Goal: Task Accomplishment & Management: Complete application form

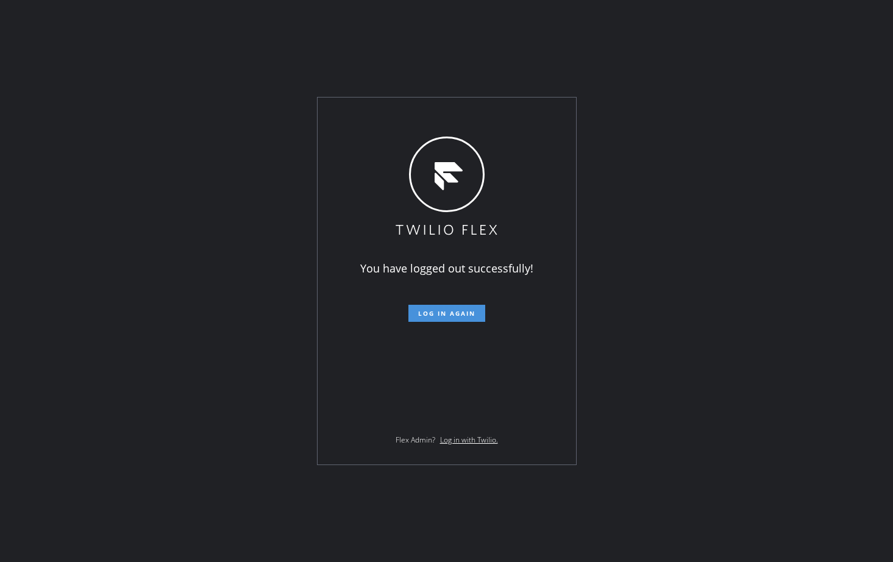
click at [453, 314] on span "Log in again" at bounding box center [446, 313] width 57 height 9
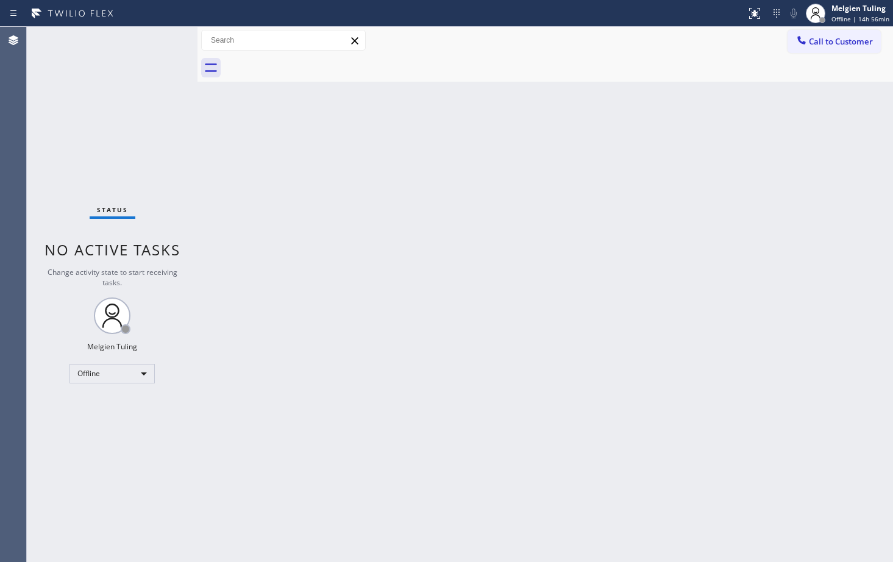
click at [118, 462] on div "Status No active tasks Change activity state to start receiving tasks. Melgien …" at bounding box center [112, 294] width 171 height 535
click at [314, 382] on div "Back to Dashboard Change Sender ID Customers Technicians Select a contact Outbo…" at bounding box center [544, 294] width 695 height 535
click at [143, 375] on div "Offline" at bounding box center [111, 374] width 85 height 20
click at [112, 406] on li "Available" at bounding box center [111, 406] width 83 height 15
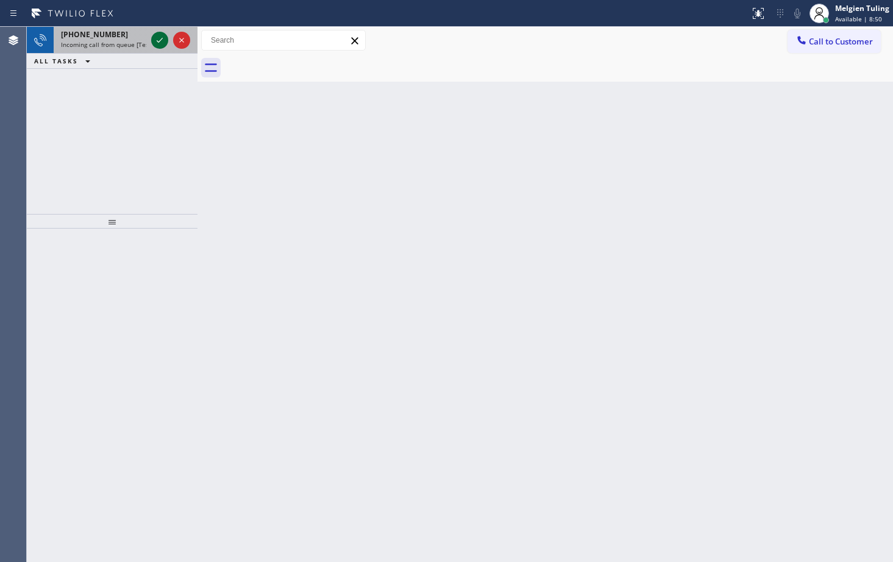
click at [163, 47] on icon at bounding box center [159, 40] width 15 height 15
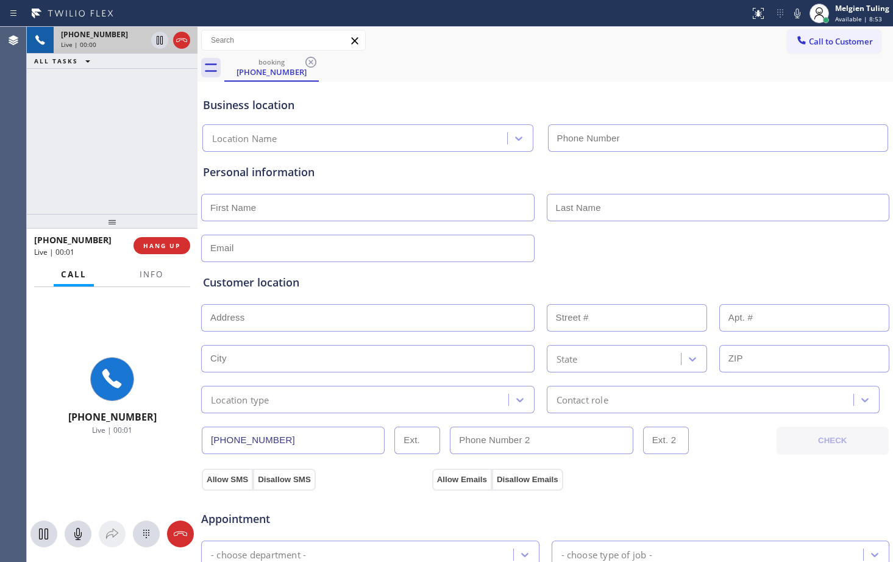
type input "[PHONE_NUMBER]"
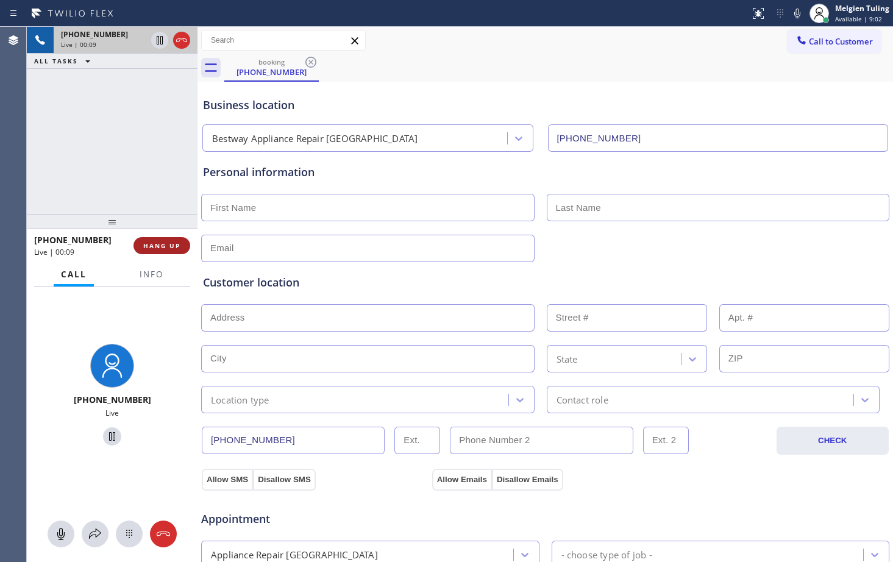
click at [165, 246] on span "HANG UP" at bounding box center [161, 245] width 37 height 9
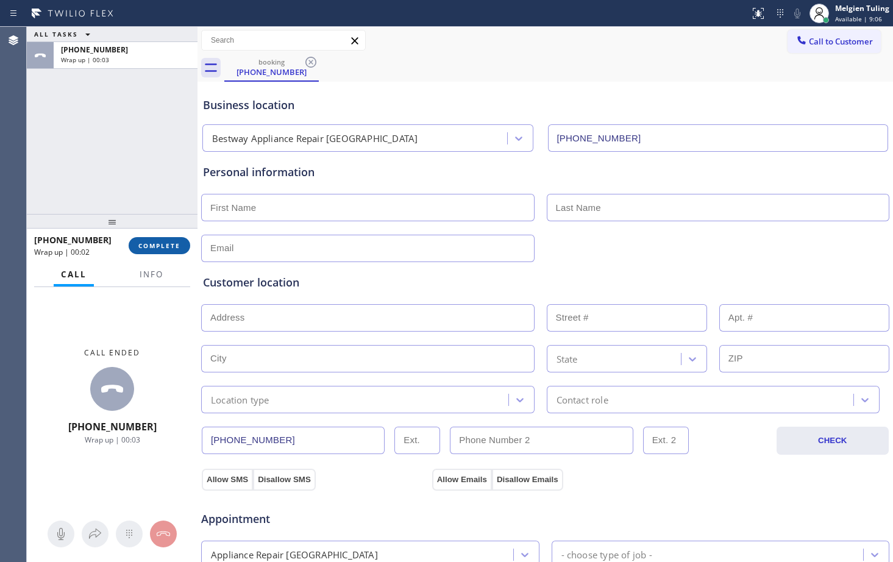
click at [172, 244] on span "COMPLETE" at bounding box center [159, 245] width 42 height 9
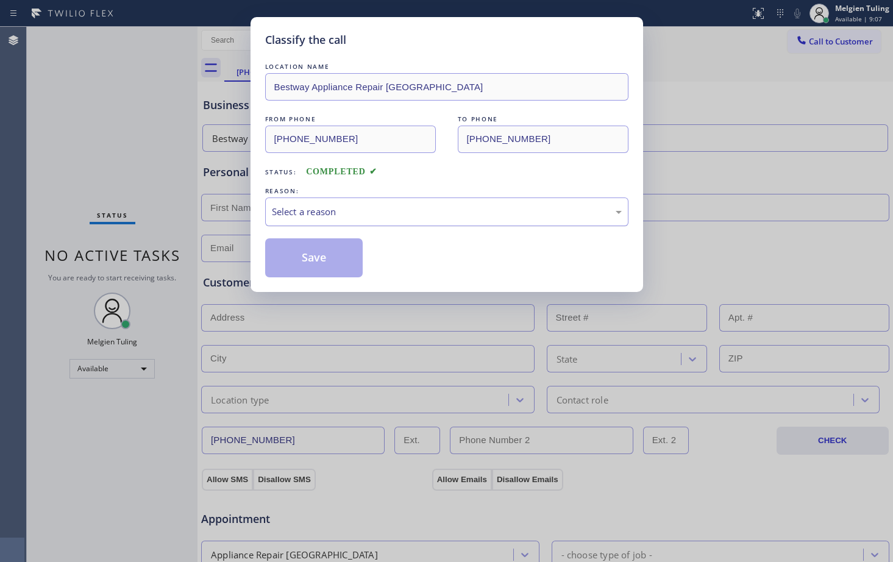
click at [333, 206] on div "Select a reason" at bounding box center [447, 212] width 350 height 14
click at [311, 263] on button "Save" at bounding box center [314, 257] width 98 height 39
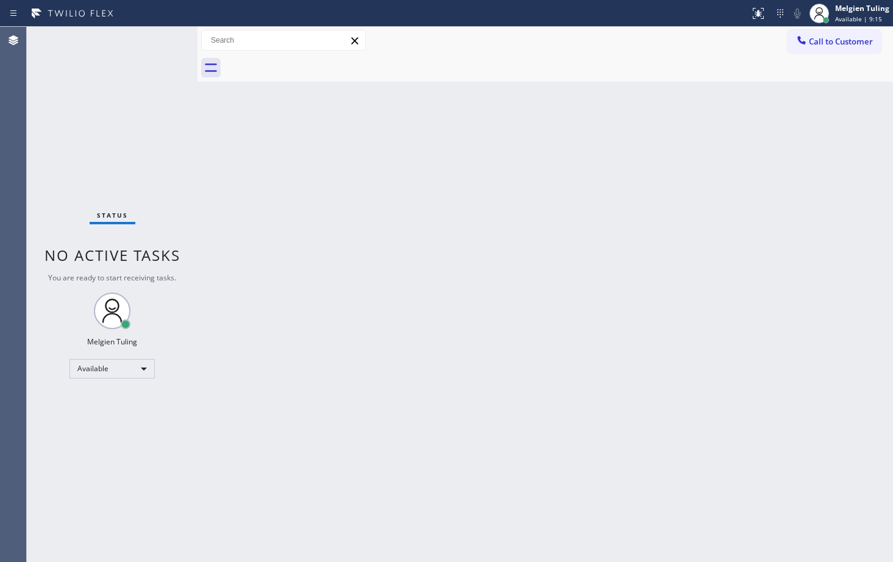
click at [243, 188] on div "Back to Dashboard Change Sender ID Customers Technicians Select a contact Outbo…" at bounding box center [544, 294] width 695 height 535
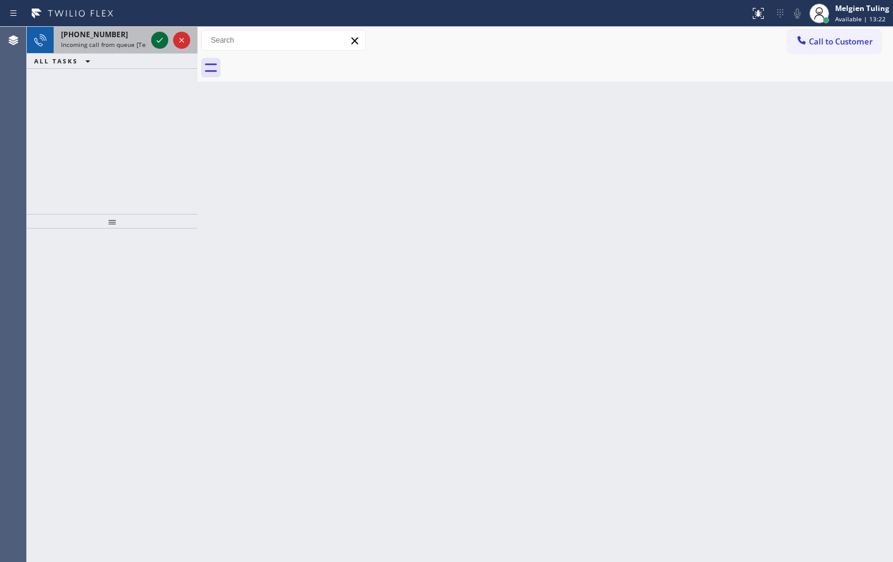
click at [161, 41] on icon at bounding box center [159, 40] width 15 height 15
click at [160, 46] on icon at bounding box center [159, 40] width 15 height 15
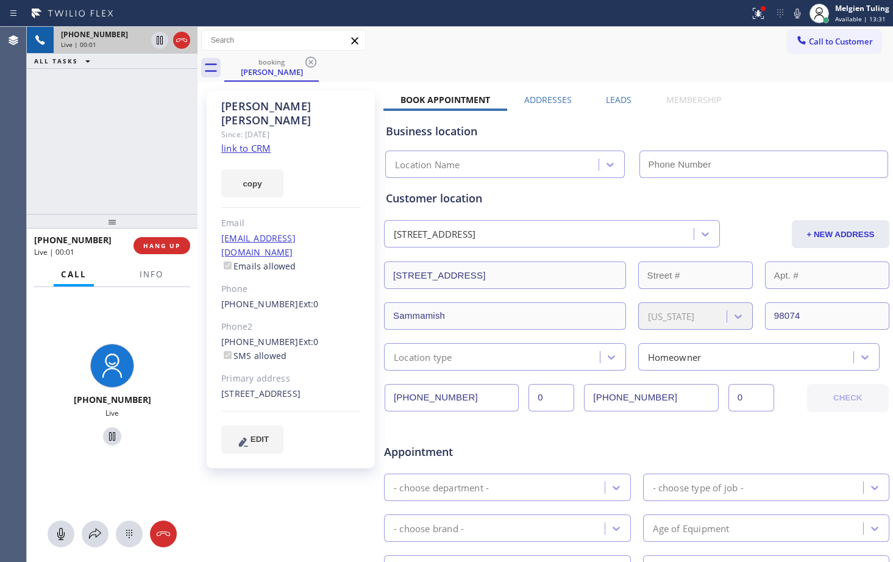
type input "[PHONE_NUMBER]"
click at [243, 142] on link "link to CRM" at bounding box center [245, 148] width 49 height 12
click at [160, 41] on icon at bounding box center [160, 40] width 6 height 9
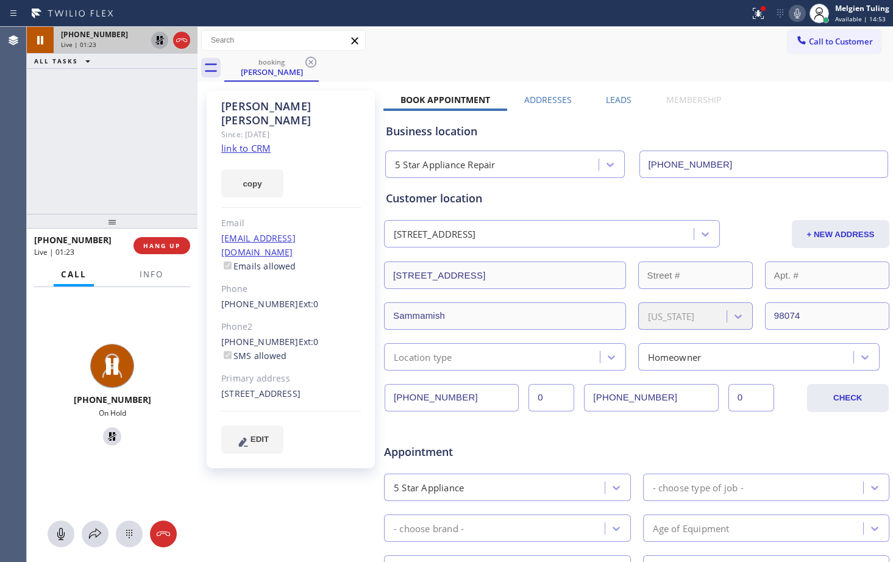
click at [800, 14] on icon at bounding box center [797, 14] width 6 height 10
click at [758, 15] on icon at bounding box center [758, 13] width 15 height 15
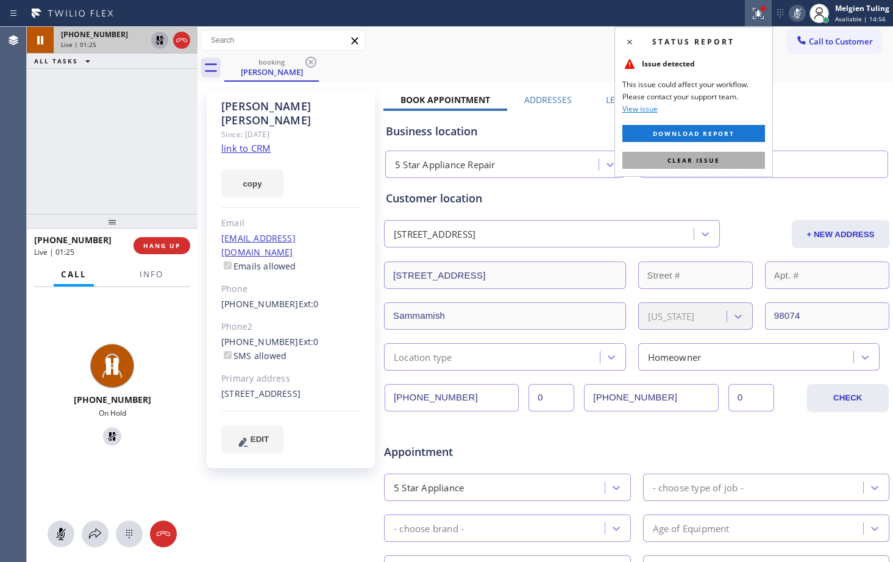
click at [674, 158] on span "Clear issue" at bounding box center [693, 160] width 52 height 9
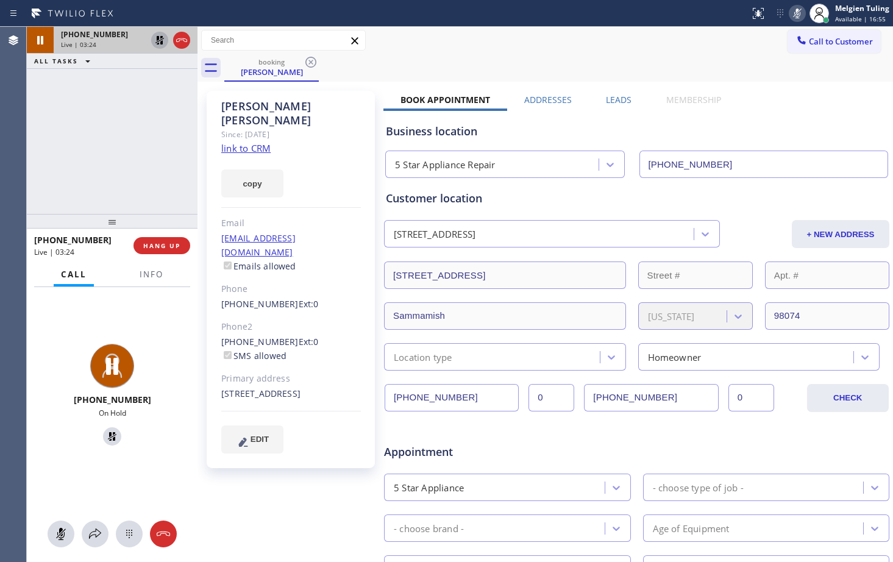
click at [800, 15] on icon at bounding box center [797, 13] width 15 height 15
click at [158, 41] on icon at bounding box center [159, 40] width 15 height 15
click at [799, 15] on icon at bounding box center [797, 13] width 15 height 15
click at [152, 273] on span "Info" at bounding box center [152, 274] width 24 height 11
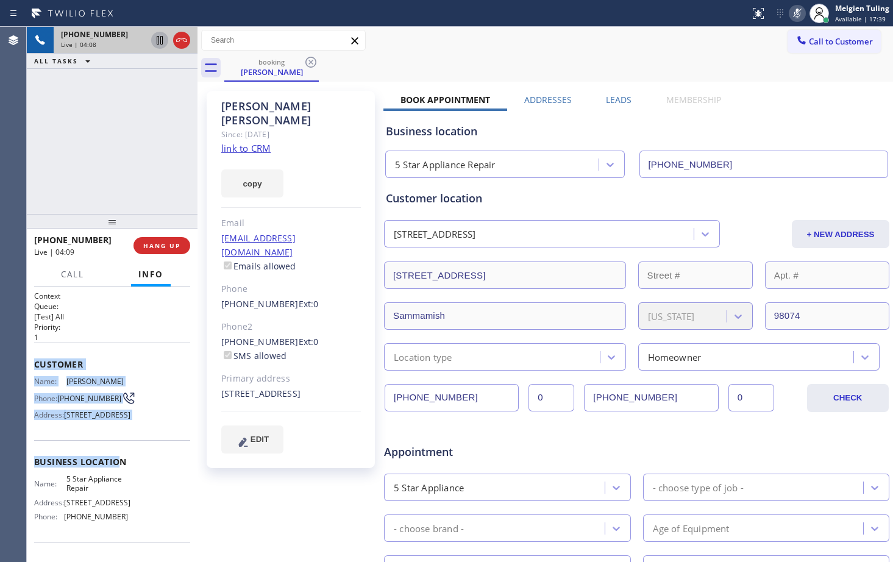
scroll to position [61, 0]
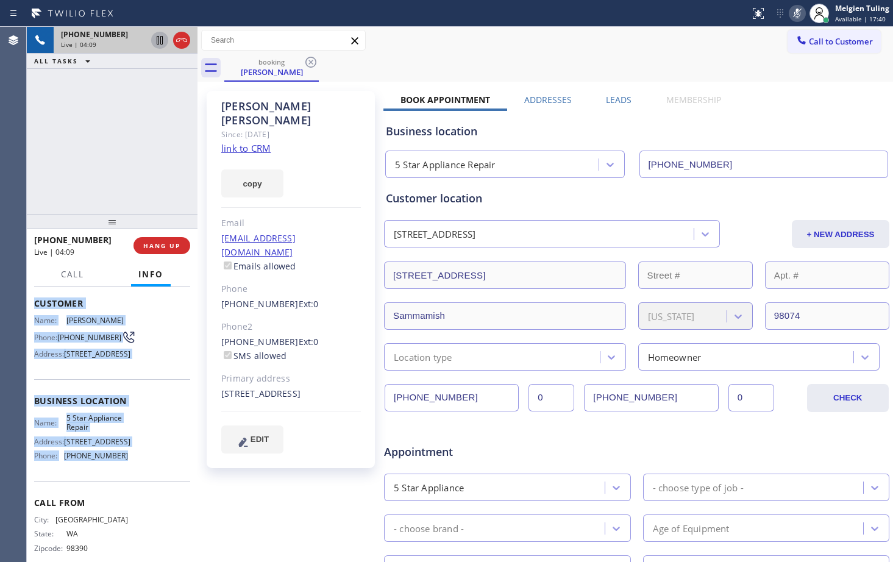
drag, startPoint x: 30, startPoint y: 364, endPoint x: 121, endPoint y: 494, distance: 158.9
click at [121, 494] on div "Context Queue: [Test] All Priority: 1 Customer Name: [PERSON_NAME] Phone: [PHON…" at bounding box center [112, 424] width 171 height 275
click at [121, 466] on div "Name: 5 Star Appliance Repair Address: [STREET_ADDRESS] Phone: [PHONE_NUMBER]" at bounding box center [81, 439] width 94 height 52
drag, startPoint x: 30, startPoint y: 302, endPoint x: 141, endPoint y: 484, distance: 213.6
click at [141, 484] on div "Context Queue: [Test] All Priority: 1 Customer Name: [PERSON_NAME] Phone: [PHON…" at bounding box center [112, 424] width 171 height 275
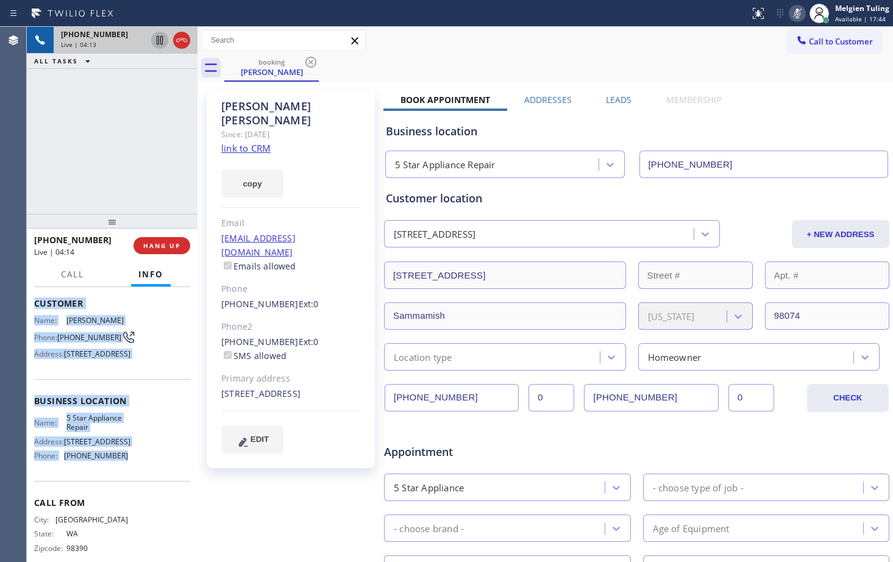
copy div "Customer Name: [PERSON_NAME] Phone: [PHONE_NUMBER] Address: [STREET_ADDRESS] Bu…"
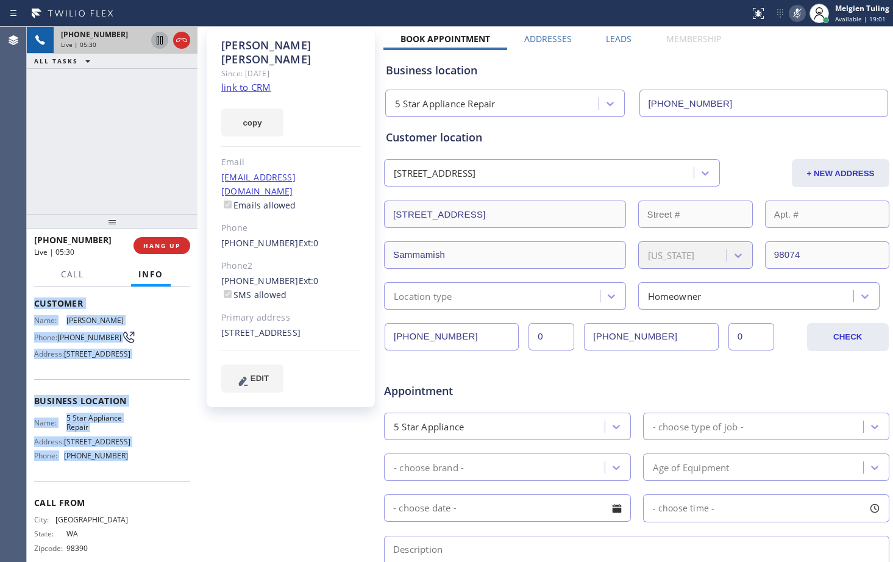
click at [800, 12] on icon at bounding box center [797, 13] width 15 height 15
click at [163, 317] on div "Name: [PERSON_NAME] Phone: [PHONE_NUMBER] Address: [STREET_ADDRESS]" at bounding box center [112, 340] width 156 height 48
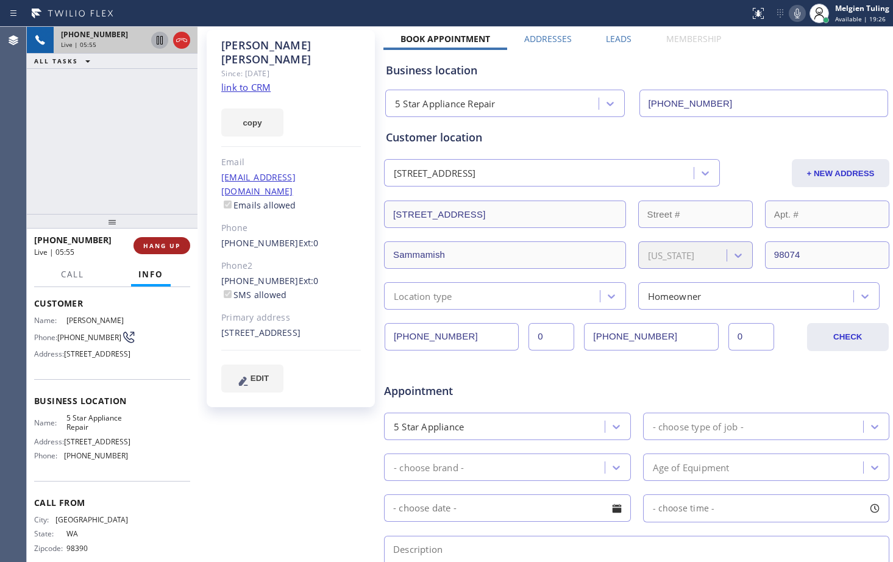
click at [167, 243] on span "HANG UP" at bounding box center [161, 245] width 37 height 9
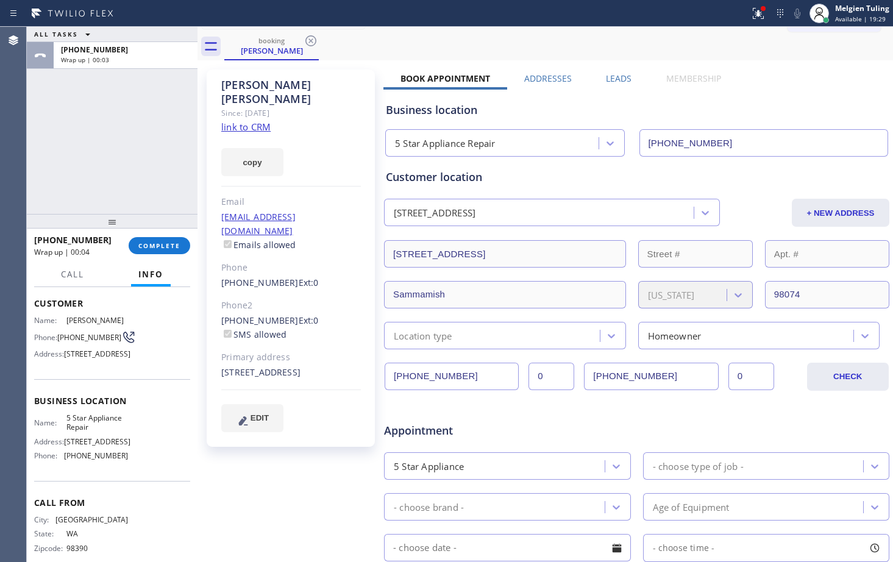
scroll to position [0, 0]
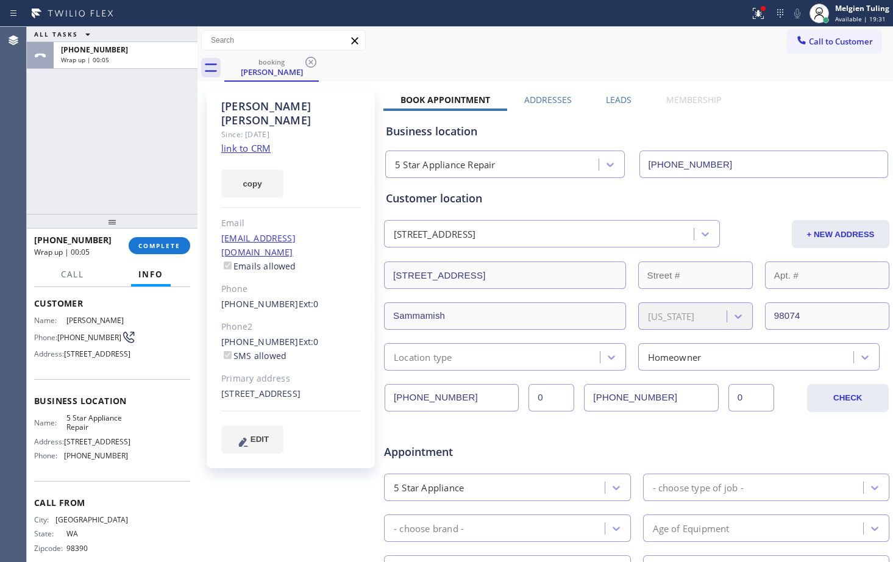
click at [259, 142] on link "link to CRM" at bounding box center [245, 148] width 49 height 12
click at [167, 251] on button "COMPLETE" at bounding box center [160, 245] width 62 height 17
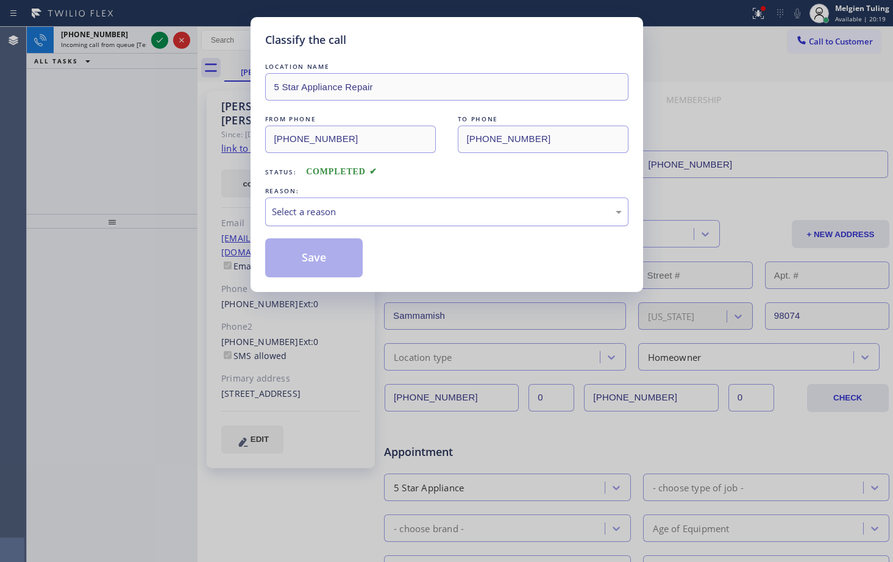
click at [348, 213] on div "Select a reason" at bounding box center [447, 212] width 350 height 14
click at [319, 254] on button "Save" at bounding box center [314, 257] width 98 height 39
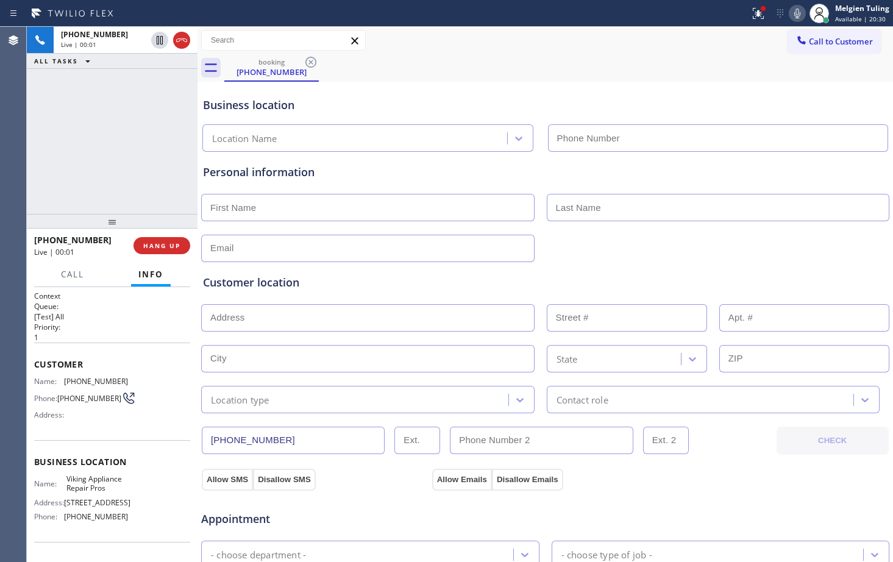
type input "[PHONE_NUMBER]"
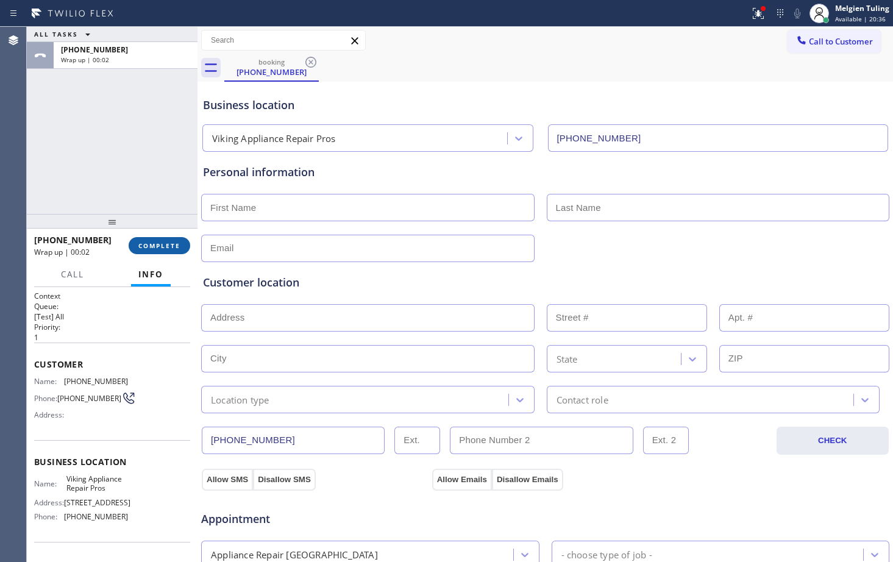
click at [141, 241] on button "COMPLETE" at bounding box center [160, 245] width 62 height 17
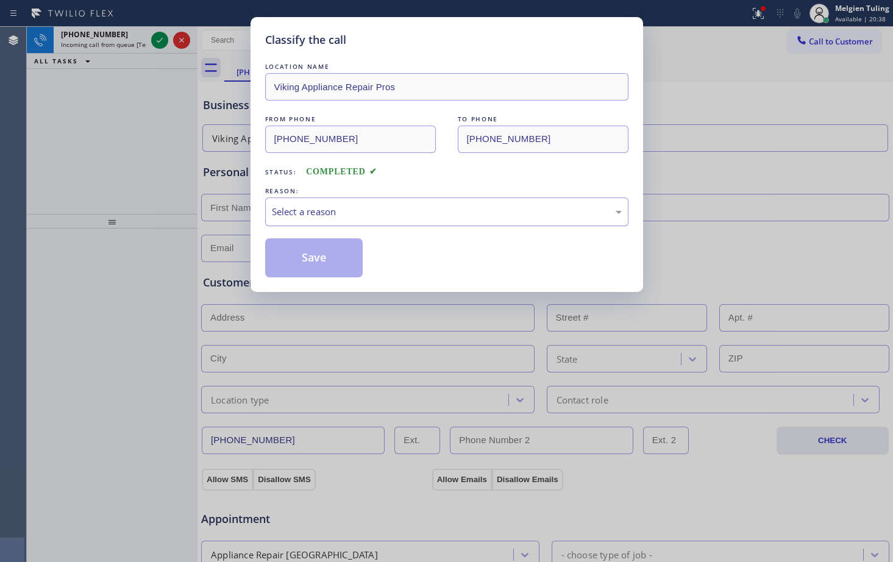
click at [333, 207] on div "Select a reason" at bounding box center [447, 212] width 350 height 14
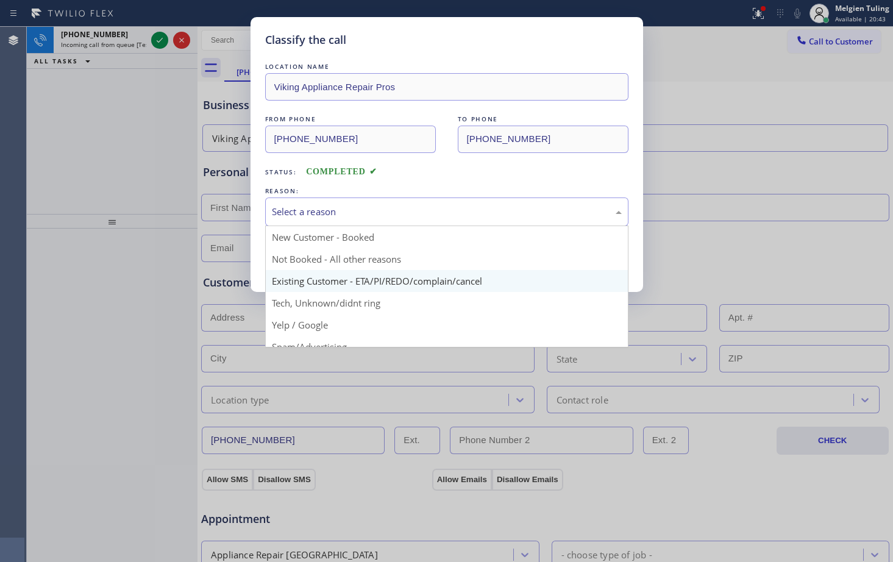
scroll to position [61, 0]
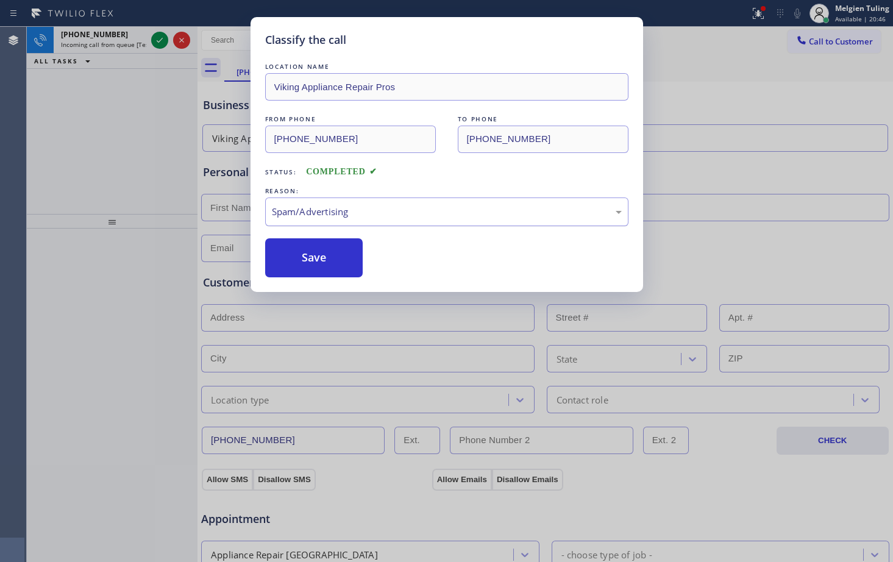
click at [355, 219] on div "Spam/Advertising" at bounding box center [446, 211] width 363 height 29
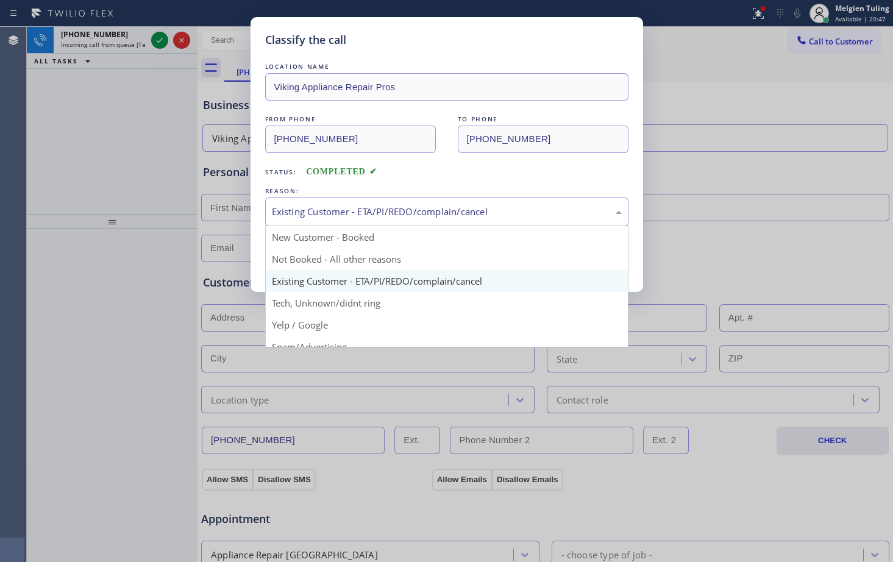
click at [339, 211] on div "Existing Customer - ETA/PI/REDO/complain/cancel" at bounding box center [447, 212] width 350 height 14
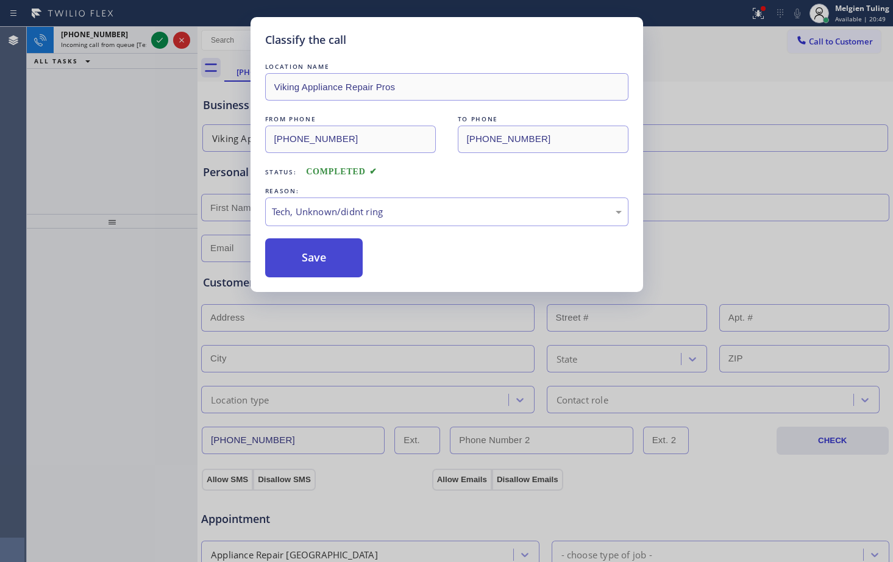
click at [307, 245] on button "Save" at bounding box center [314, 257] width 98 height 39
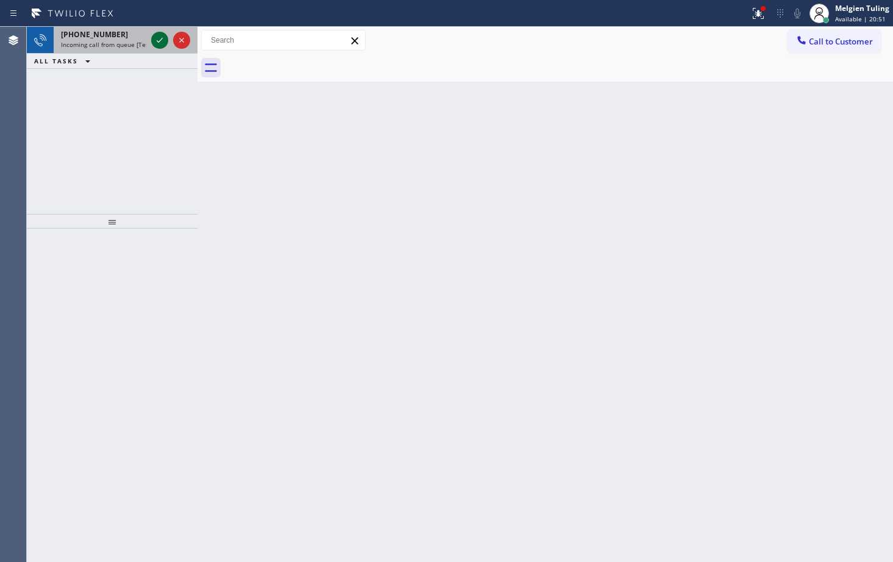
click at [158, 43] on icon at bounding box center [159, 40] width 15 height 15
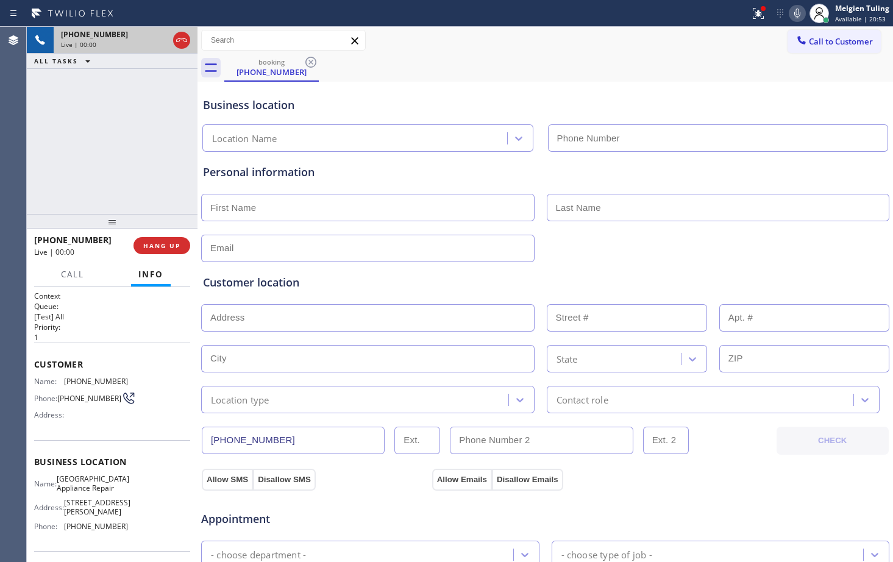
type input "[PHONE_NUMBER]"
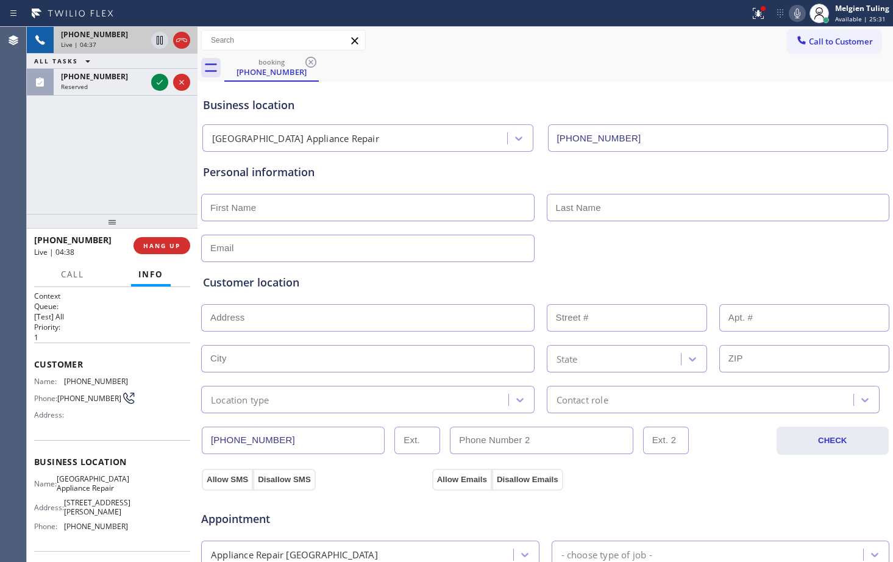
click at [420, 187] on div "Personal information" at bounding box center [545, 213] width 684 height 98
click at [157, 38] on icon at bounding box center [160, 40] width 6 height 9
click at [799, 14] on icon at bounding box center [797, 14] width 6 height 10
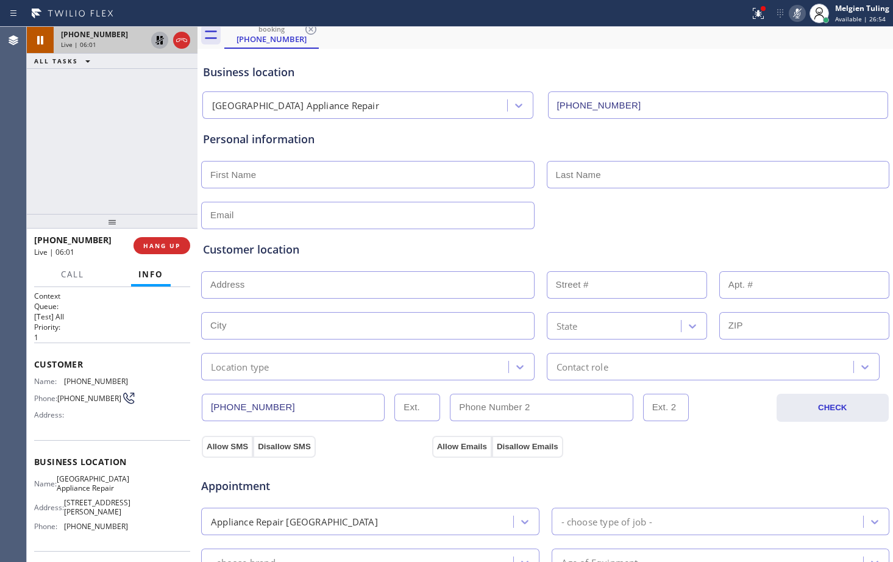
scroll to position [61, 0]
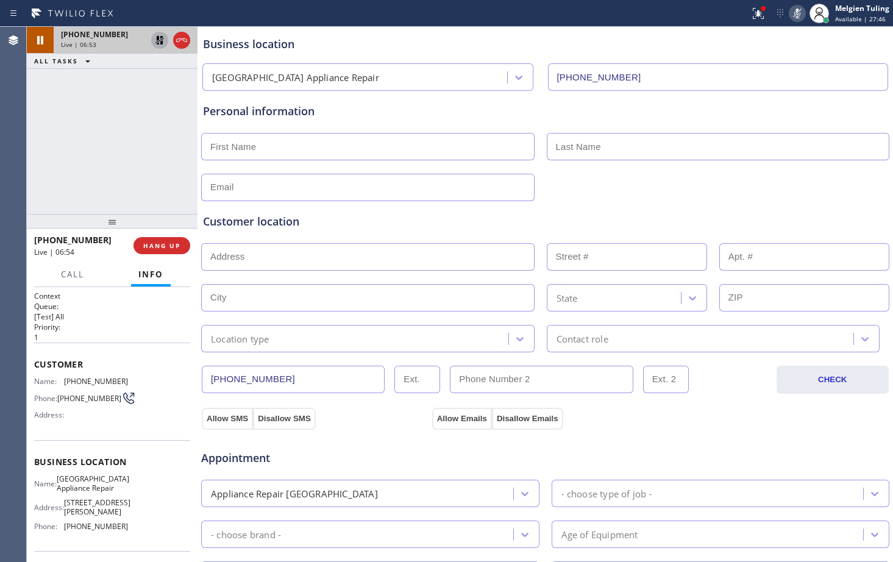
click at [799, 14] on icon at bounding box center [797, 14] width 6 height 10
click at [157, 38] on icon at bounding box center [159, 40] width 9 height 9
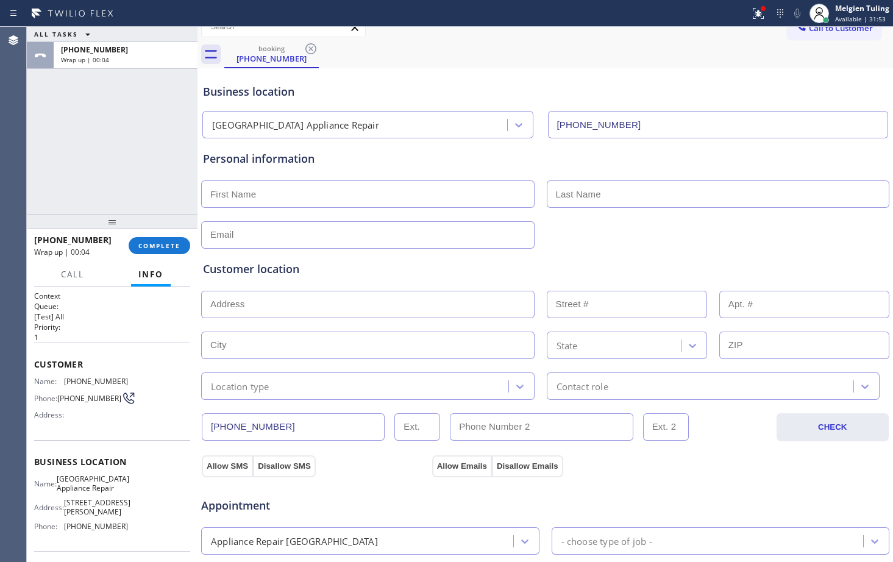
scroll to position [0, 0]
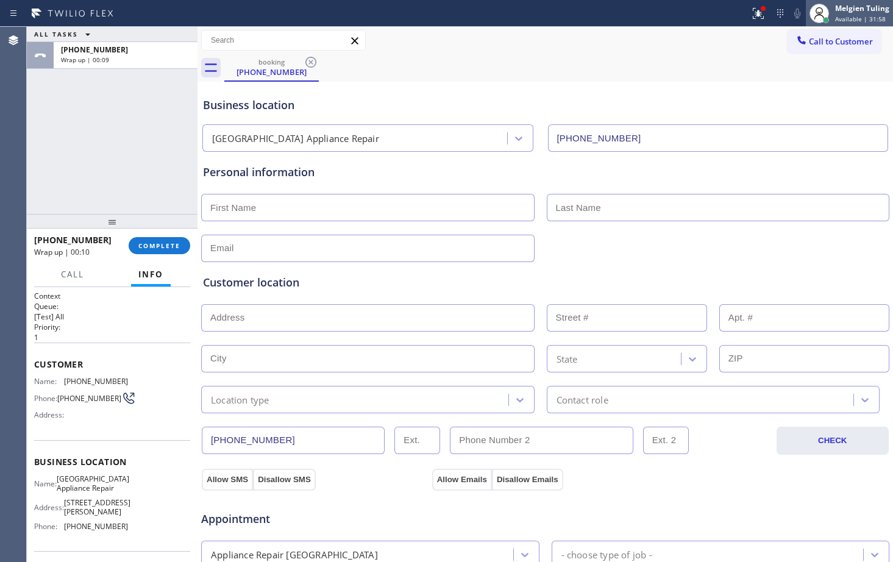
click at [854, 15] on span "Available | 31:58" at bounding box center [860, 19] width 51 height 9
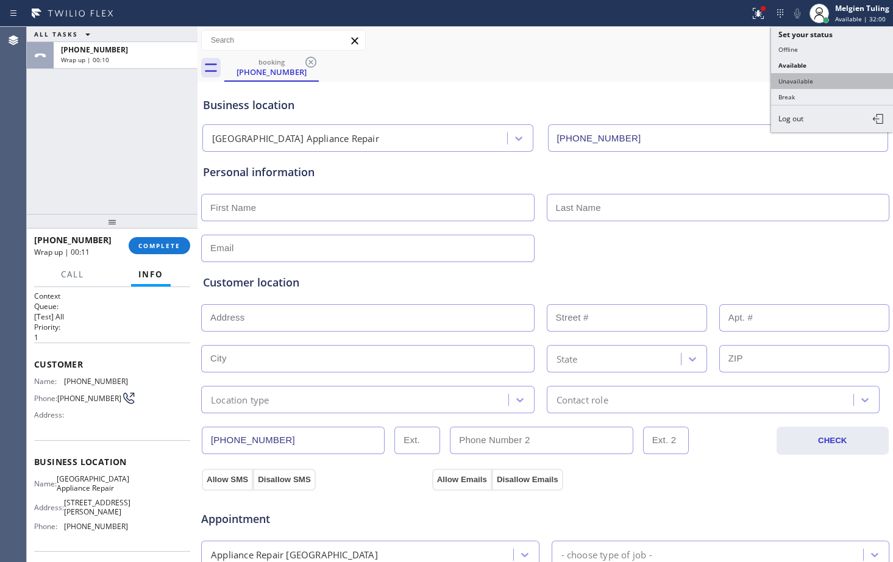
click at [811, 77] on button "Unavailable" at bounding box center [832, 81] width 122 height 16
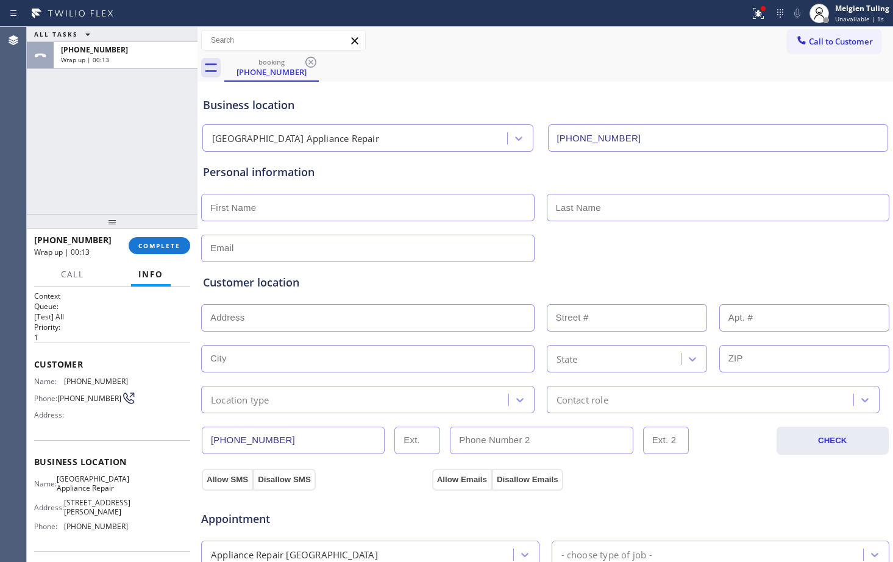
click at [332, 202] on input "text" at bounding box center [367, 207] width 333 height 27
click at [235, 206] on input "text" at bounding box center [367, 207] width 333 height 27
paste input "[PERSON_NAME]"
type input "[PERSON_NAME]"
click at [565, 208] on input "text" at bounding box center [718, 207] width 343 height 27
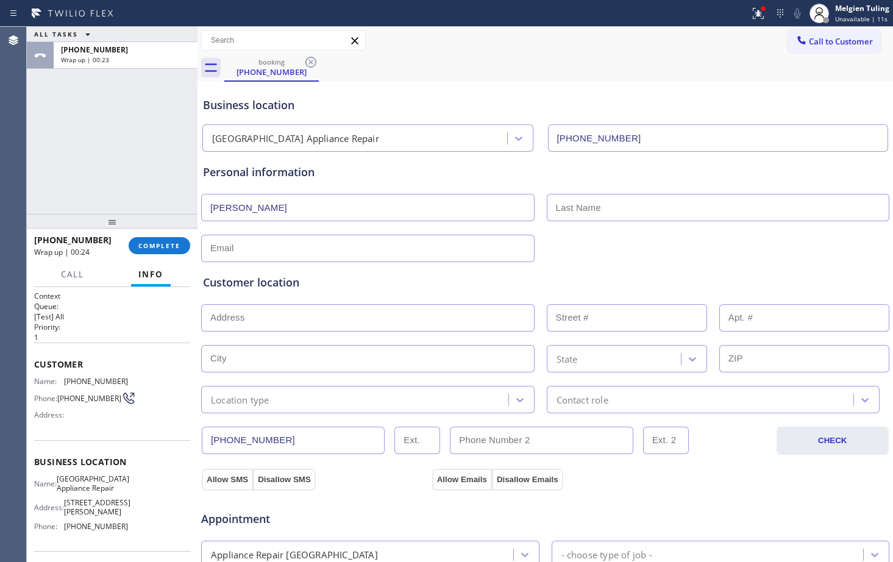
paste input "[PERSON_NAME]"
type input "[PERSON_NAME]"
click at [213, 207] on input "[PERSON_NAME]" at bounding box center [367, 207] width 333 height 27
type input "[PERSON_NAME]"
click at [554, 207] on input "[PERSON_NAME]" at bounding box center [718, 207] width 343 height 27
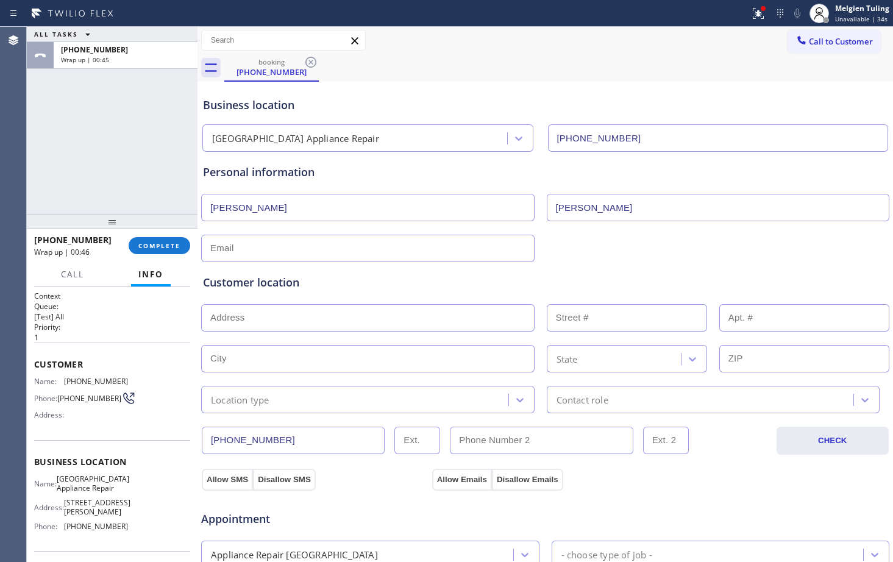
type input "[PERSON_NAME]"
click at [234, 246] on input "text" at bounding box center [367, 248] width 333 height 27
click at [263, 249] on input "text" at bounding box center [367, 248] width 333 height 27
paste input "[EMAIL_ADDRESS][DOMAIN_NAME]"
type input "[EMAIL_ADDRESS][DOMAIN_NAME]"
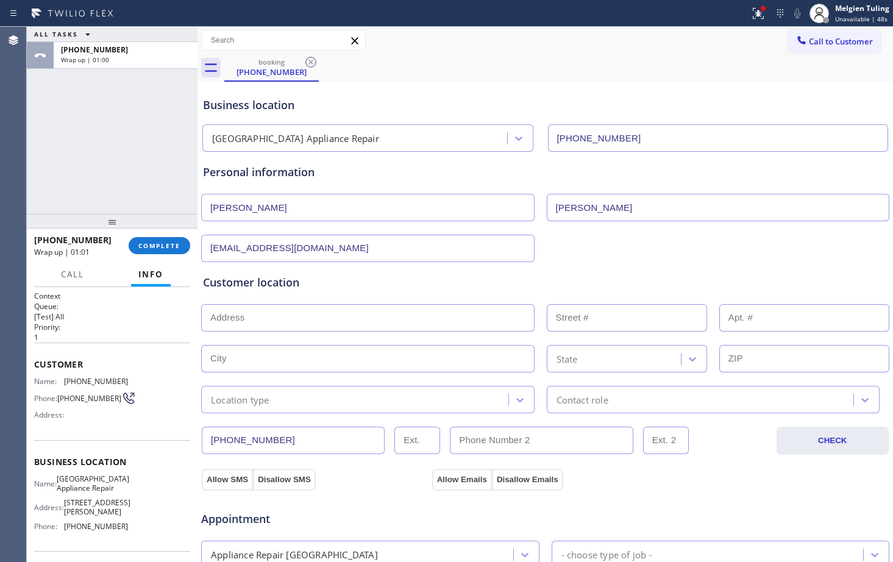
click at [264, 321] on input "text" at bounding box center [367, 317] width 333 height 27
click at [328, 321] on input "text" at bounding box center [367, 317] width 333 height 27
paste input "[GEOGRAPHIC_DATA]"
type input "[GEOGRAPHIC_DATA], [GEOGRAPHIC_DATA]"
type input "[GEOGRAPHIC_DATA]"
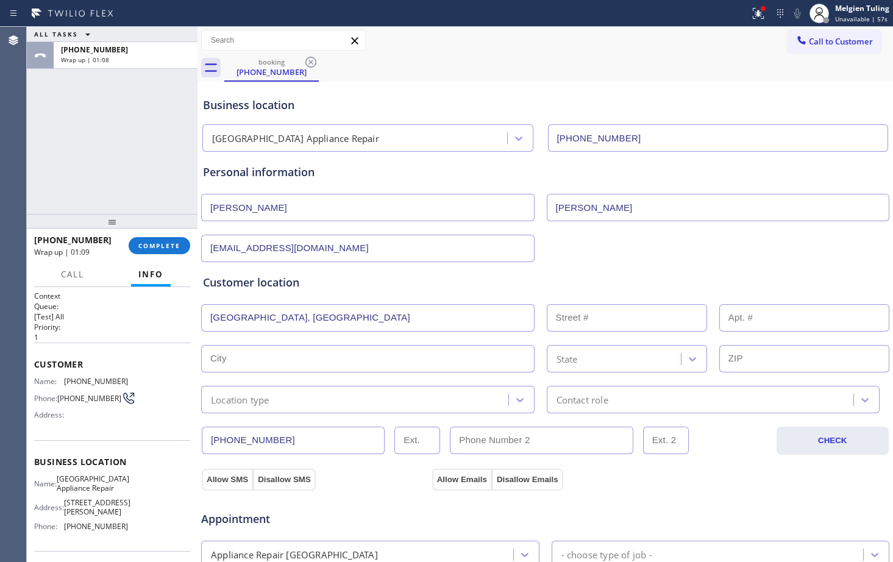
type input "60409"
drag, startPoint x: 266, startPoint y: 359, endPoint x: 206, endPoint y: 367, distance: 60.9
click at [206, 367] on input "[GEOGRAPHIC_DATA]" at bounding box center [367, 358] width 333 height 27
click at [218, 314] on input "text" at bounding box center [367, 317] width 333 height 27
paste input "[STREET_ADDRESS][PERSON_NAME]"
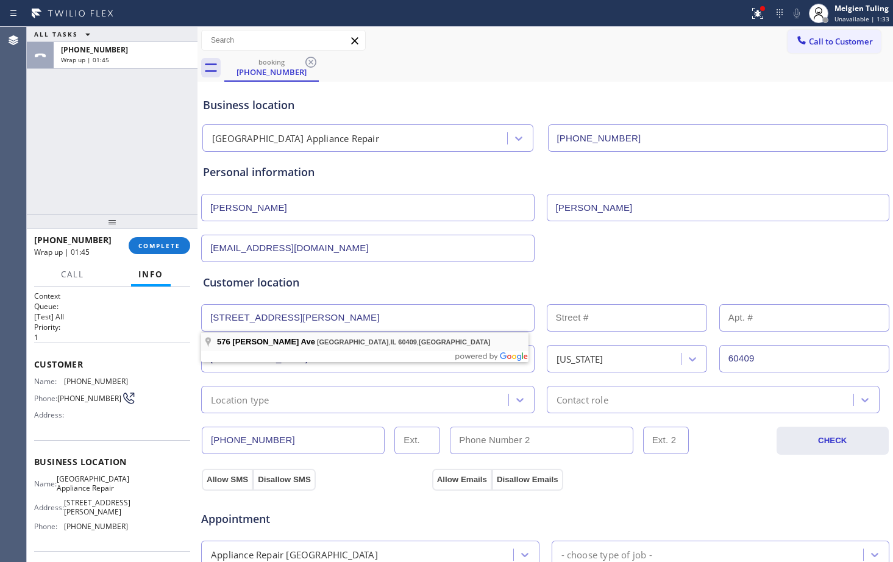
type input "[STREET_ADDRESS][PERSON_NAME]"
type input "576"
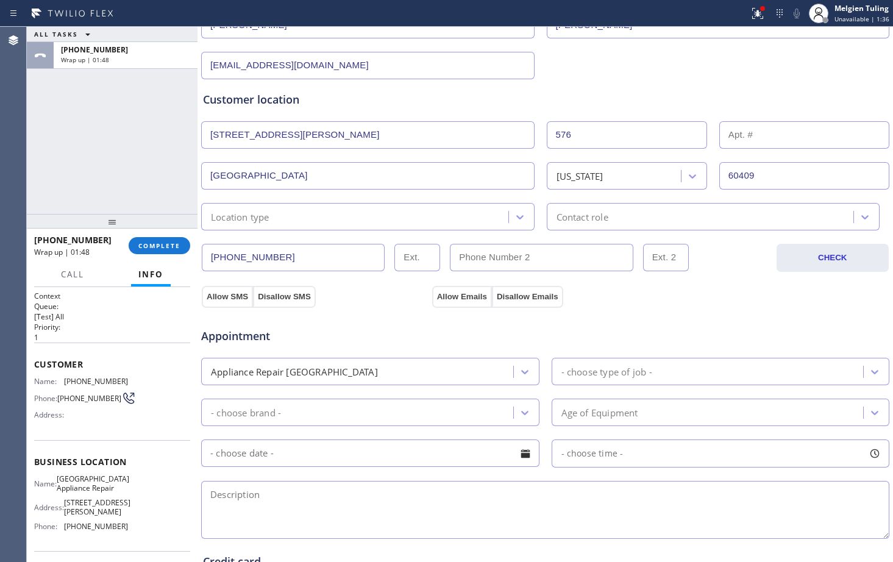
scroll to position [244, 0]
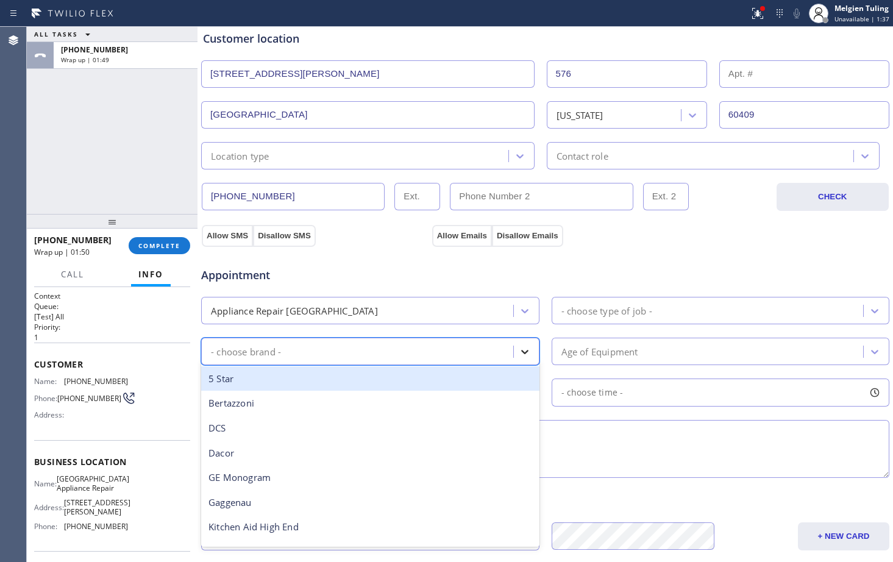
click at [521, 350] on icon at bounding box center [524, 352] width 7 height 4
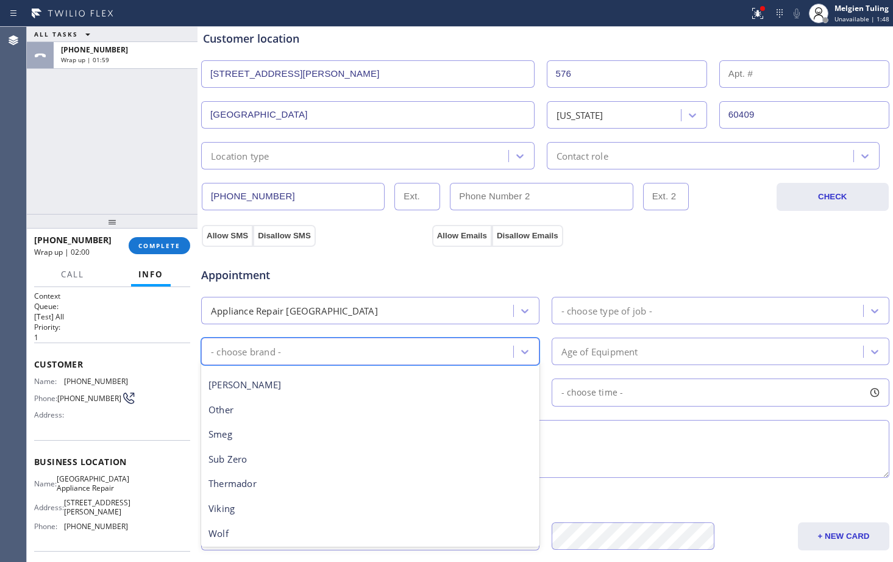
scroll to position [168, 0]
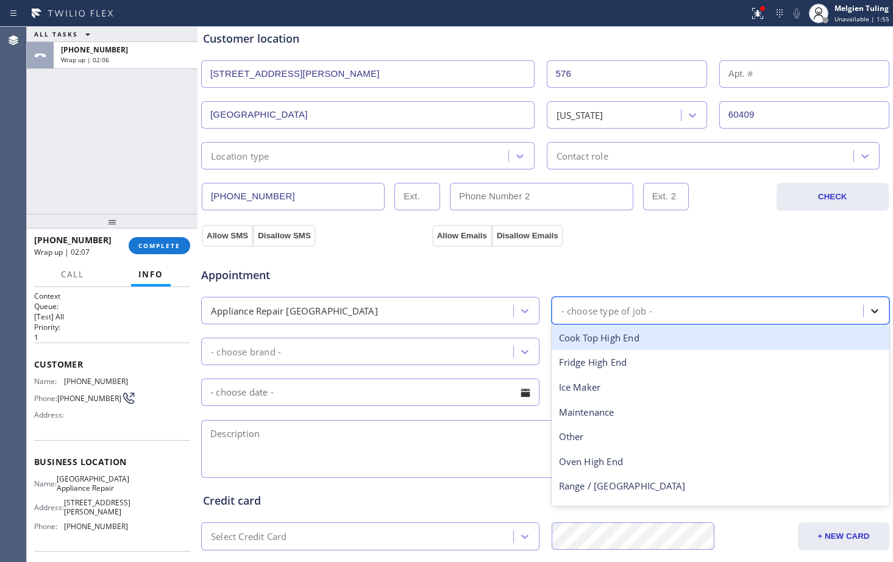
click at [868, 312] on icon at bounding box center [874, 311] width 12 height 12
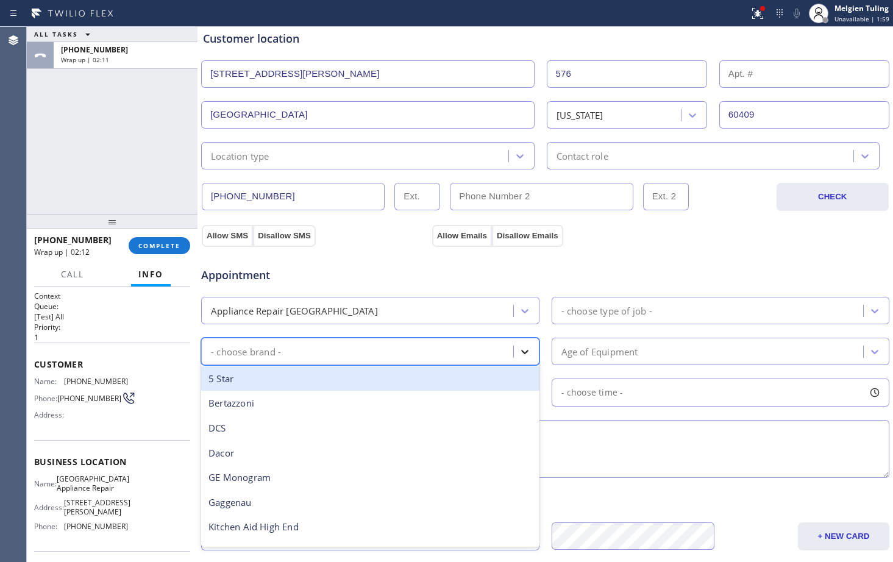
click at [519, 349] on icon at bounding box center [525, 352] width 12 height 12
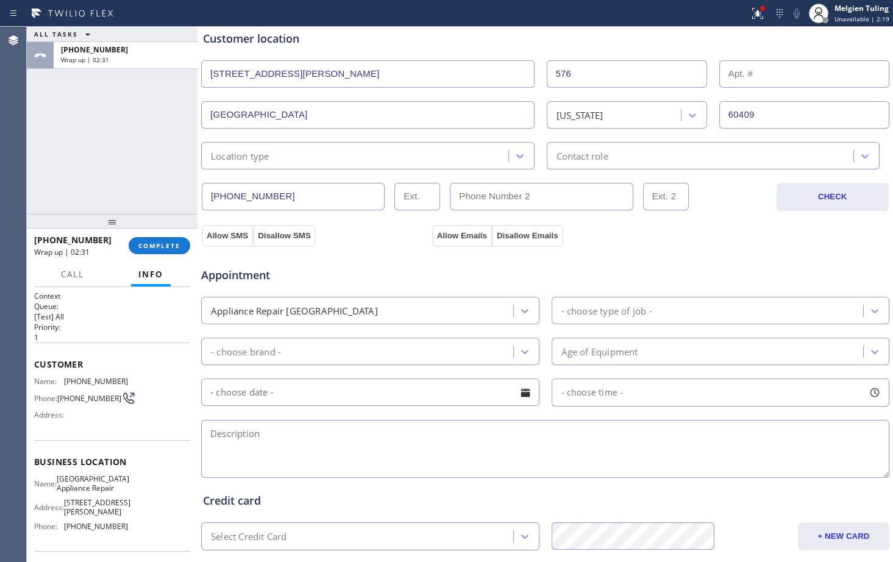
click at [522, 308] on icon at bounding box center [525, 311] width 12 height 12
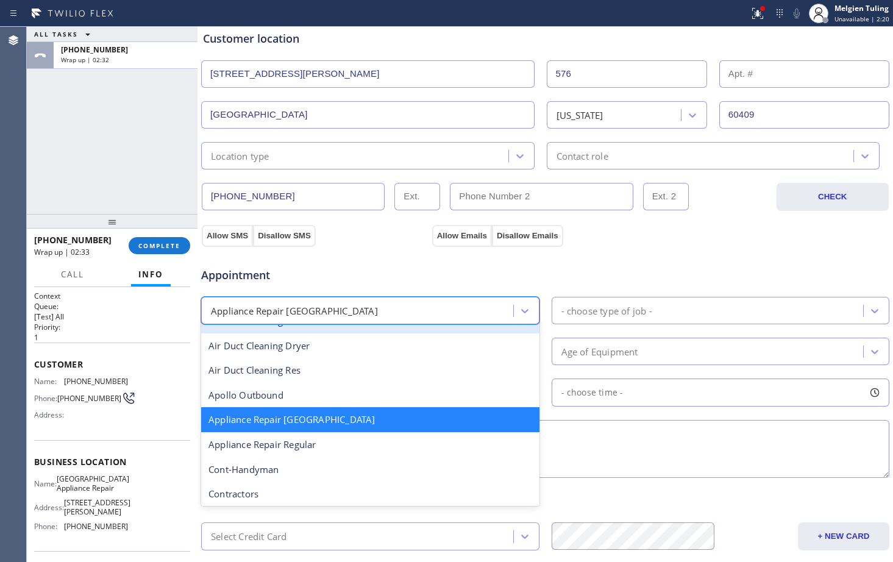
scroll to position [124, 0]
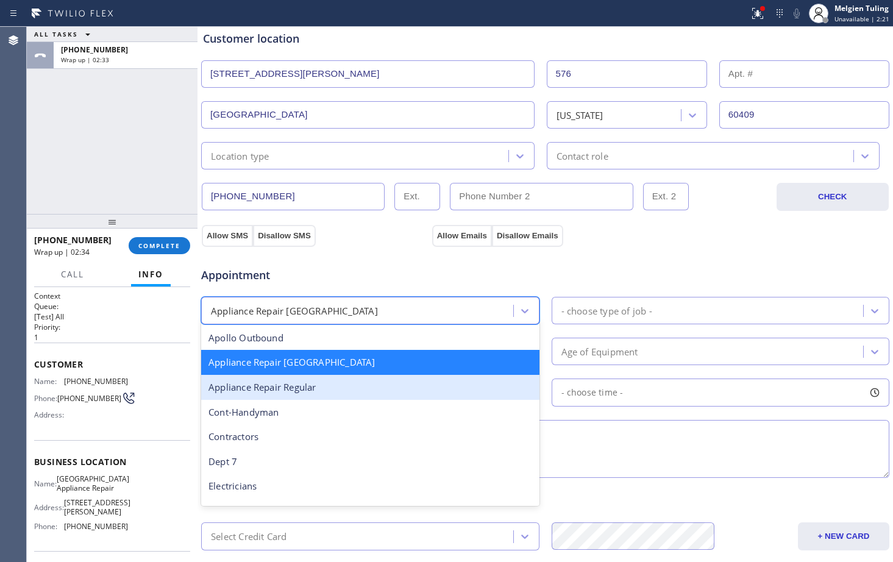
click at [265, 389] on div "Appliance Repair Regular" at bounding box center [370, 387] width 338 height 25
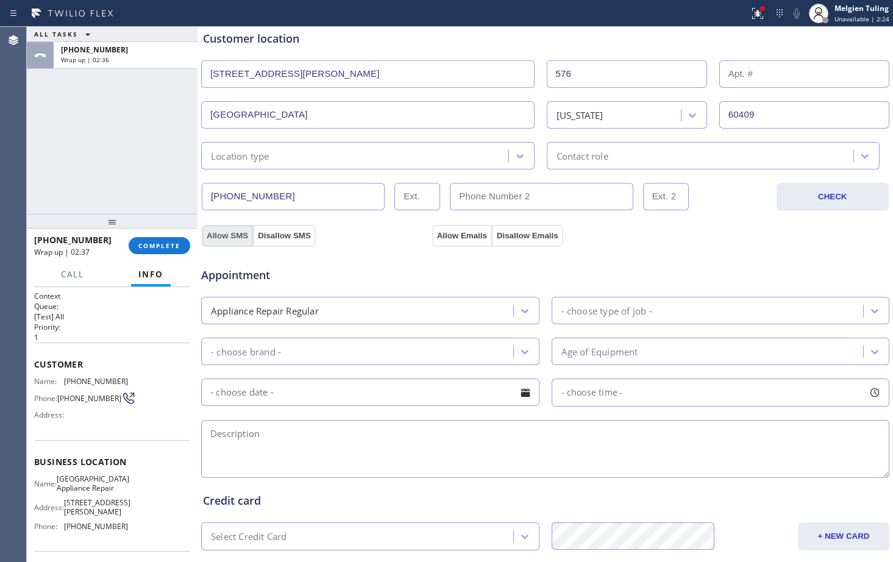
click at [239, 233] on button "Allow SMS" at bounding box center [227, 236] width 51 height 22
click at [447, 233] on button "Allow Emails" at bounding box center [462, 236] width 60 height 22
click at [609, 310] on div "- choose type of job -" at bounding box center [606, 310] width 91 height 14
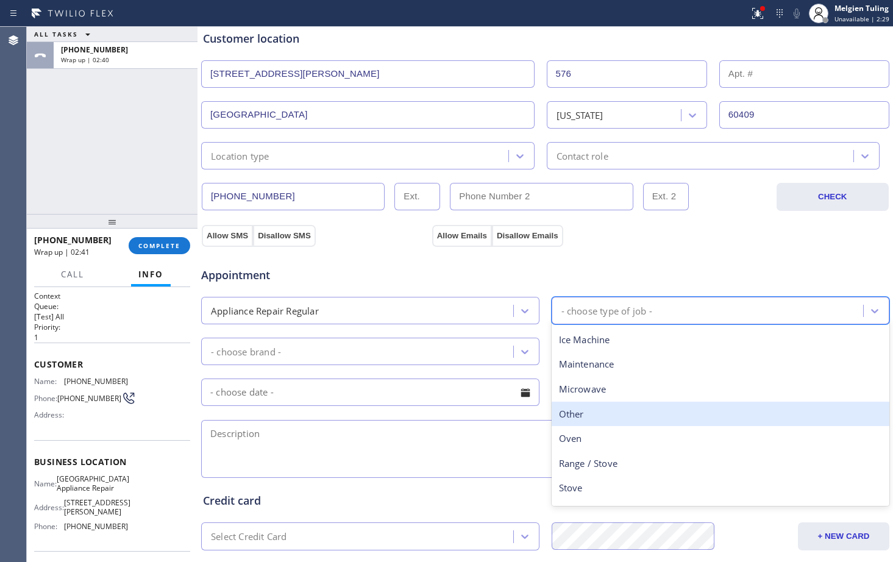
scroll to position [168, 0]
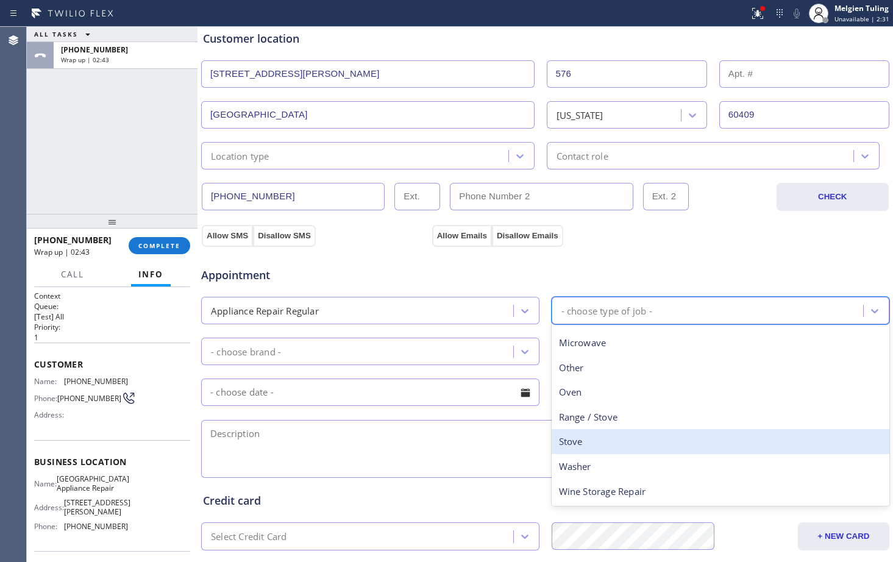
click at [578, 438] on div "Stove" at bounding box center [721, 441] width 338 height 25
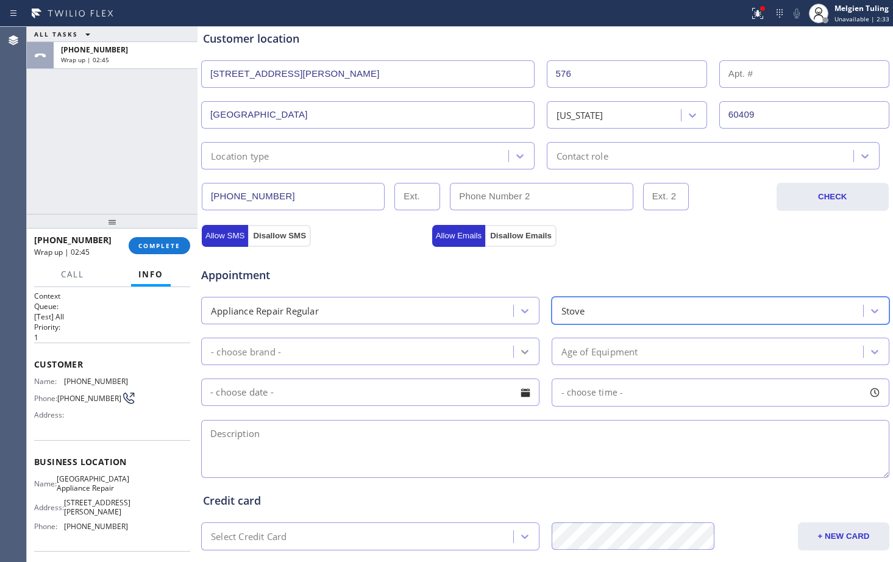
click at [522, 353] on icon at bounding box center [525, 352] width 12 height 12
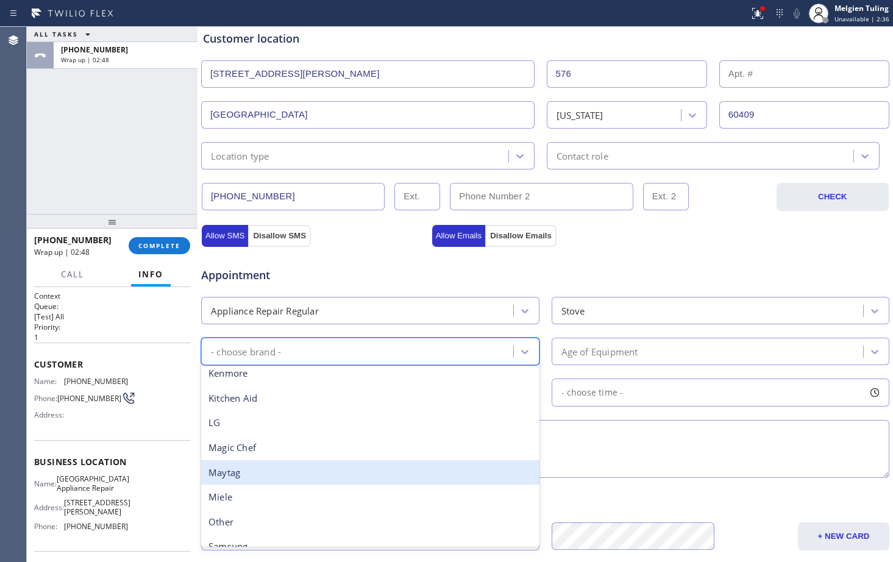
scroll to position [268, 0]
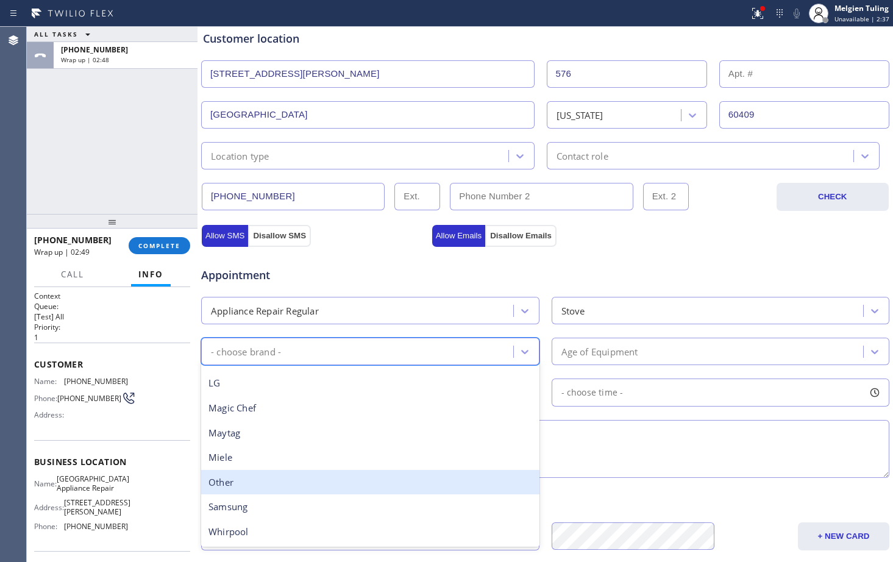
click at [247, 484] on div "Other" at bounding box center [370, 482] width 338 height 25
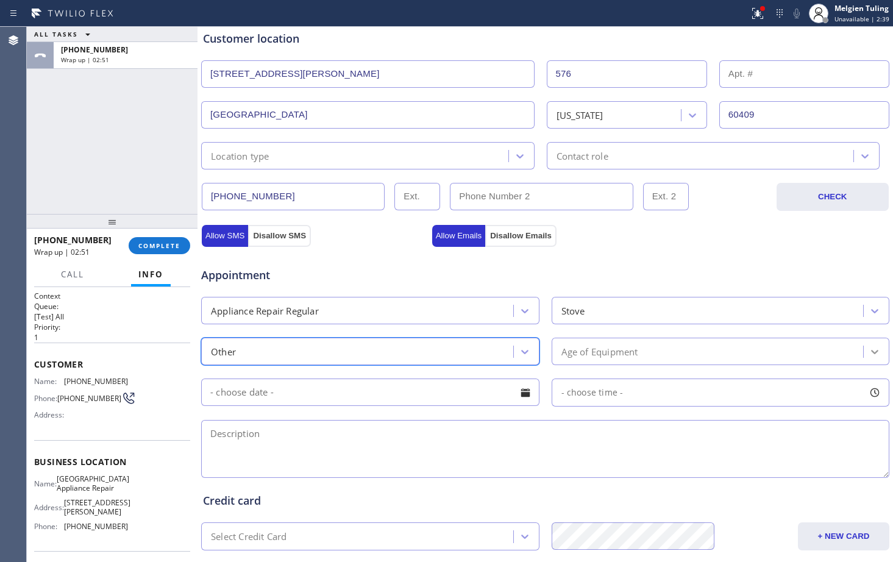
click at [868, 352] on icon at bounding box center [874, 352] width 12 height 12
click at [868, 349] on icon at bounding box center [874, 352] width 12 height 12
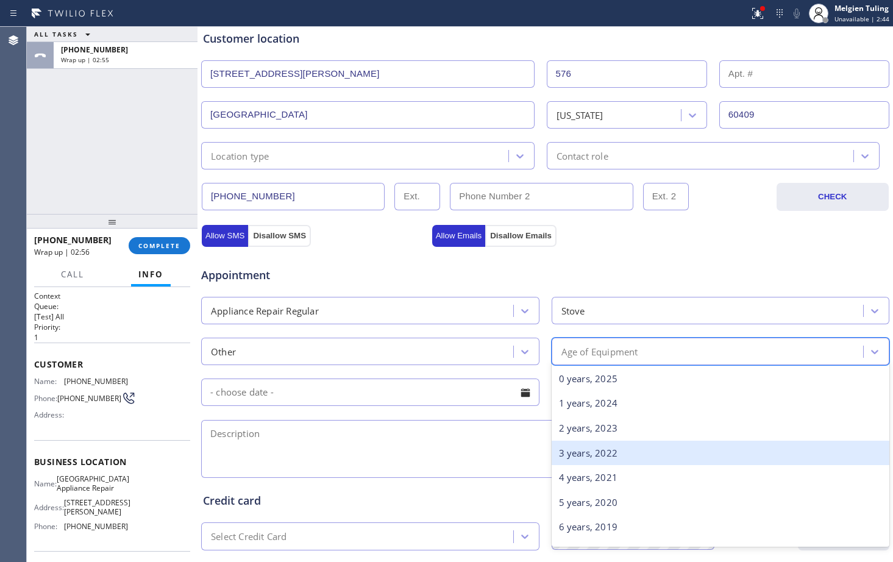
click at [591, 450] on div "3 years, 2022" at bounding box center [721, 453] width 338 height 25
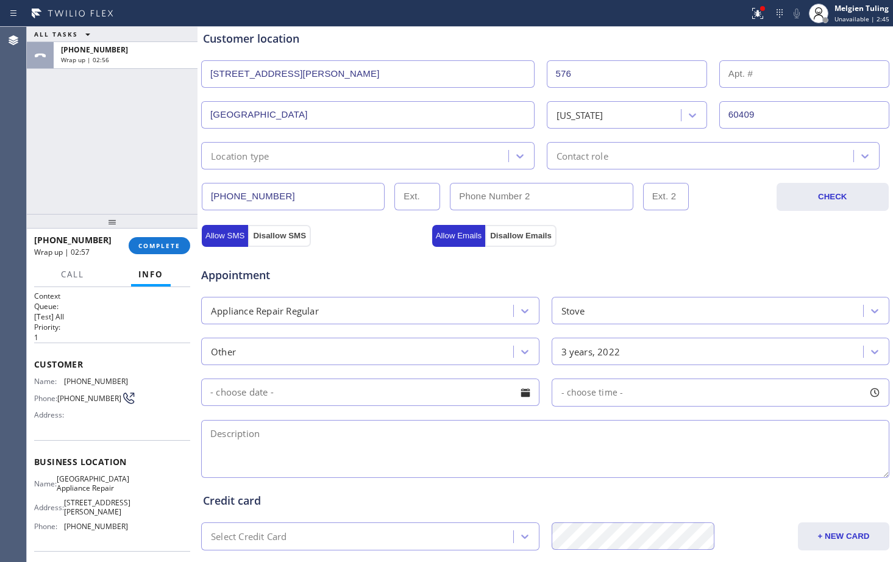
click at [814, 386] on div "- choose time -" at bounding box center [721, 392] width 338 height 28
click at [516, 392] on div at bounding box center [525, 392] width 21 height 21
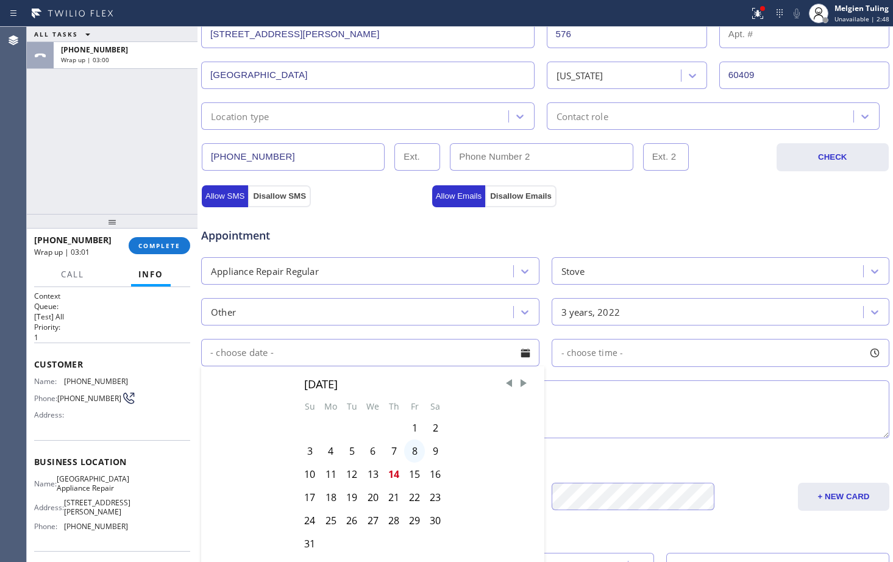
scroll to position [305, 0]
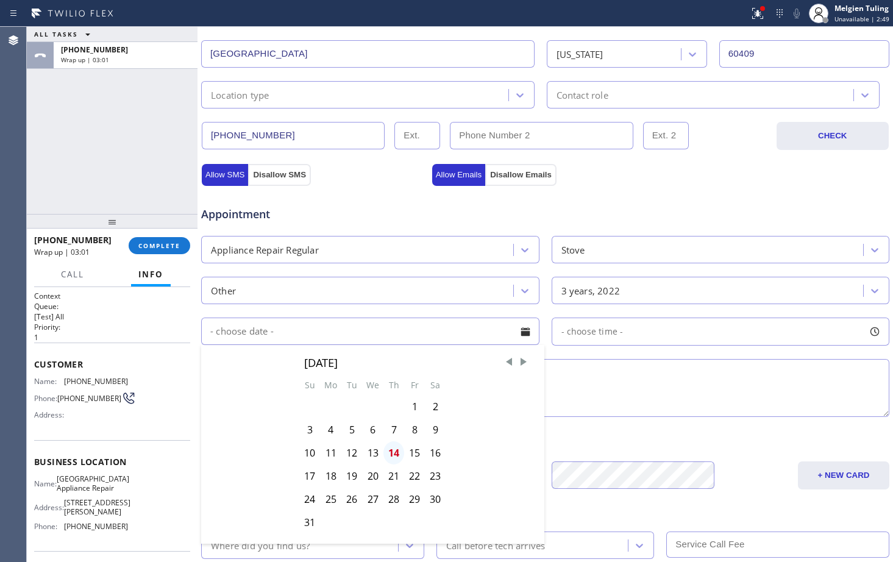
click at [394, 453] on div "14" at bounding box center [393, 452] width 21 height 23
type input "[DATE]"
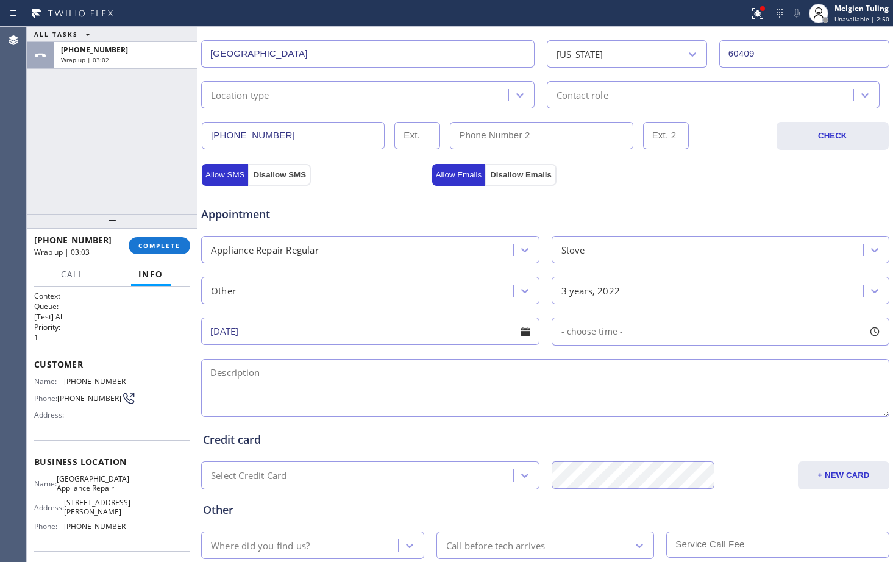
click at [853, 333] on div "- choose time -" at bounding box center [721, 332] width 338 height 28
drag, startPoint x: 561, startPoint y: 404, endPoint x: 614, endPoint y: 400, distance: 53.8
click at [617, 400] on div at bounding box center [624, 406] width 15 height 26
drag, startPoint x: 619, startPoint y: 404, endPoint x: 675, endPoint y: 402, distance: 56.1
click at [678, 402] on div at bounding box center [685, 406] width 15 height 26
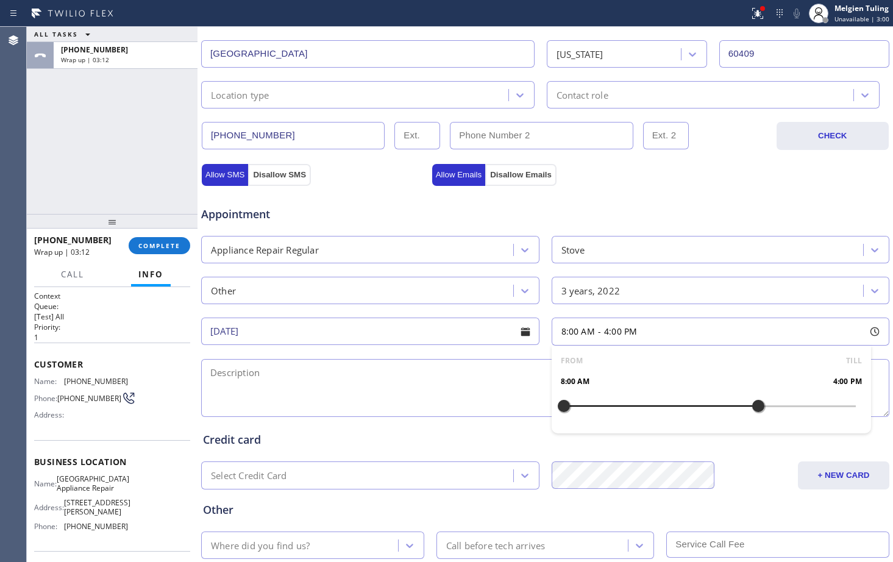
drag, startPoint x: 683, startPoint y: 406, endPoint x: 751, endPoint y: 408, distance: 68.3
click at [751, 408] on div at bounding box center [758, 406] width 15 height 26
drag, startPoint x: 556, startPoint y: 408, endPoint x: 678, endPoint y: 407, distance: 121.9
click at [678, 407] on div at bounding box center [685, 406] width 15 height 26
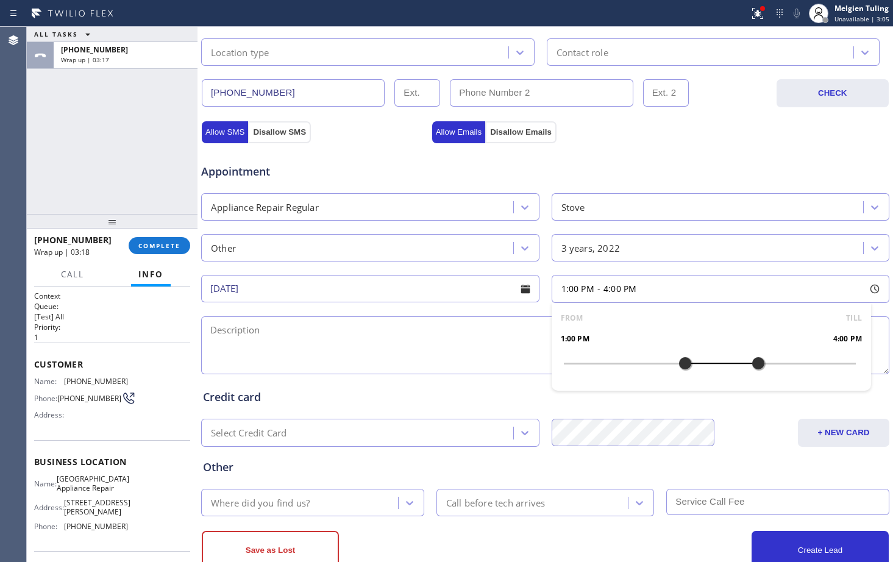
scroll to position [383, 0]
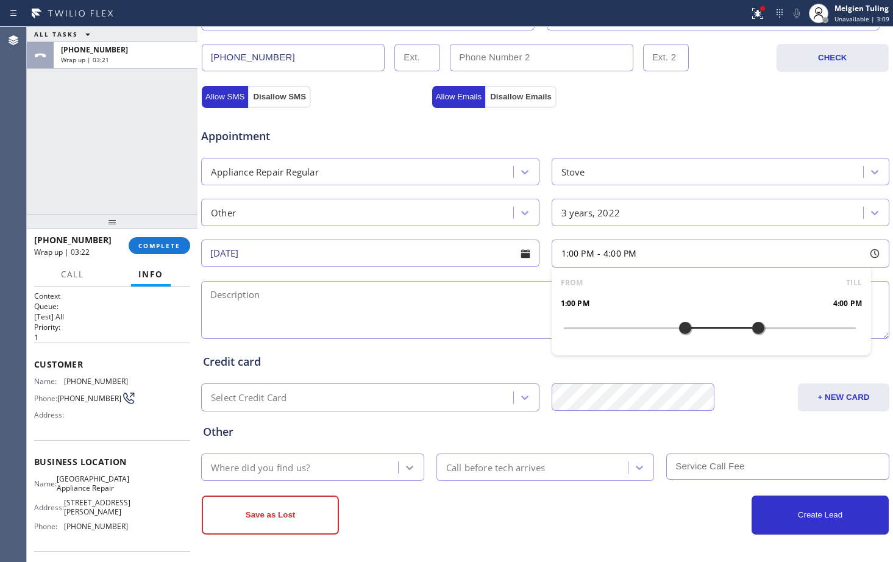
click at [409, 467] on icon at bounding box center [409, 468] width 7 height 4
click at [573, 315] on textarea at bounding box center [545, 310] width 688 height 58
click at [375, 296] on textarea "1-4, $75,will cb for the brand,stove," at bounding box center [545, 310] width 688 height 58
paste textarea "gas stove rear burner on keeps on clicking"
click at [594, 291] on textarea "1-4, $75,will cb for the brand,stove,gas stove rear burner on keeps on clicking…" at bounding box center [545, 310] width 688 height 58
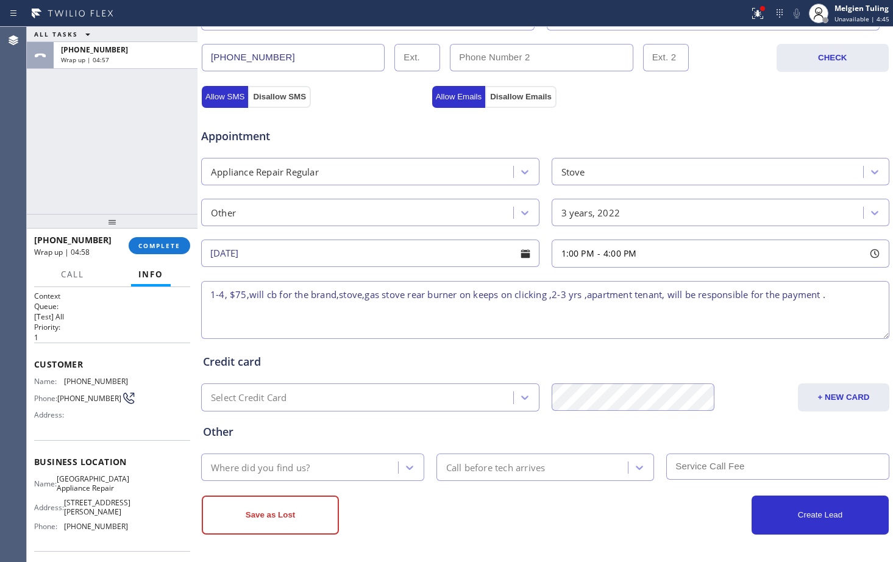
click at [835, 297] on textarea "1-4, $75,will cb for the brand,stove,gas stove rear burner on keeps on clicking…" at bounding box center [545, 310] width 688 height 58
paste textarea "[STREET_ADDRESS][PERSON_NAME]"
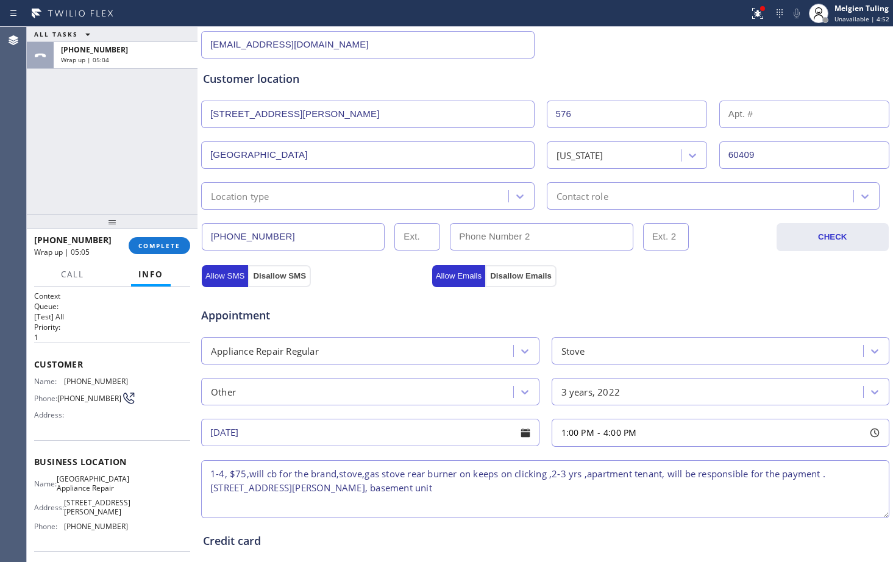
scroll to position [200, 0]
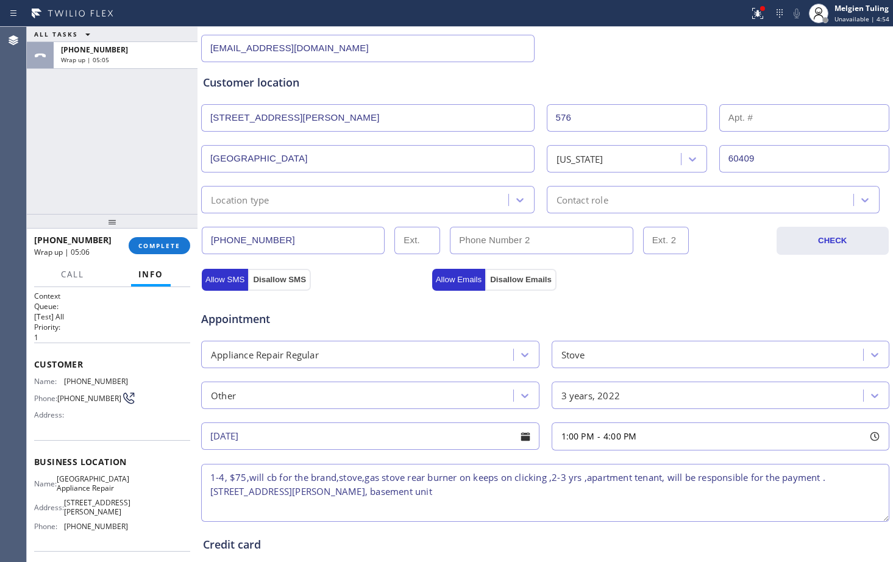
type textarea "1-4, $75,will cb for the brand,stove,gas stove rear burner on keeps on clicking…"
click at [797, 121] on input "text" at bounding box center [804, 117] width 170 height 27
type input "b"
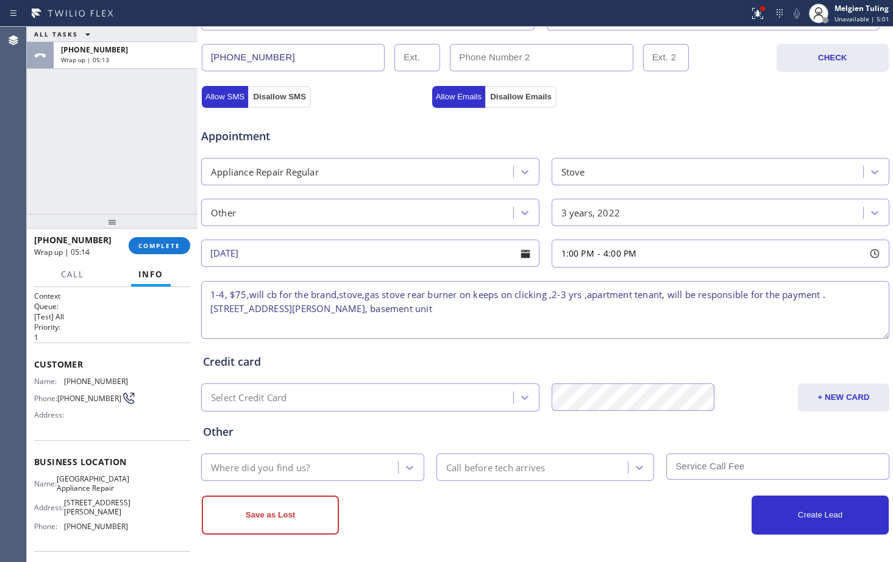
type input "Basement"
click at [477, 318] on textarea "1-4, $75,will cb for the brand,stove,gas stove rear burner on keeps on clicking…" at bounding box center [545, 310] width 688 height 58
drag, startPoint x: 61, startPoint y: 484, endPoint x: 117, endPoint y: 531, distance: 73.1
click at [117, 531] on div "Name: [GEOGRAPHIC_DATA] Appliance Repair Address: [STREET_ADDRESS][PERSON_NAME]…" at bounding box center [81, 505] width 94 height 62
click at [145, 507] on div "Name: [GEOGRAPHIC_DATA] Appliance Repair Address: [STREET_ADDRESS][PERSON_NAME]…" at bounding box center [112, 505] width 156 height 62
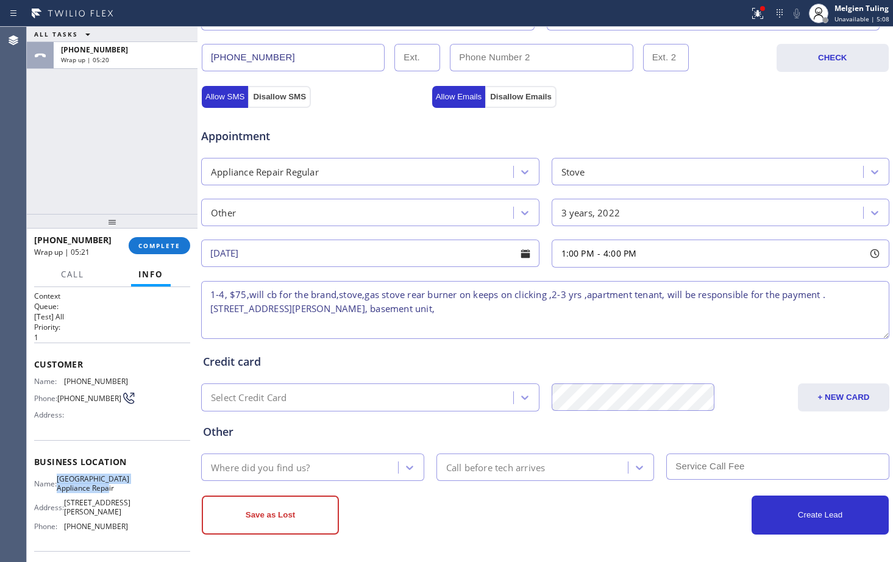
drag, startPoint x: 63, startPoint y: 481, endPoint x: 126, endPoint y: 495, distance: 63.6
click at [126, 495] on div "Name: [GEOGRAPHIC_DATA] Appliance Repair Address: [STREET_ADDRESS][PERSON_NAME]…" at bounding box center [112, 505] width 156 height 62
copy span "[GEOGRAPHIC_DATA] Appliance Repair"
click at [531, 322] on textarea "1-4, $75,will cb for the brand,stove,gas stove rear burner on keeps on clicking…" at bounding box center [545, 310] width 688 height 58
paste textarea "[GEOGRAPHIC_DATA] Appliance Repair"
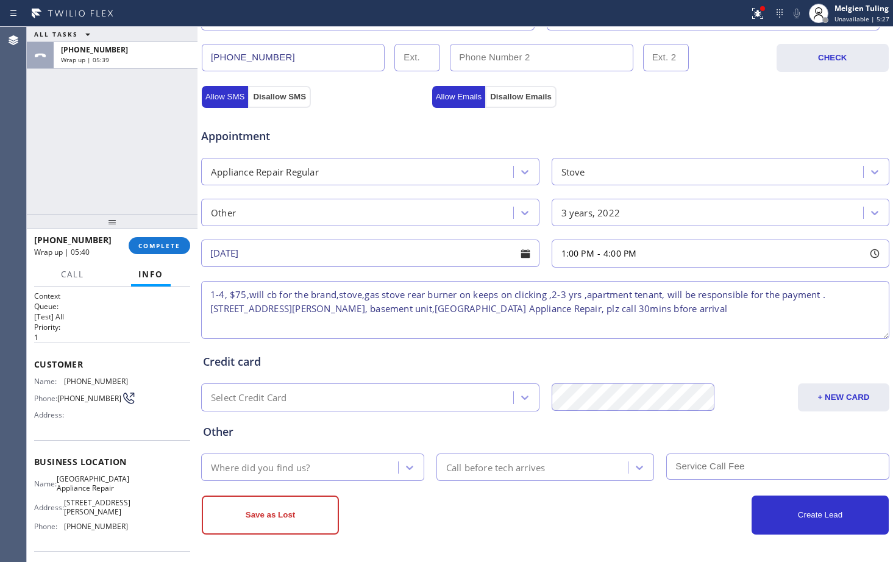
type textarea "1-4, $75,will cb for the brand,stove,gas stove rear burner on keeps on clicking…"
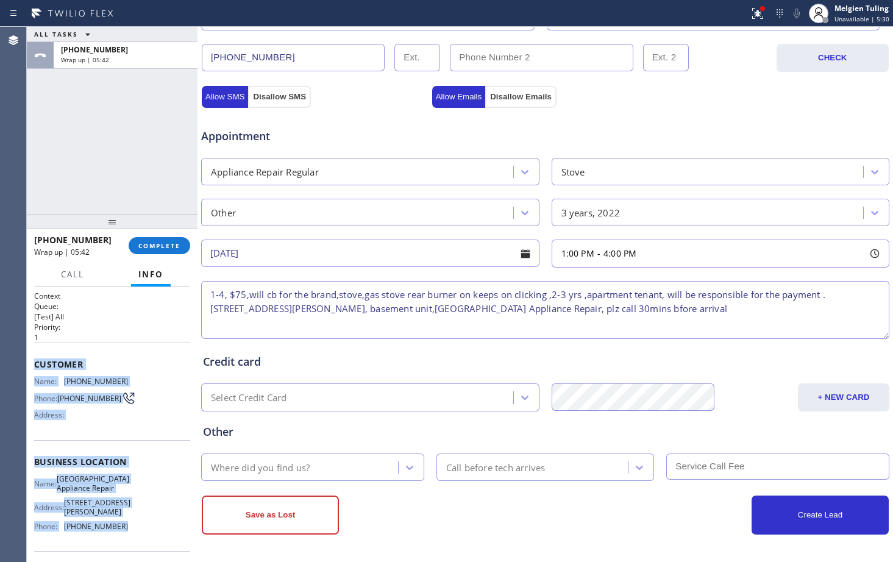
drag, startPoint x: 29, startPoint y: 360, endPoint x: 132, endPoint y: 528, distance: 198.1
click at [132, 528] on div "Context Queue: [Test] All Priority: 1 Customer Name: [PHONE_NUMBER] Phone: [PHO…" at bounding box center [112, 424] width 171 height 275
copy div "Customer Name: [PHONE_NUMBER] Phone: [PHONE_NUMBER] Address: Business location …"
click at [334, 469] on div "Where did you find us?" at bounding box center [301, 466] width 193 height 21
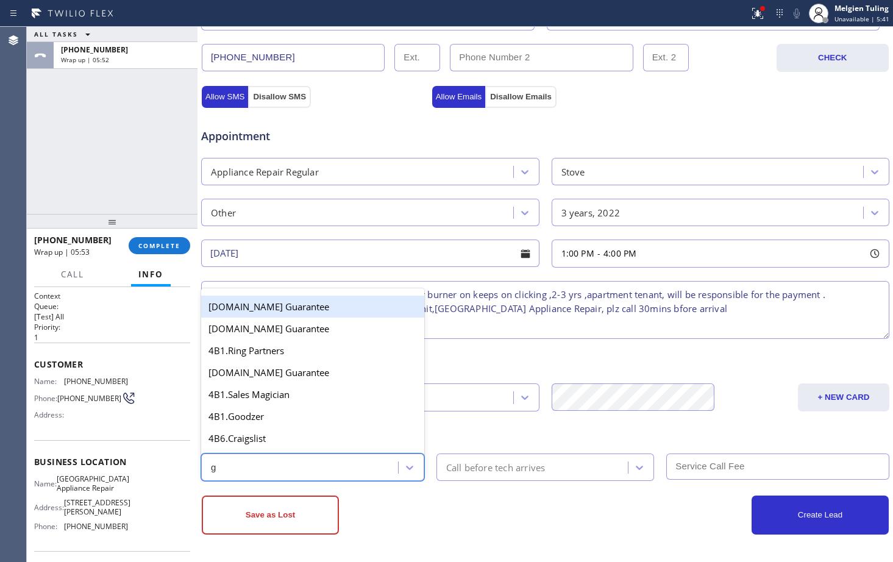
type input "go"
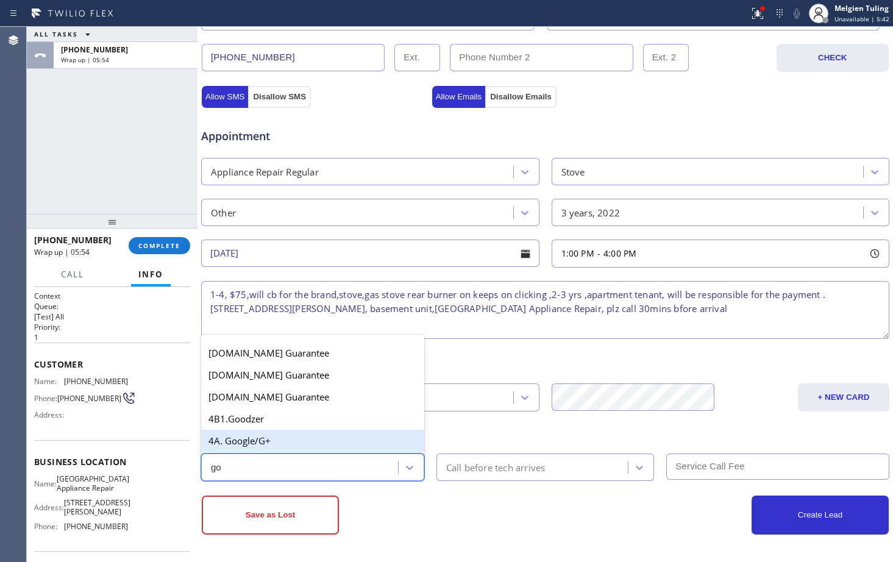
click at [251, 445] on div "4A. Google/G+" at bounding box center [312, 441] width 223 height 22
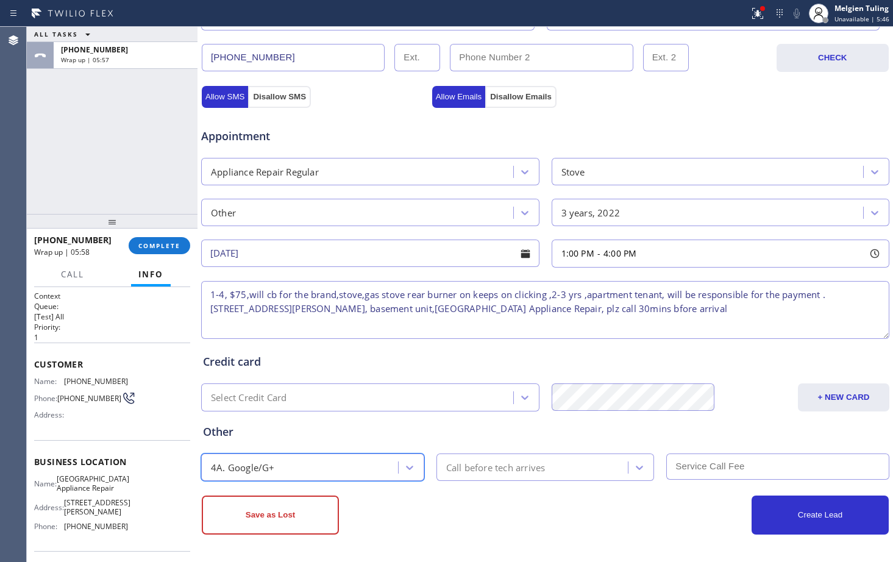
click at [521, 474] on div "Call before tech arrives" at bounding box center [495, 467] width 99 height 14
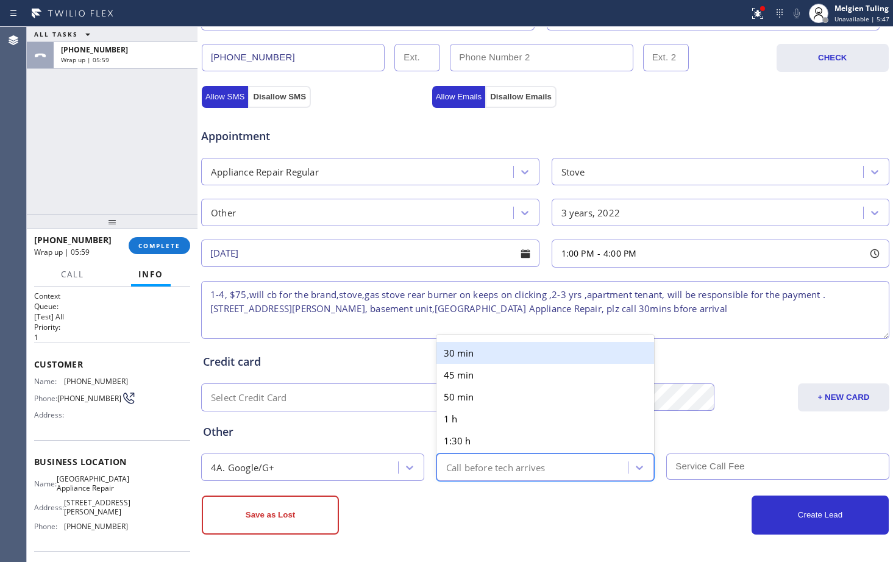
click at [467, 352] on div "30 min" at bounding box center [545, 353] width 218 height 22
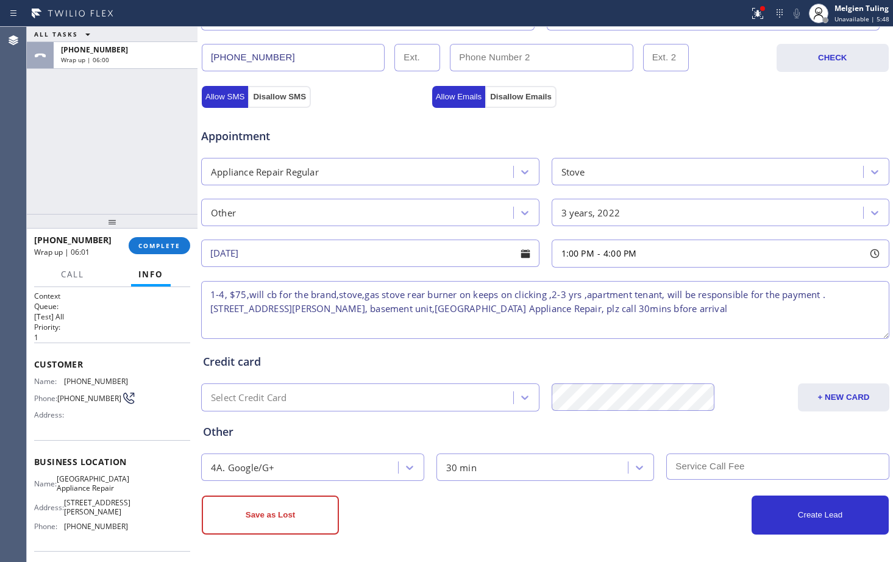
click at [765, 466] on input "text" at bounding box center [777, 466] width 223 height 26
type input "75"
click at [811, 514] on button "Create Lead" at bounding box center [819, 514] width 137 height 39
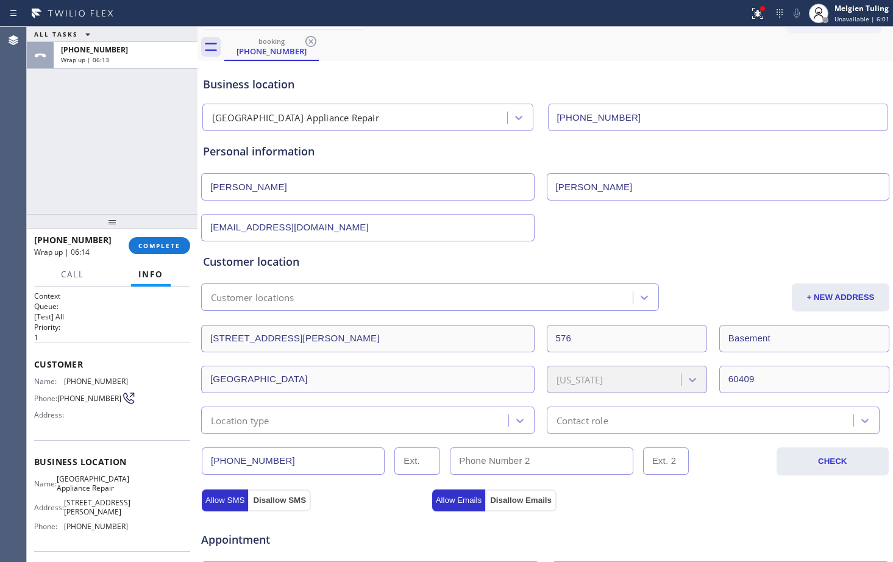
scroll to position [0, 0]
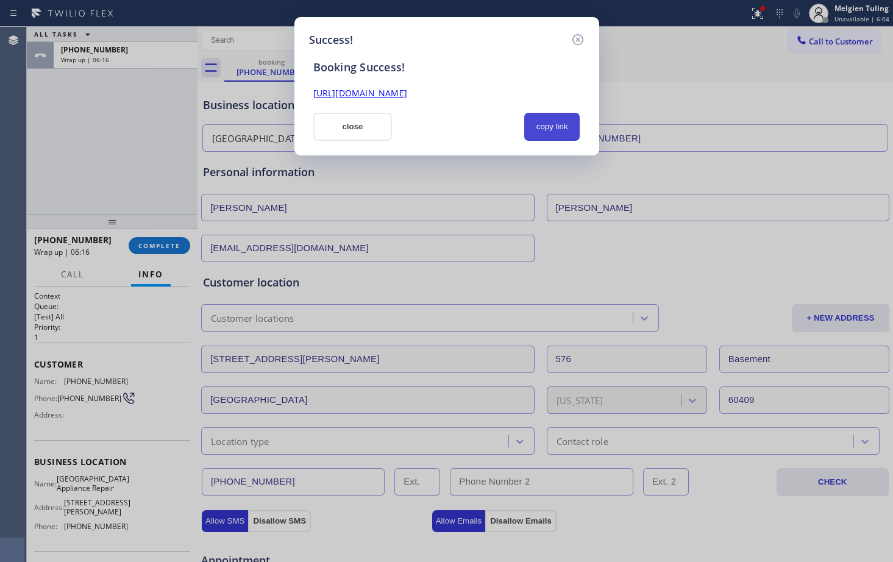
click at [552, 125] on button "copy link" at bounding box center [552, 127] width 56 height 28
click at [355, 124] on button "close" at bounding box center [352, 127] width 79 height 28
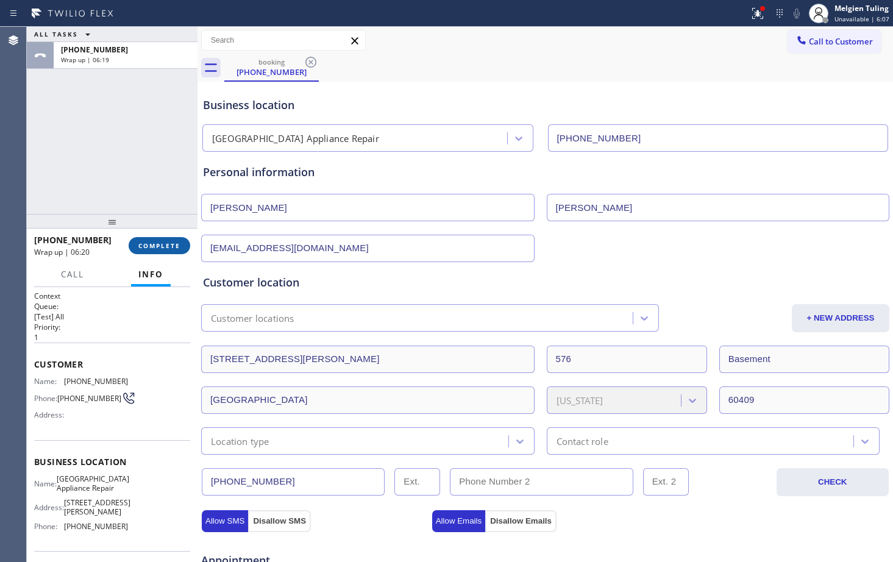
click at [150, 247] on span "COMPLETE" at bounding box center [159, 245] width 42 height 9
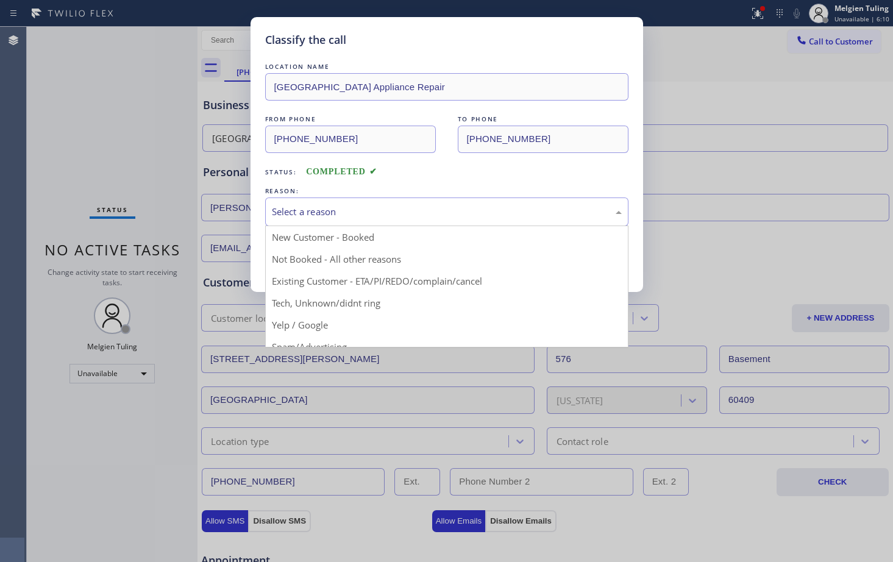
click at [335, 212] on div "Select a reason" at bounding box center [447, 212] width 350 height 14
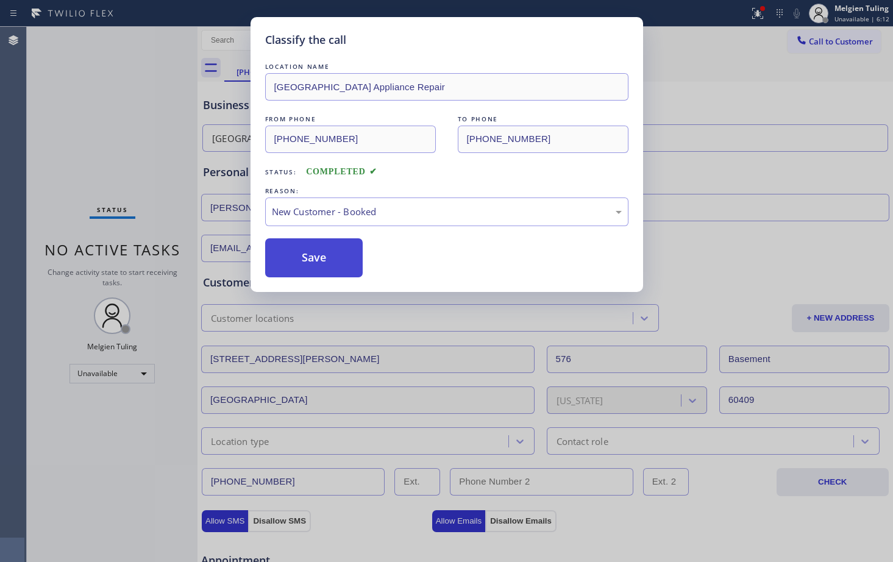
click at [305, 249] on button "Save" at bounding box center [314, 257] width 98 height 39
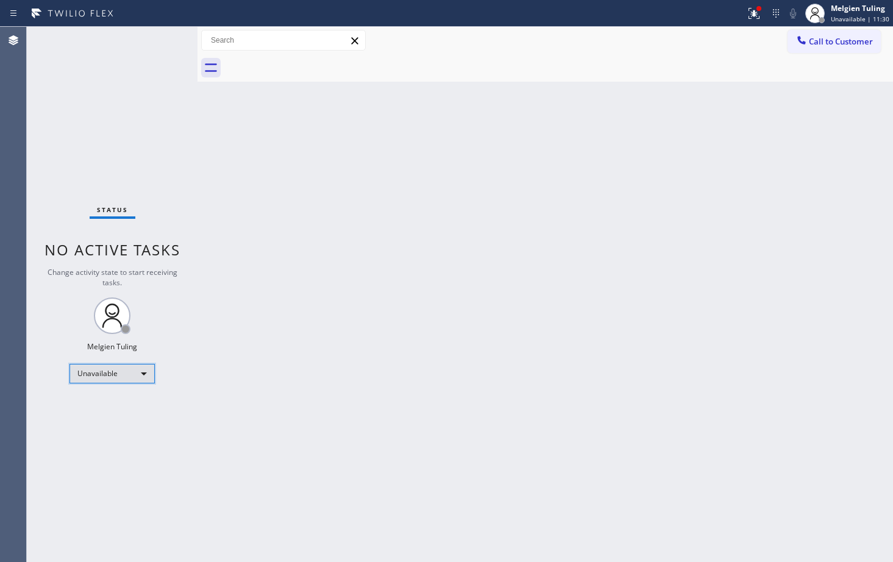
click at [144, 374] on div "Unavailable" at bounding box center [111, 374] width 85 height 20
click at [110, 410] on li "Available" at bounding box center [111, 406] width 83 height 15
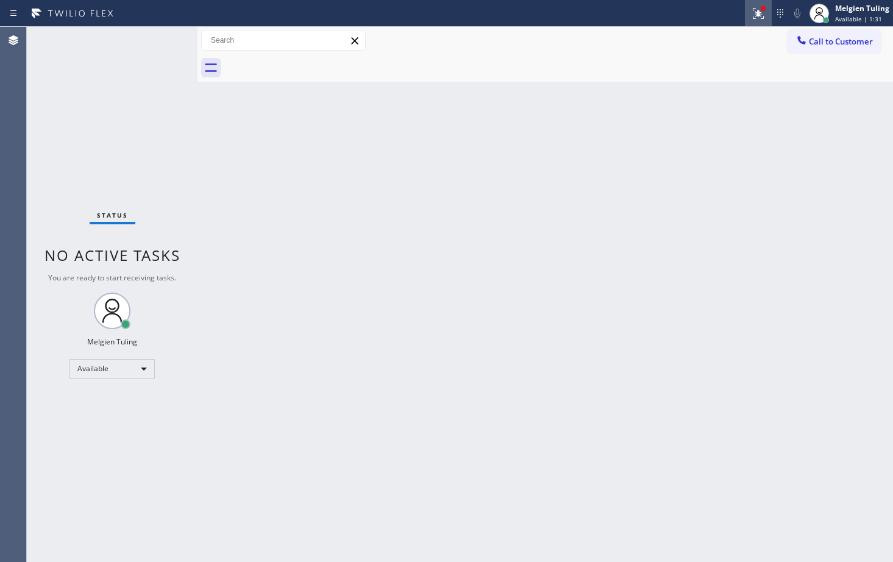
click at [759, 7] on icon at bounding box center [758, 13] width 15 height 15
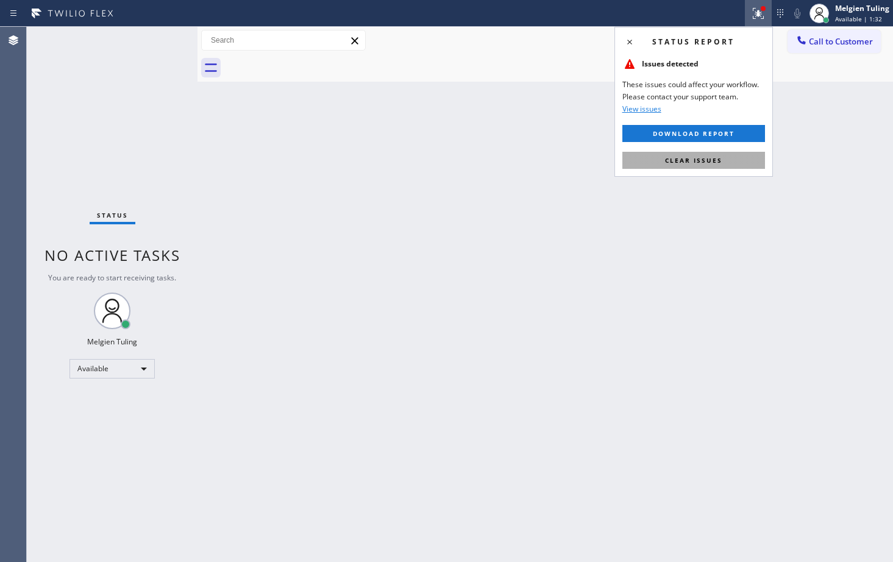
click at [691, 161] on span "Clear issues" at bounding box center [693, 160] width 57 height 9
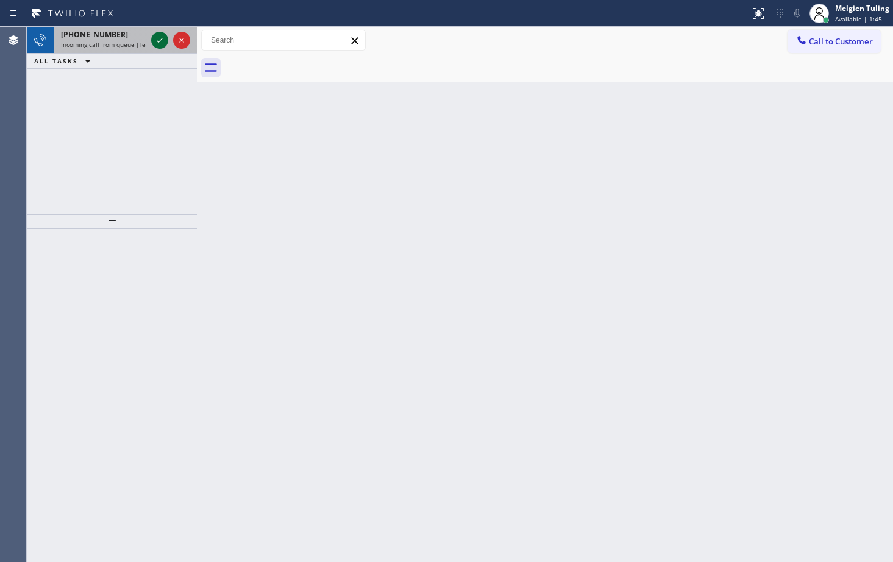
click at [161, 43] on icon at bounding box center [159, 40] width 15 height 15
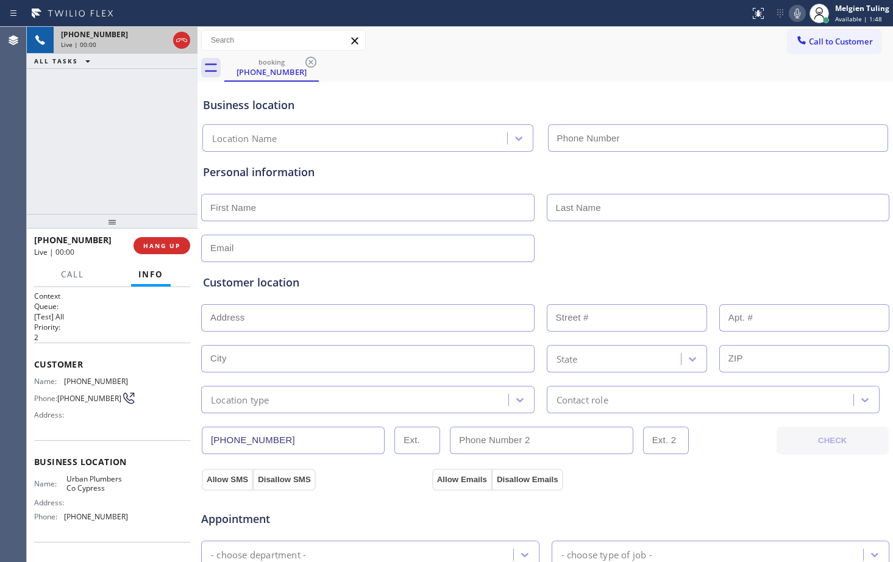
type input "[PHONE_NUMBER]"
click at [163, 248] on span "HANG UP" at bounding box center [161, 245] width 37 height 9
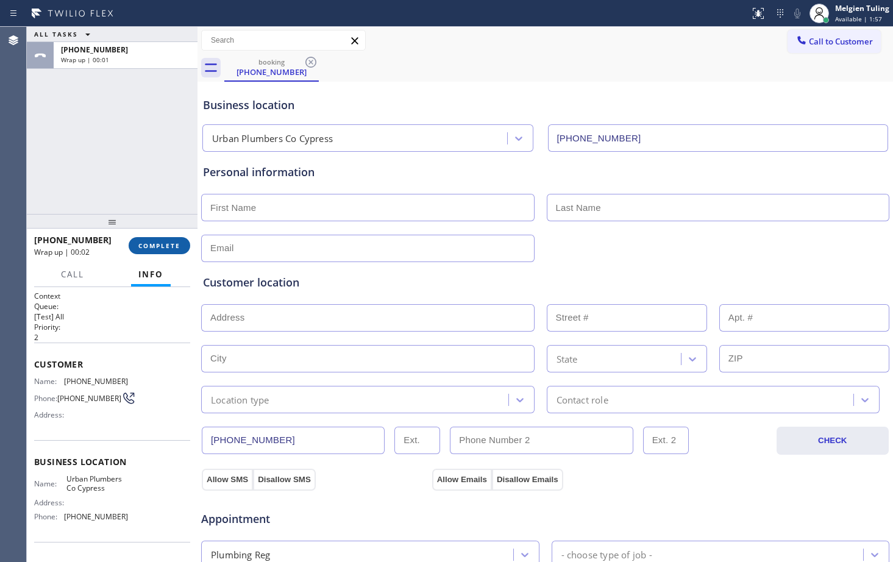
click at [160, 246] on span "COMPLETE" at bounding box center [159, 245] width 42 height 9
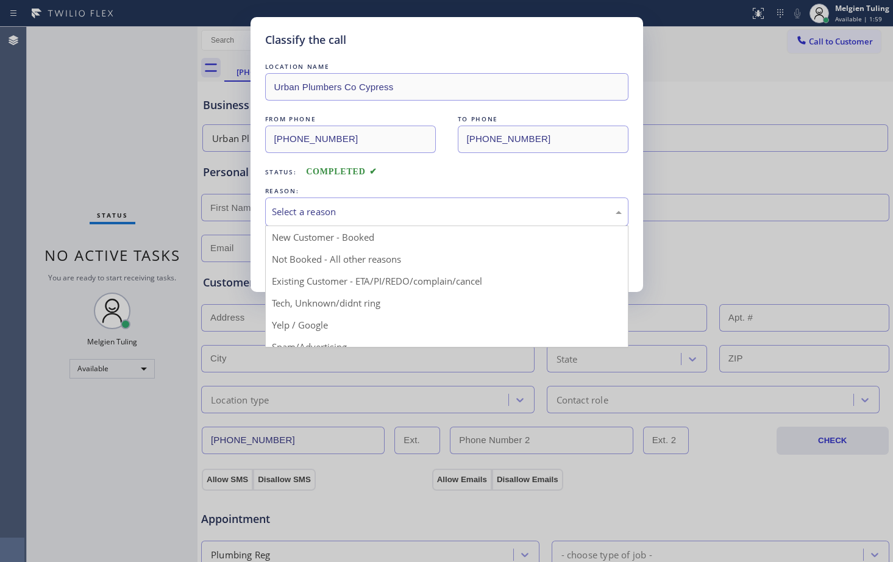
click at [316, 215] on div "Select a reason" at bounding box center [447, 212] width 350 height 14
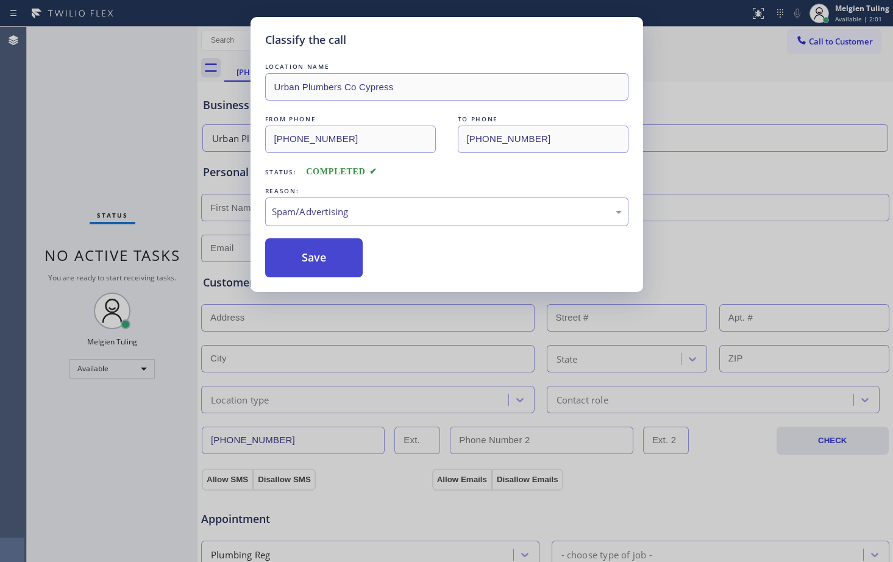
click at [303, 252] on button "Save" at bounding box center [314, 257] width 98 height 39
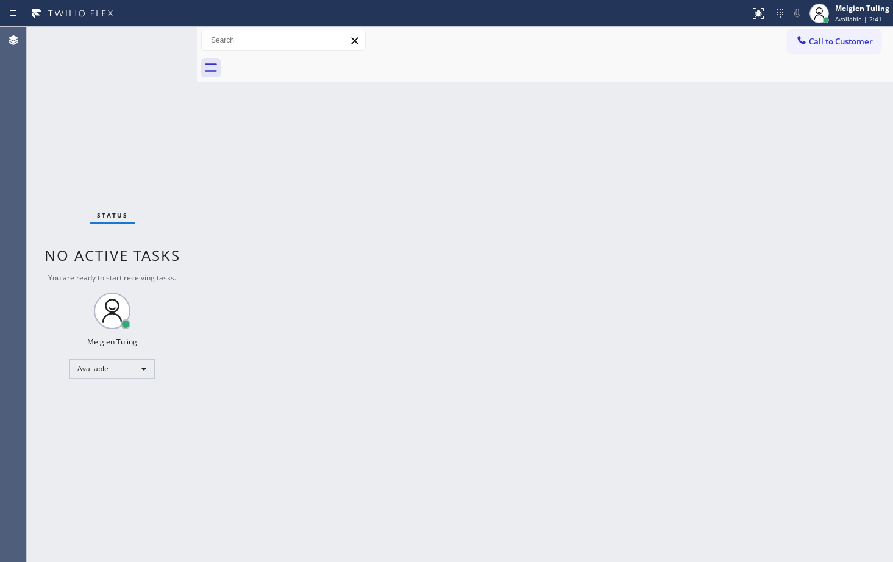
click at [134, 456] on div "Status No active tasks You are ready to start receiving tasks. Melgien Tuling A…" at bounding box center [112, 294] width 171 height 535
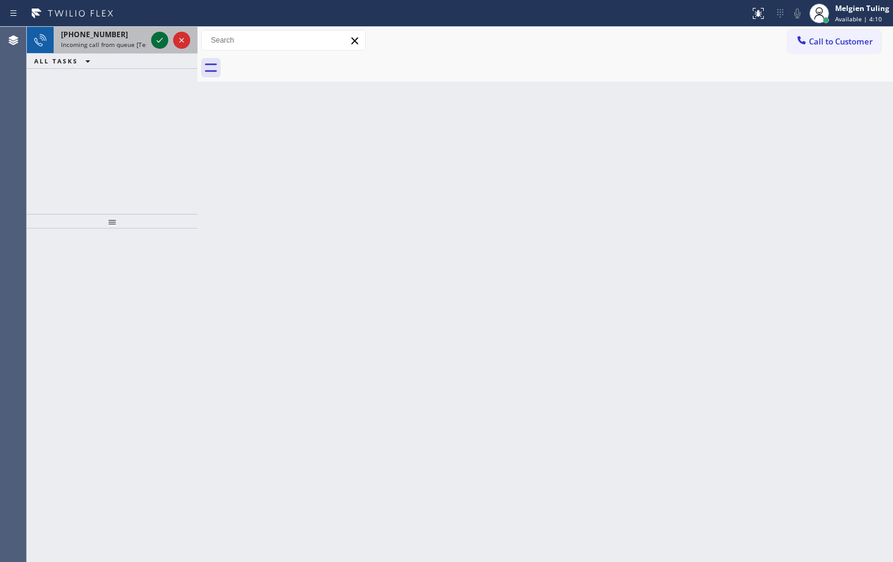
click at [155, 37] on icon at bounding box center [159, 40] width 15 height 15
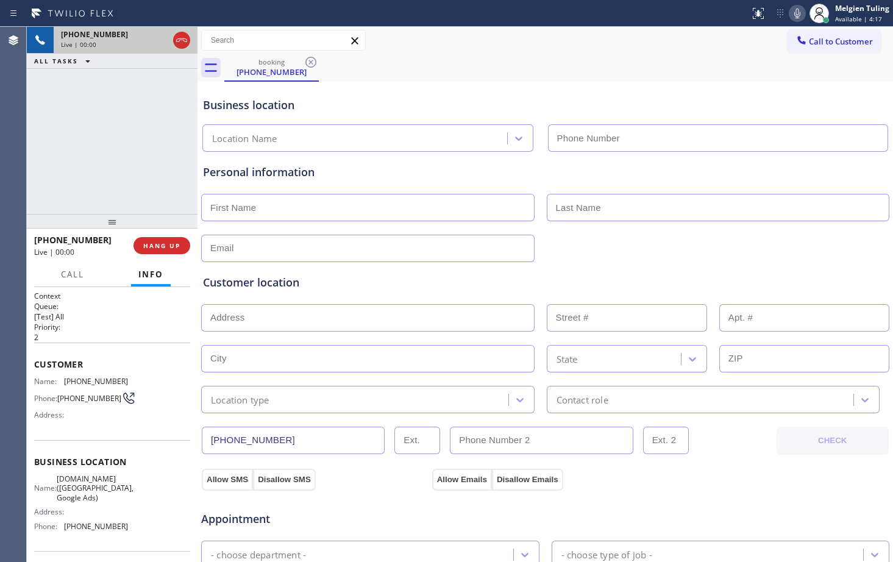
type input "[PHONE_NUMBER]"
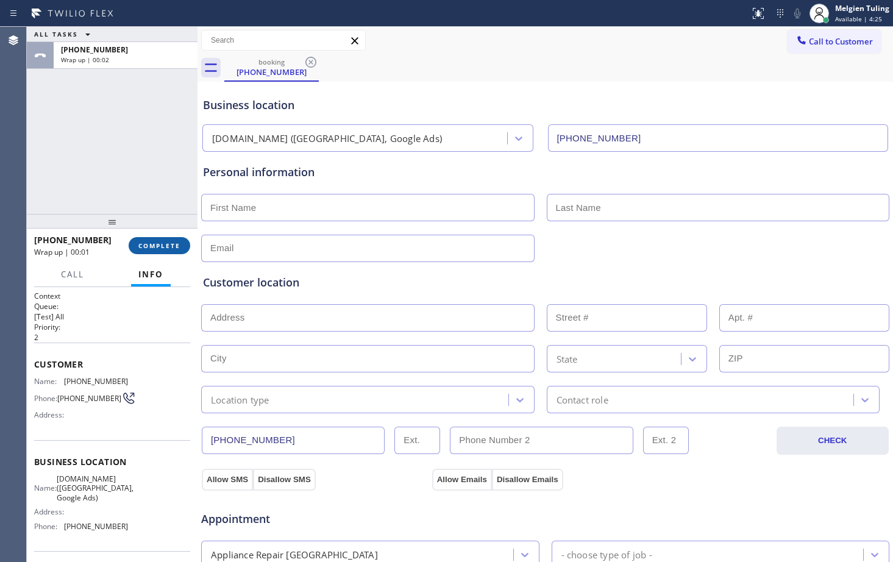
click at [161, 247] on span "COMPLETE" at bounding box center [159, 245] width 42 height 9
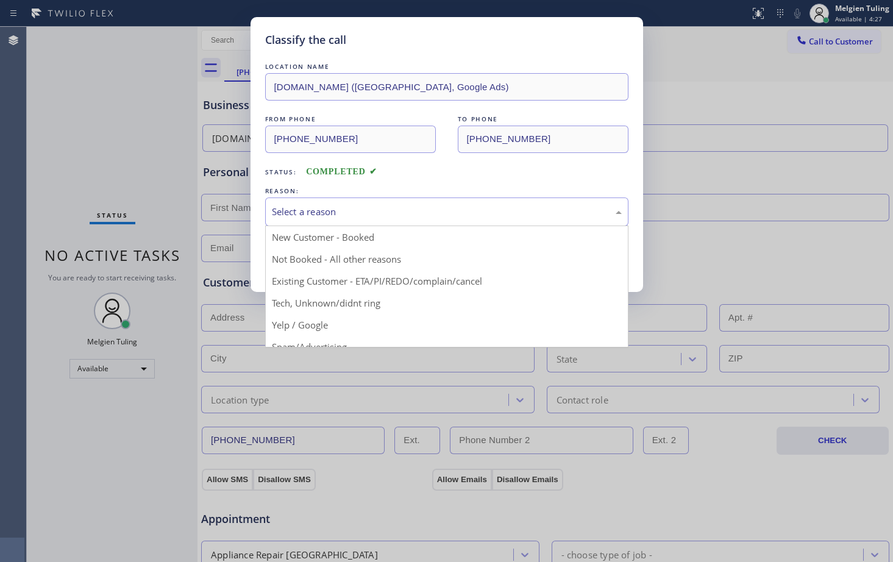
click at [330, 214] on div "Select a reason" at bounding box center [447, 212] width 350 height 14
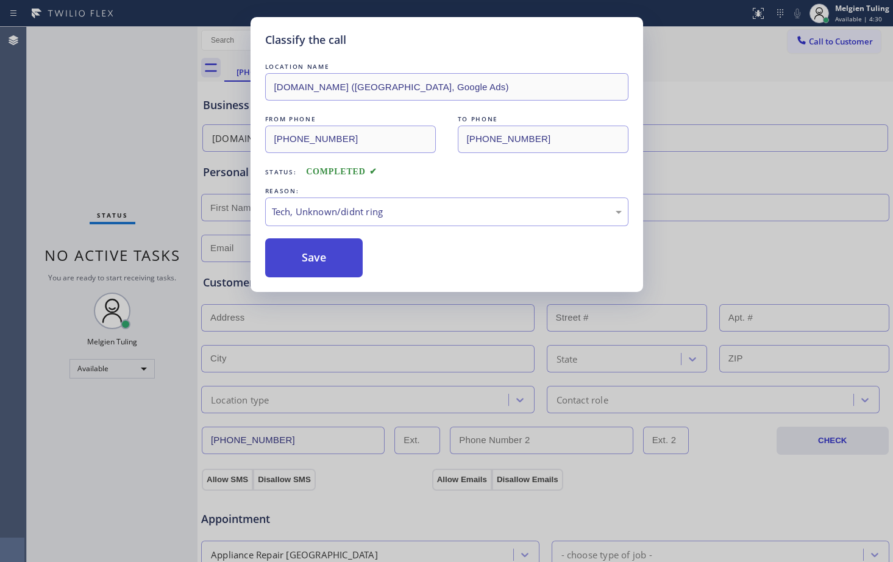
click at [310, 253] on button "Save" at bounding box center [314, 257] width 98 height 39
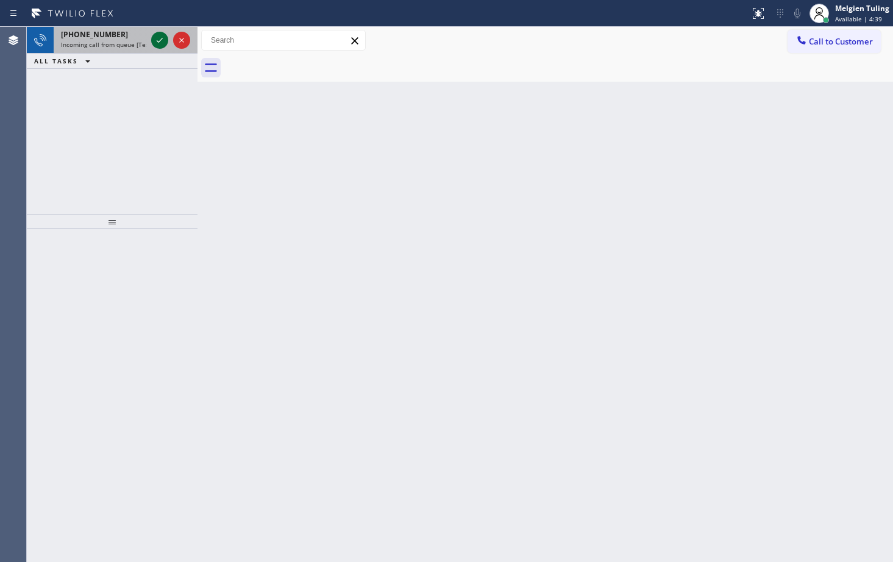
click at [157, 37] on icon at bounding box center [159, 40] width 15 height 15
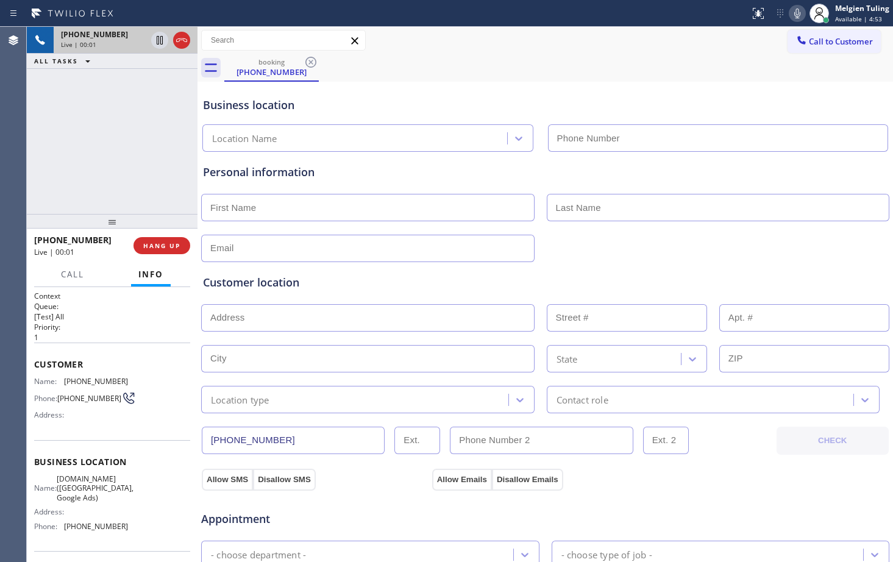
type input "[PHONE_NUMBER]"
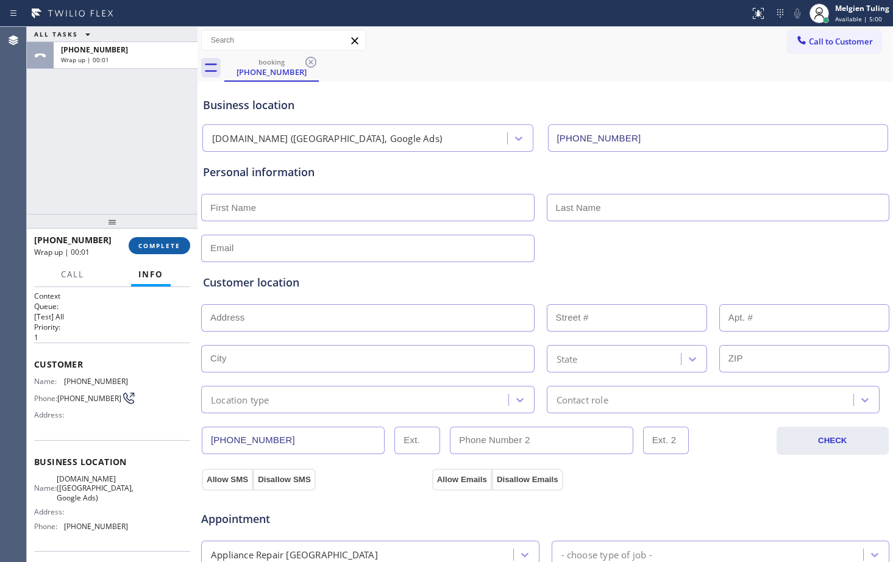
click at [161, 243] on span "COMPLETE" at bounding box center [159, 245] width 42 height 9
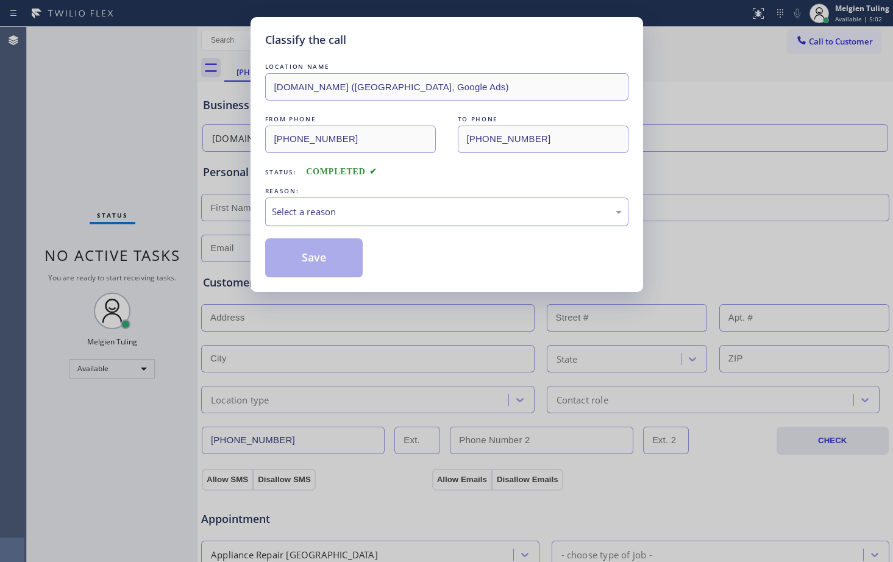
click at [341, 199] on div "Select a reason" at bounding box center [446, 211] width 363 height 29
click at [311, 264] on button "Save" at bounding box center [314, 257] width 98 height 39
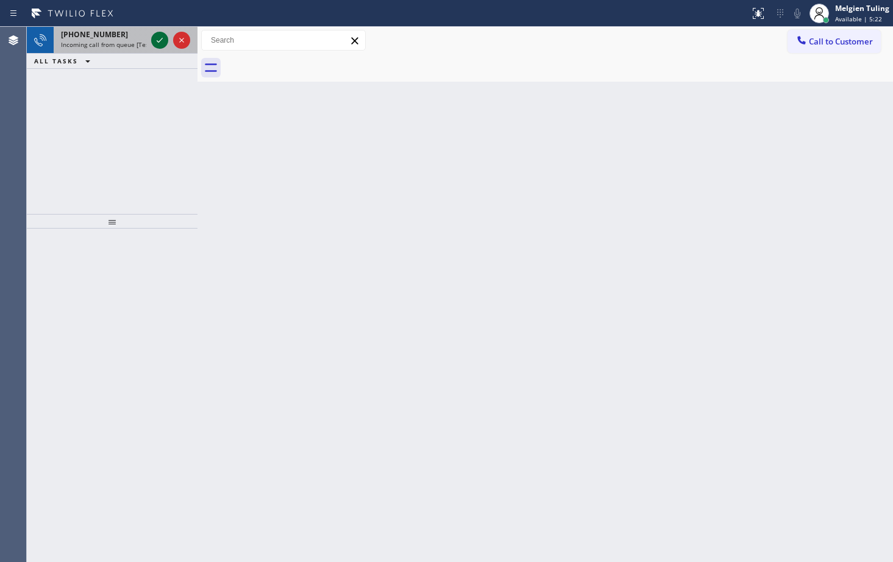
click at [163, 40] on icon at bounding box center [159, 40] width 15 height 15
click at [160, 39] on icon at bounding box center [159, 40] width 15 height 15
drag, startPoint x: 160, startPoint y: 39, endPoint x: 158, endPoint y: 45, distance: 6.2
click at [158, 45] on icon at bounding box center [159, 40] width 15 height 15
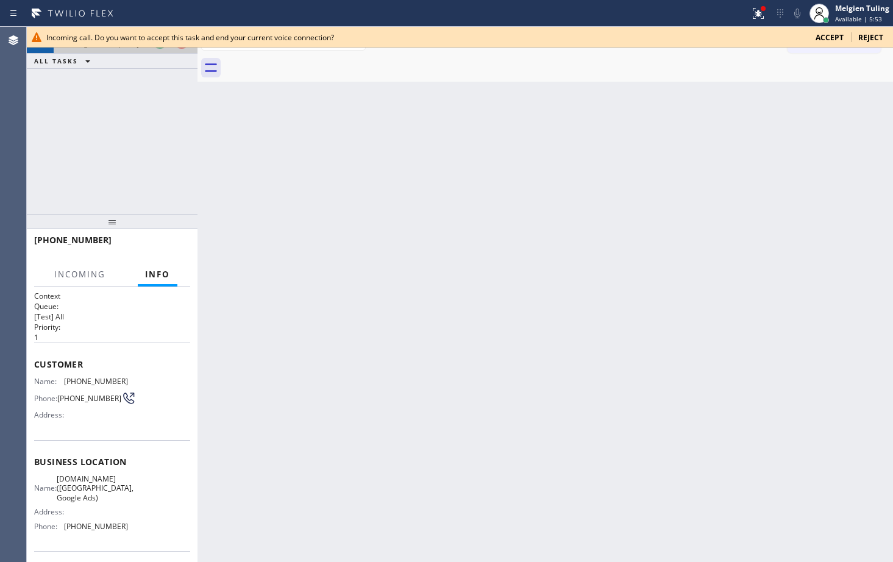
click at [159, 50] on div at bounding box center [171, 40] width 44 height 27
click at [762, 7] on div at bounding box center [763, 8] width 5 height 5
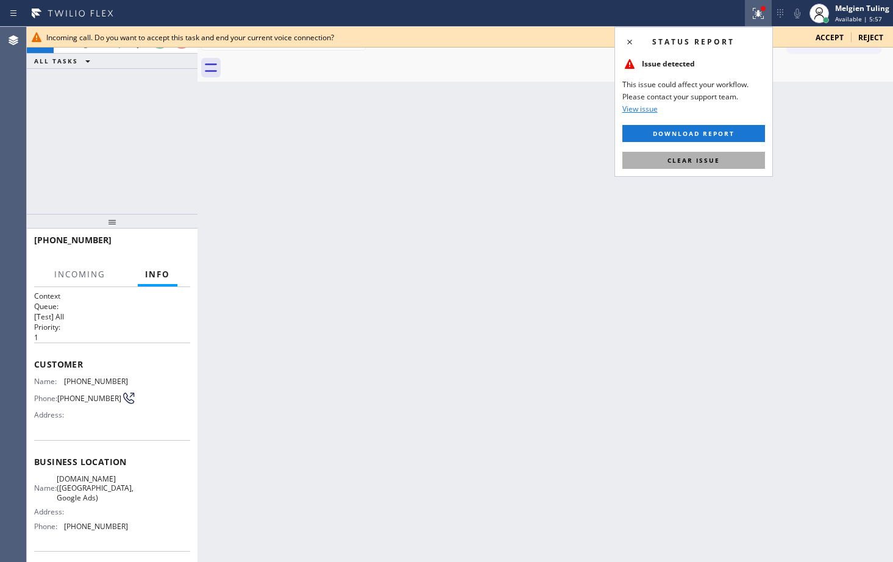
click at [690, 161] on span "Clear issue" at bounding box center [693, 160] width 52 height 9
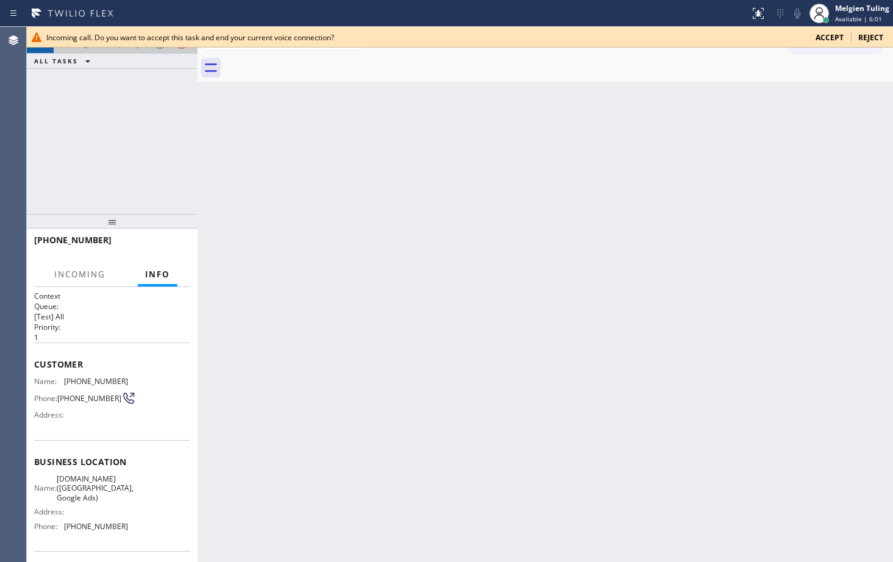
click at [157, 49] on div at bounding box center [171, 40] width 44 height 27
click at [828, 41] on span "Accept" at bounding box center [829, 37] width 28 height 10
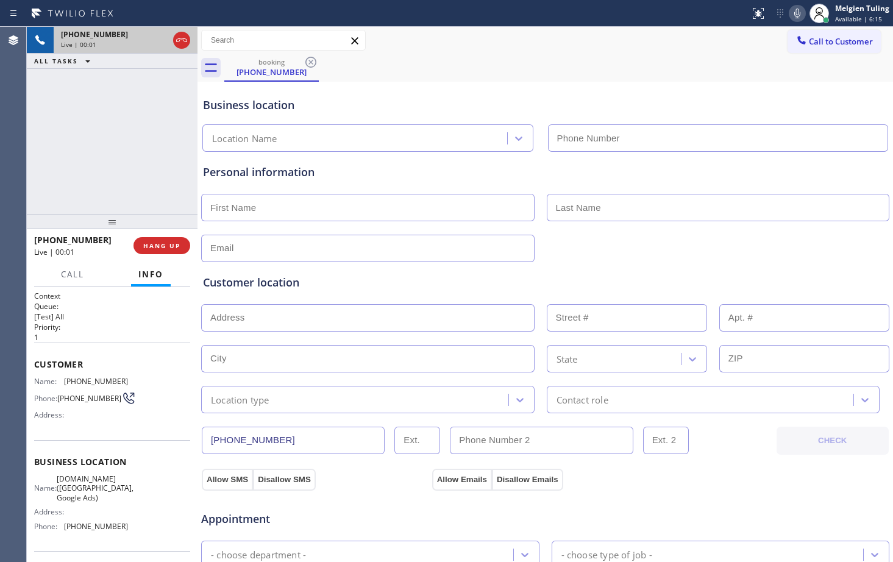
type input "[PHONE_NUMBER]"
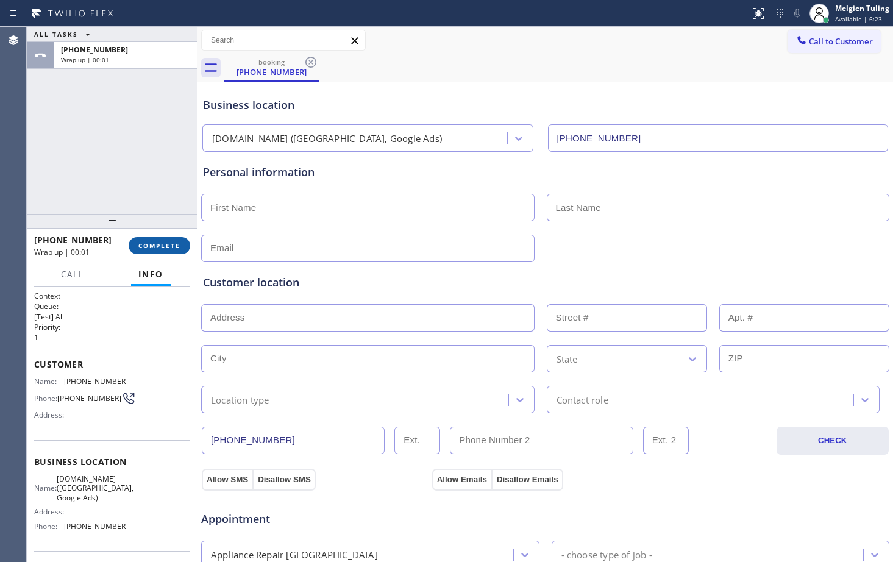
click at [159, 248] on span "COMPLETE" at bounding box center [159, 245] width 42 height 9
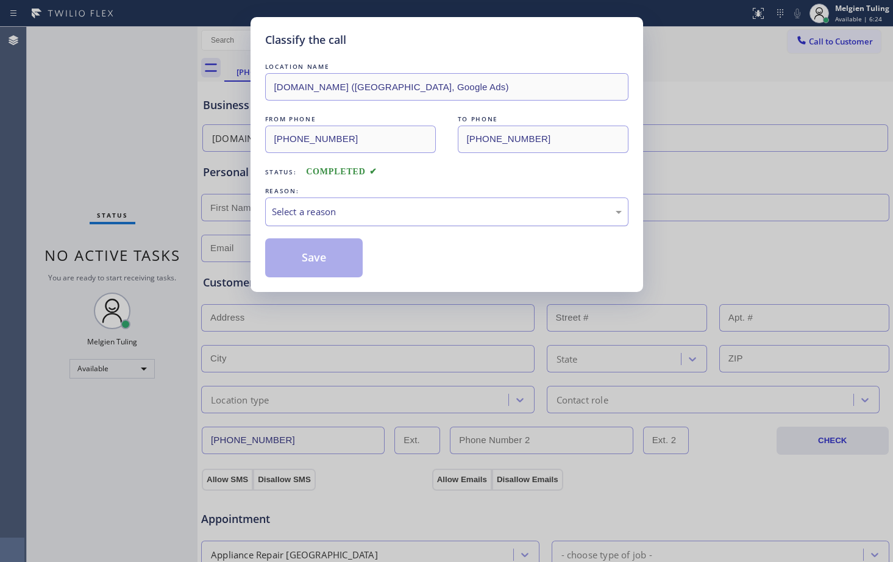
click at [311, 214] on div "Select a reason" at bounding box center [447, 212] width 350 height 14
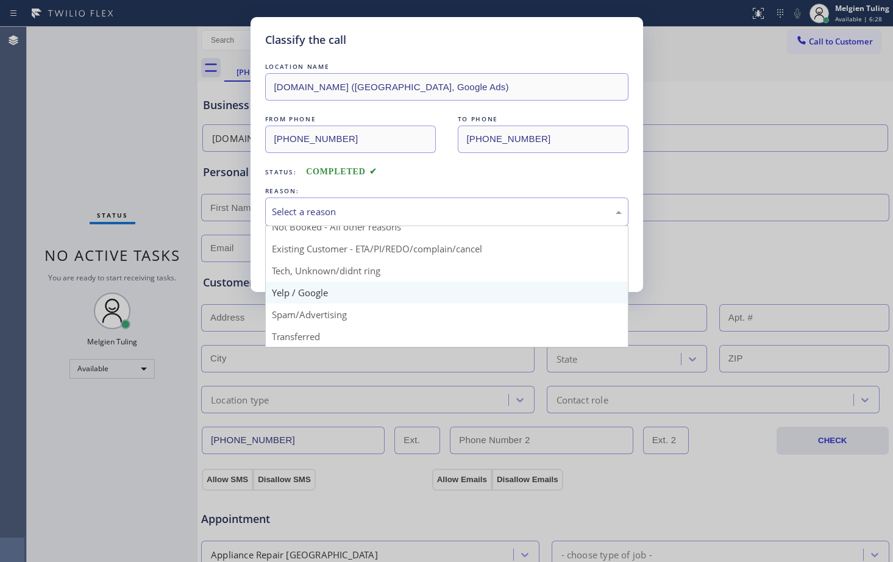
scroll to position [77, 0]
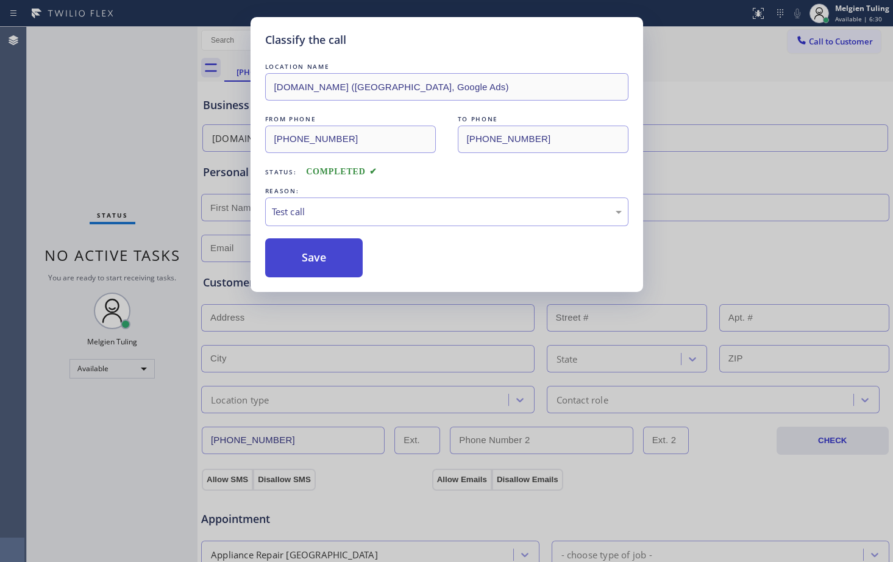
click at [313, 260] on button "Save" at bounding box center [314, 257] width 98 height 39
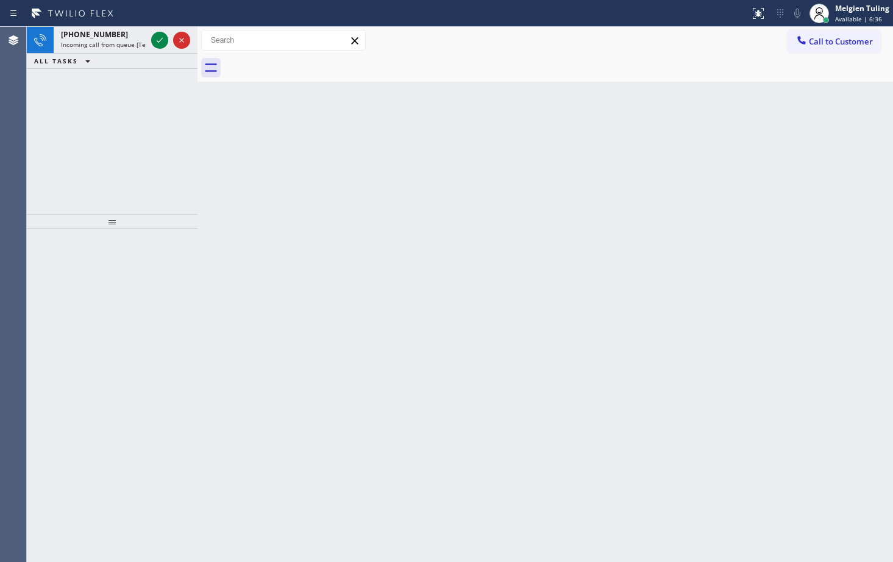
click at [213, 151] on div "Back to Dashboard Change Sender ID Customers Technicians Select a contact Outbo…" at bounding box center [544, 294] width 695 height 535
click at [158, 39] on icon at bounding box center [159, 40] width 15 height 15
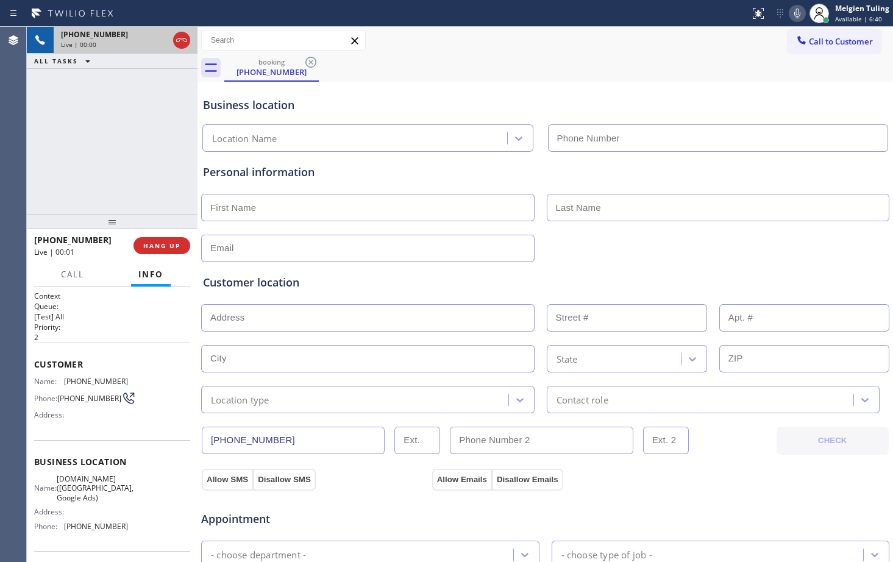
type input "[PHONE_NUMBER]"
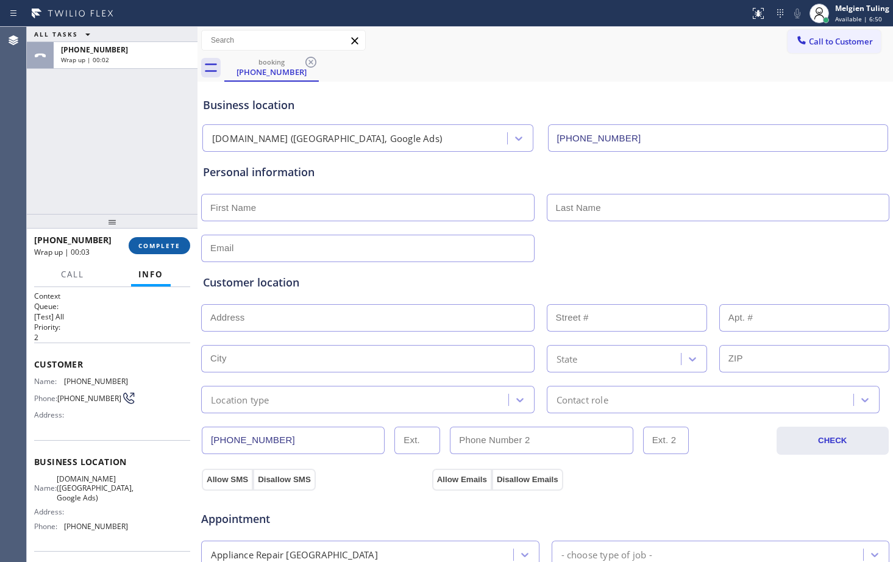
click at [167, 244] on span "COMPLETE" at bounding box center [159, 245] width 42 height 9
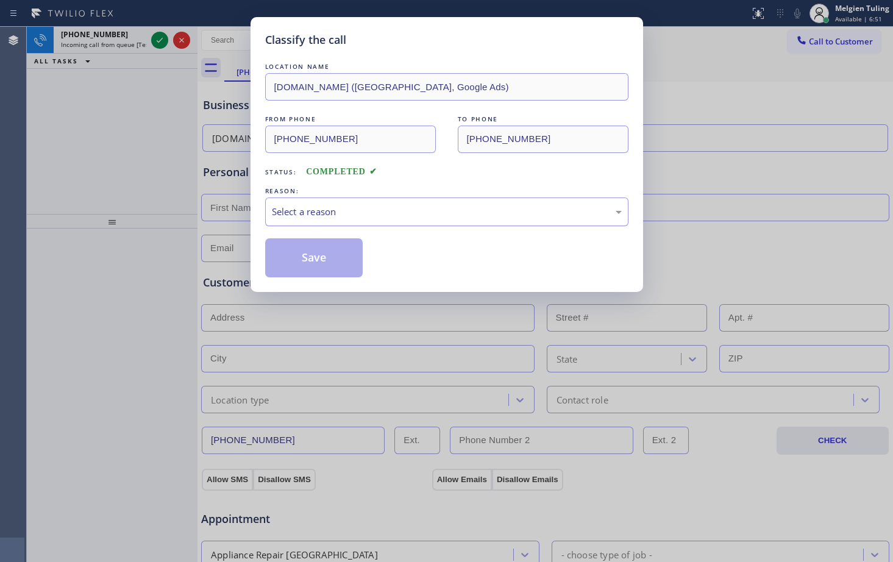
click at [322, 209] on div "Select a reason" at bounding box center [447, 212] width 350 height 14
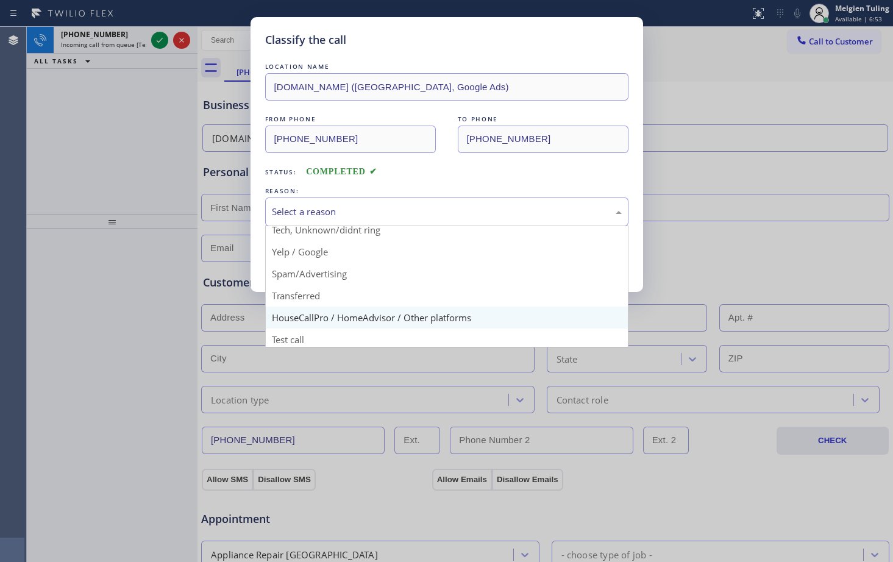
scroll to position [77, 0]
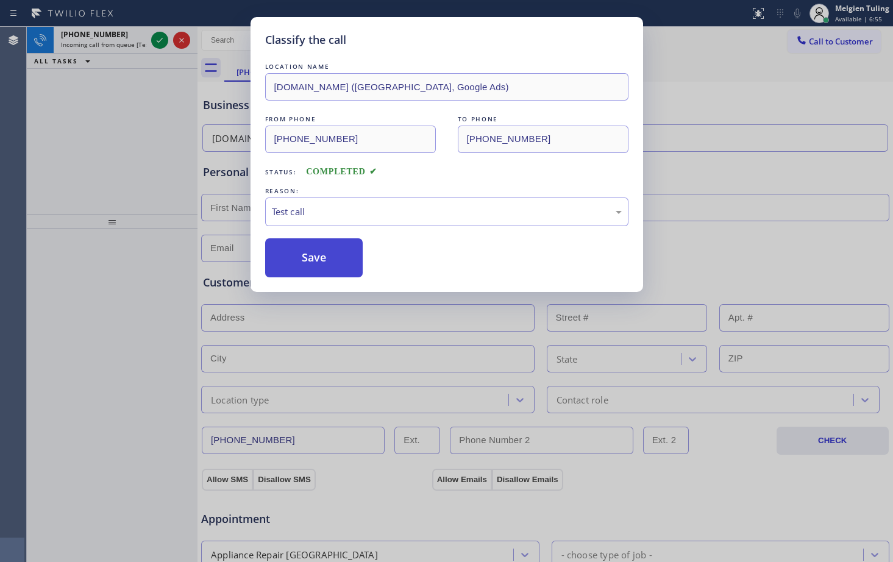
click at [290, 258] on button "Save" at bounding box center [314, 257] width 98 height 39
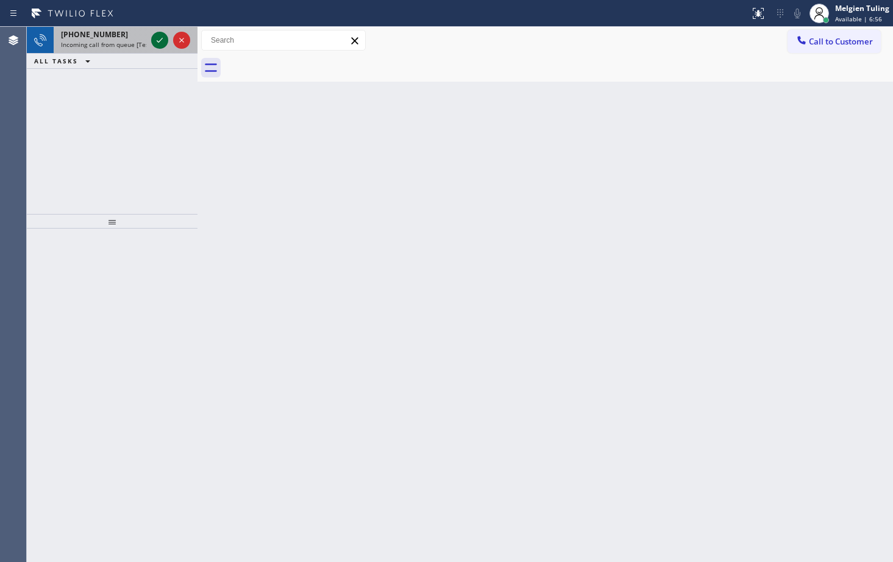
click at [158, 38] on icon at bounding box center [159, 40] width 15 height 15
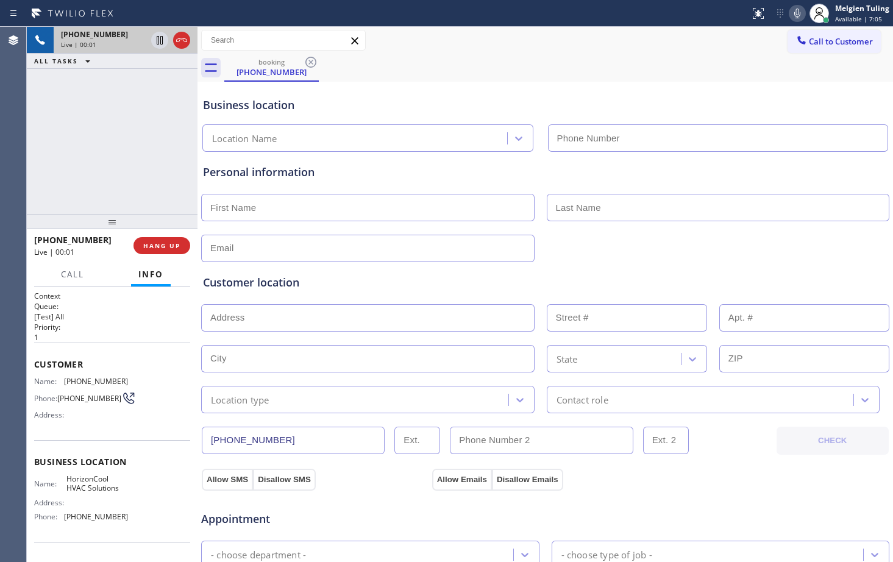
type input "[PHONE_NUMBER]"
click at [166, 243] on span "HANG UP" at bounding box center [161, 245] width 37 height 9
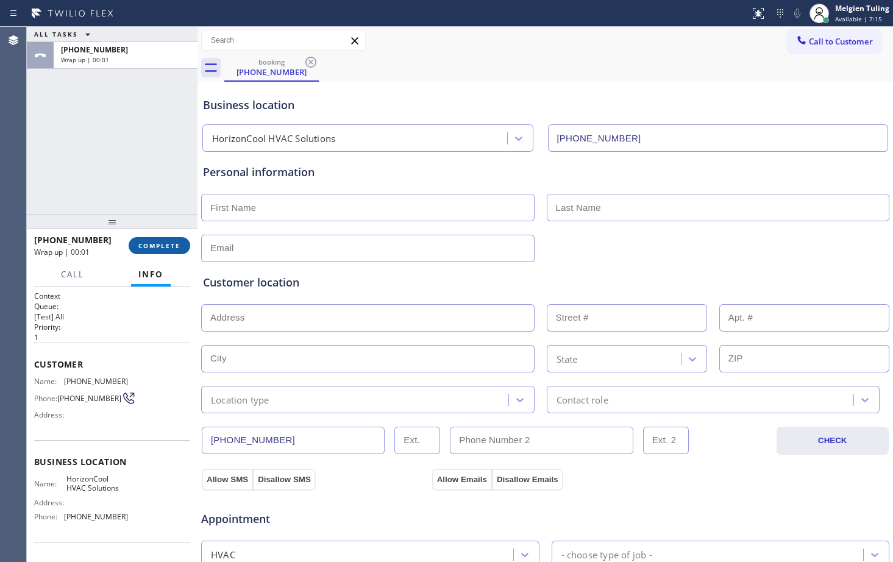
click at [163, 248] on span "COMPLETE" at bounding box center [159, 245] width 42 height 9
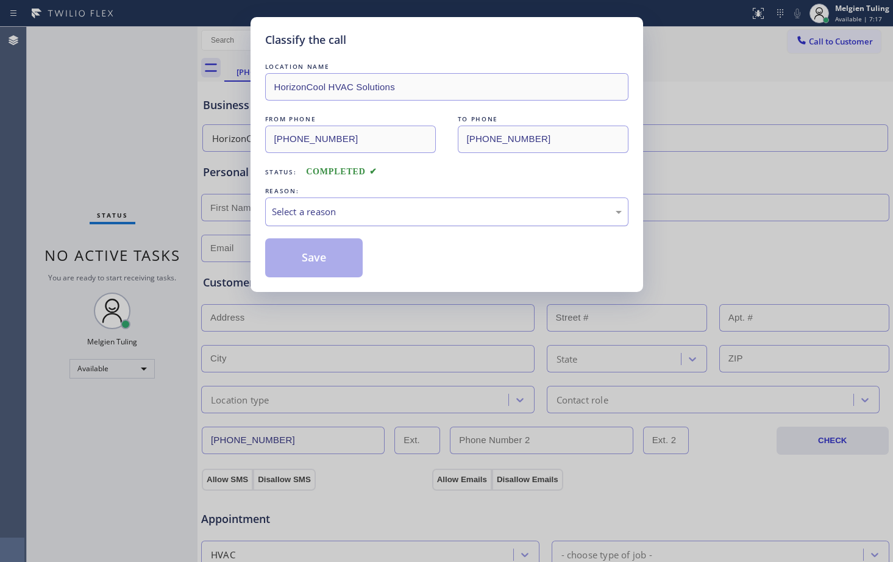
click at [295, 205] on div "Select a reason" at bounding box center [447, 212] width 350 height 14
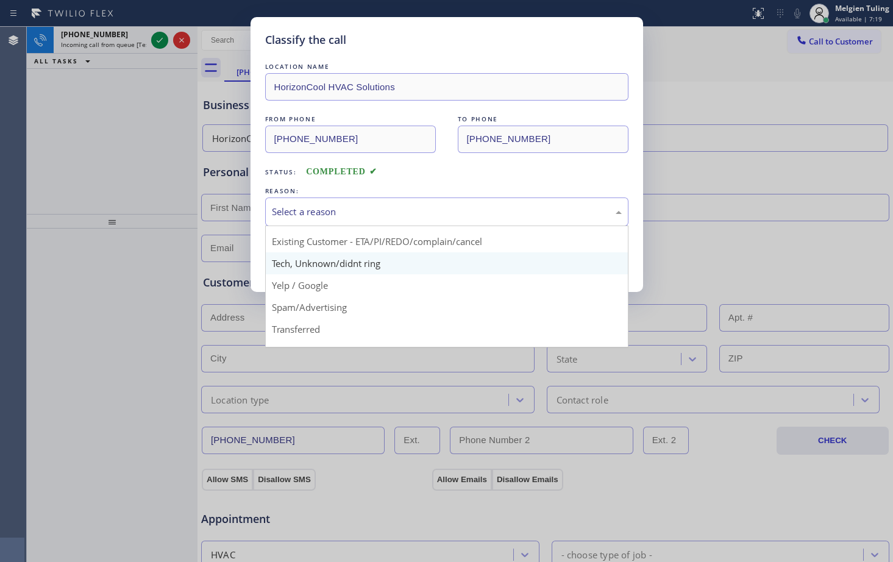
scroll to position [61, 0]
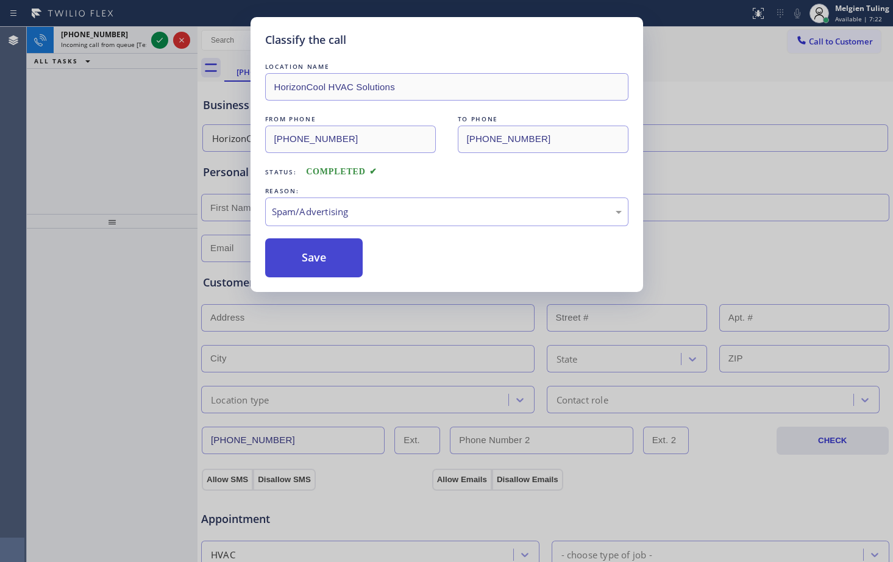
click at [306, 257] on button "Save" at bounding box center [314, 257] width 98 height 39
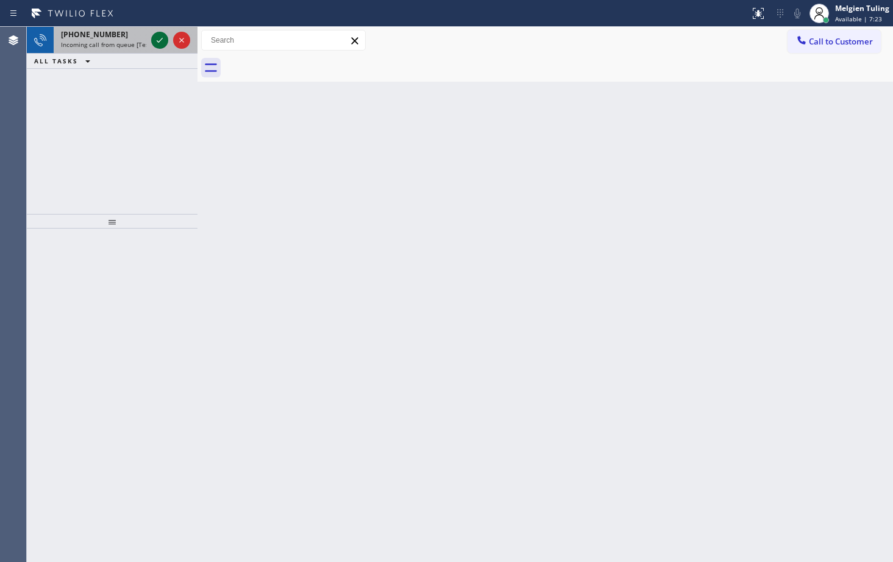
click at [158, 41] on icon at bounding box center [159, 40] width 15 height 15
click at [157, 40] on icon at bounding box center [159, 40] width 15 height 15
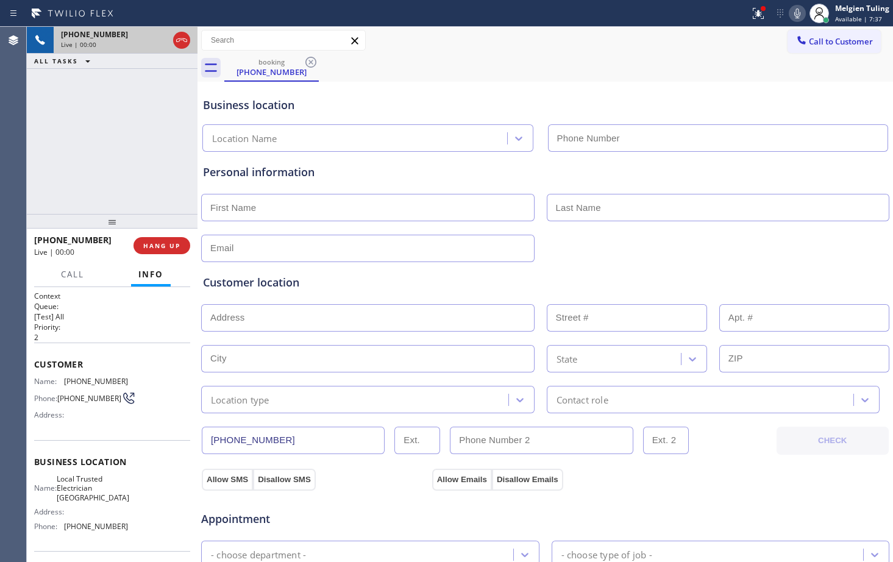
type input "[PHONE_NUMBER]"
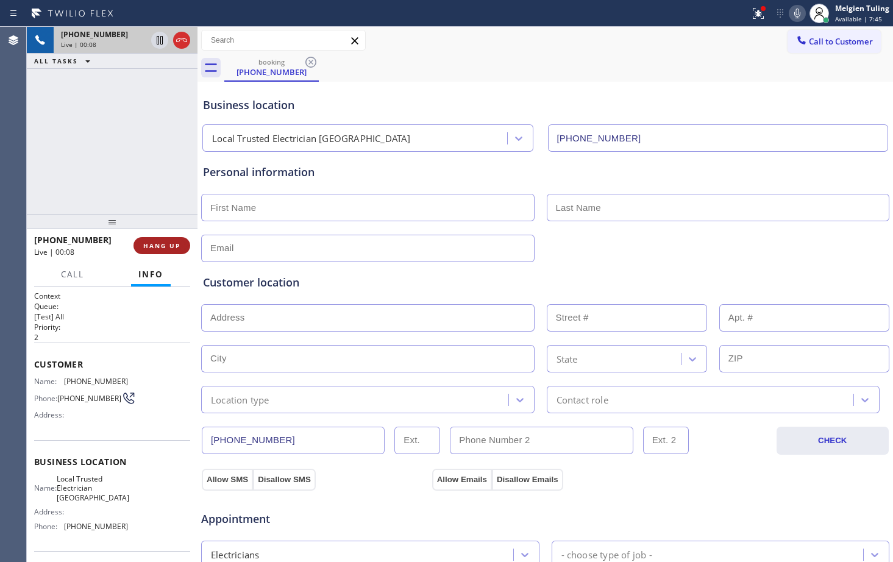
click at [159, 244] on span "HANG UP" at bounding box center [161, 245] width 37 height 9
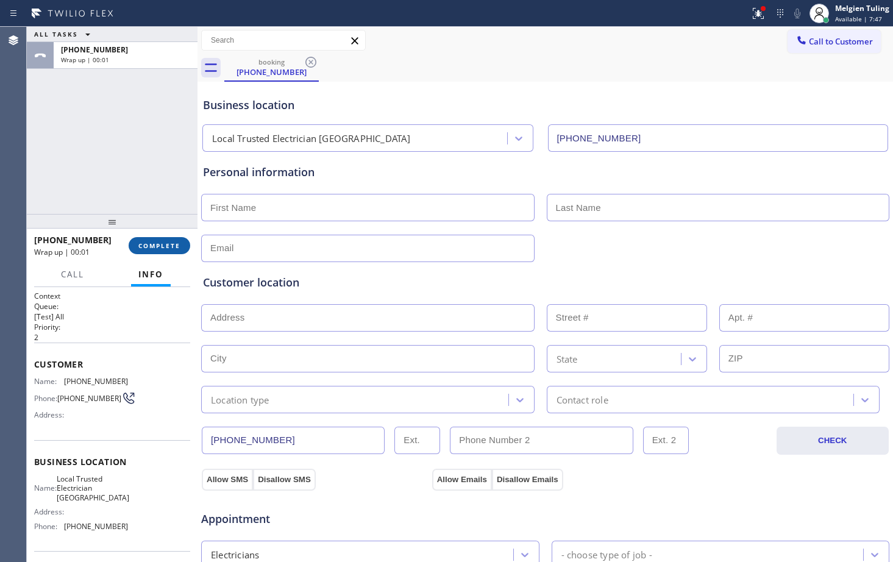
click at [147, 241] on span "COMPLETE" at bounding box center [159, 245] width 42 height 9
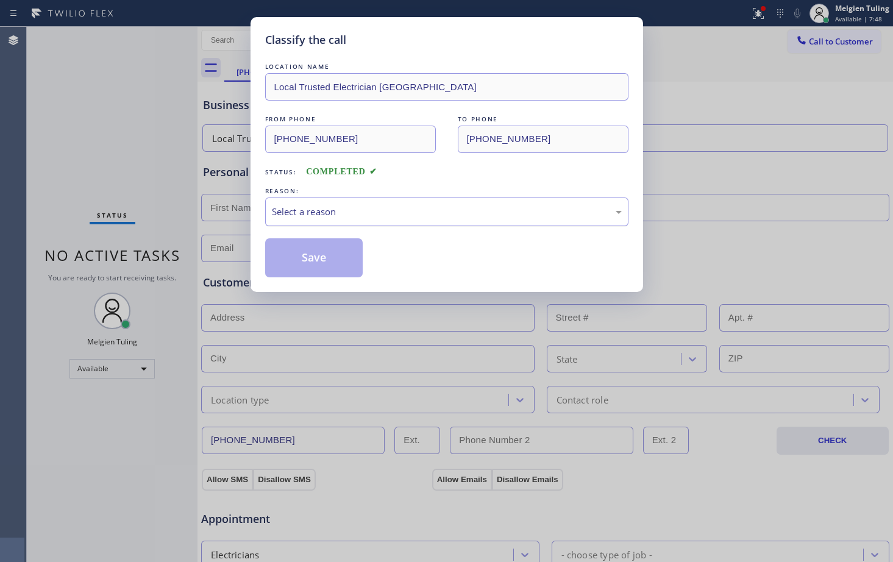
click at [278, 214] on div "Select a reason" at bounding box center [447, 212] width 350 height 14
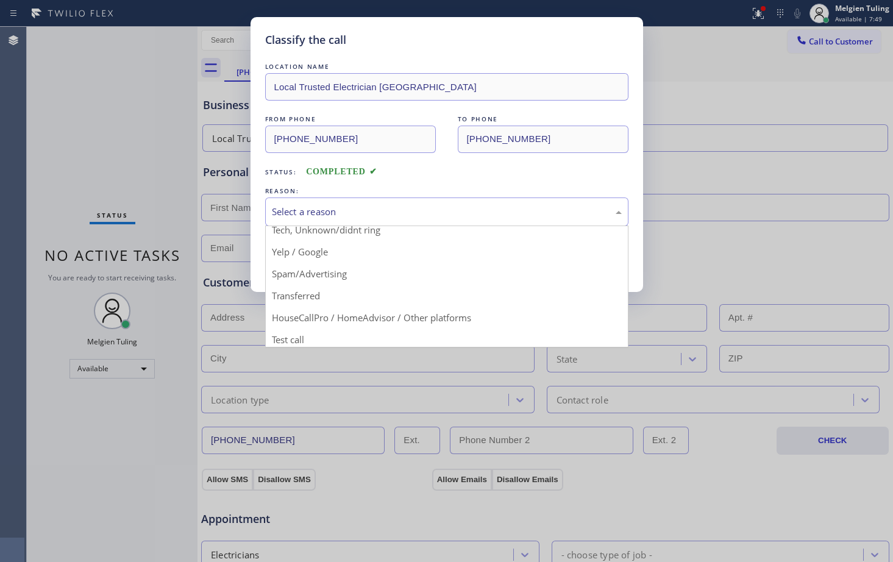
scroll to position [77, 0]
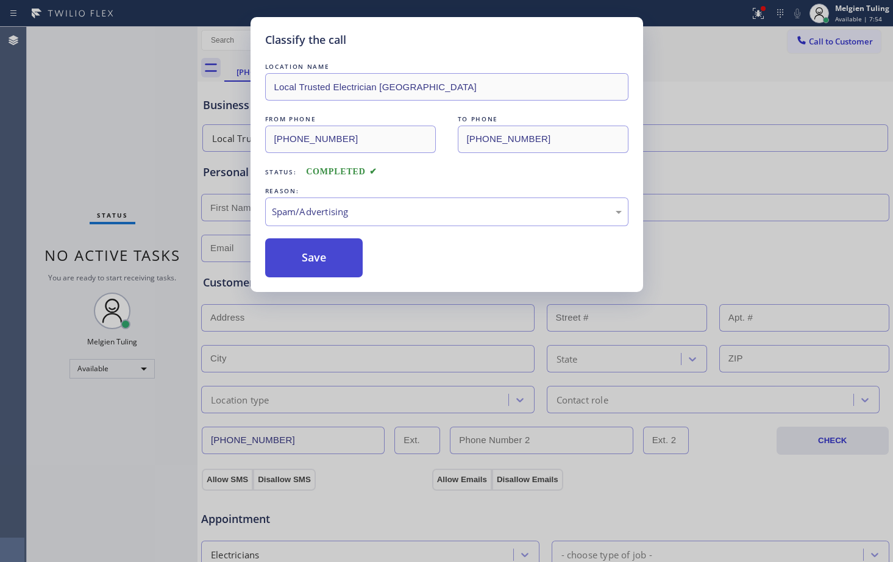
click at [308, 250] on button "Save" at bounding box center [314, 257] width 98 height 39
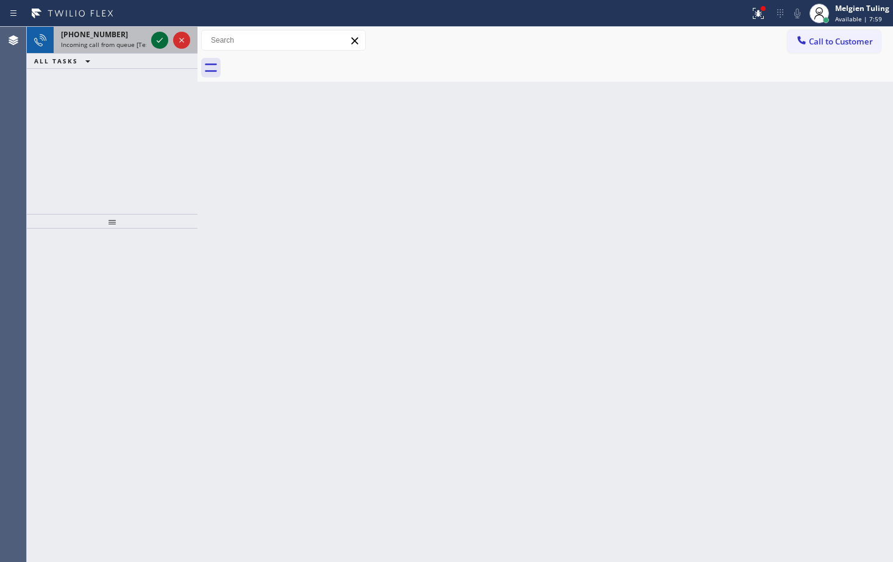
click at [159, 38] on icon at bounding box center [159, 40] width 15 height 15
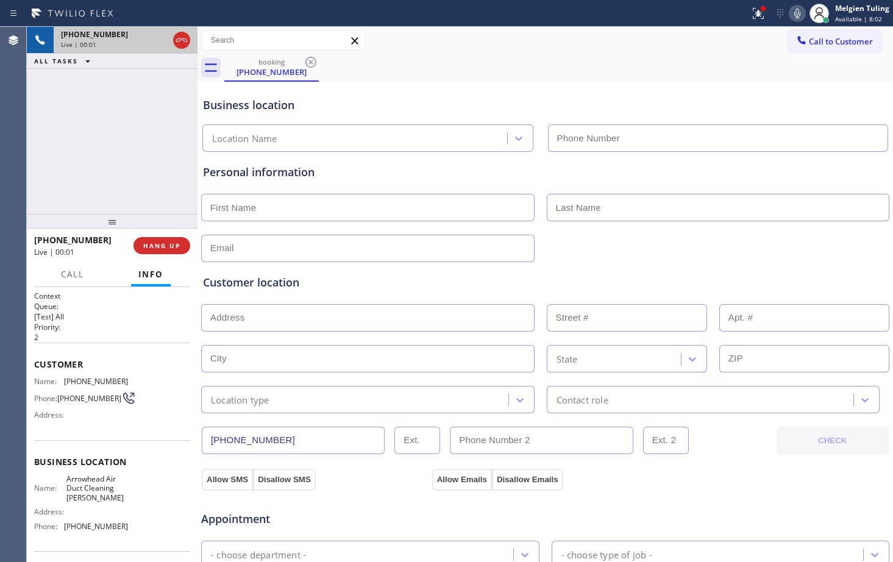
type input "[PHONE_NUMBER]"
click at [759, 15] on icon at bounding box center [756, 12] width 7 height 9
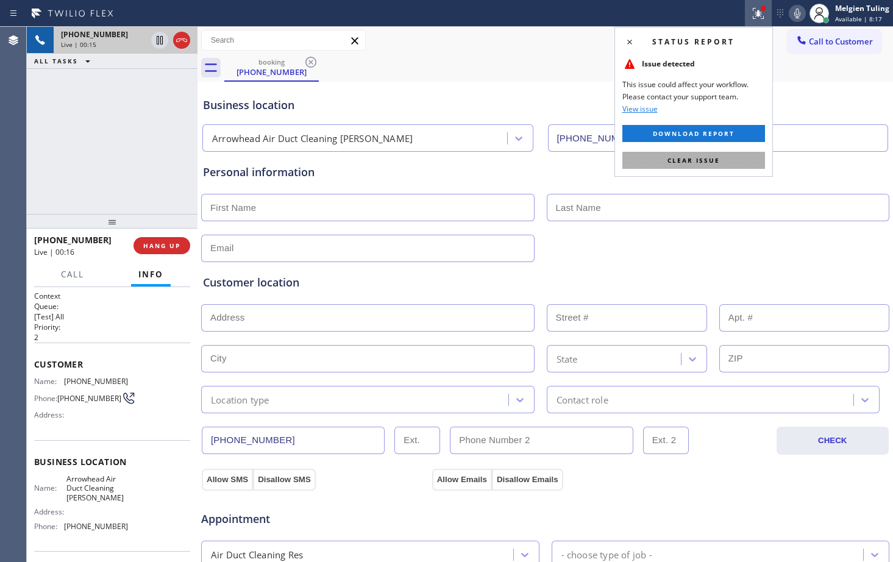
click at [698, 160] on span "Clear issue" at bounding box center [693, 160] width 52 height 9
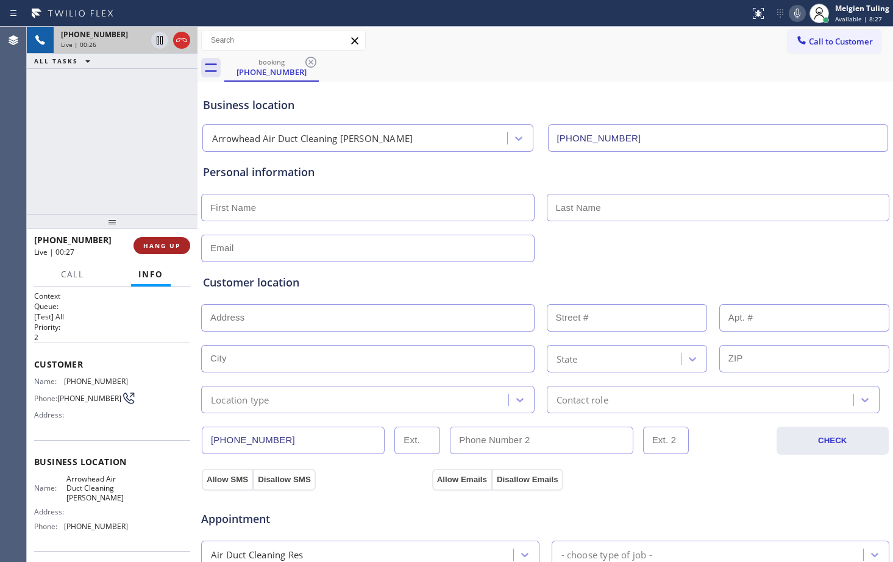
click at [157, 244] on span "HANG UP" at bounding box center [161, 245] width 37 height 9
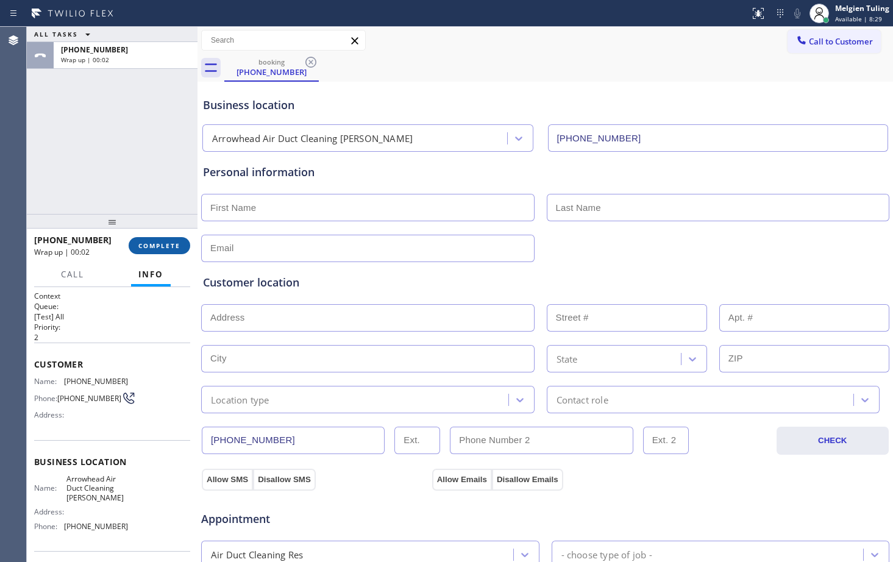
click at [158, 249] on span "COMPLETE" at bounding box center [159, 245] width 42 height 9
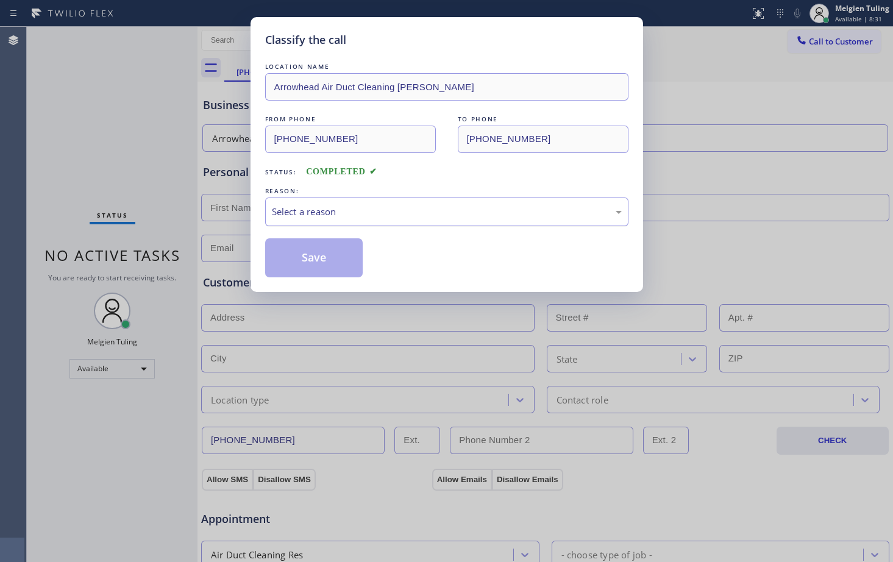
click at [295, 207] on div "Select a reason" at bounding box center [447, 212] width 350 height 14
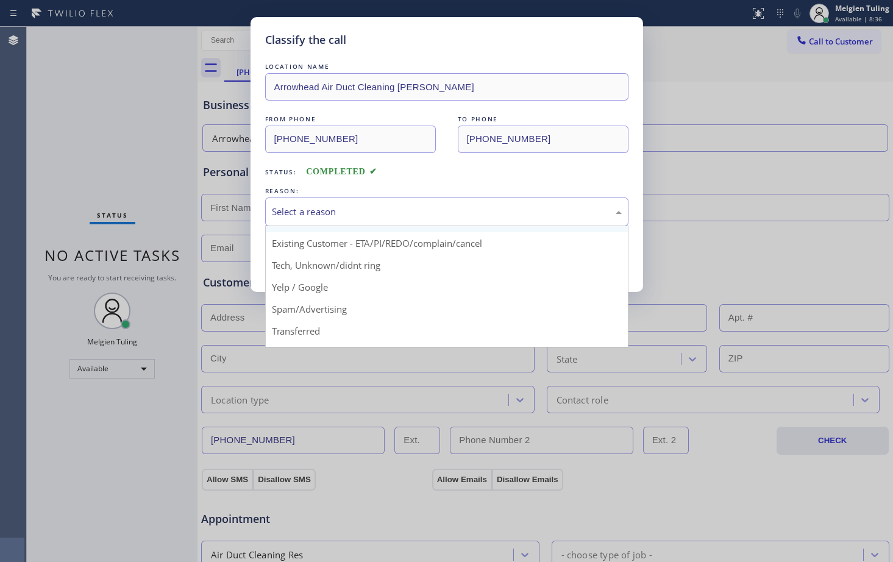
scroll to position [16, 0]
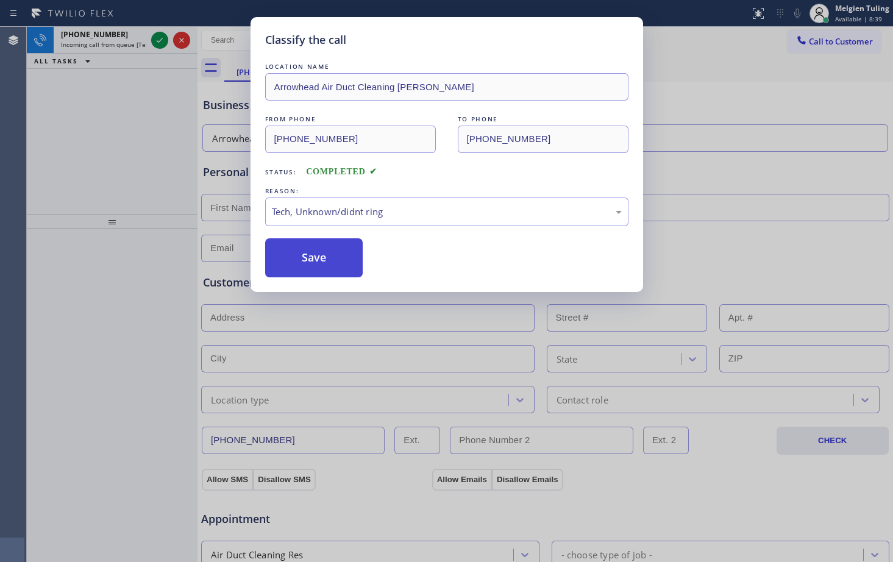
click at [313, 254] on button "Save" at bounding box center [314, 257] width 98 height 39
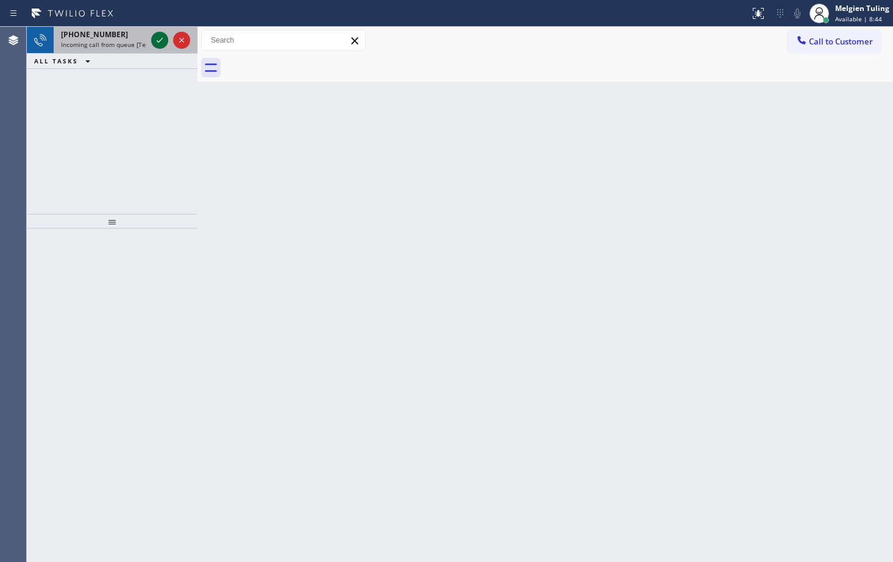
click at [160, 40] on icon at bounding box center [159, 40] width 15 height 15
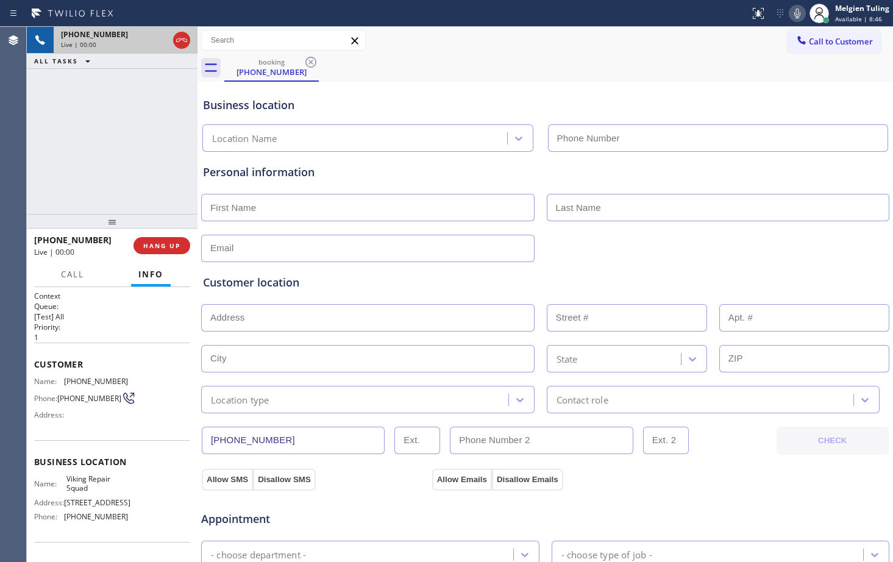
type input "[PHONE_NUMBER]"
click at [161, 245] on span "HANG UP" at bounding box center [161, 245] width 37 height 9
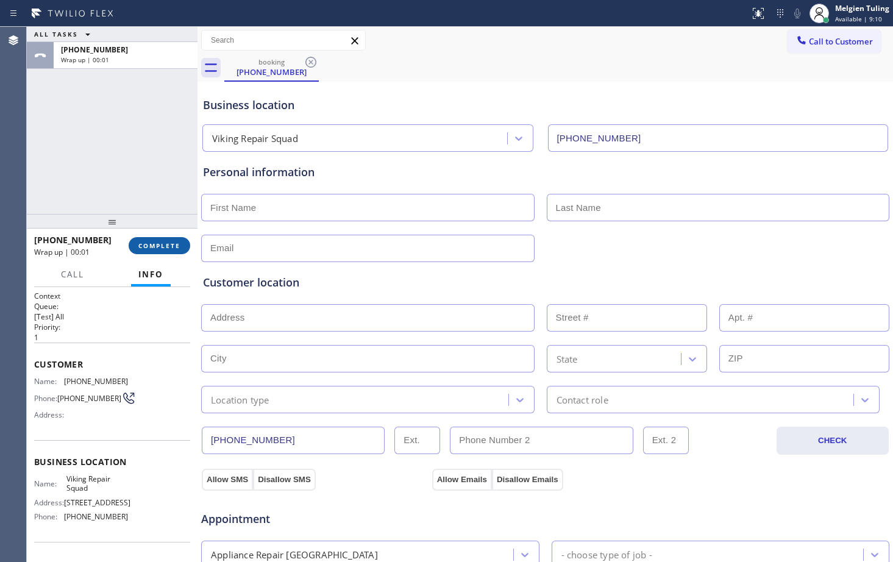
click at [161, 244] on span "COMPLETE" at bounding box center [159, 245] width 42 height 9
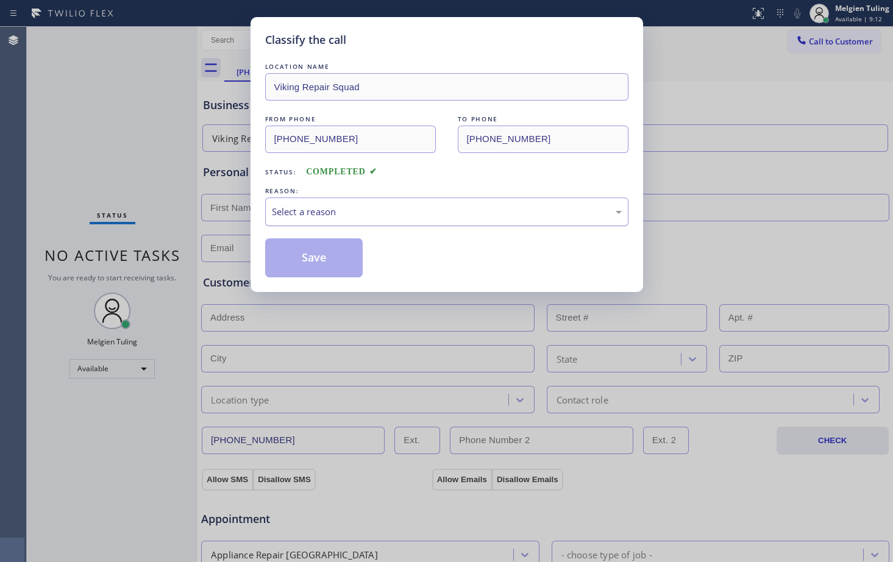
click at [297, 215] on div "Select a reason" at bounding box center [447, 212] width 350 height 14
click at [305, 245] on button "Save" at bounding box center [314, 257] width 98 height 39
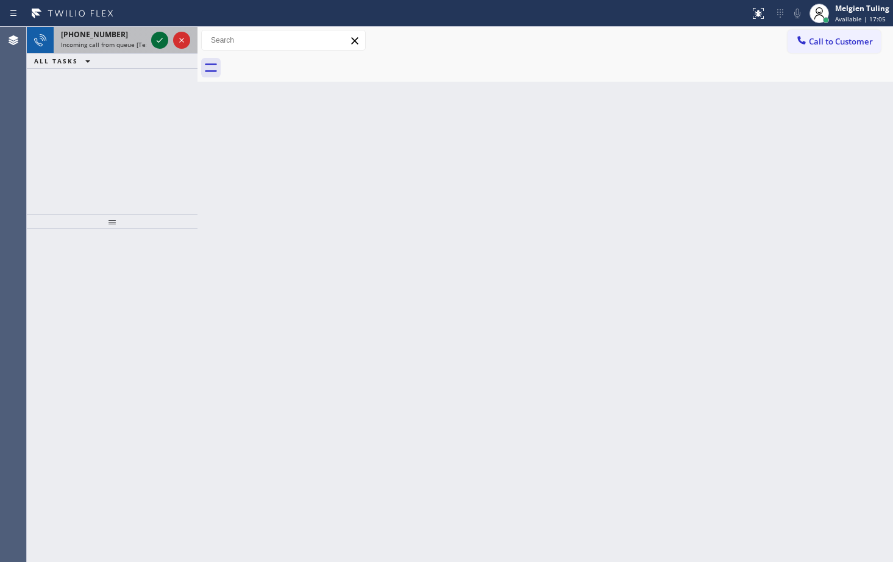
click at [159, 39] on icon at bounding box center [159, 40] width 15 height 15
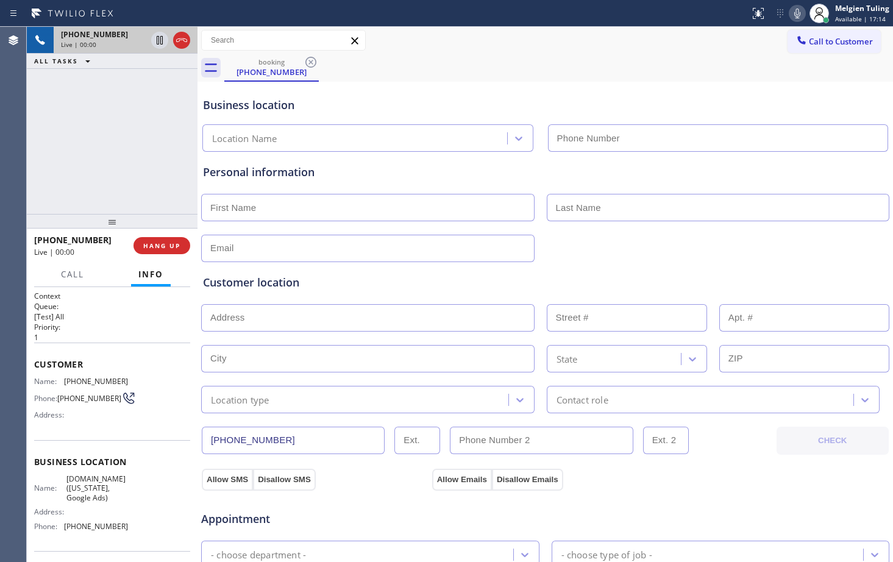
type input "[PHONE_NUMBER]"
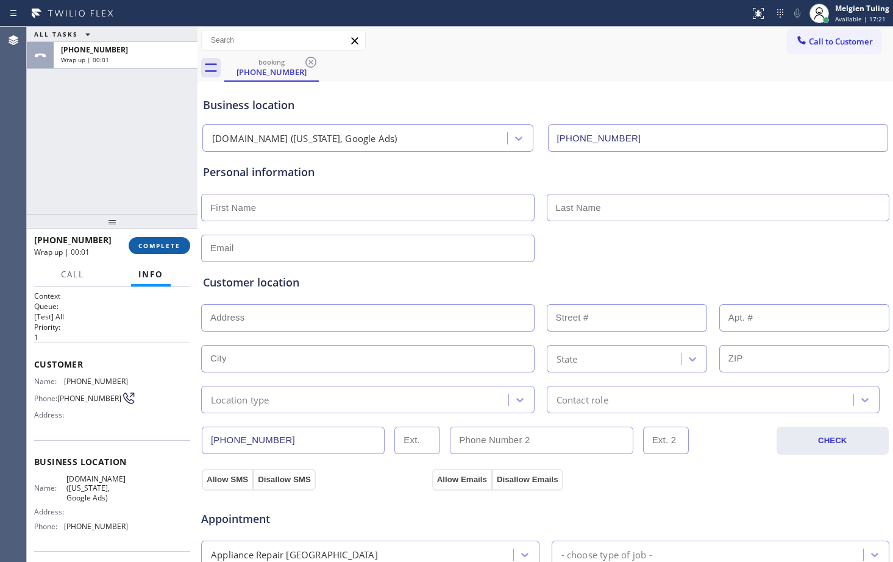
click at [152, 244] on span "COMPLETE" at bounding box center [159, 245] width 42 height 9
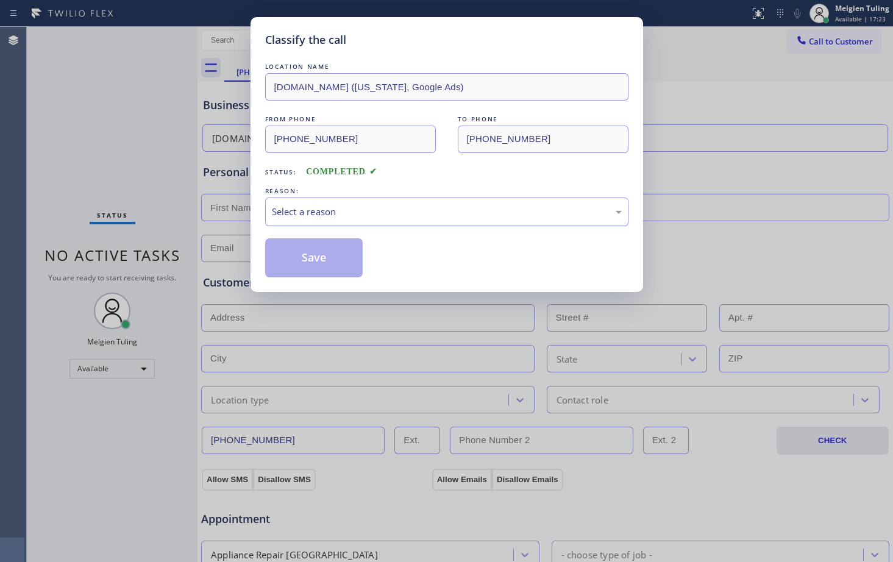
click at [290, 211] on div "Select a reason" at bounding box center [447, 212] width 350 height 14
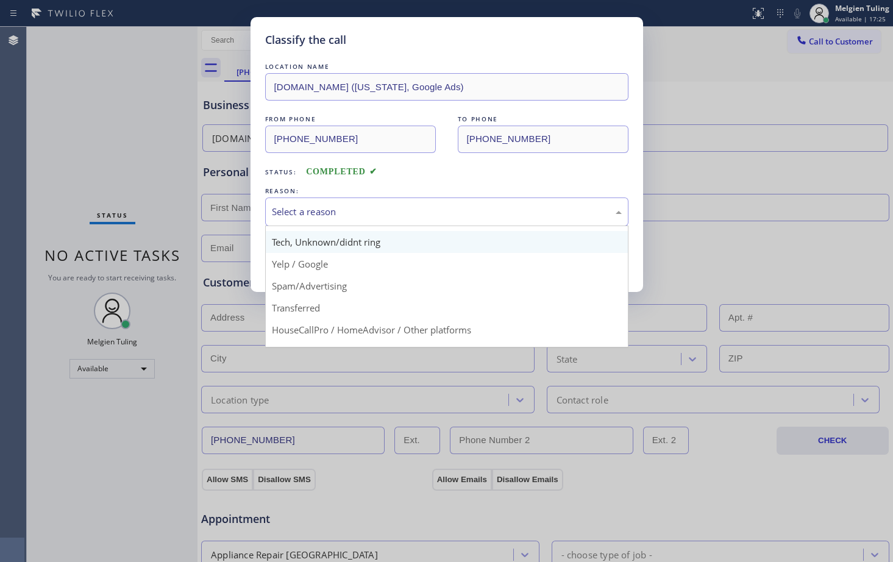
scroll to position [77, 0]
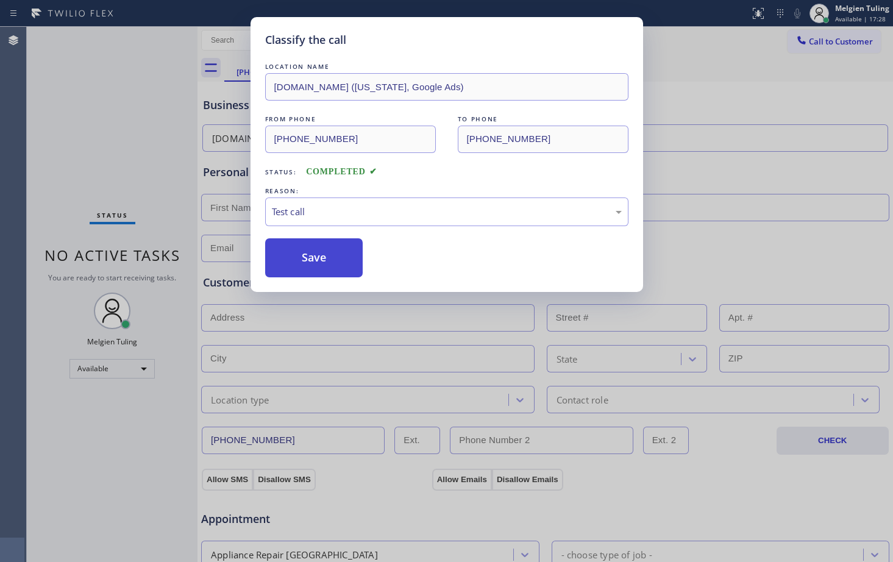
click at [302, 265] on button "Save" at bounding box center [314, 257] width 98 height 39
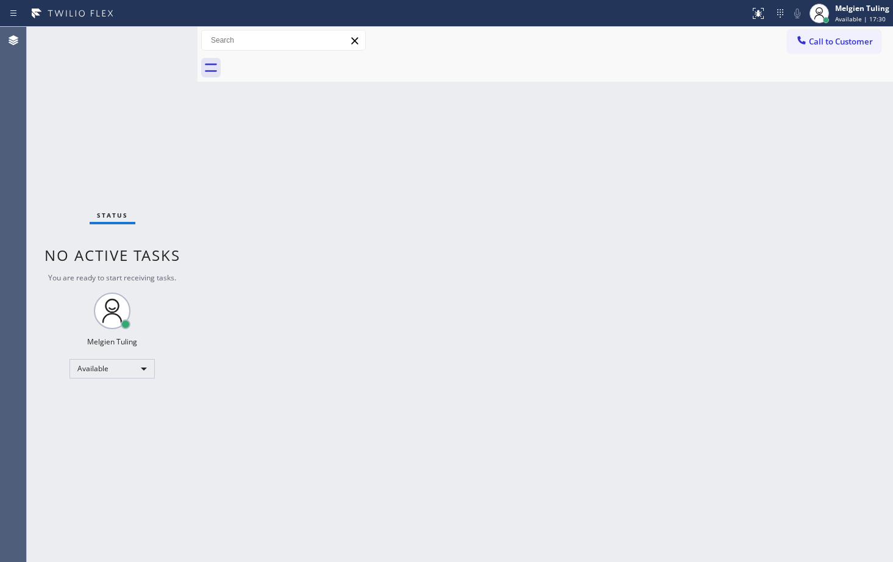
click at [315, 157] on div "Back to Dashboard Change Sender ID Customers Technicians Select a contact Outbo…" at bounding box center [544, 294] width 695 height 535
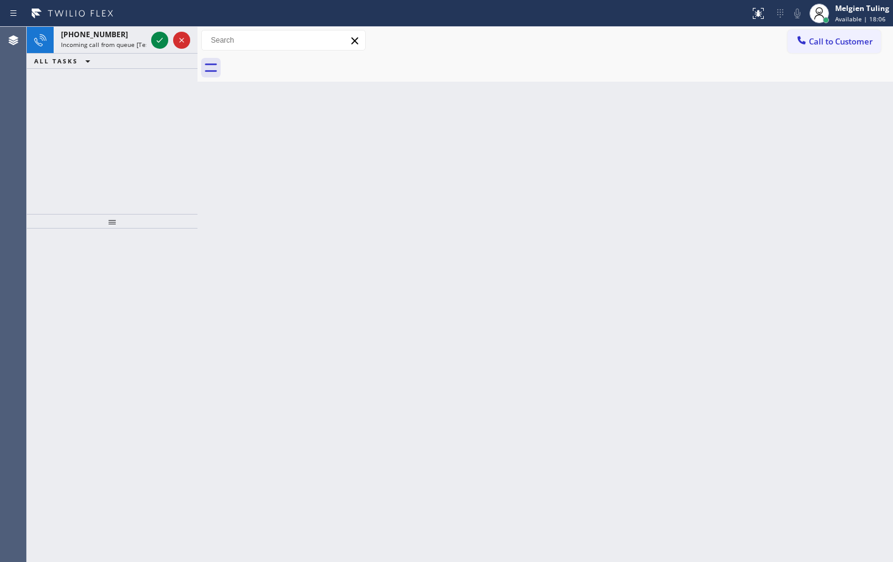
click at [183, 181] on div "[PHONE_NUMBER] Incoming call from queue [Test] All ALL TASKS ALL TASKS ACTIVE T…" at bounding box center [112, 120] width 171 height 187
click at [163, 43] on icon at bounding box center [159, 40] width 15 height 15
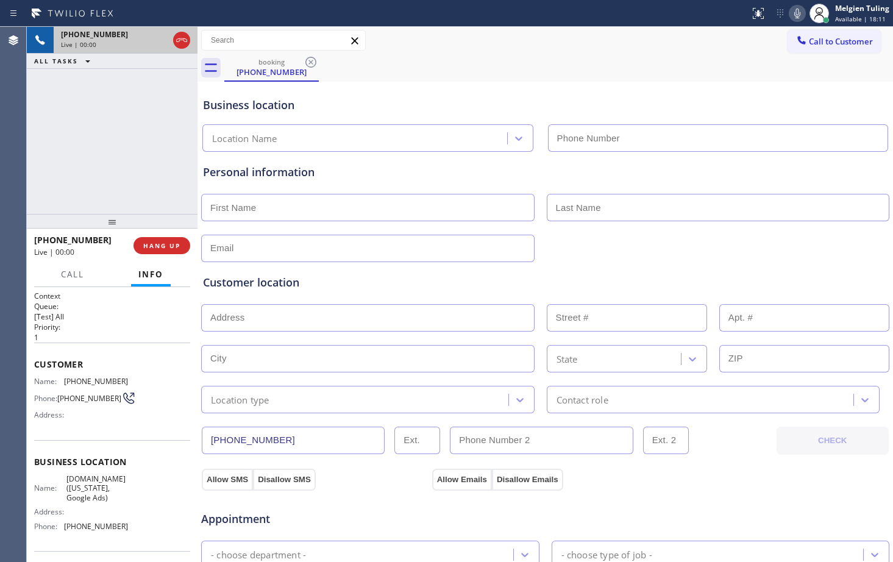
type input "[PHONE_NUMBER]"
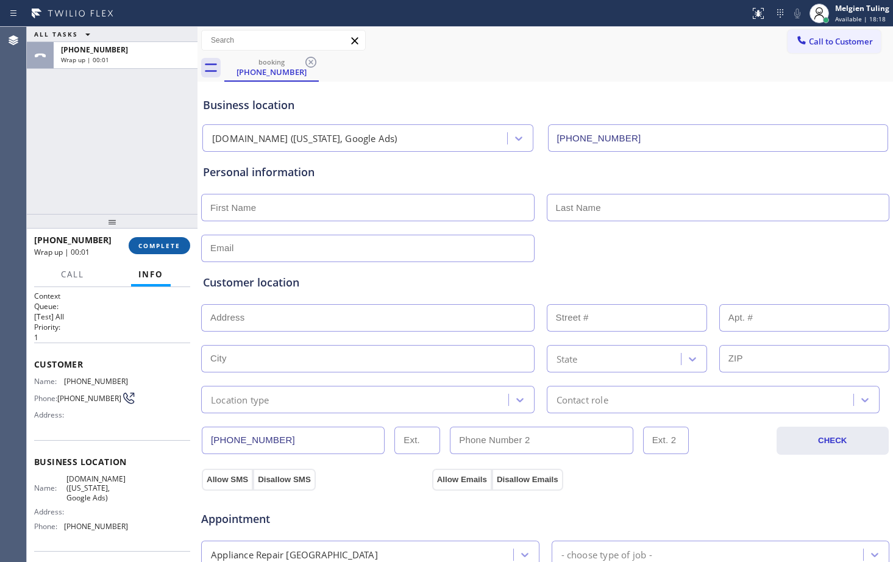
click at [163, 246] on span "COMPLETE" at bounding box center [159, 245] width 42 height 9
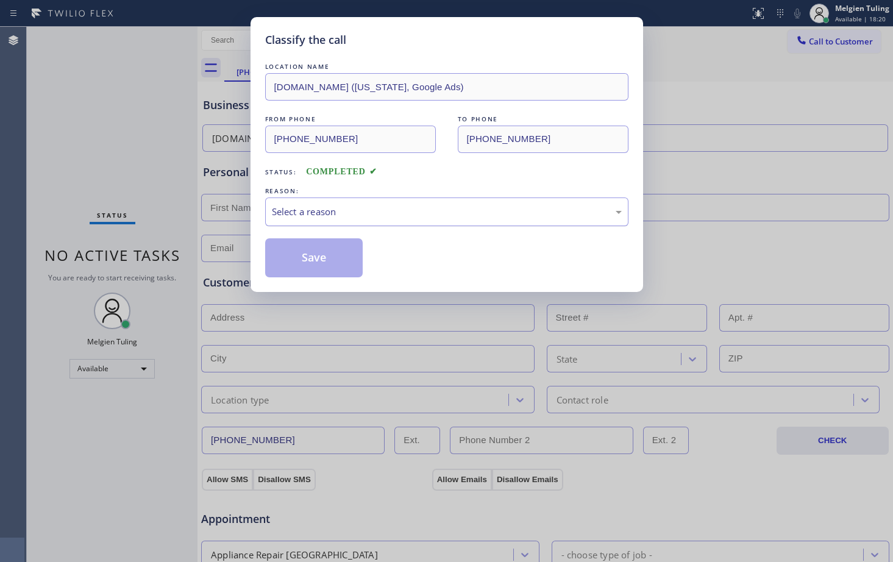
click at [307, 216] on div "Select a reason" at bounding box center [447, 212] width 350 height 14
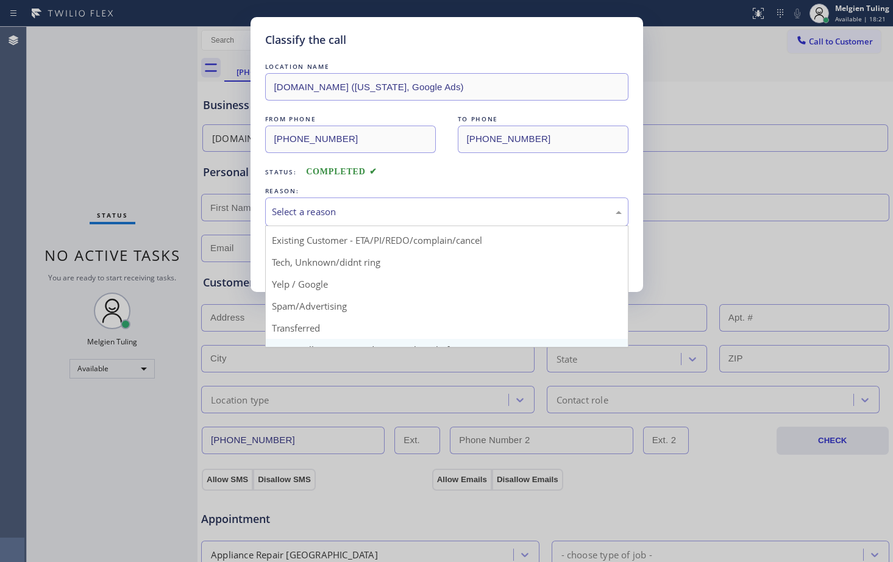
scroll to position [77, 0]
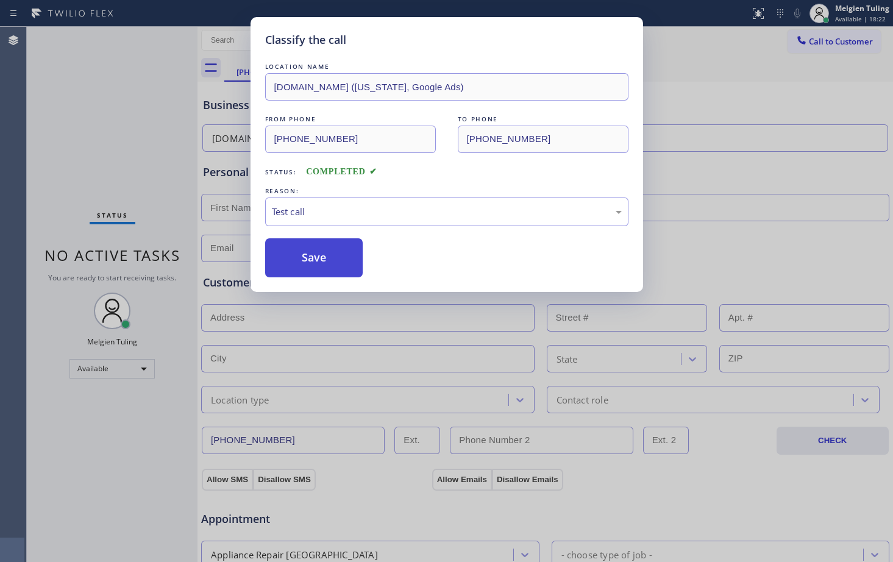
click at [314, 256] on button "Save" at bounding box center [314, 257] width 98 height 39
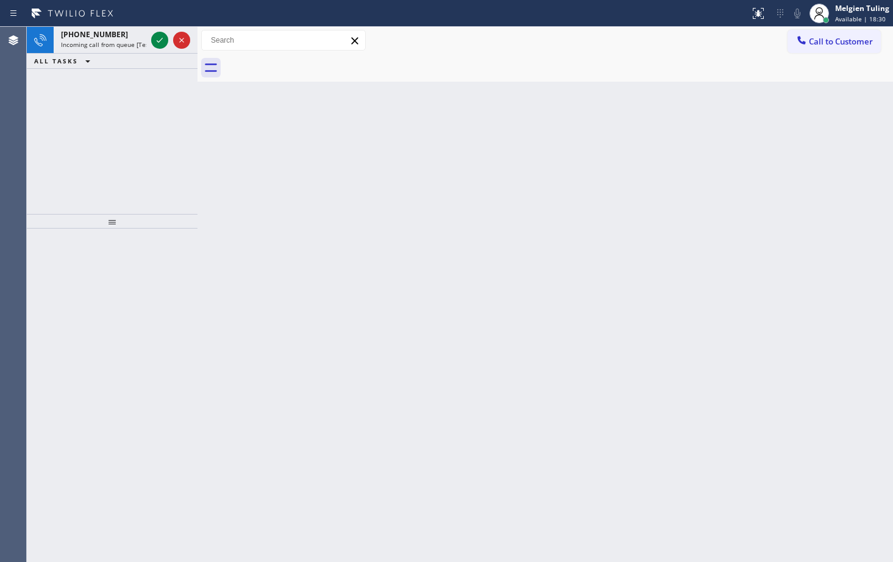
drag, startPoint x: 149, startPoint y: 137, endPoint x: 147, endPoint y: 104, distance: 33.0
click at [148, 137] on div "[PHONE_NUMBER] Incoming call from queue [Test] All ALL TASKS ALL TASKS ACTIVE T…" at bounding box center [112, 120] width 171 height 187
click at [159, 38] on icon at bounding box center [159, 40] width 15 height 15
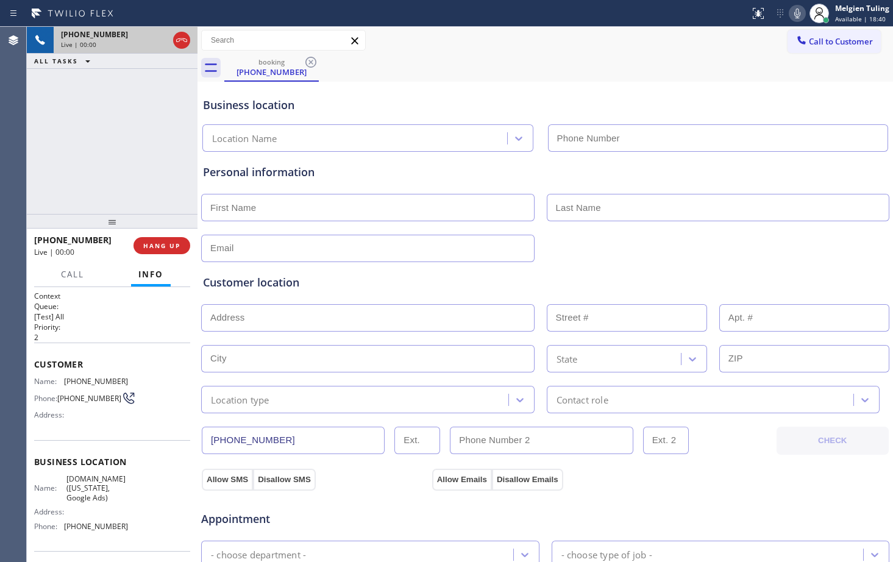
type input "[PHONE_NUMBER]"
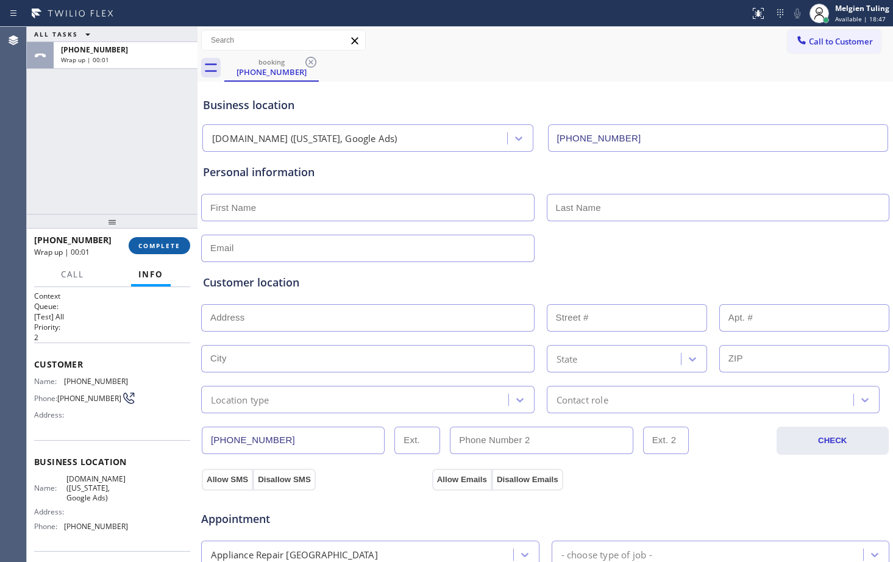
click at [159, 243] on span "COMPLETE" at bounding box center [159, 245] width 42 height 9
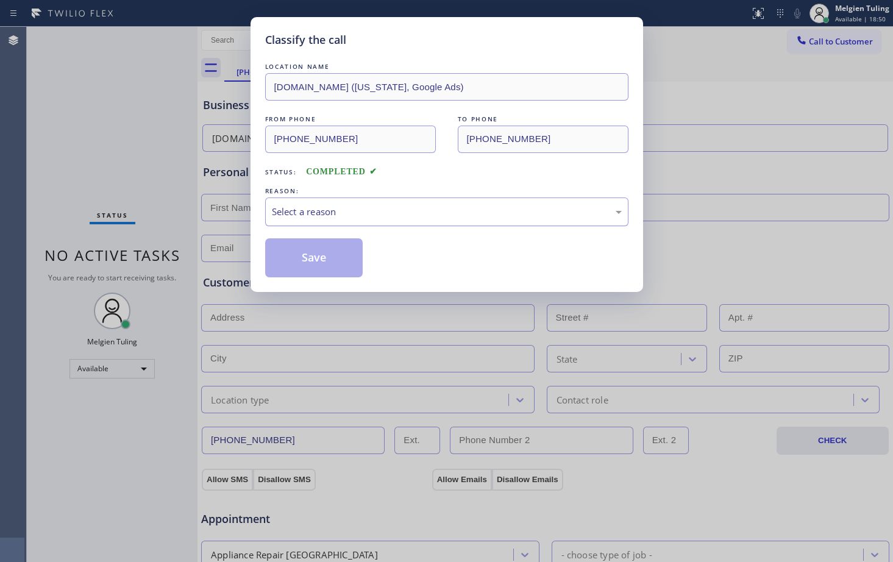
click at [288, 211] on div "Select a reason" at bounding box center [447, 212] width 350 height 14
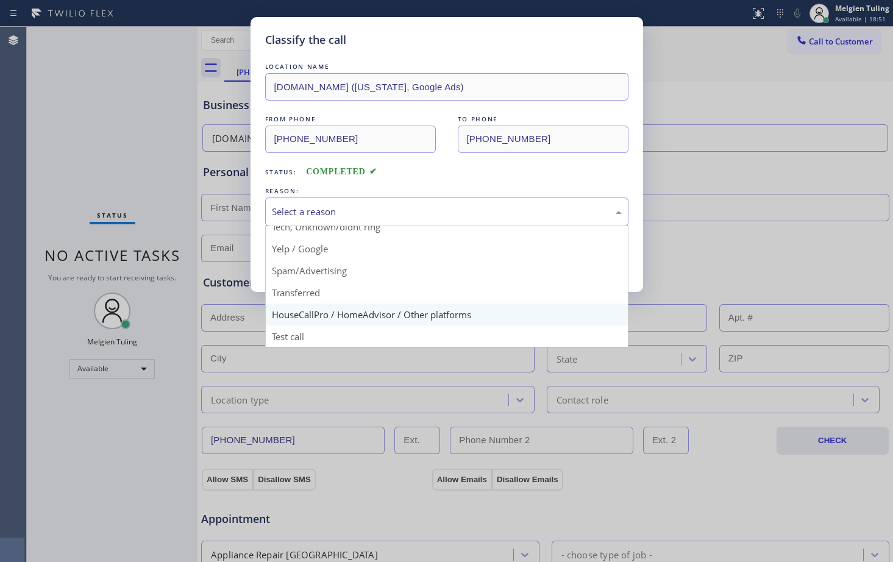
scroll to position [77, 0]
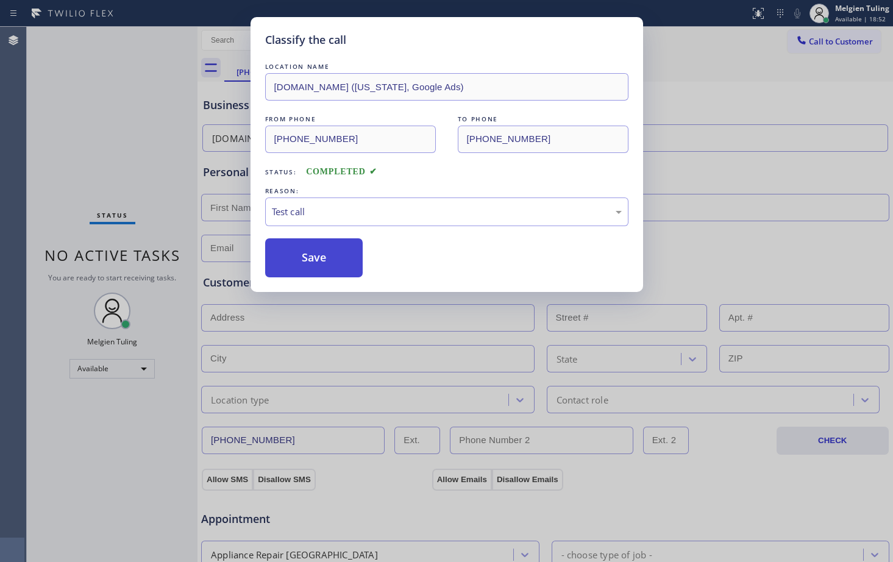
click at [301, 259] on button "Save" at bounding box center [314, 257] width 98 height 39
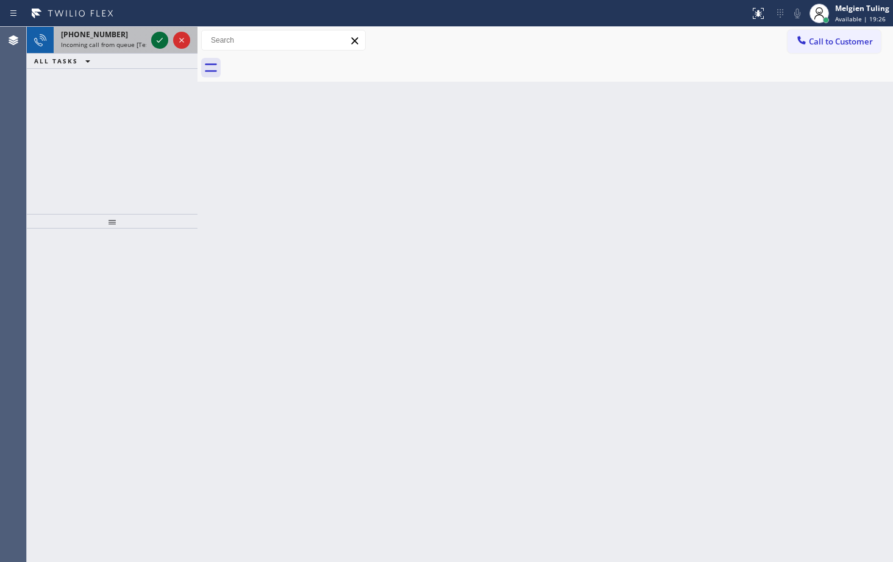
click at [160, 37] on icon at bounding box center [159, 40] width 15 height 15
click at [154, 33] on icon at bounding box center [159, 40] width 15 height 15
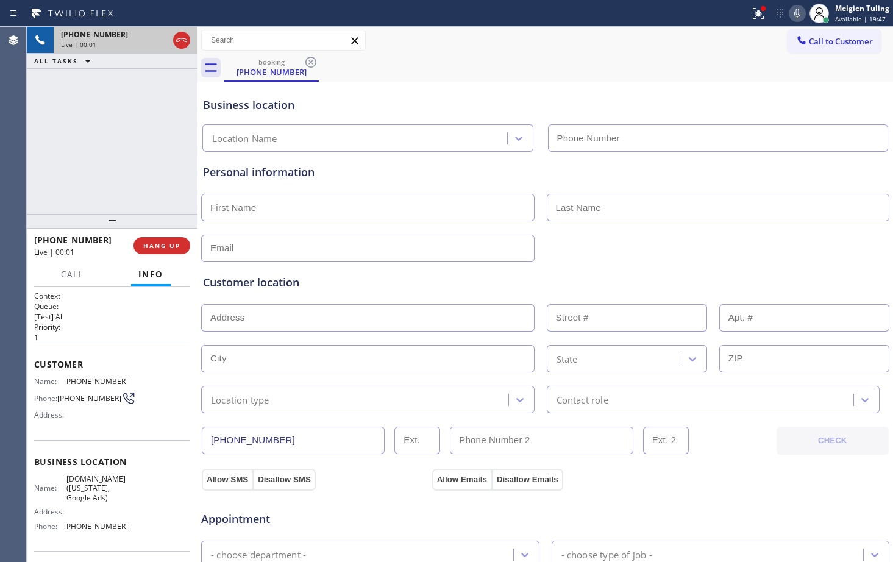
type input "[PHONE_NUMBER]"
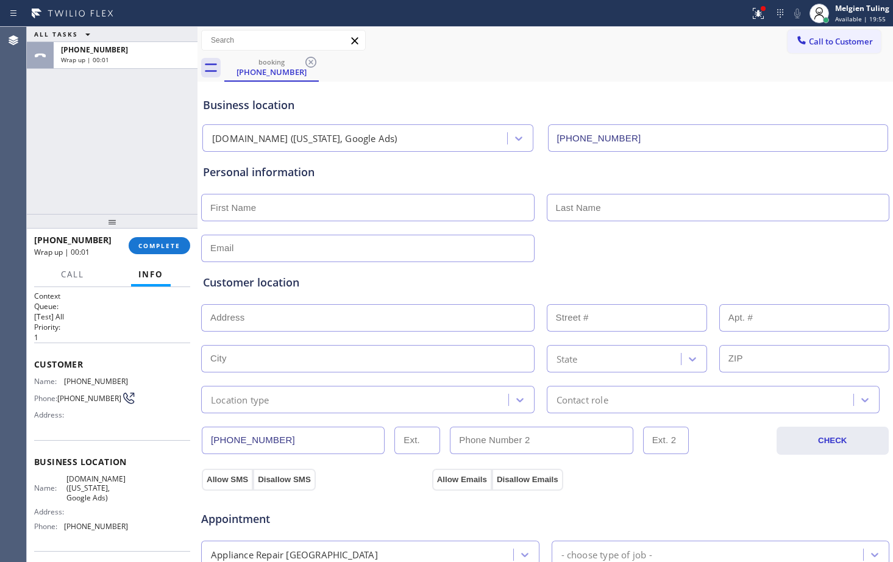
click at [165, 236] on div "[PHONE_NUMBER] Wrap up | 00:01 COMPLETE" at bounding box center [112, 246] width 156 height 32
click at [163, 245] on span "COMPLETE" at bounding box center [159, 245] width 42 height 9
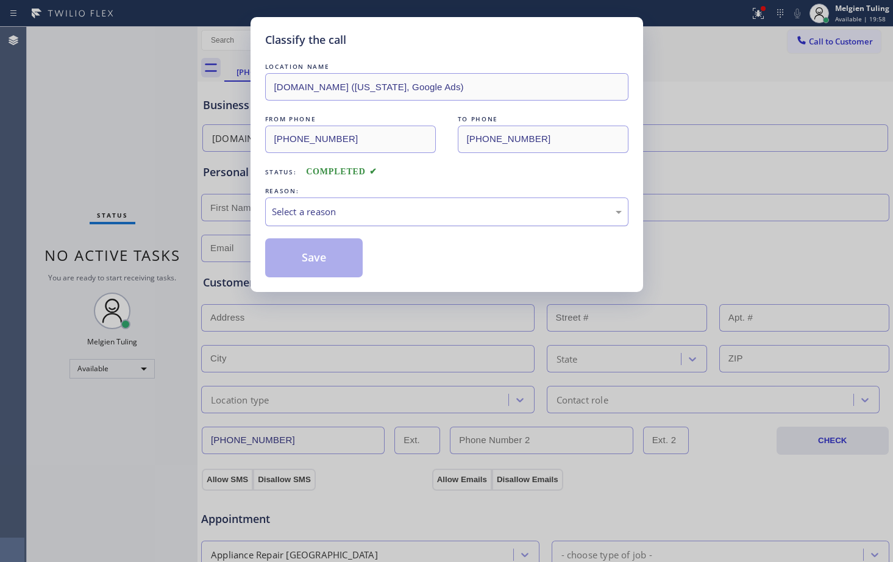
click at [317, 211] on div "Select a reason" at bounding box center [447, 212] width 350 height 14
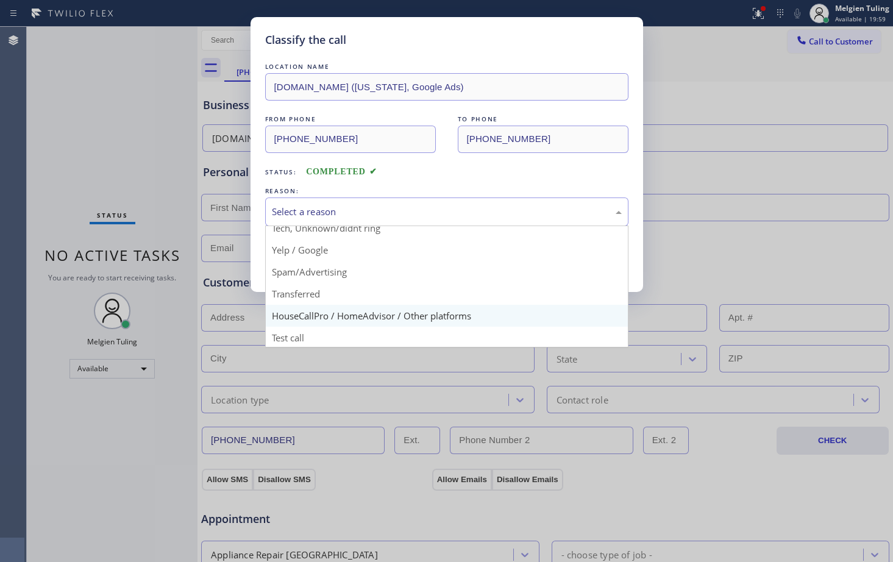
scroll to position [77, 0]
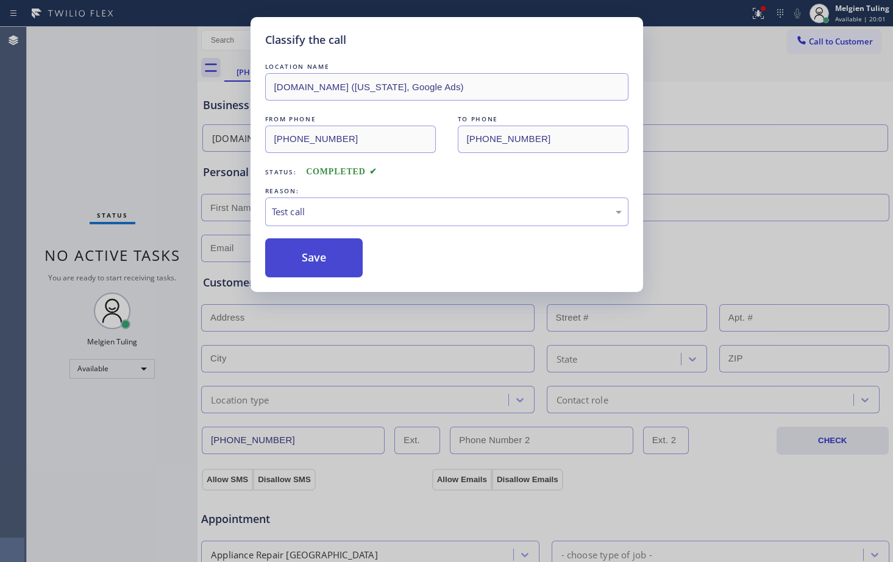
click at [303, 257] on button "Save" at bounding box center [314, 257] width 98 height 39
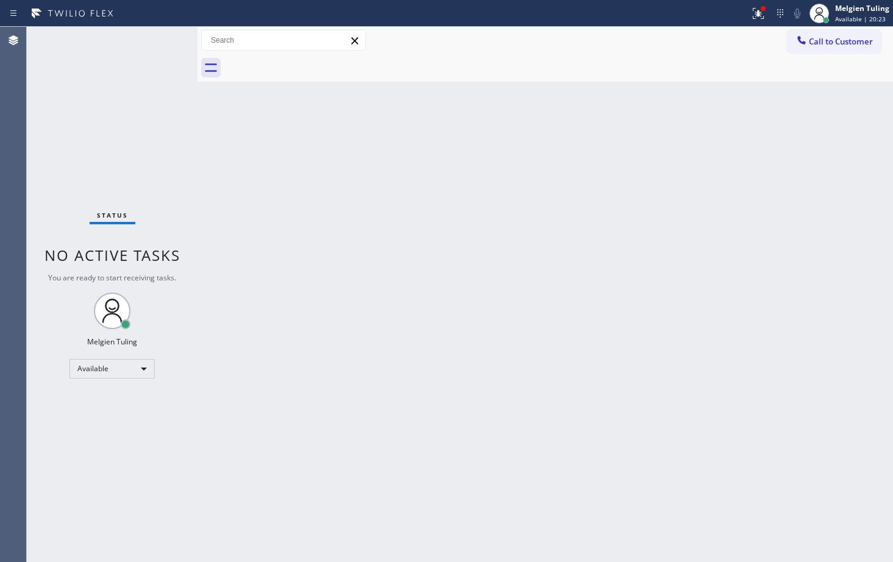
click at [421, 319] on div "Back to Dashboard Change Sender ID Customers Technicians Select a contact Outbo…" at bounding box center [544, 294] width 695 height 535
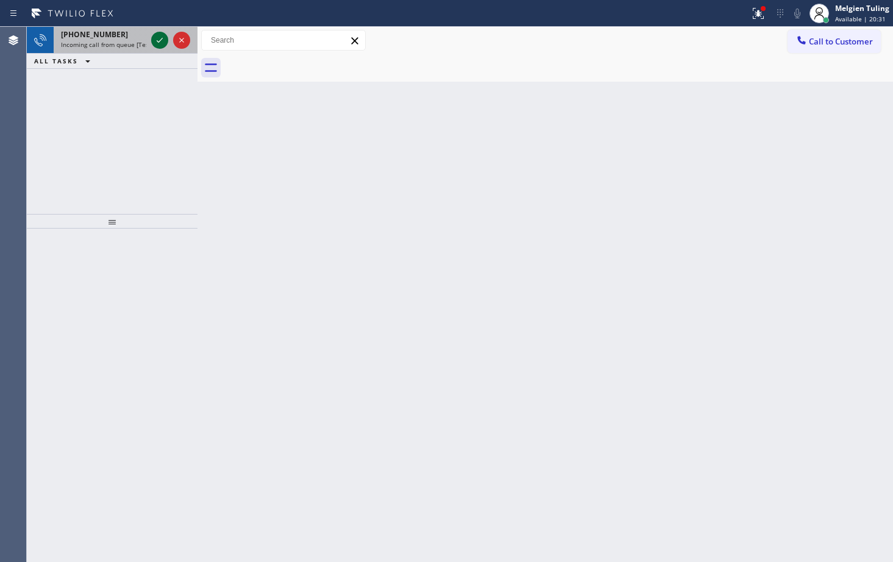
click at [164, 42] on icon at bounding box center [159, 40] width 15 height 15
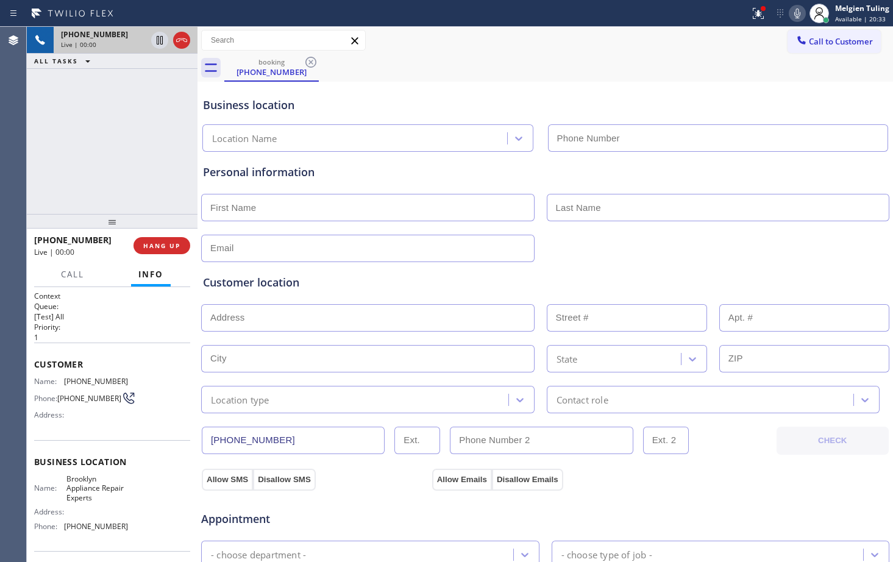
type input "[PHONE_NUMBER]"
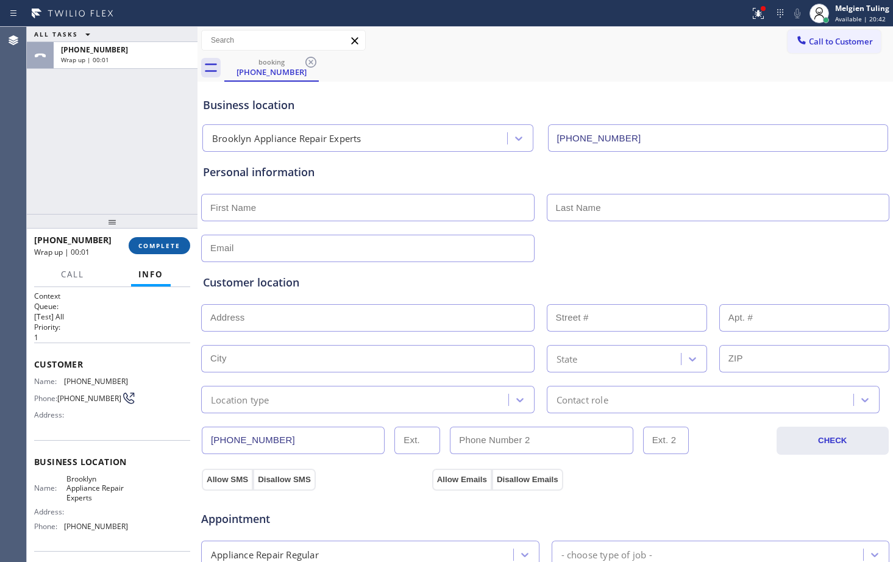
click at [169, 246] on span "COMPLETE" at bounding box center [159, 245] width 42 height 9
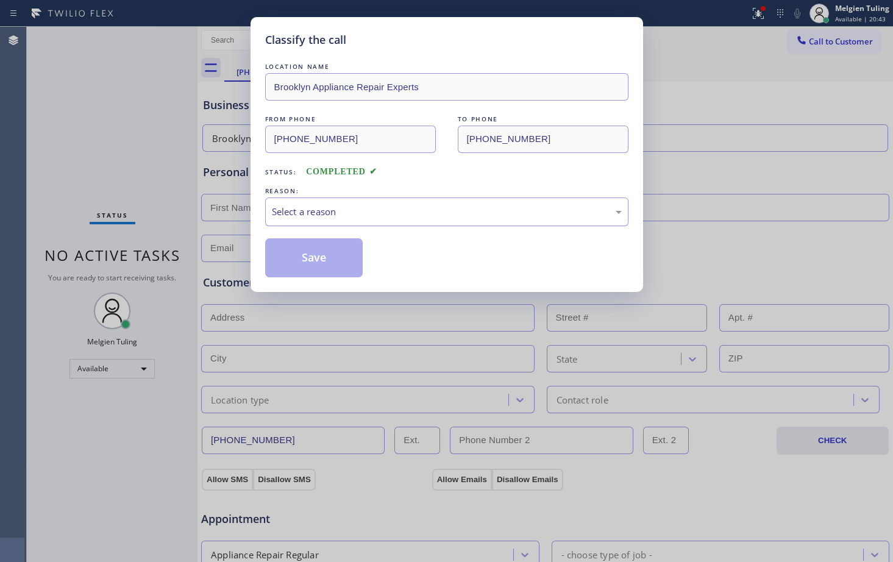
click at [300, 201] on div "Select a reason" at bounding box center [446, 211] width 363 height 29
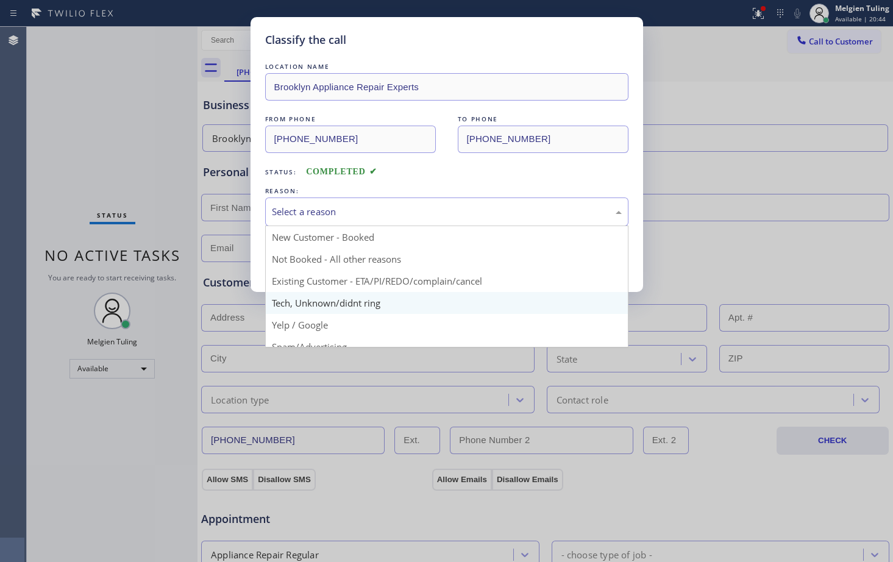
scroll to position [77, 0]
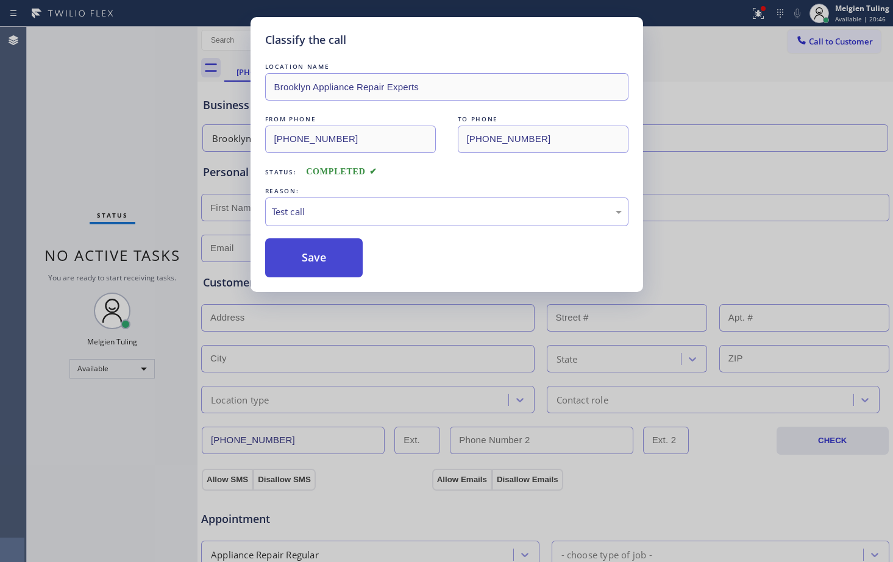
click at [304, 261] on button "Save" at bounding box center [314, 257] width 98 height 39
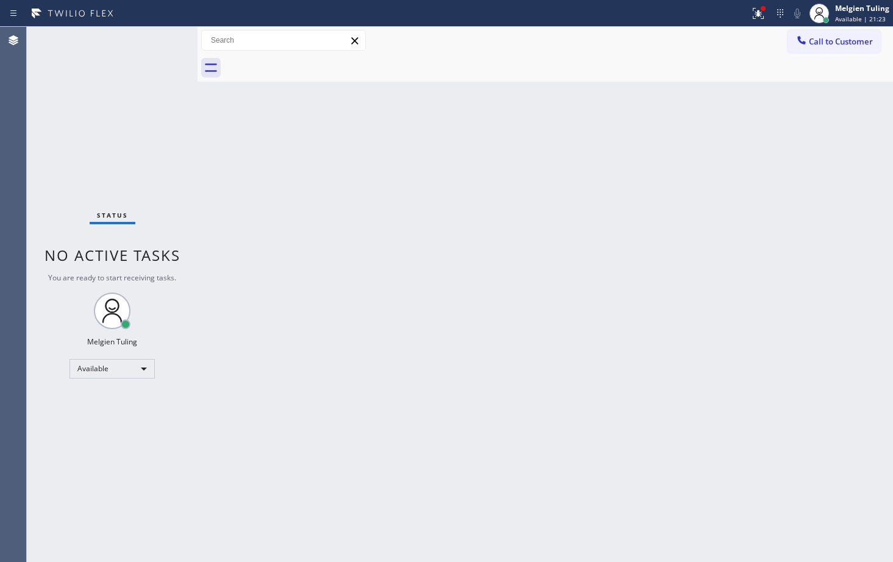
click at [159, 39] on div "Status No active tasks You are ready to start receiving tasks. Melgien Tuling A…" at bounding box center [112, 294] width 171 height 535
click at [160, 40] on div "Status No active tasks You are ready to start receiving tasks. Melgien Tuling A…" at bounding box center [112, 294] width 171 height 535
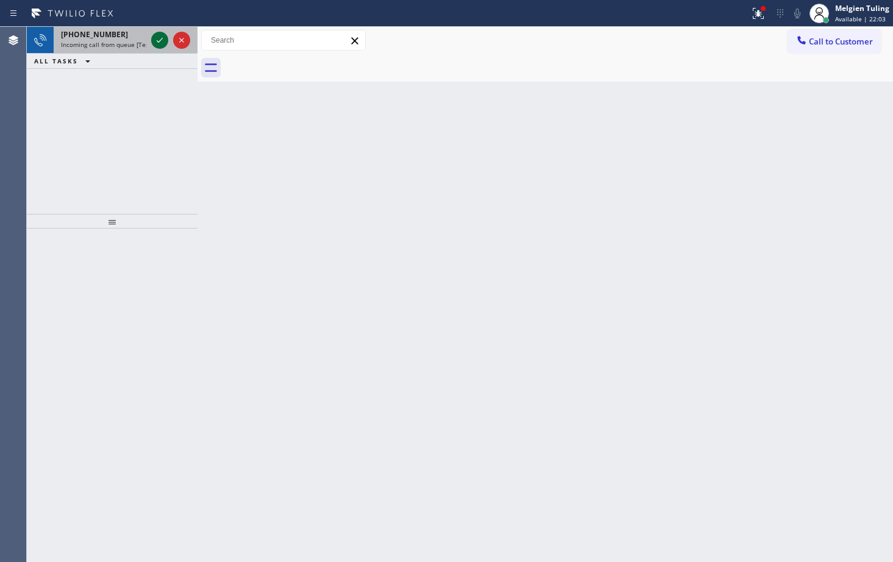
click at [155, 47] on icon at bounding box center [159, 40] width 15 height 15
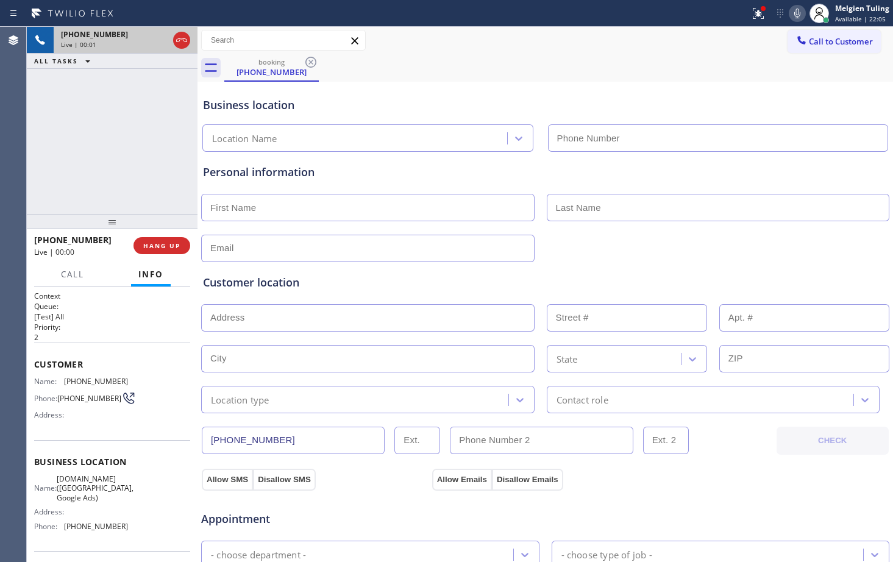
type input "[PHONE_NUMBER]"
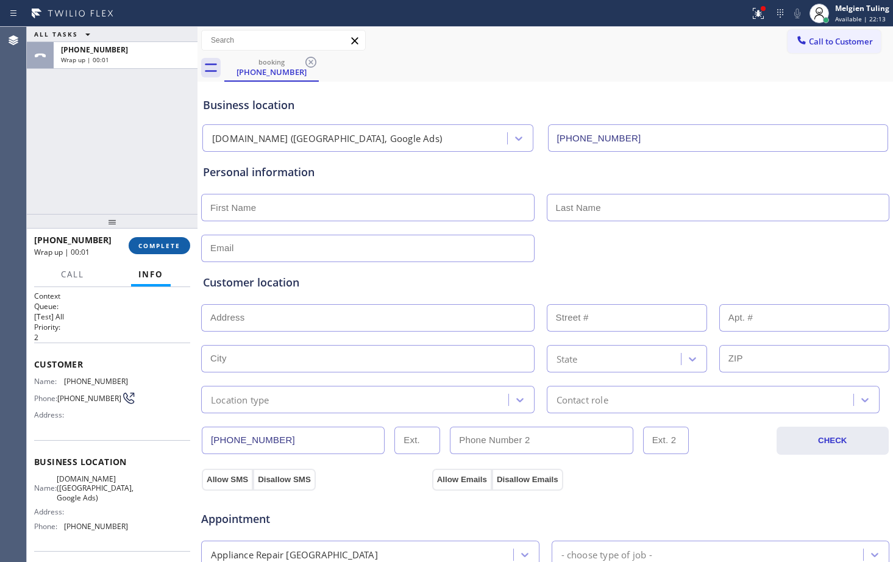
click at [159, 245] on span "COMPLETE" at bounding box center [159, 245] width 42 height 9
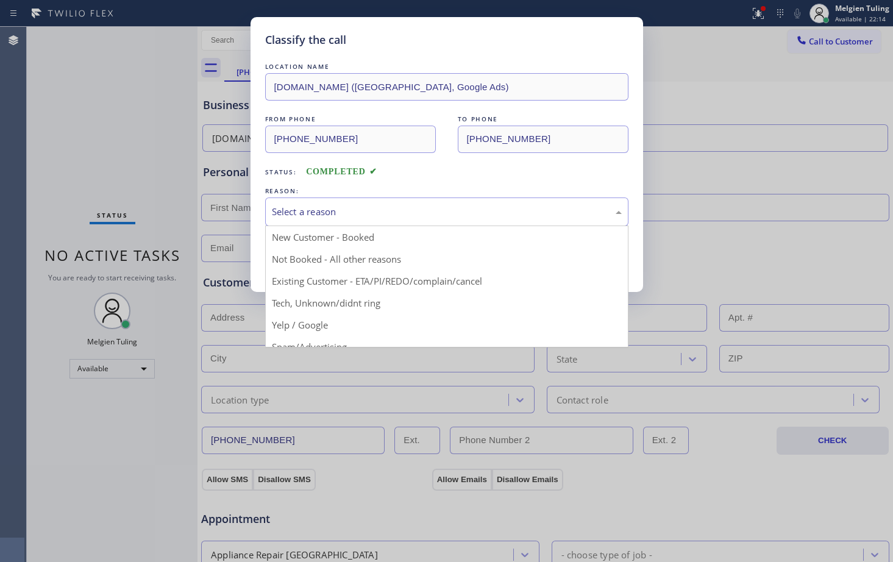
click at [320, 208] on div "Select a reason" at bounding box center [447, 212] width 350 height 14
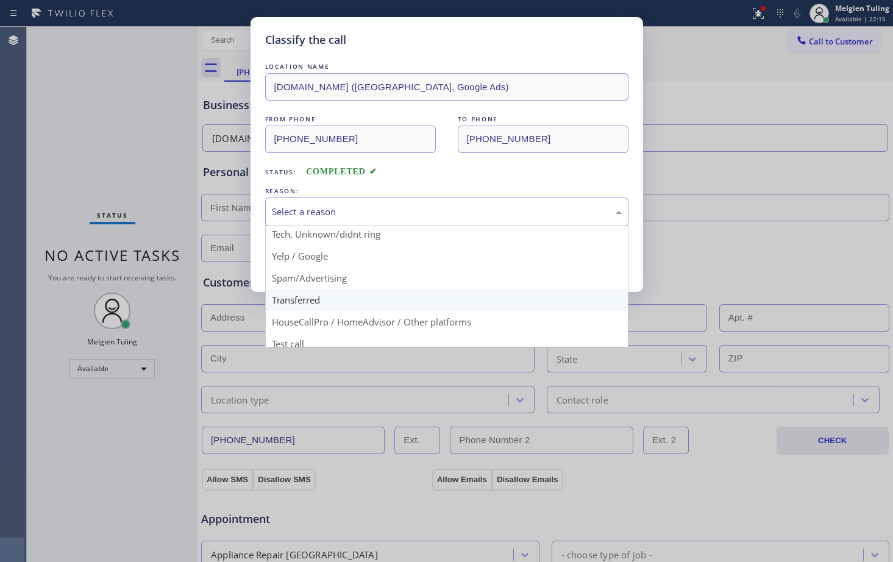
scroll to position [77, 0]
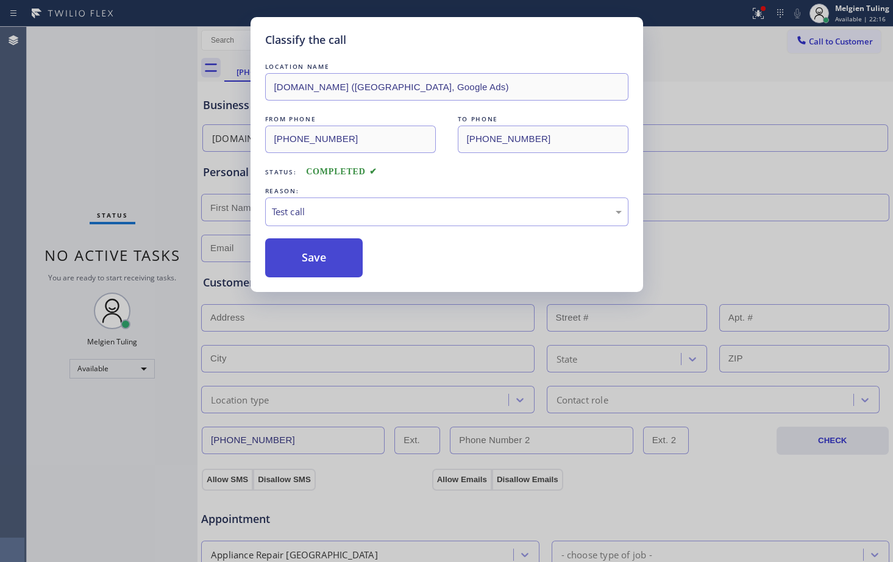
click at [315, 258] on button "Save" at bounding box center [314, 257] width 98 height 39
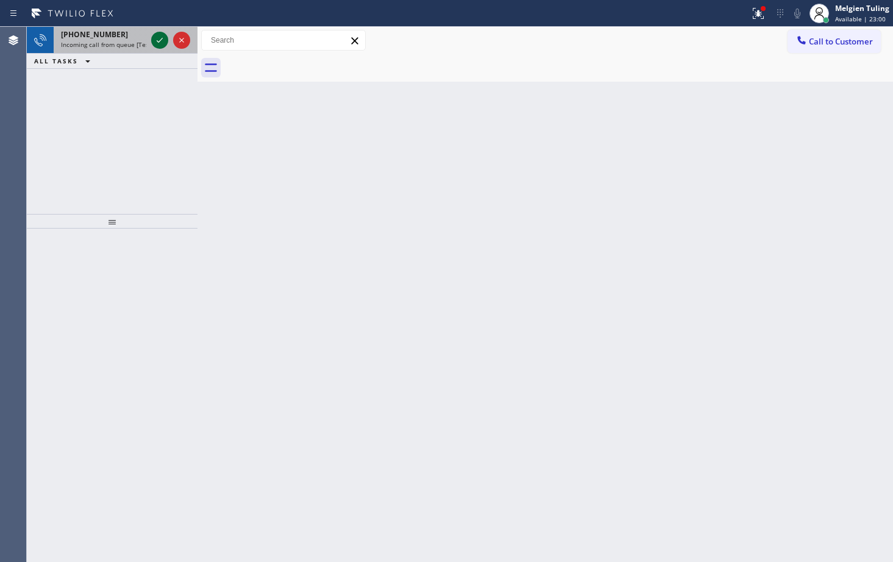
click at [161, 41] on icon at bounding box center [159, 40] width 15 height 15
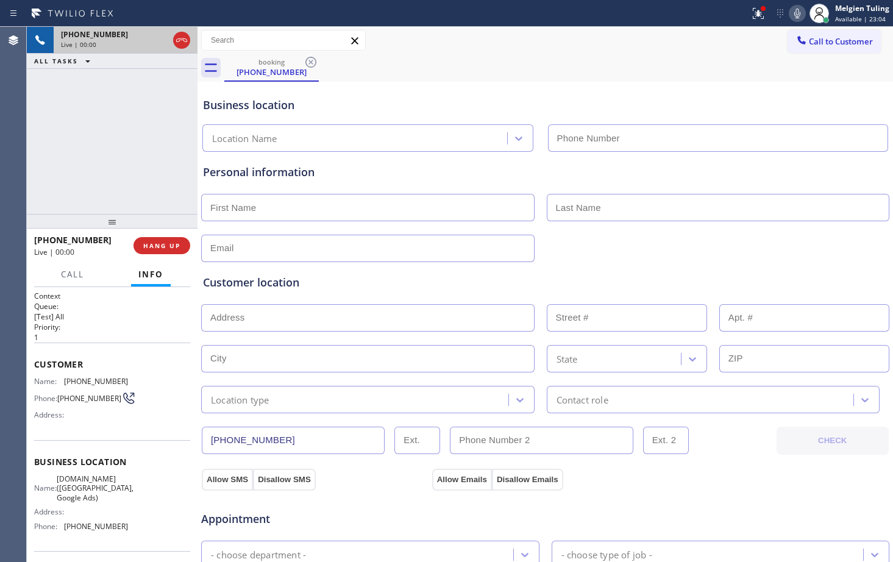
type input "[PHONE_NUMBER]"
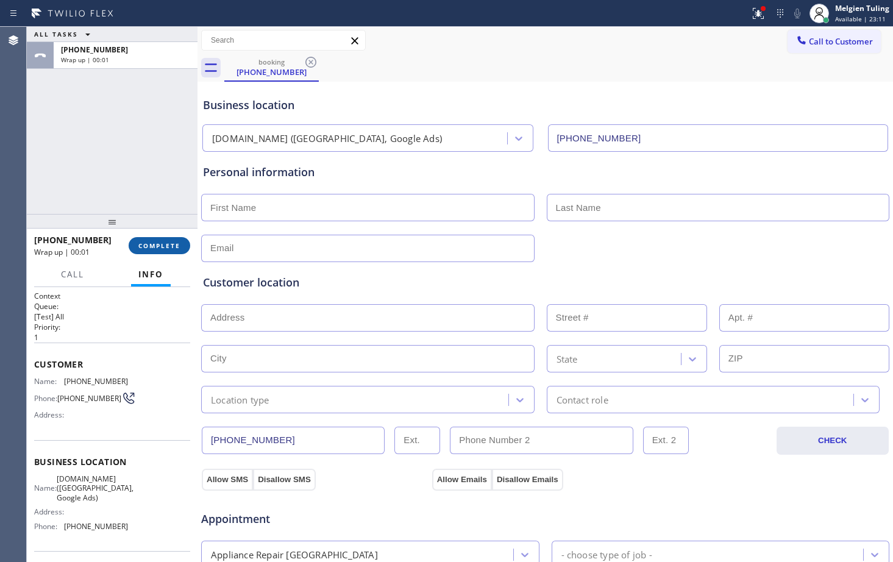
click at [166, 246] on span "COMPLETE" at bounding box center [159, 245] width 42 height 9
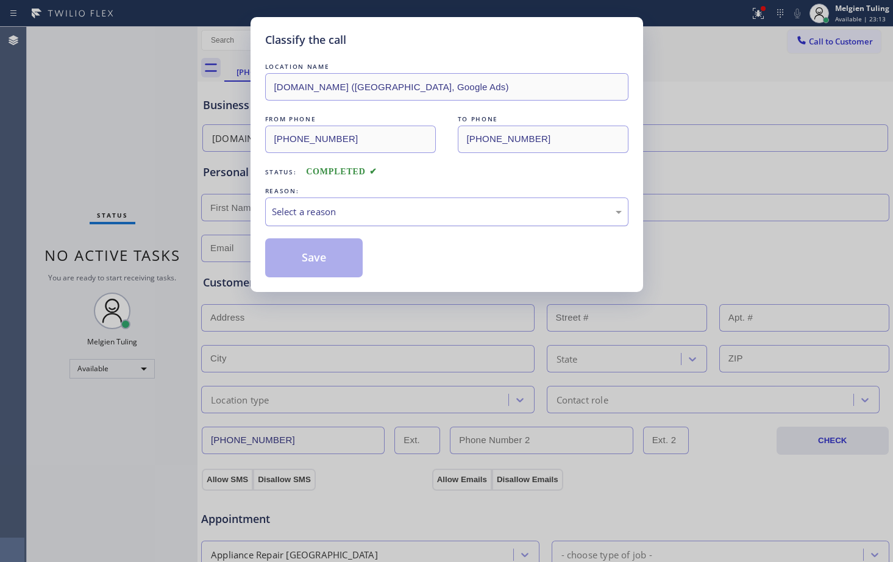
click at [343, 217] on div "Select a reason" at bounding box center [447, 212] width 350 height 14
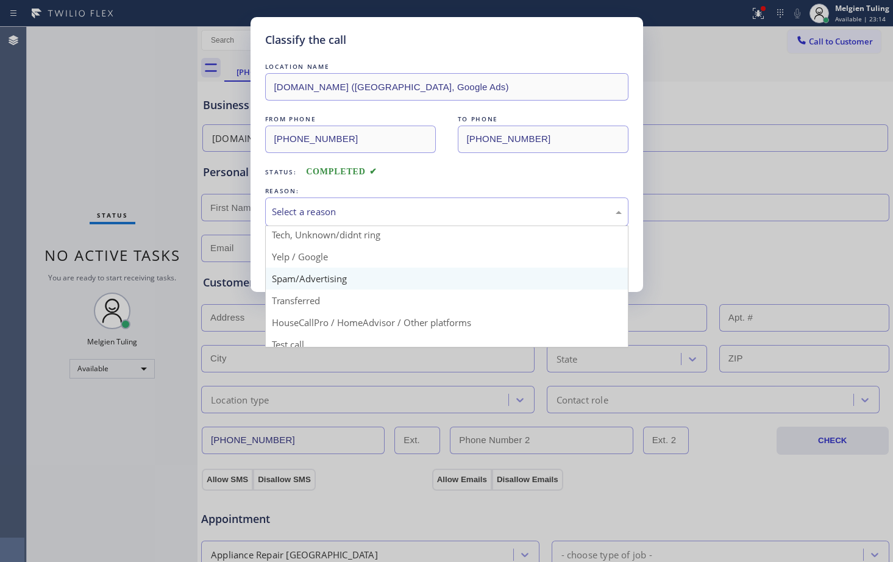
scroll to position [77, 0]
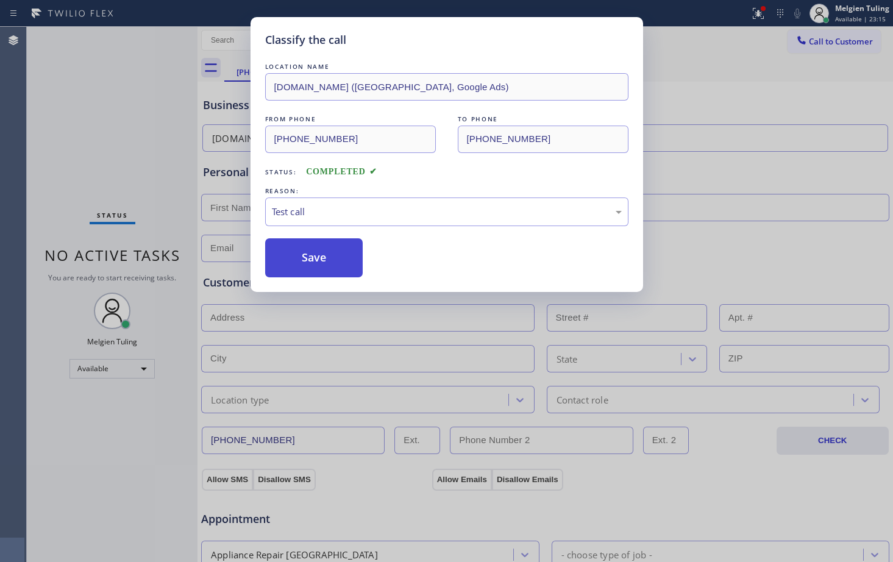
click at [303, 257] on button "Save" at bounding box center [314, 257] width 98 height 39
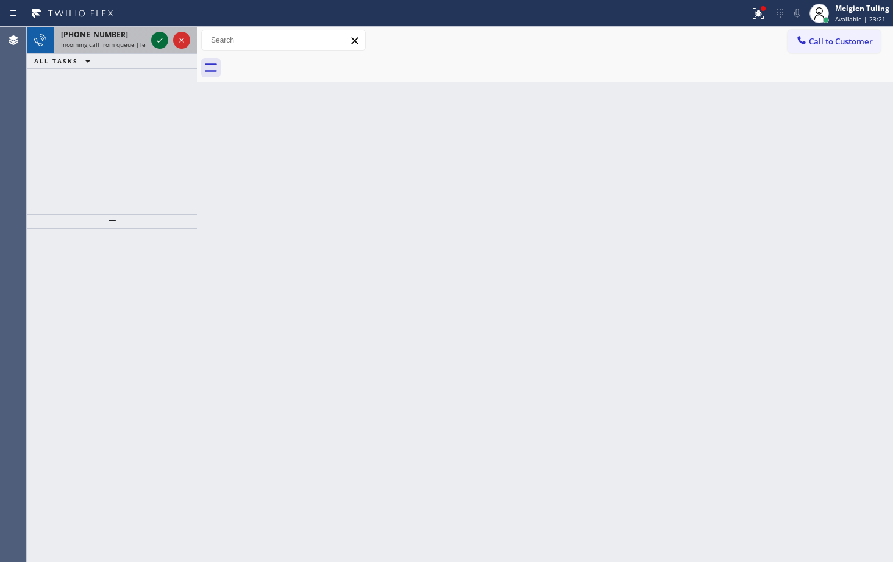
click at [157, 41] on icon at bounding box center [160, 40] width 6 height 5
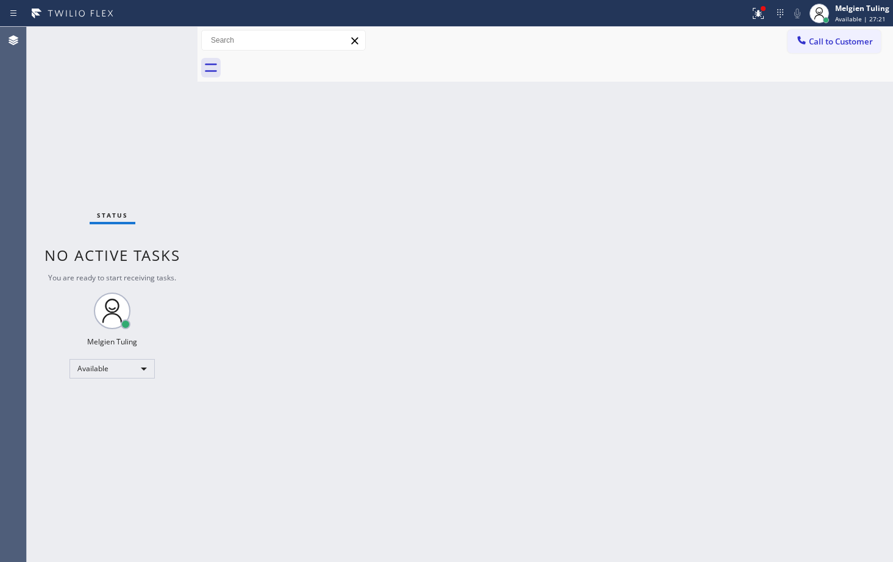
click at [528, 452] on div "Back to Dashboard Change Sender ID Customers Technicians Select a contact Outbo…" at bounding box center [544, 294] width 695 height 535
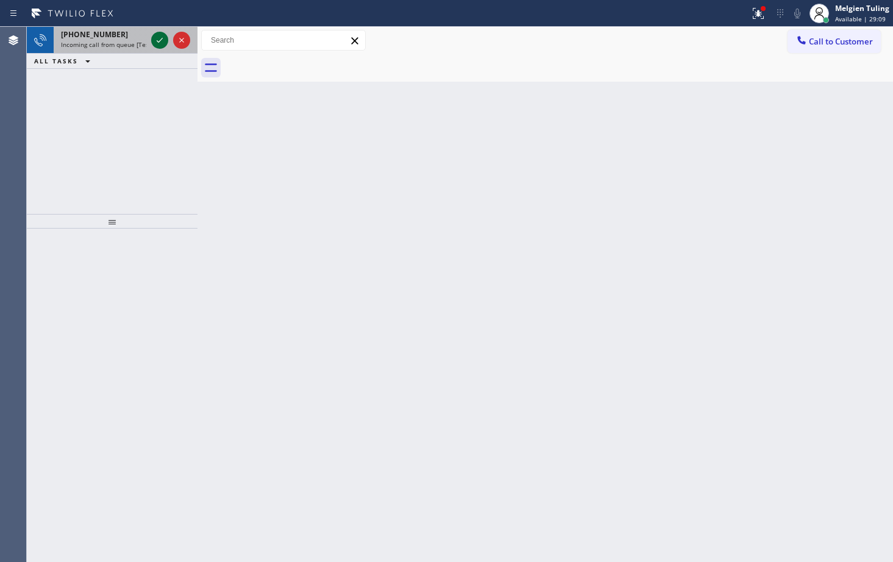
click at [159, 44] on icon at bounding box center [159, 40] width 15 height 15
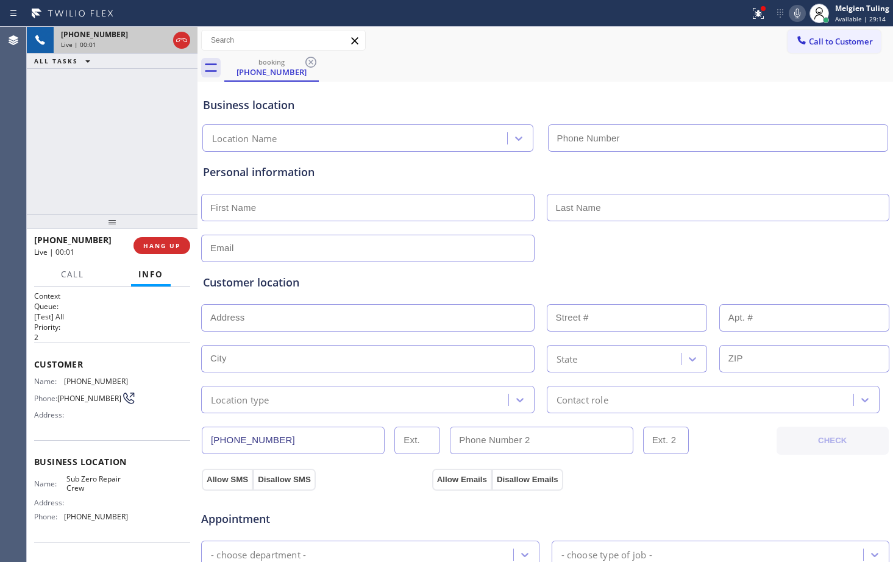
type input "[PHONE_NUMBER]"
click at [154, 244] on span "HANG UP" at bounding box center [161, 245] width 37 height 9
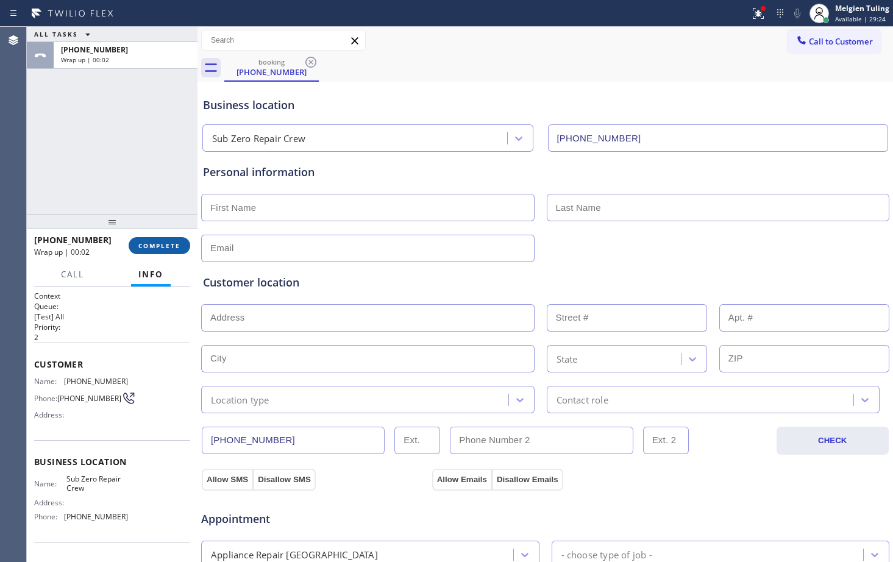
click at [164, 243] on span "COMPLETE" at bounding box center [159, 245] width 42 height 9
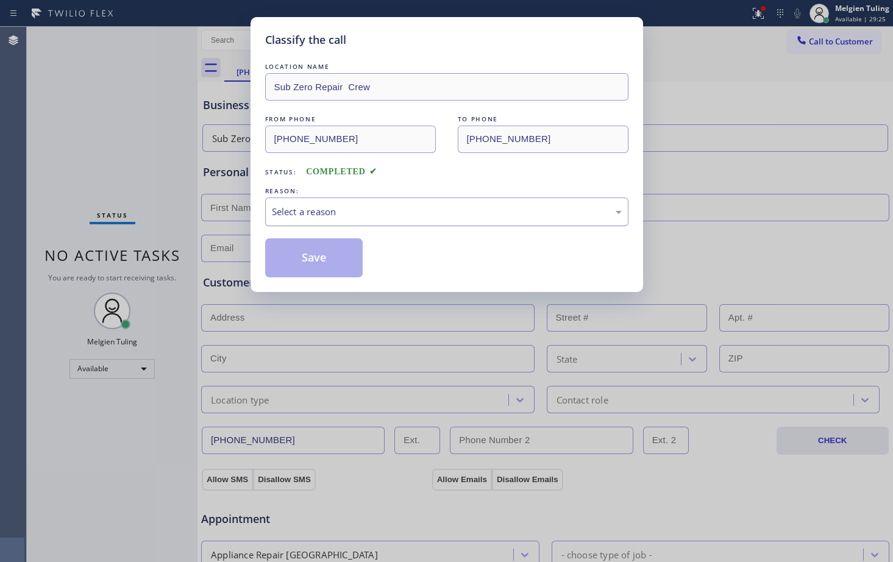
click at [300, 214] on div "Select a reason" at bounding box center [447, 212] width 350 height 14
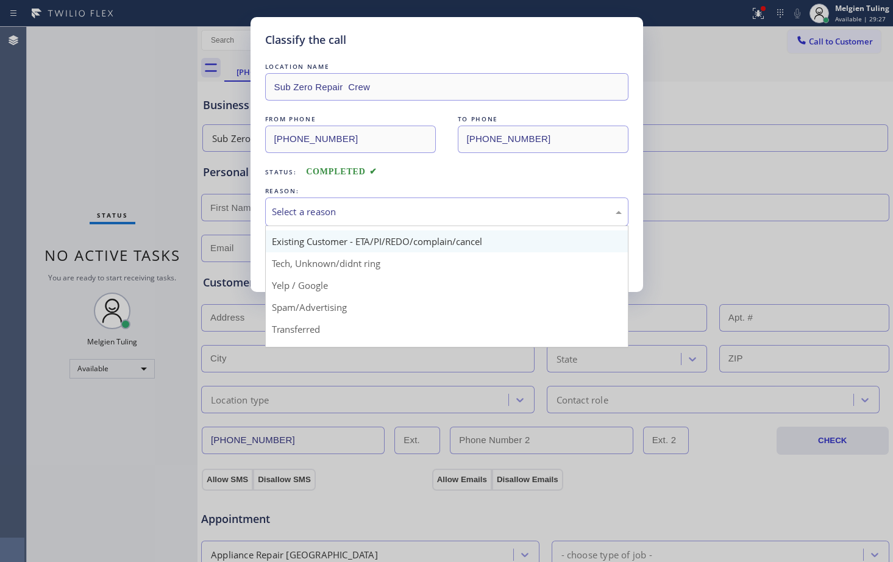
scroll to position [61, 0]
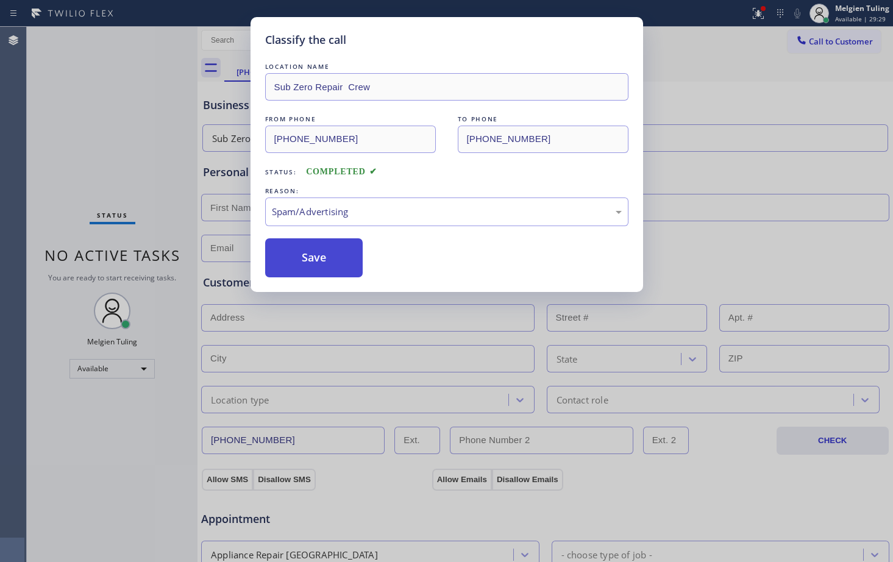
click at [309, 272] on button "Save" at bounding box center [314, 257] width 98 height 39
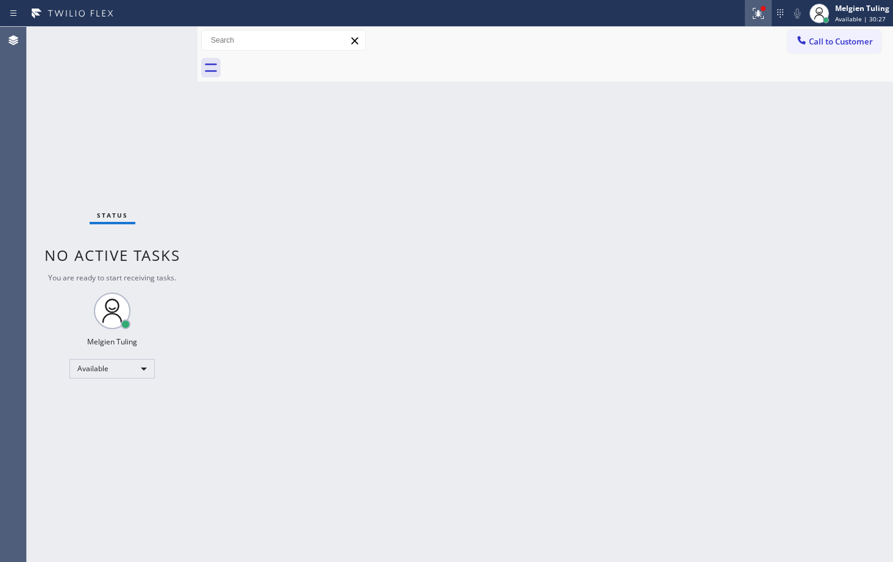
click at [755, 12] on icon at bounding box center [758, 13] width 15 height 15
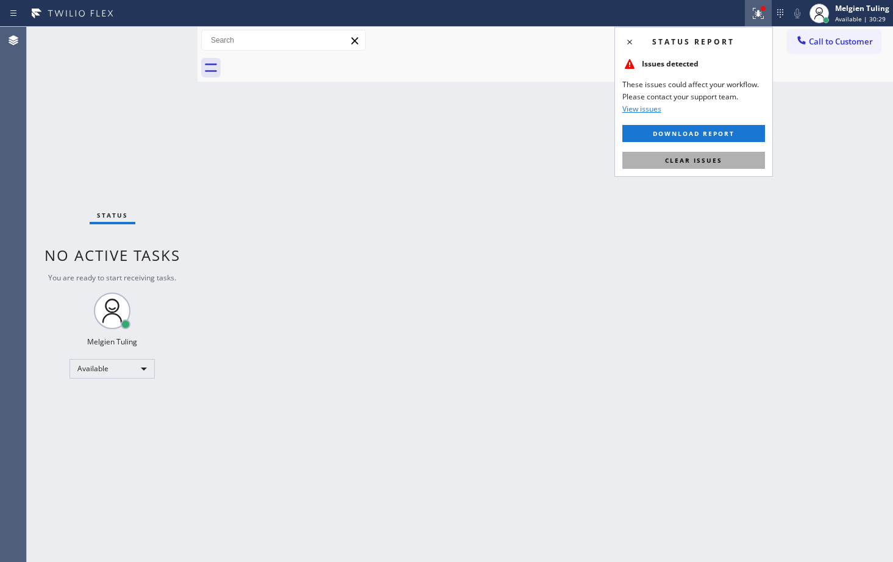
click at [685, 163] on span "Clear issues" at bounding box center [693, 160] width 57 height 9
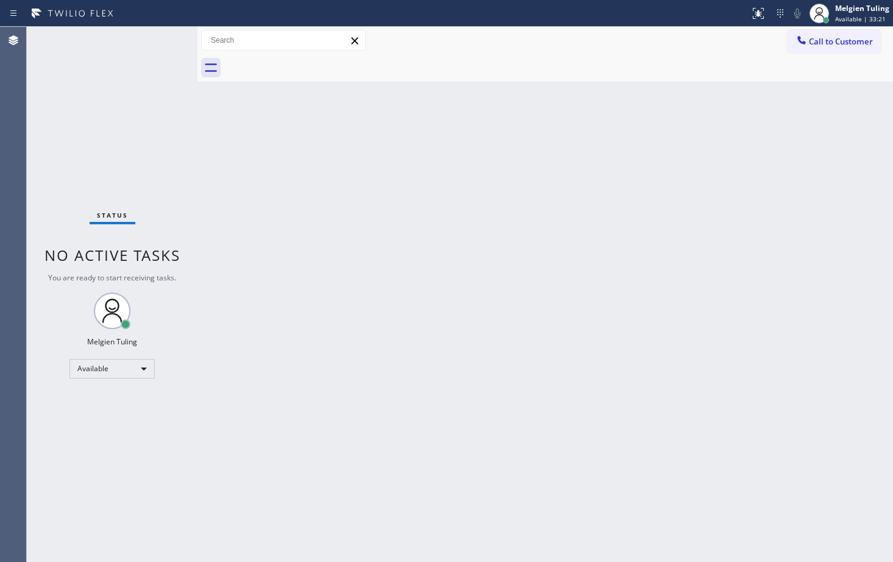
click at [312, 205] on div "Back to Dashboard Change Sender ID Customers Technicians Select a contact Outbo…" at bounding box center [544, 294] width 695 height 535
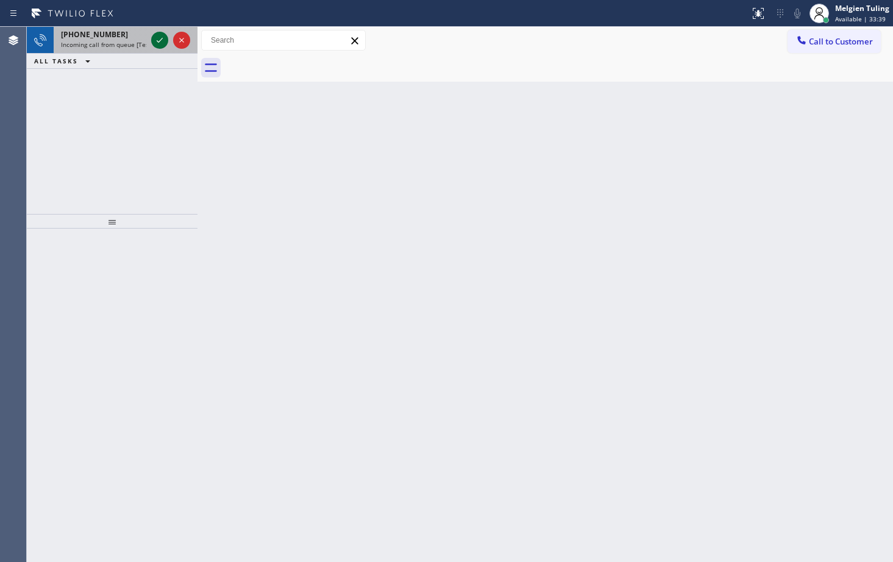
click at [156, 37] on icon at bounding box center [159, 40] width 15 height 15
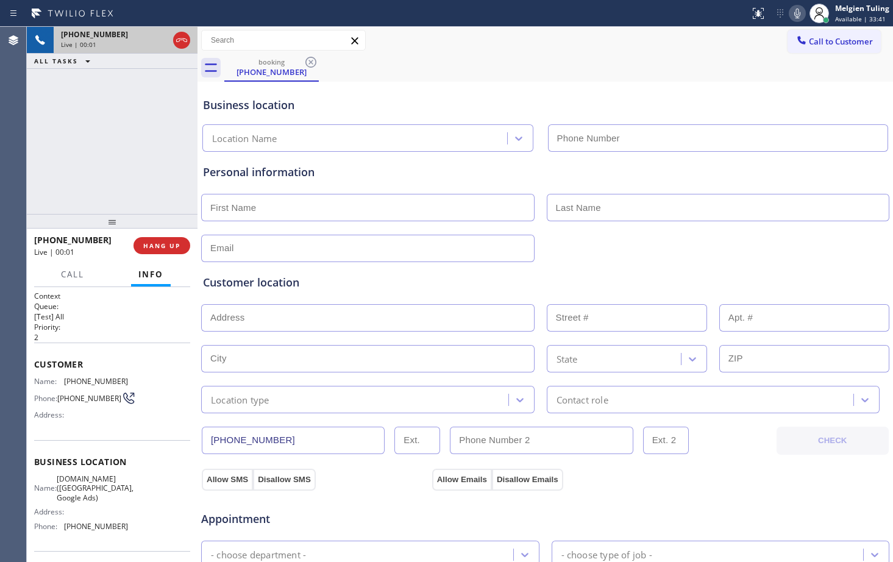
type input "[PHONE_NUMBER]"
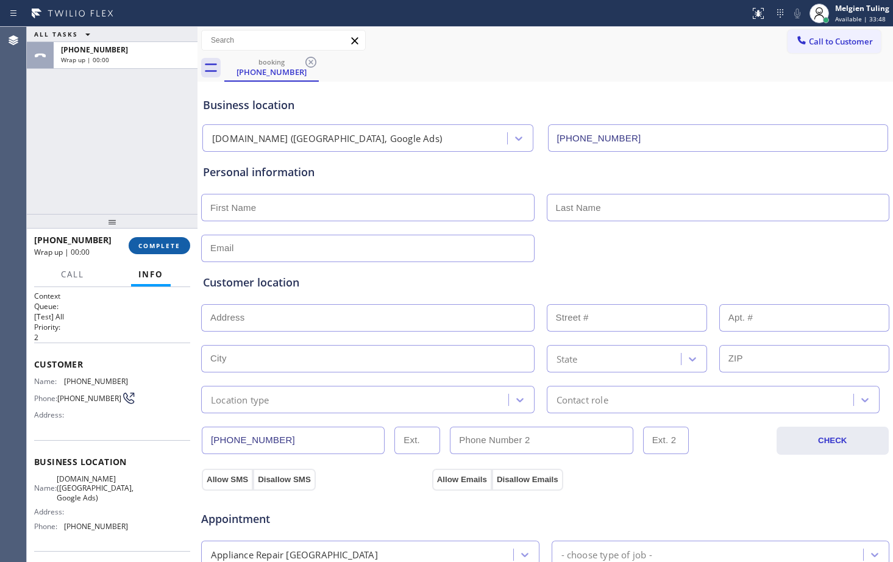
click at [165, 245] on span "COMPLETE" at bounding box center [159, 245] width 42 height 9
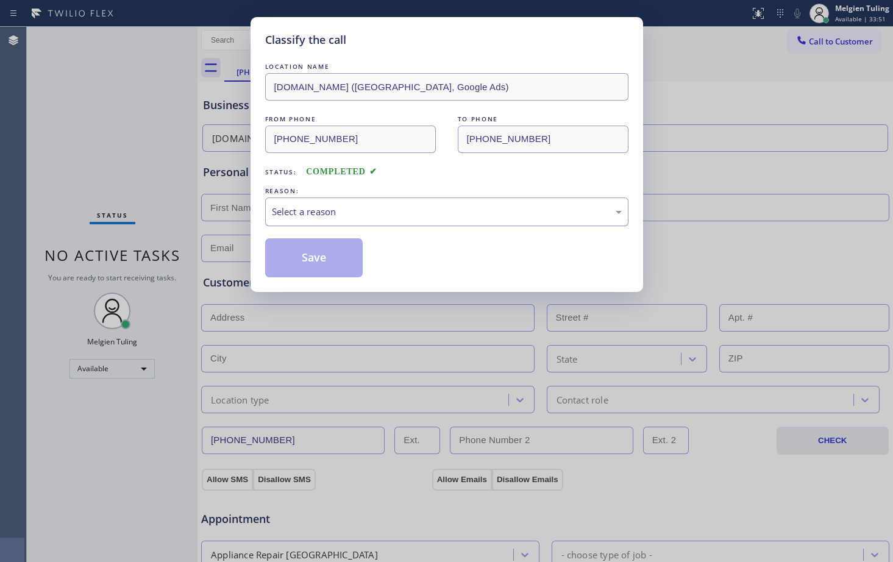
click at [293, 215] on div "Select a reason" at bounding box center [447, 212] width 350 height 14
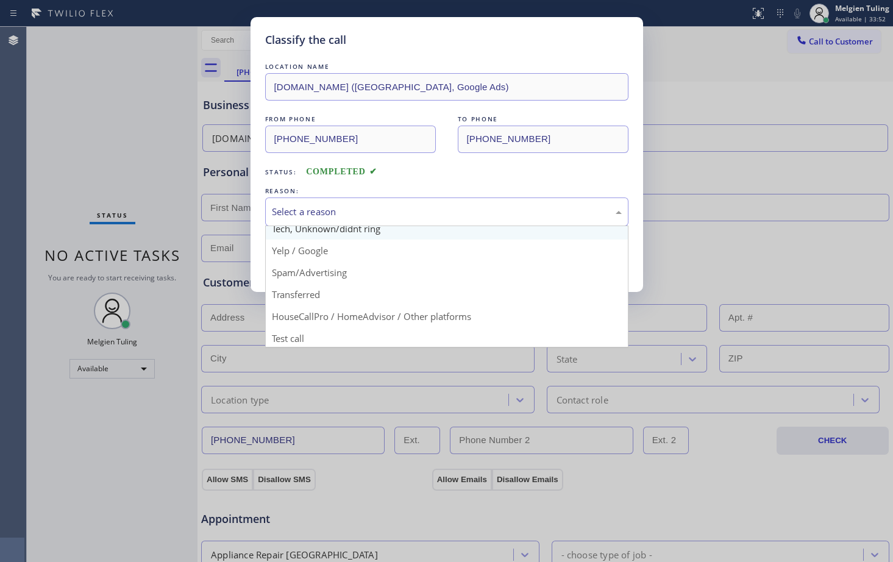
scroll to position [77, 0]
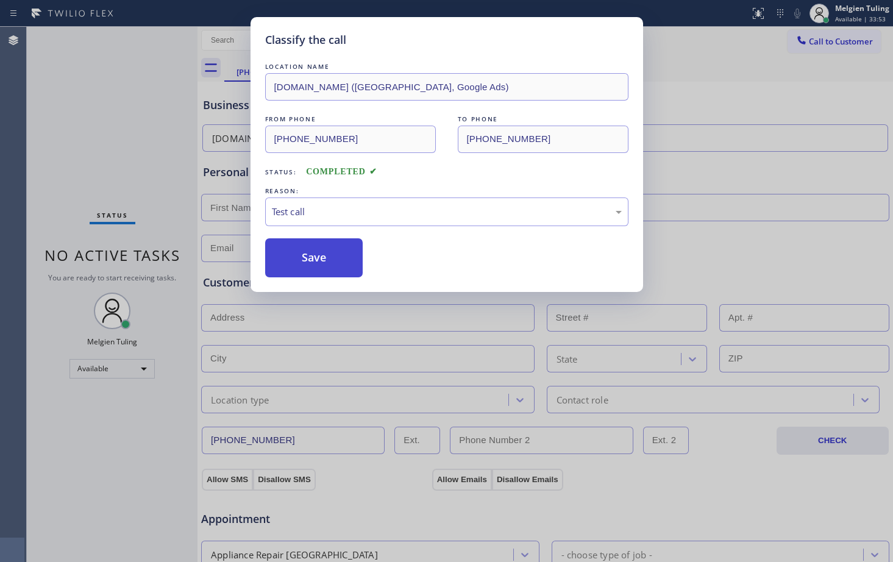
click at [322, 265] on button "Save" at bounding box center [314, 257] width 98 height 39
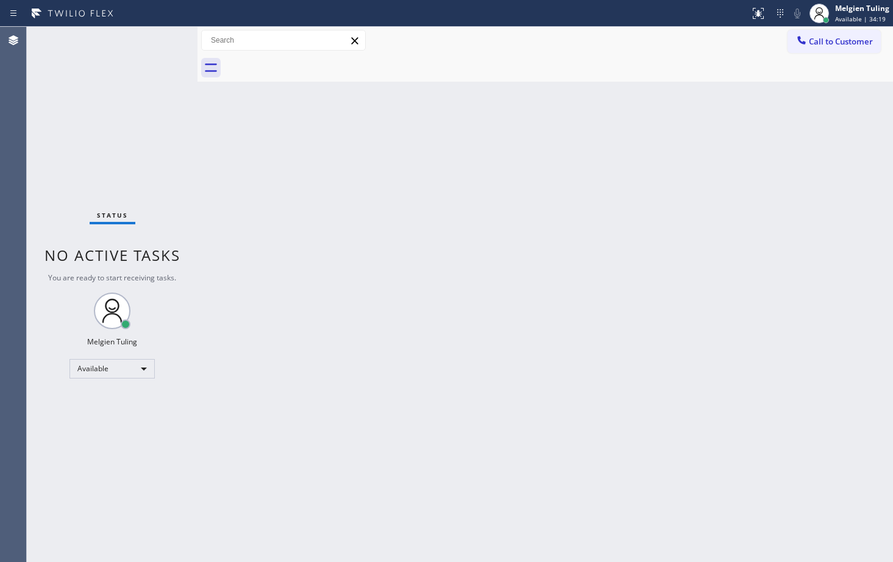
click at [154, 35] on div "Status No active tasks You are ready to start receiving tasks. Melgien Tuling A…" at bounding box center [112, 294] width 171 height 535
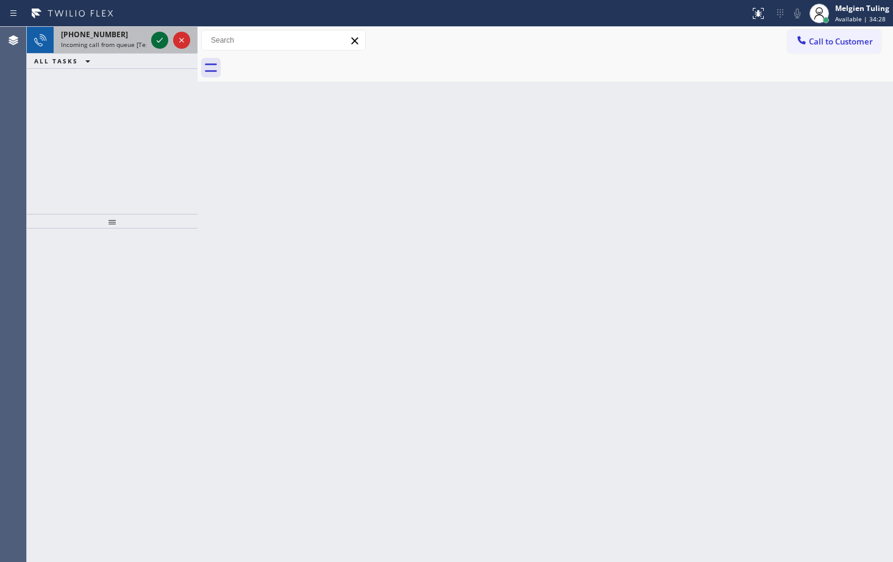
click at [161, 40] on icon at bounding box center [160, 40] width 6 height 5
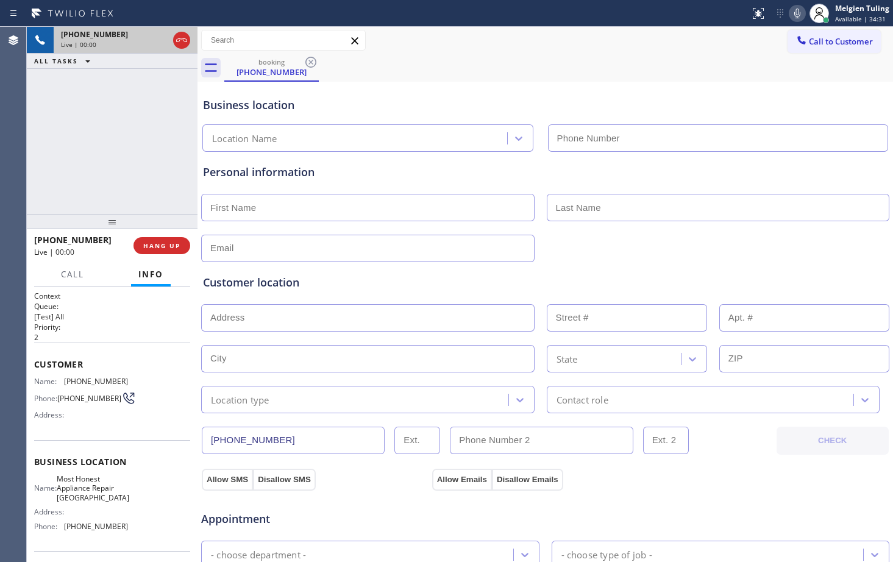
type input "[PHONE_NUMBER]"
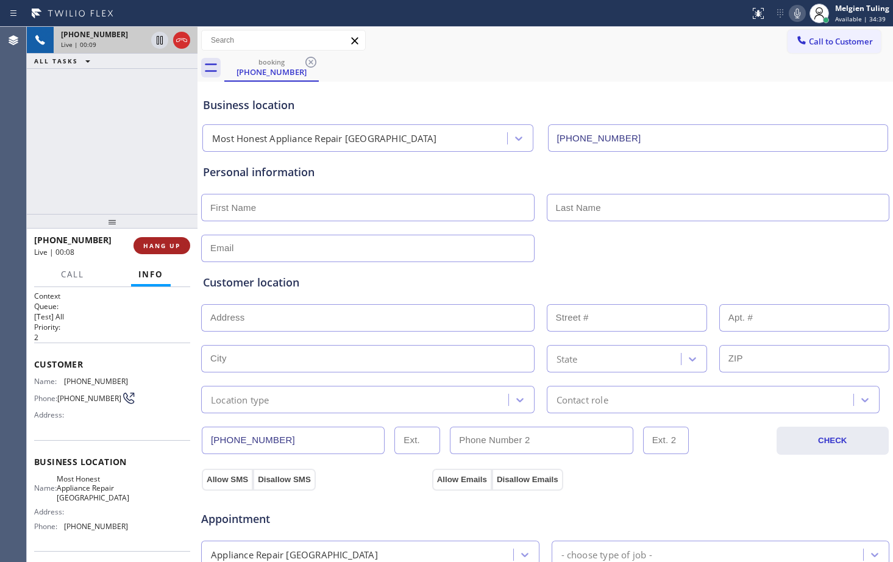
click at [161, 244] on span "HANG UP" at bounding box center [161, 245] width 37 height 9
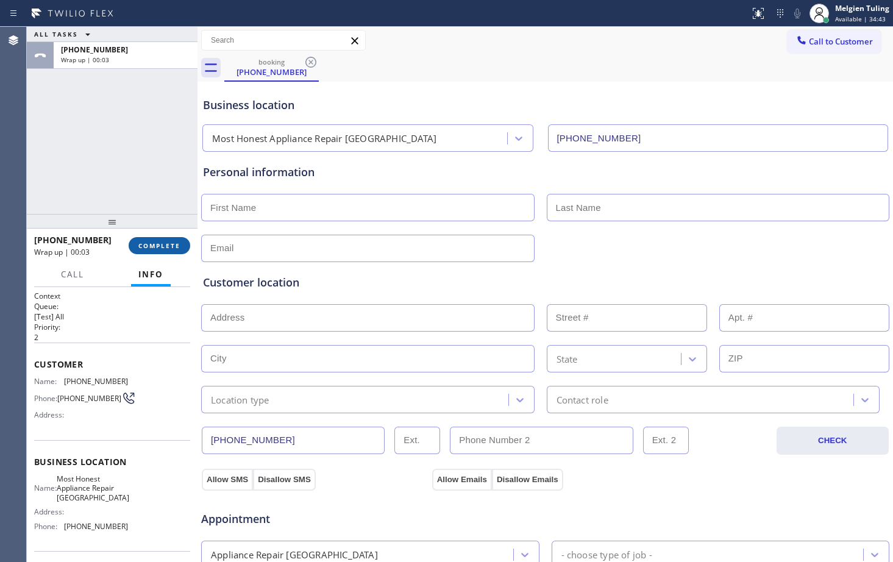
click at [160, 246] on span "COMPLETE" at bounding box center [159, 245] width 42 height 9
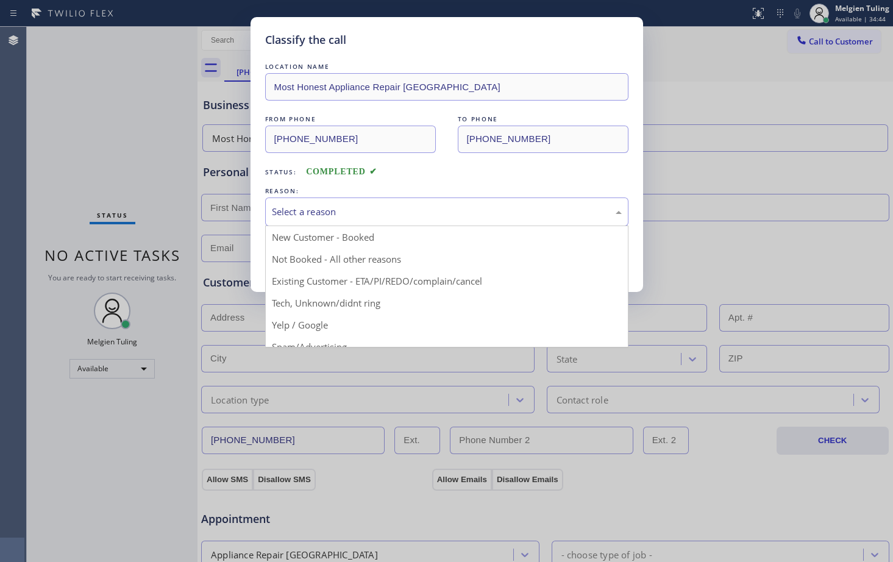
click at [291, 215] on div "Select a reason" at bounding box center [447, 212] width 350 height 14
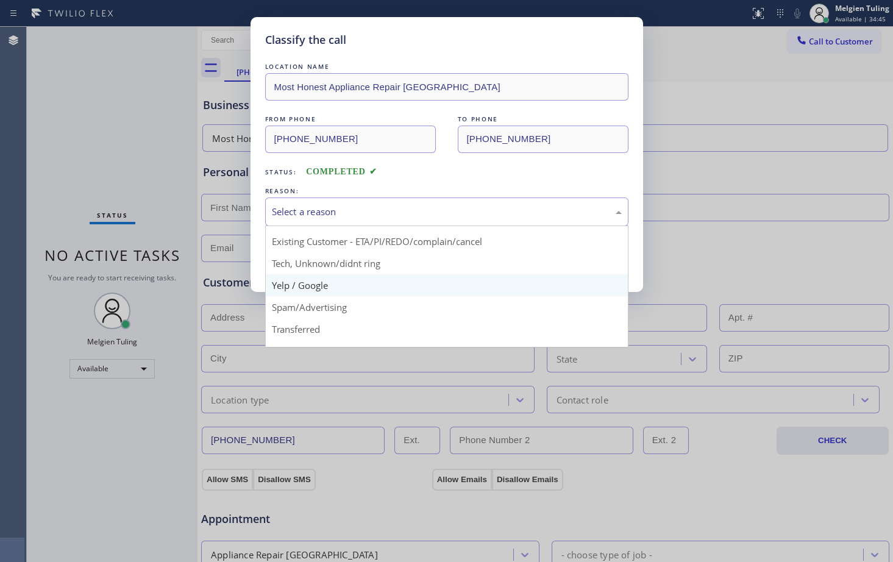
scroll to position [61, 0]
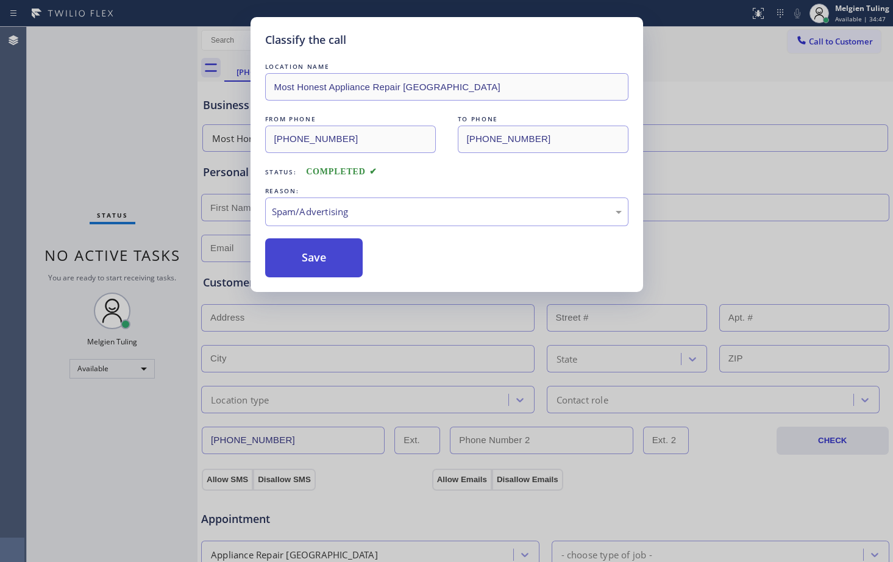
click at [310, 252] on button "Save" at bounding box center [314, 257] width 98 height 39
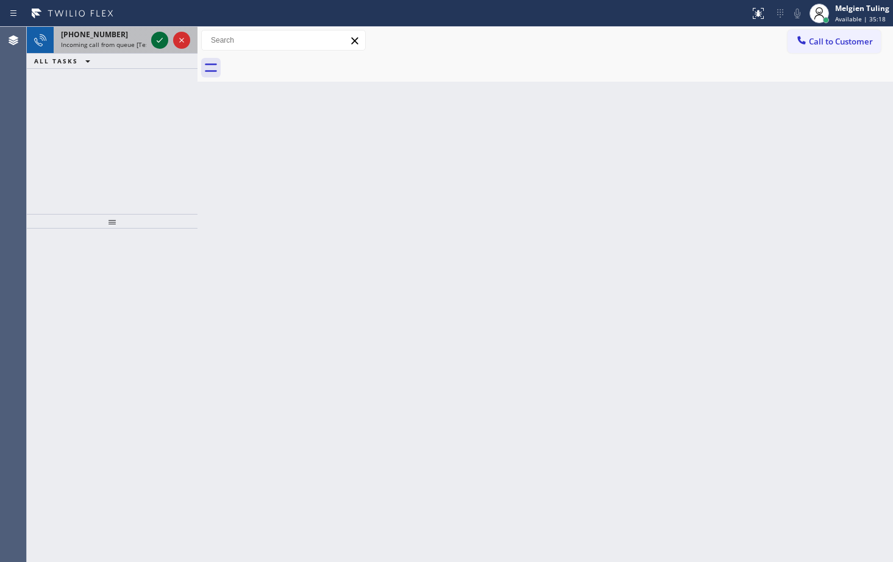
click at [159, 38] on icon at bounding box center [159, 40] width 15 height 15
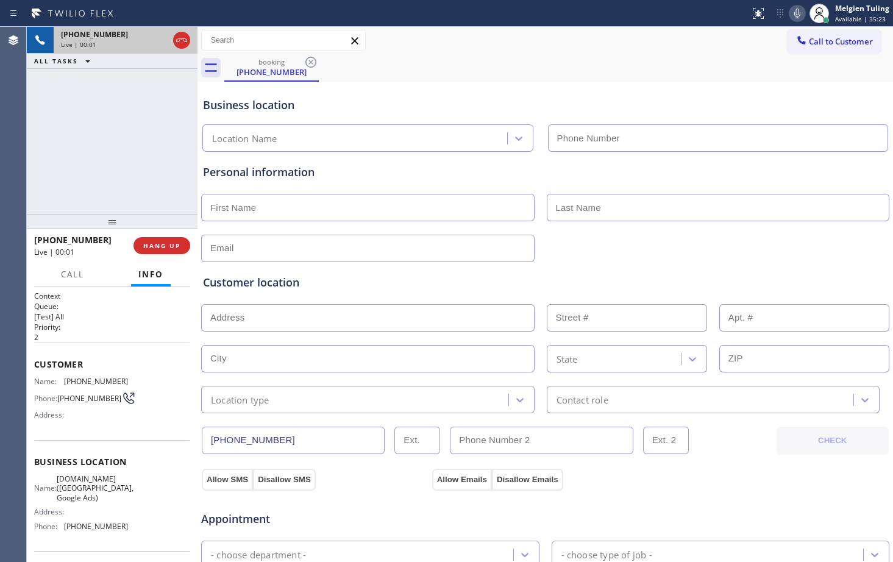
type input "[PHONE_NUMBER]"
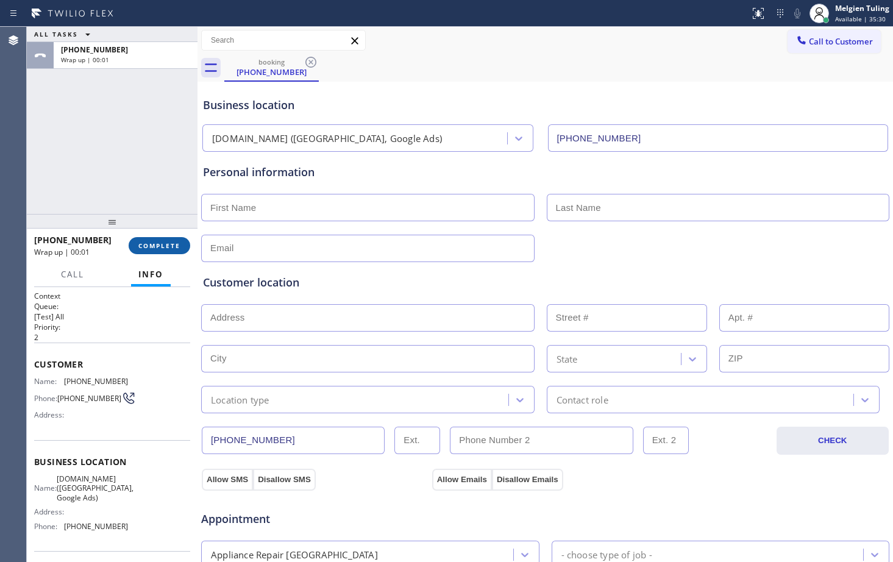
click at [154, 246] on span "COMPLETE" at bounding box center [159, 245] width 42 height 9
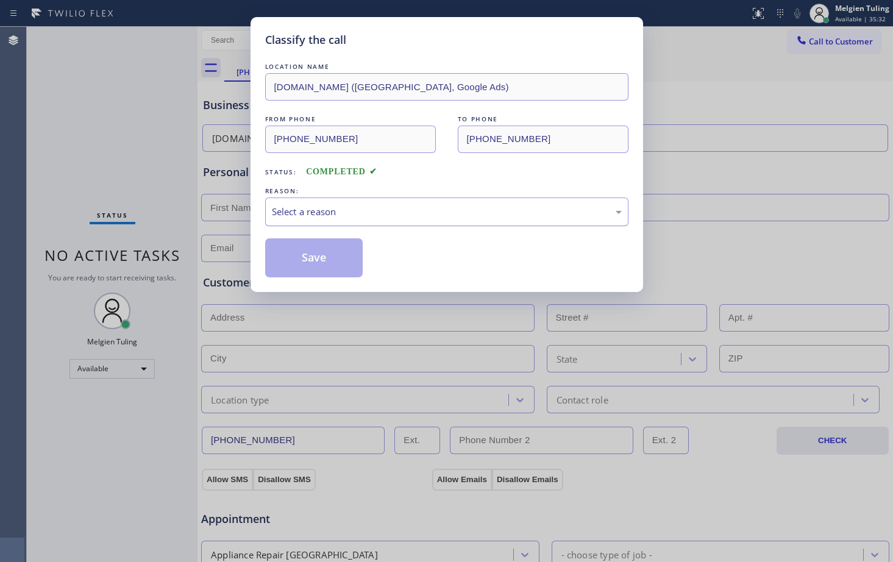
click at [288, 217] on div "Select a reason" at bounding box center [447, 212] width 350 height 14
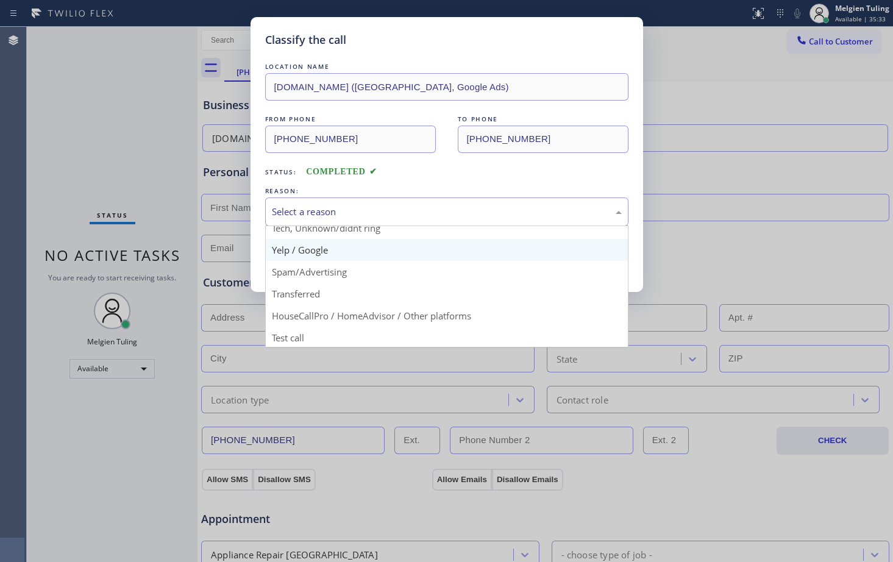
scroll to position [77, 0]
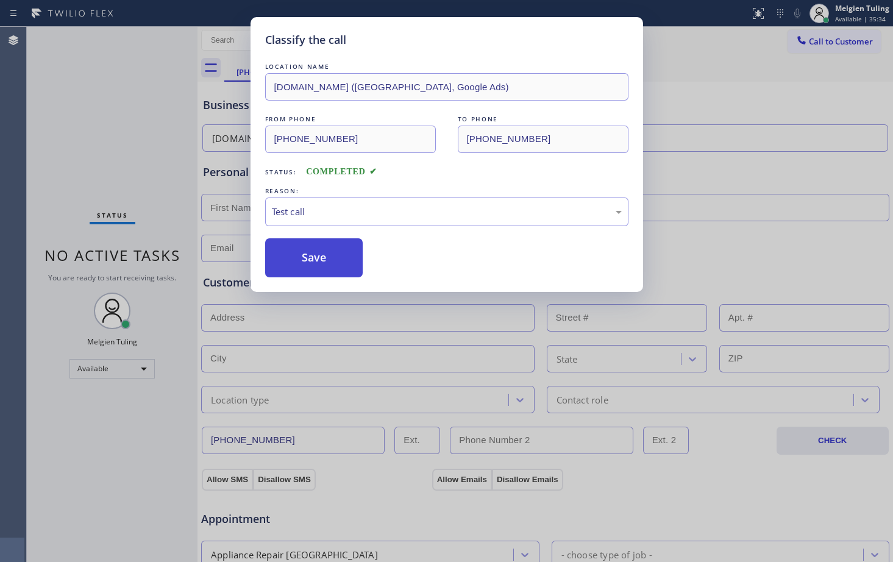
click at [326, 247] on button "Save" at bounding box center [314, 257] width 98 height 39
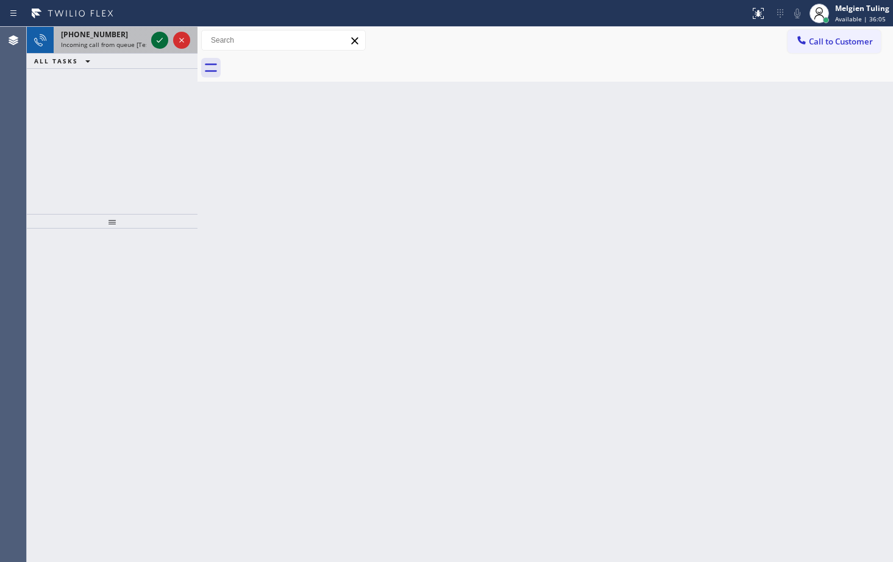
click at [161, 44] on icon at bounding box center [159, 40] width 15 height 15
click at [163, 23] on div "Status report Issue detected This issue could affect your workflow. Please cont…" at bounding box center [446, 13] width 893 height 27
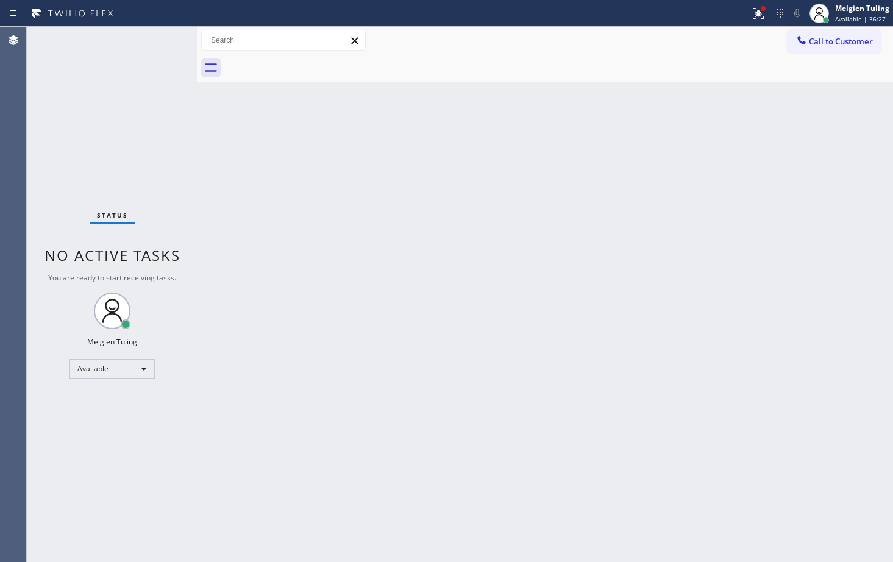
click at [157, 35] on div "Status No active tasks You are ready to start receiving tasks. Melgien Tuling A…" at bounding box center [112, 294] width 171 height 535
click at [762, 12] on div at bounding box center [762, 8] width 7 height 7
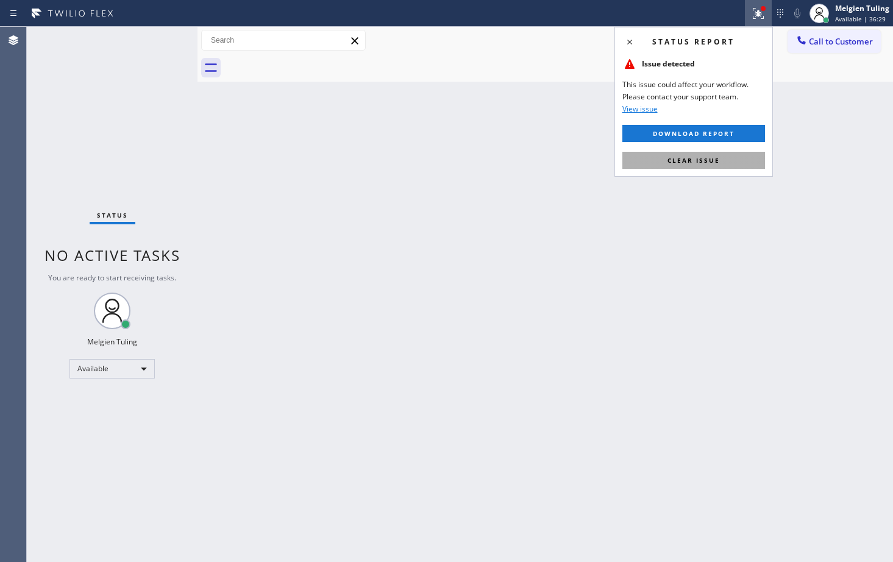
click at [700, 160] on span "Clear issue" at bounding box center [693, 160] width 52 height 9
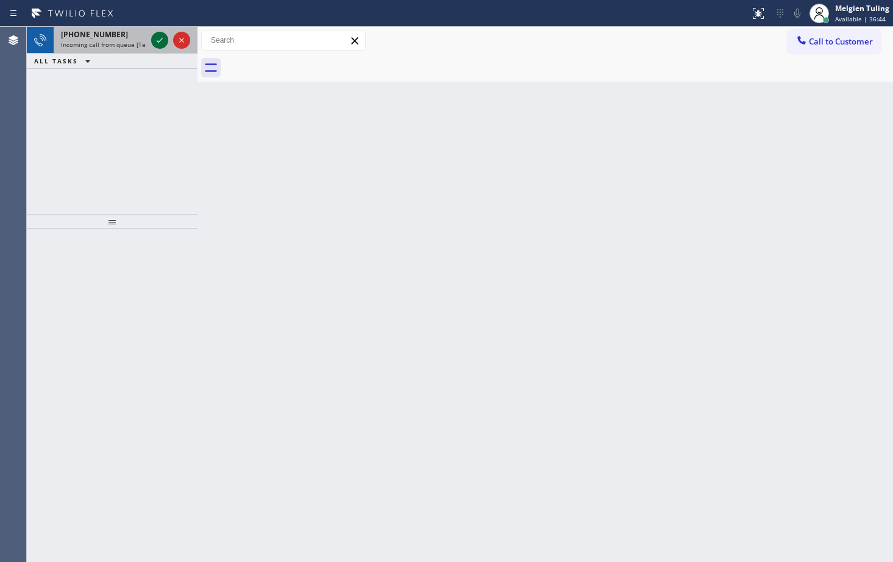
click at [154, 41] on icon at bounding box center [159, 40] width 15 height 15
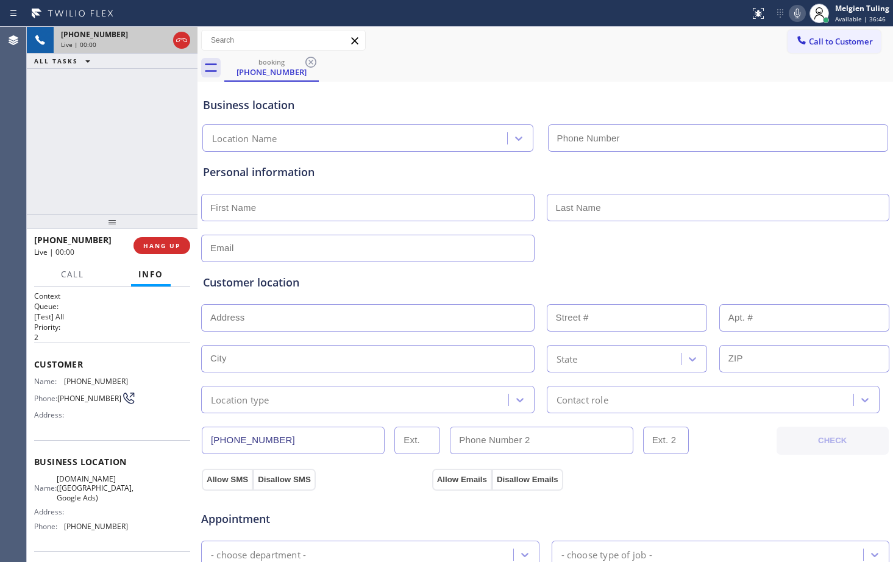
type input "[PHONE_NUMBER]"
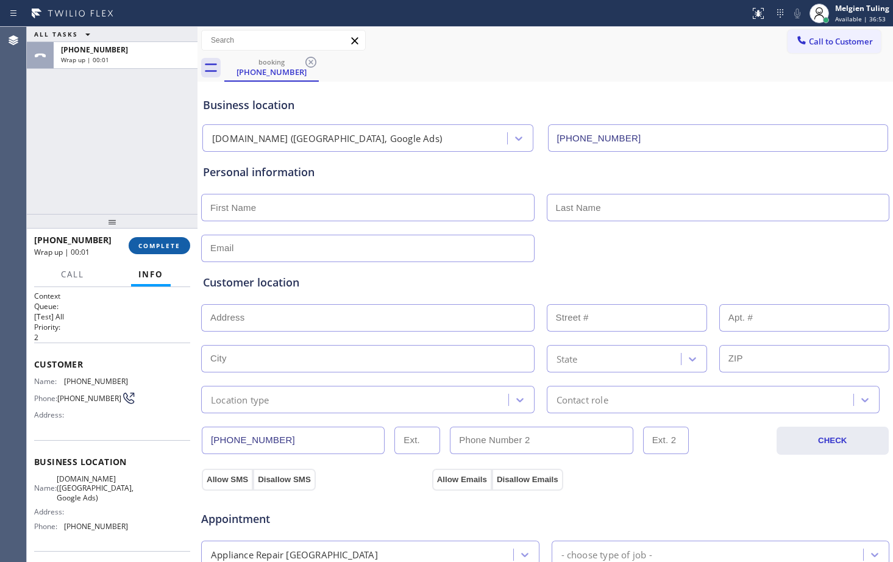
click at [162, 245] on span "COMPLETE" at bounding box center [159, 245] width 42 height 9
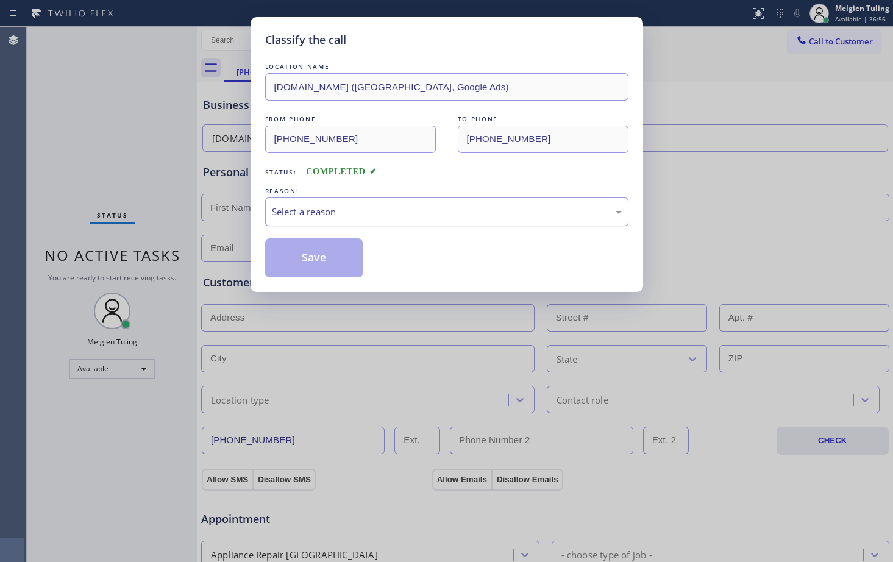
click at [299, 209] on div "Select a reason" at bounding box center [447, 212] width 350 height 14
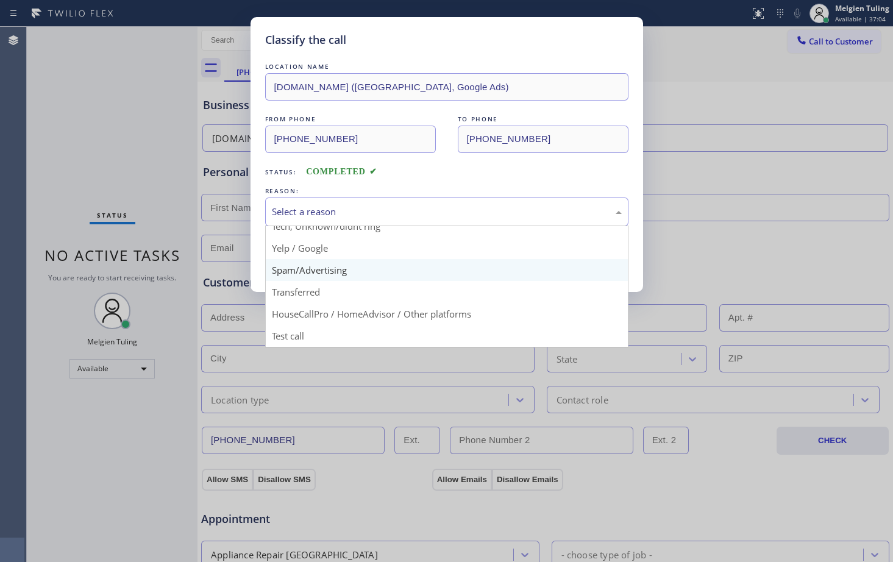
scroll to position [16, 0]
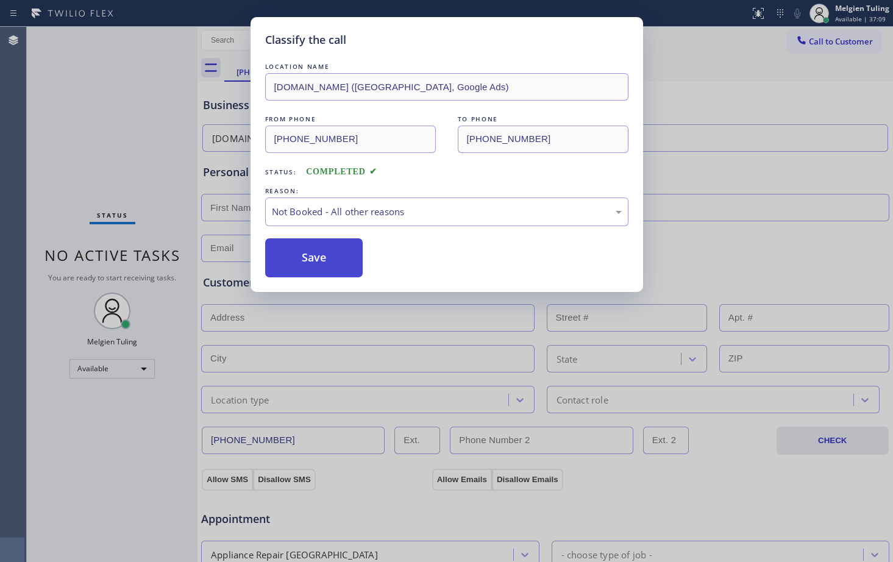
click at [314, 247] on button "Save" at bounding box center [314, 257] width 98 height 39
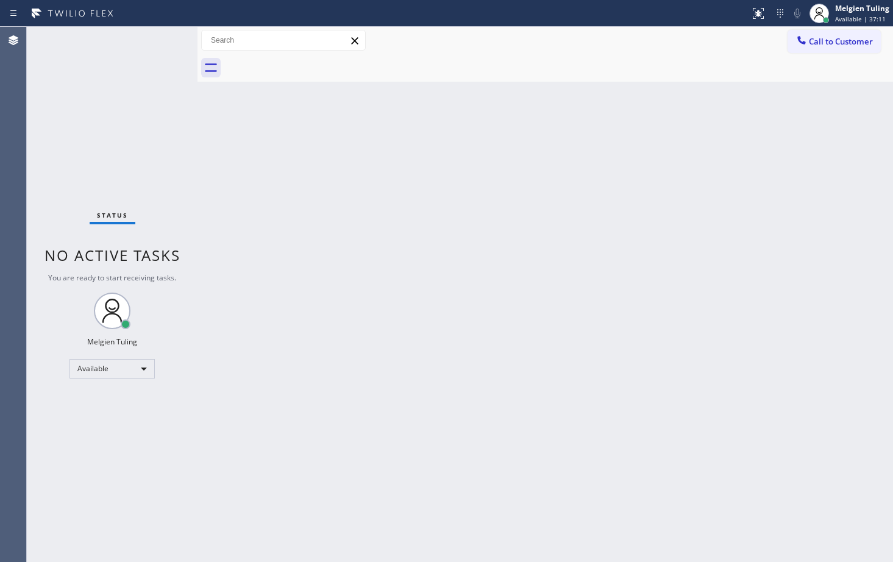
click at [229, 177] on div "Back to Dashboard Change Sender ID Customers Technicians Select a contact Outbo…" at bounding box center [544, 294] width 695 height 535
click at [161, 43] on div "Status No active tasks You are ready to start receiving tasks. Melgien Tuling A…" at bounding box center [112, 294] width 171 height 535
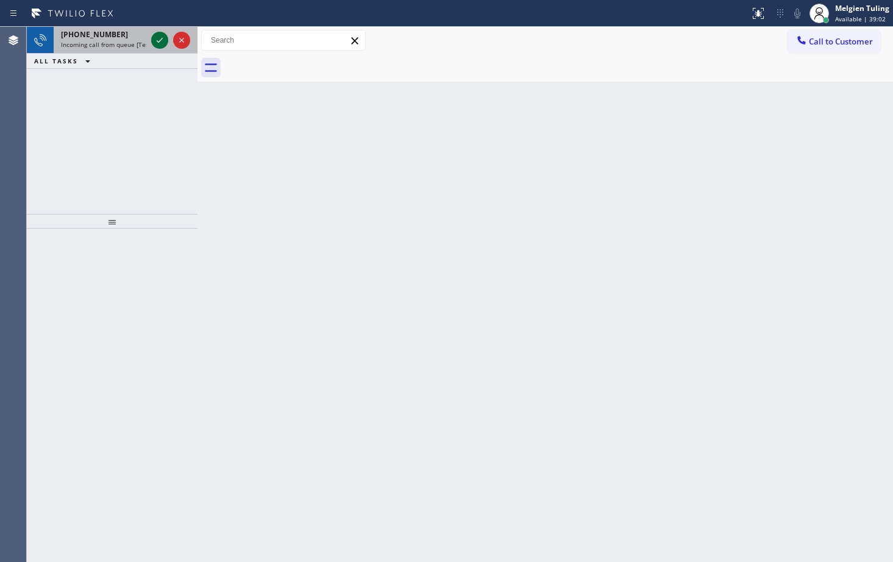
click at [168, 41] on div at bounding box center [159, 40] width 17 height 15
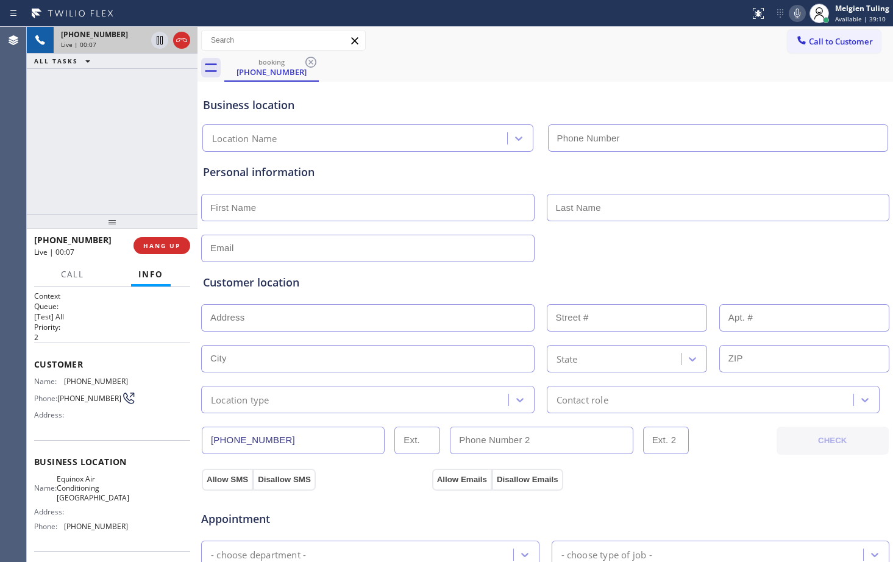
type input "[PHONE_NUMBER]"
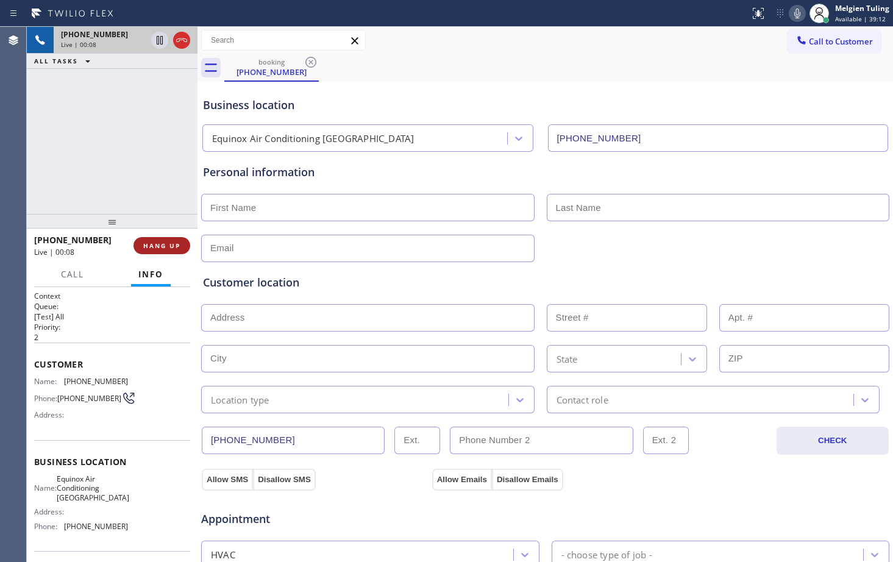
click at [165, 247] on span "HANG UP" at bounding box center [161, 245] width 37 height 9
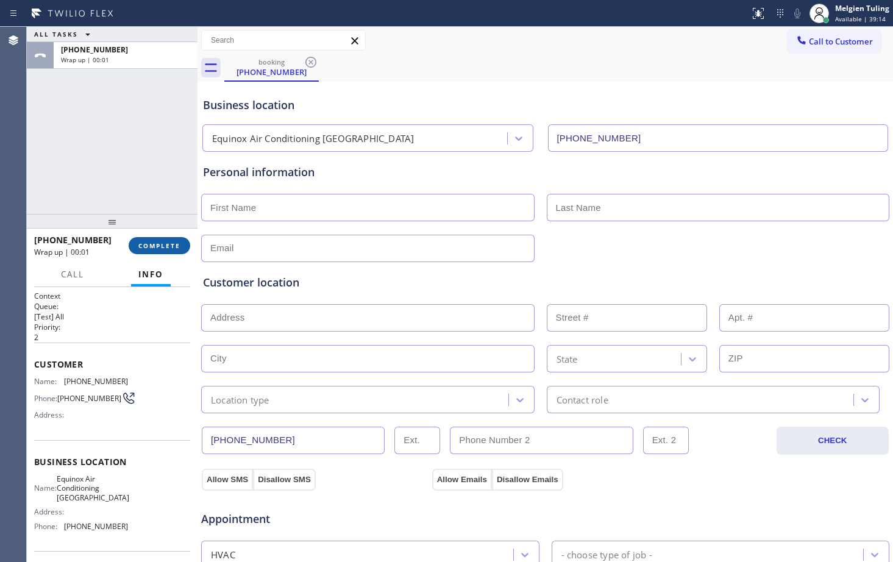
click at [179, 249] on span "COMPLETE" at bounding box center [159, 245] width 42 height 9
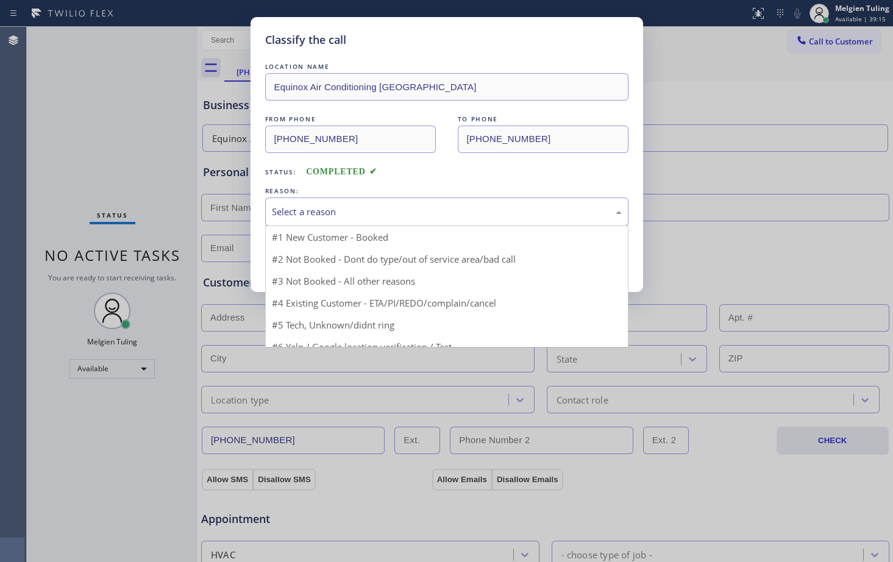
click at [297, 207] on div "Select a reason" at bounding box center [447, 212] width 350 height 14
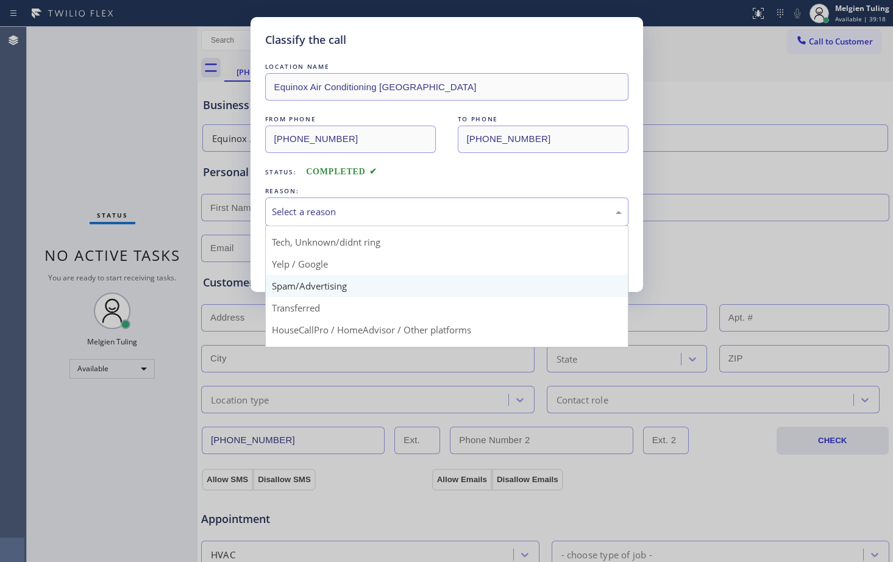
scroll to position [77, 0]
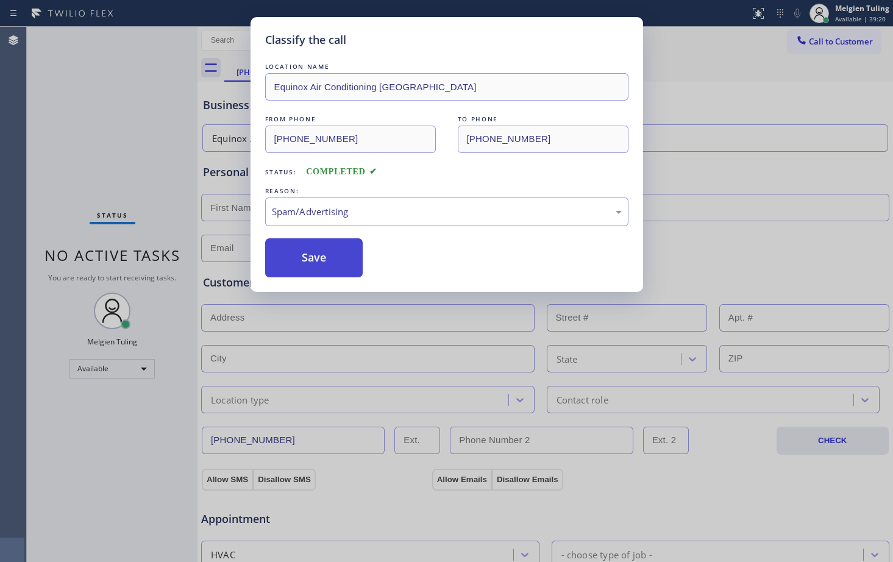
click at [328, 262] on button "Save" at bounding box center [314, 257] width 98 height 39
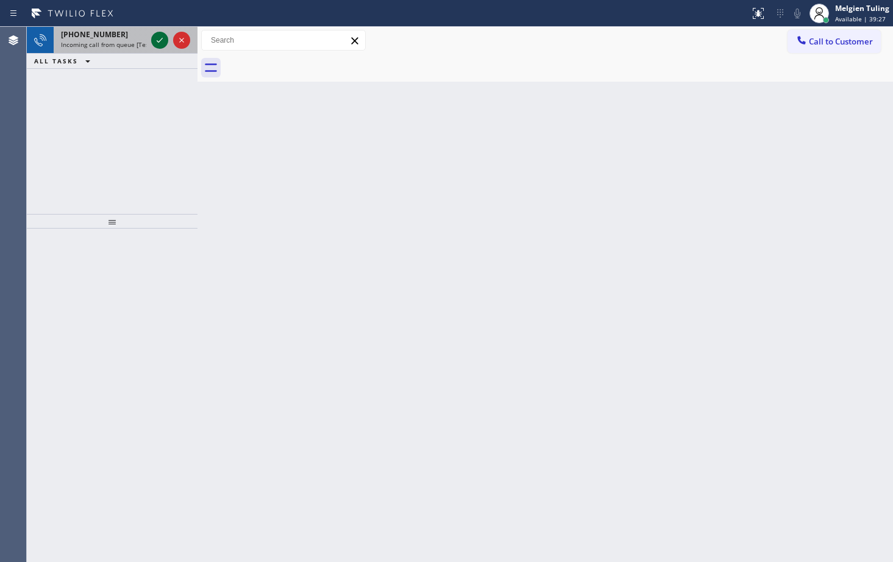
click at [161, 42] on icon at bounding box center [159, 40] width 15 height 15
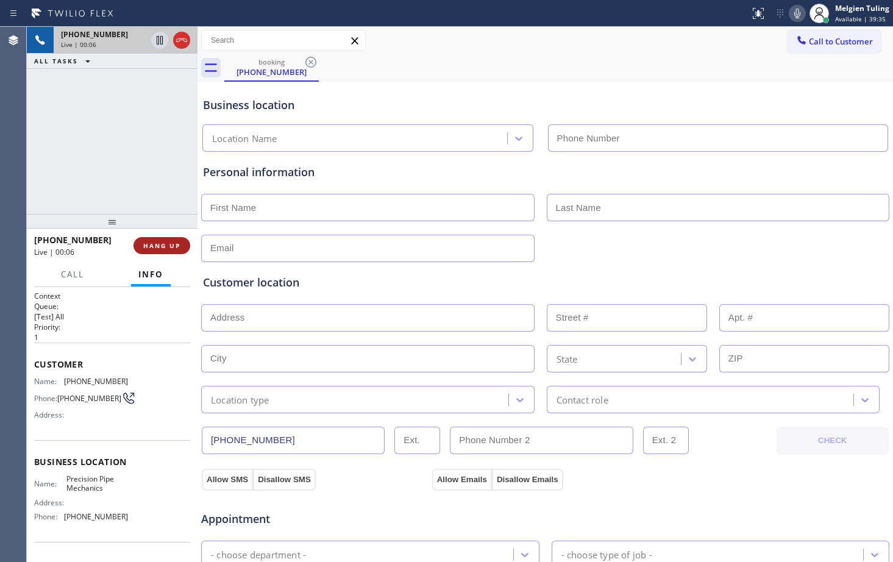
click at [158, 246] on span "HANG UP" at bounding box center [161, 245] width 37 height 9
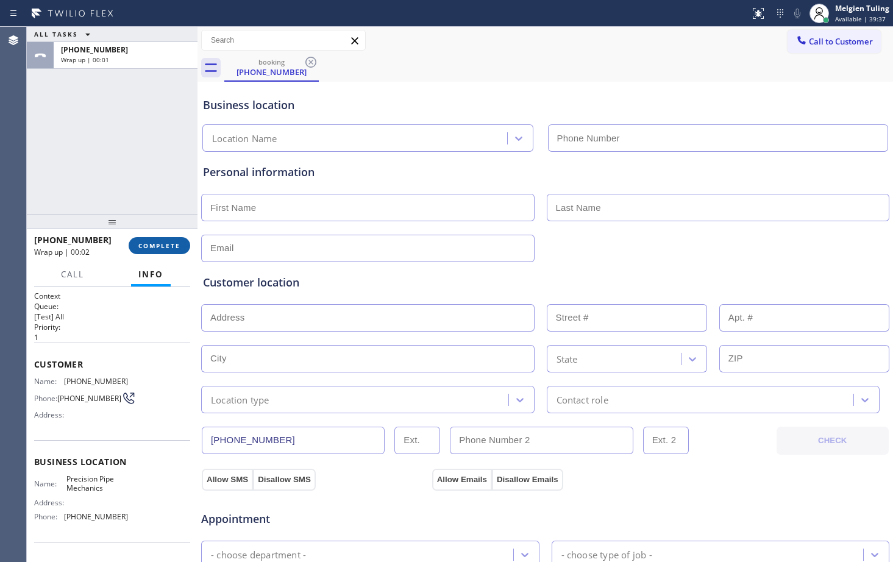
click at [169, 242] on span "COMPLETE" at bounding box center [159, 245] width 42 height 9
type input "[PHONE_NUMBER]"
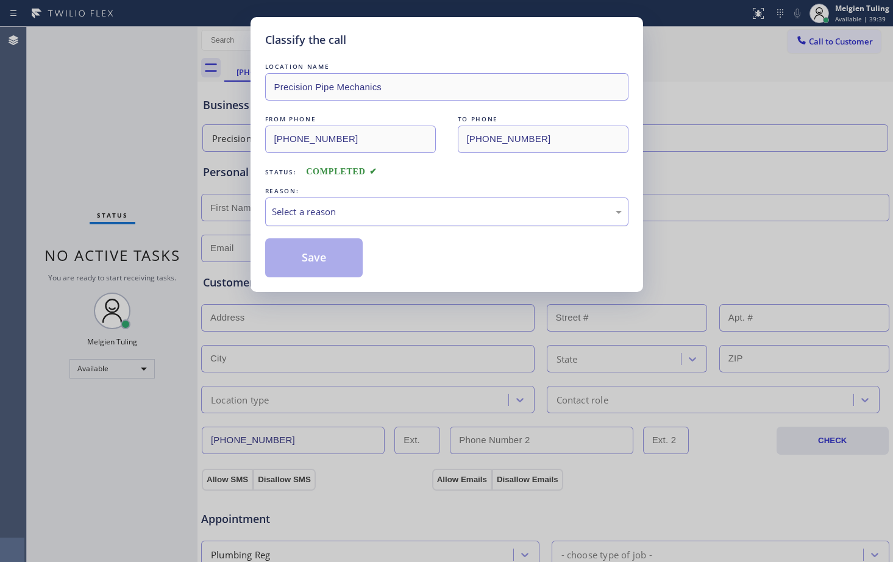
click at [346, 212] on div "Select a reason" at bounding box center [447, 212] width 350 height 14
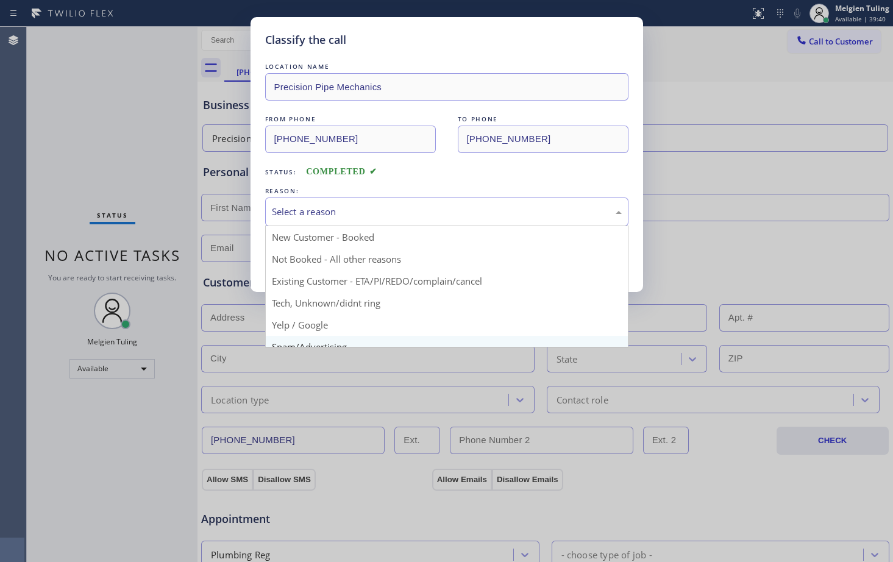
scroll to position [77, 0]
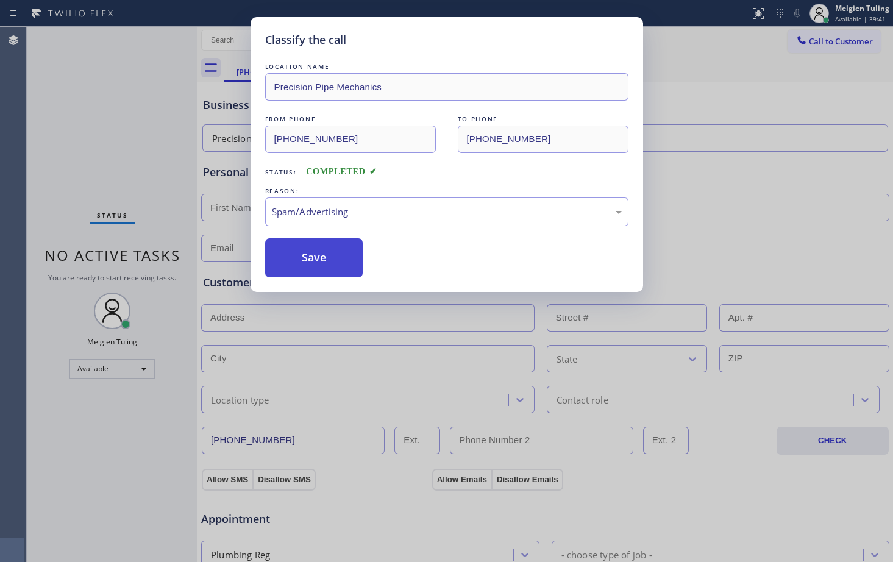
click at [312, 257] on button "Save" at bounding box center [314, 257] width 98 height 39
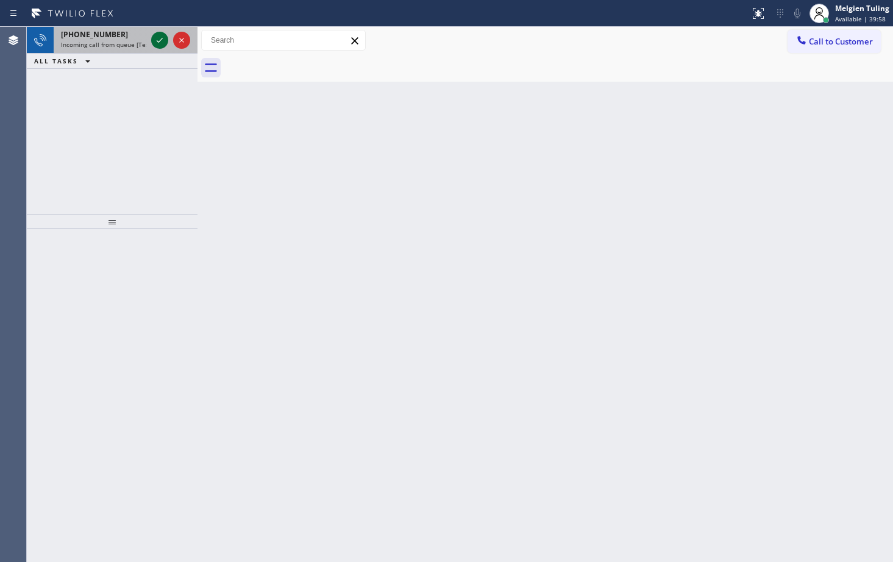
click at [153, 38] on icon at bounding box center [159, 40] width 15 height 15
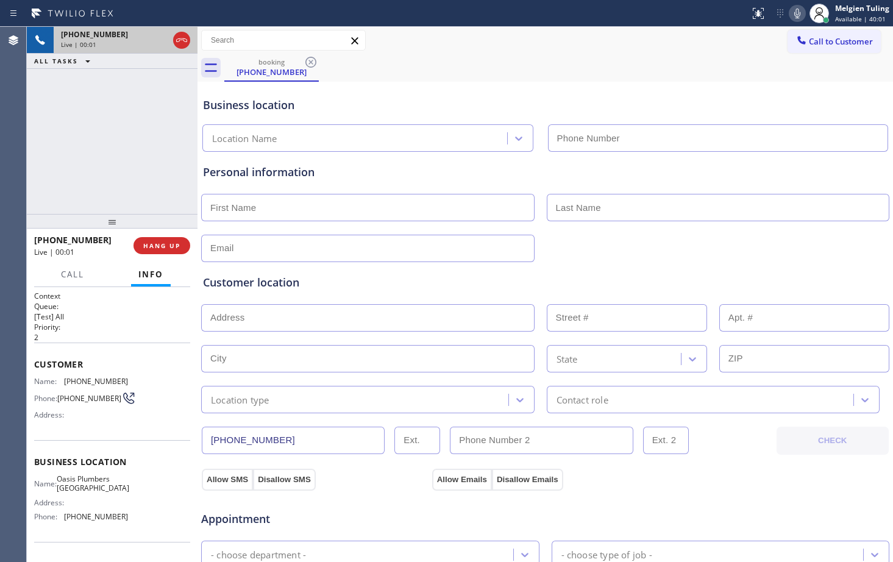
type input "[PHONE_NUMBER]"
click at [794, 10] on icon at bounding box center [797, 13] width 15 height 15
click at [796, 12] on icon at bounding box center [797, 13] width 15 height 15
click at [161, 38] on icon at bounding box center [159, 40] width 15 height 15
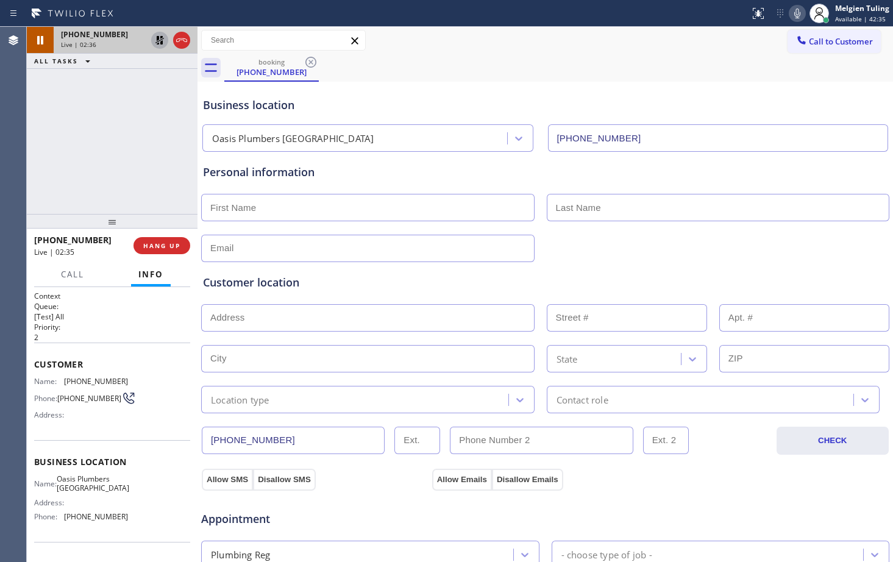
click at [796, 15] on icon at bounding box center [797, 13] width 15 height 15
click at [793, 13] on icon at bounding box center [797, 13] width 15 height 15
click at [156, 35] on icon at bounding box center [159, 40] width 15 height 15
click at [708, 62] on div "booking [PHONE_NUMBER]" at bounding box center [558, 67] width 669 height 27
click at [740, 229] on div "Personal information" at bounding box center [545, 213] width 684 height 98
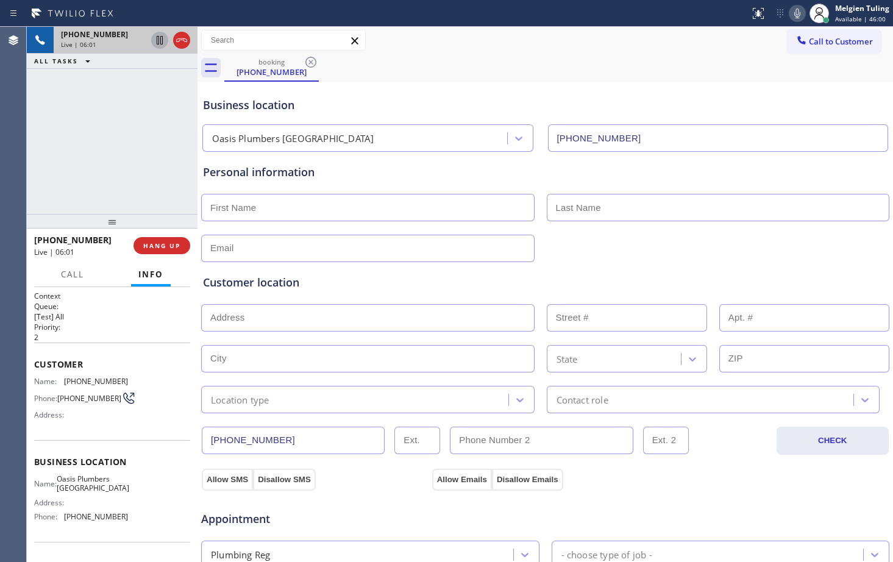
click at [594, 81] on div "Business location [GEOGRAPHIC_DATA] [GEOGRAPHIC_DATA] [PHONE_NUMBER]" at bounding box center [545, 116] width 689 height 72
drag, startPoint x: 800, startPoint y: 13, endPoint x: 790, endPoint y: 13, distance: 10.4
click at [800, 13] on icon at bounding box center [797, 13] width 15 height 15
click at [159, 40] on icon at bounding box center [160, 40] width 6 height 9
drag, startPoint x: 793, startPoint y: 13, endPoint x: 778, endPoint y: 15, distance: 16.0
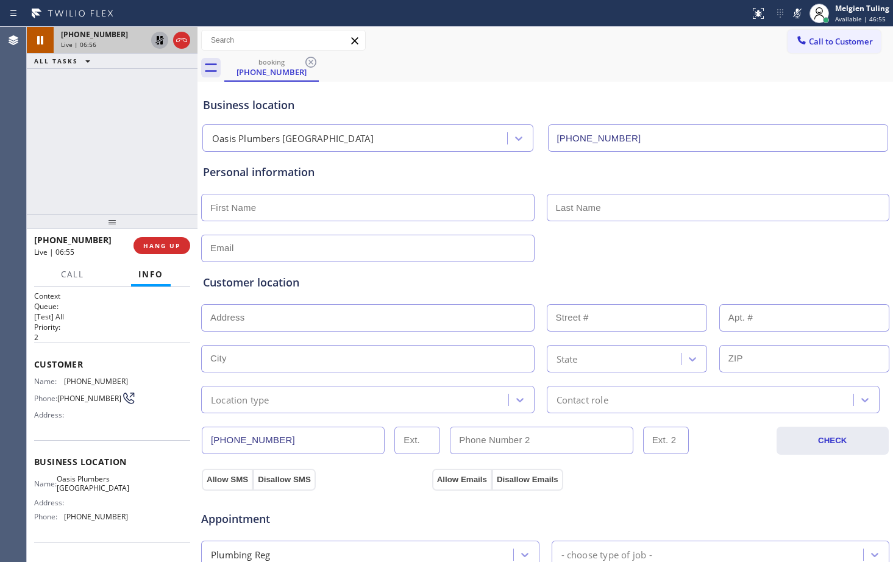
click at [793, 13] on icon at bounding box center [797, 13] width 15 height 15
click at [158, 41] on icon at bounding box center [159, 40] width 15 height 15
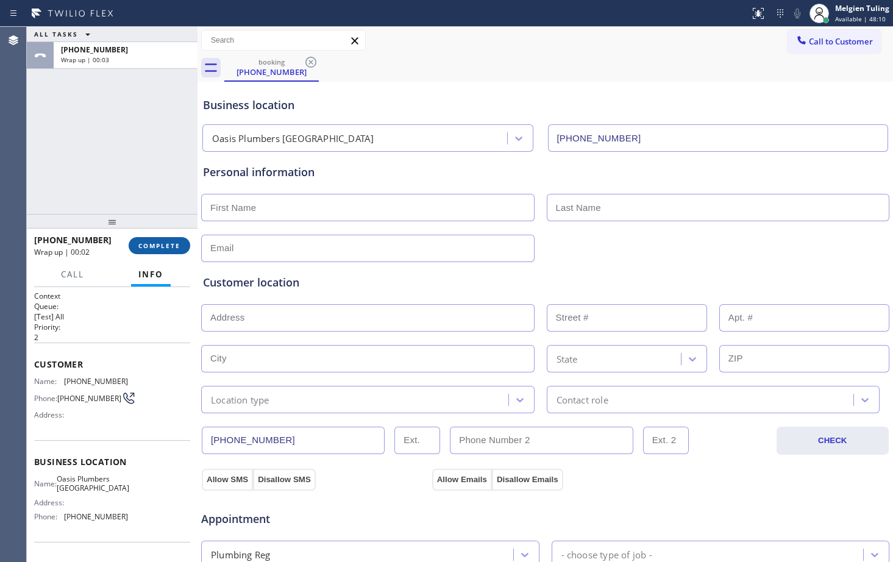
click at [158, 247] on span "COMPLETE" at bounding box center [159, 245] width 42 height 9
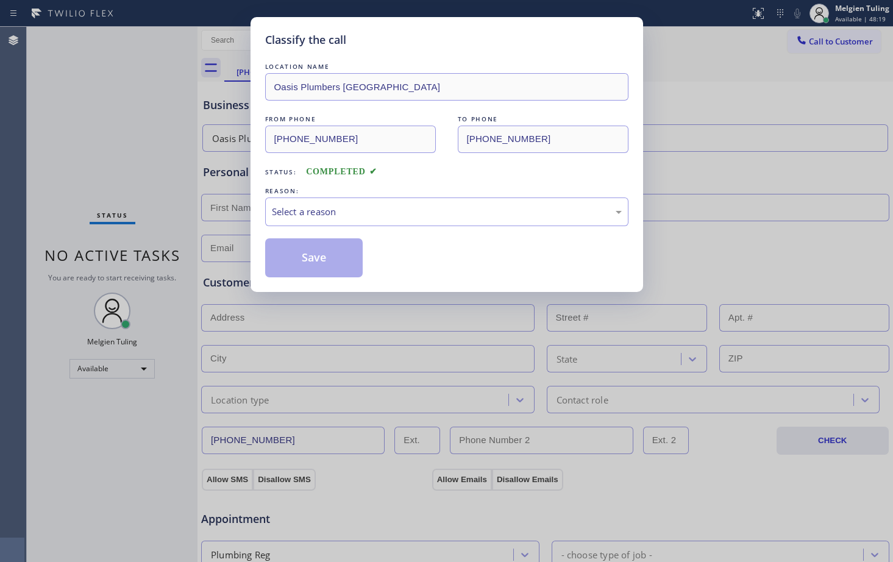
click at [730, 226] on div "Classify the call LOCATION NAME Oasis Plumbers Anaheim FROM PHONE [PHONE_NUMBER…" at bounding box center [446, 281] width 893 height 562
click at [805, 537] on div "Classify the call LOCATION NAME Oasis Plumbers Anaheim FROM PHONE [PHONE_NUMBER…" at bounding box center [446, 281] width 893 height 562
click at [748, 261] on div "Classify the call LOCATION NAME Oasis Plumbers Anaheim FROM PHONE [PHONE_NUMBER…" at bounding box center [446, 281] width 893 height 562
click at [844, 18] on div "Classify the call LOCATION NAME Oasis Plumbers Anaheim FROM PHONE [PHONE_NUMBER…" at bounding box center [446, 281] width 893 height 562
click at [779, 184] on div "Classify the call LOCATION NAME Oasis Plumbers Anaheim FROM PHONE [PHONE_NUMBER…" at bounding box center [446, 281] width 893 height 562
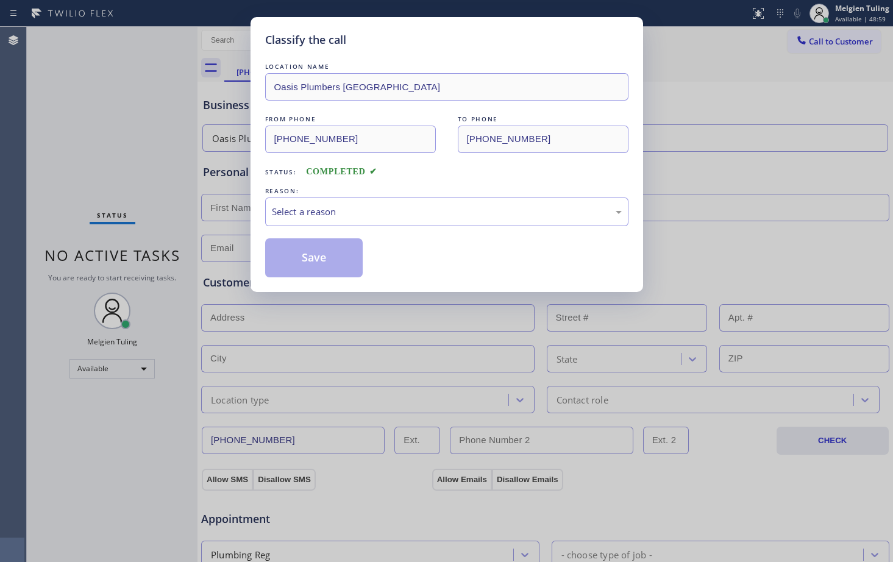
click at [855, 20] on div "Classify the call LOCATION NAME Oasis Plumbers Anaheim FROM PHONE [PHONE_NUMBER…" at bounding box center [446, 281] width 893 height 562
click at [343, 215] on div "Select a reason" at bounding box center [447, 212] width 350 height 14
click at [332, 255] on button "Save" at bounding box center [314, 257] width 98 height 39
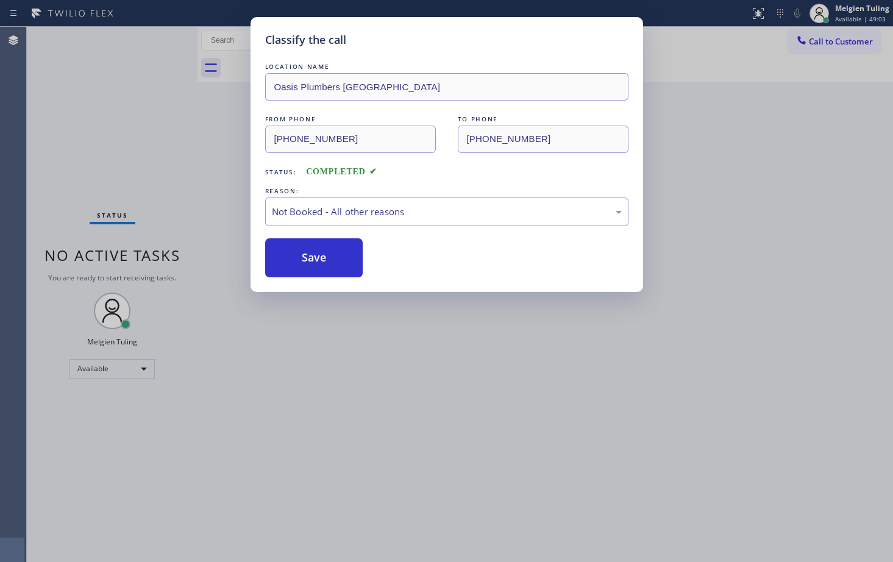
click at [851, 14] on div "Status report No issues detected If you experience an issue, please download th…" at bounding box center [446, 281] width 893 height 562
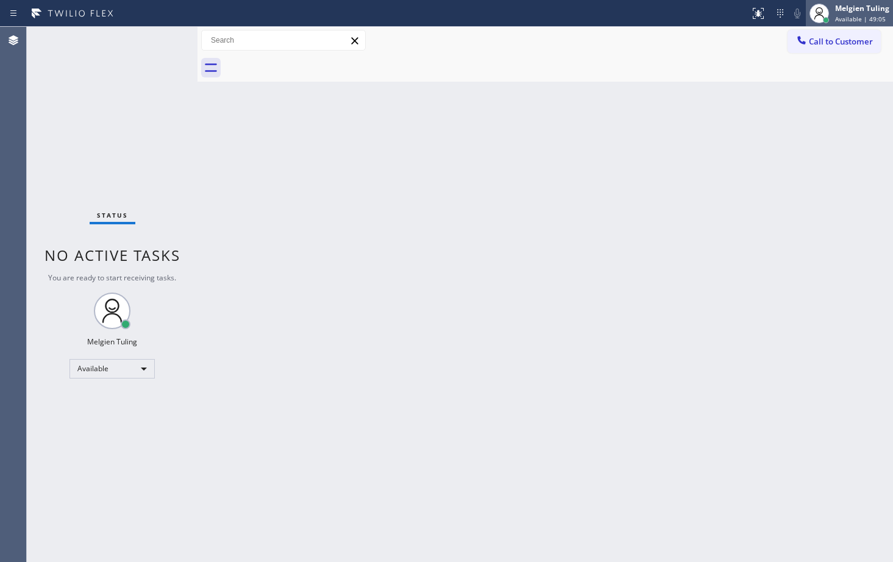
click at [851, 15] on span "Available | 49:05" at bounding box center [860, 19] width 51 height 9
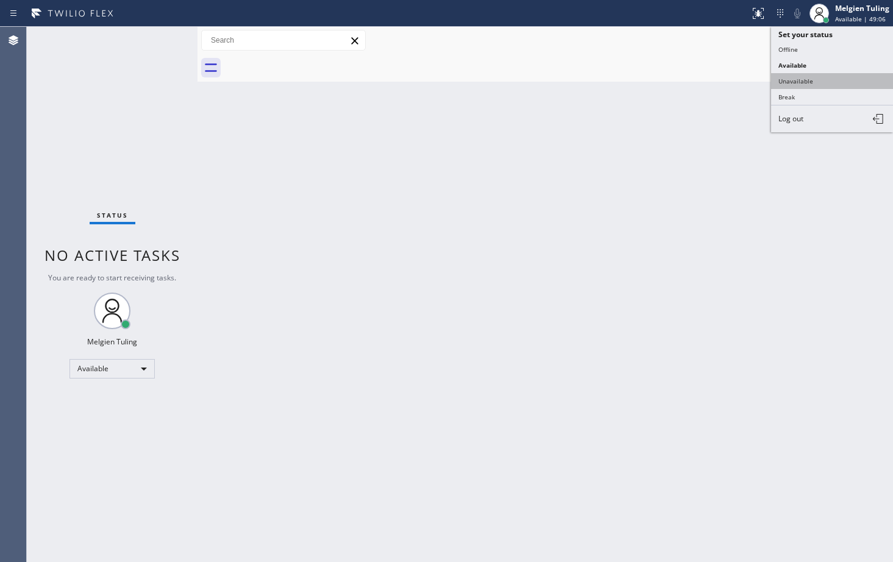
click at [792, 84] on button "Unavailable" at bounding box center [832, 81] width 122 height 16
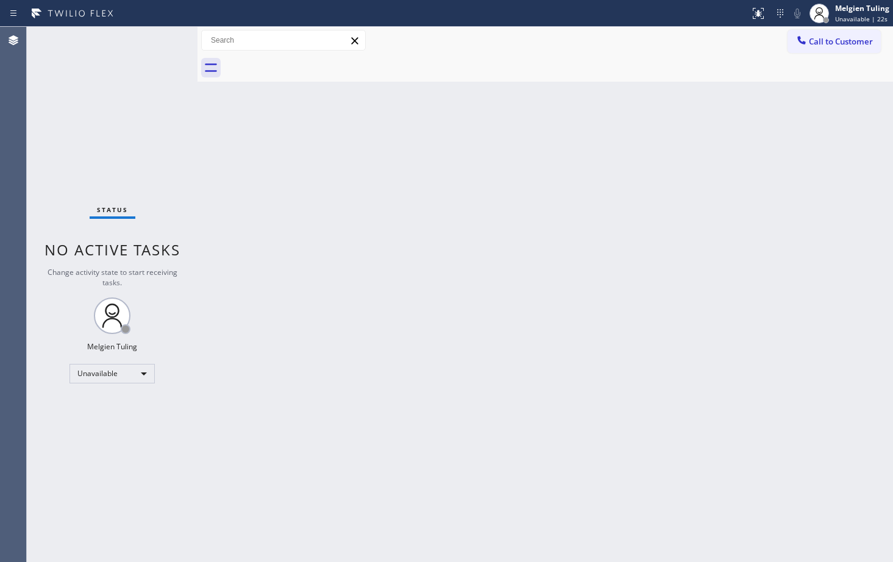
click at [598, 285] on div "Back to Dashboard Change Sender ID Customers Technicians Select a contact Outbo…" at bounding box center [544, 294] width 695 height 535
click at [513, 352] on div "Back to Dashboard Change Sender ID Customers Technicians Select a contact Outbo…" at bounding box center [544, 294] width 695 height 535
click at [145, 372] on div "Unavailable" at bounding box center [111, 374] width 85 height 20
click at [87, 436] on li "Break" at bounding box center [111, 436] width 83 height 15
click at [316, 268] on div "Back to Dashboard Change Sender ID Customers Technicians Select a contact Outbo…" at bounding box center [544, 294] width 695 height 535
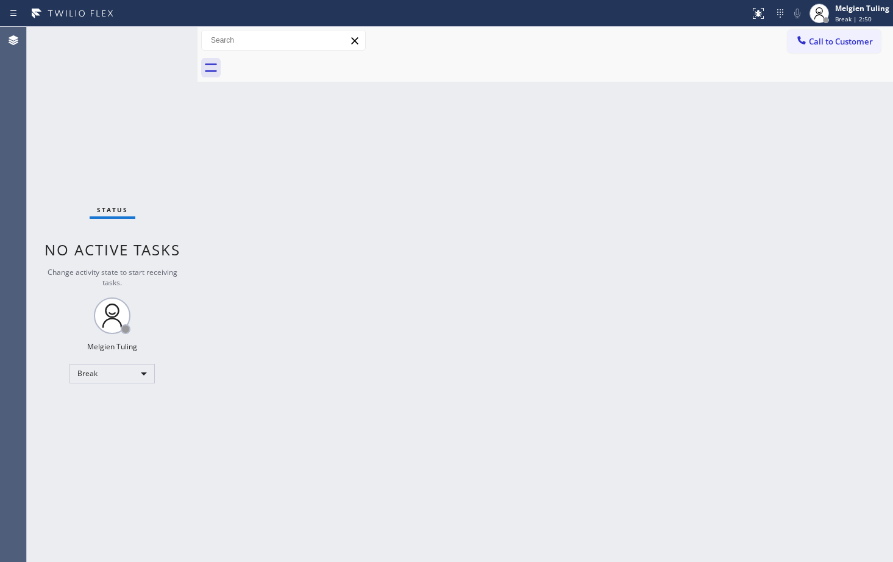
click at [254, 399] on div "Back to Dashboard Change Sender ID Customers Technicians Select a contact Outbo…" at bounding box center [544, 294] width 695 height 535
click at [147, 373] on div "Break" at bounding box center [111, 374] width 85 height 20
click at [98, 403] on li "Available" at bounding box center [111, 406] width 83 height 15
click at [474, 295] on div "Back to Dashboard Change Sender ID Customers Technicians Select a contact Outbo…" at bounding box center [544, 294] width 695 height 535
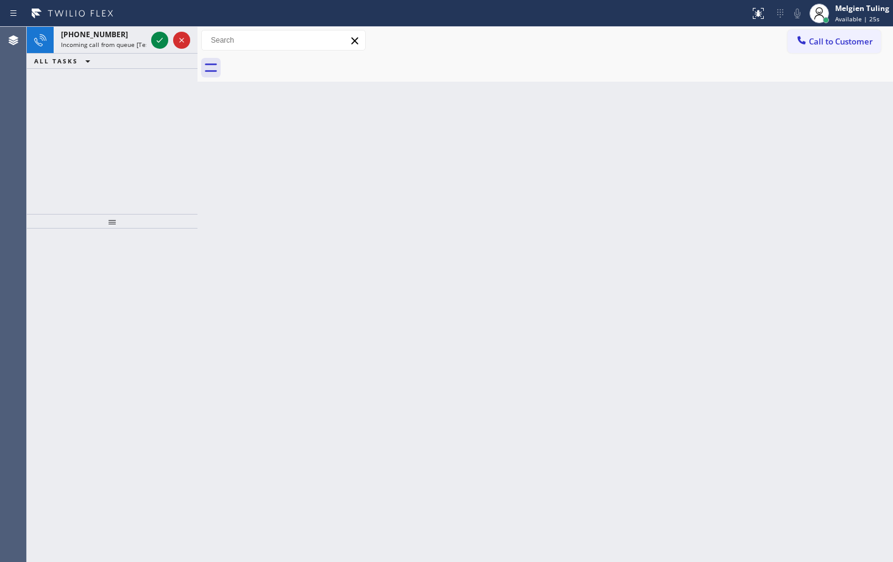
click at [425, 299] on div "Back to Dashboard Change Sender ID Customers Technicians Select a contact Outbo…" at bounding box center [544, 294] width 695 height 535
click at [160, 36] on icon at bounding box center [159, 40] width 15 height 15
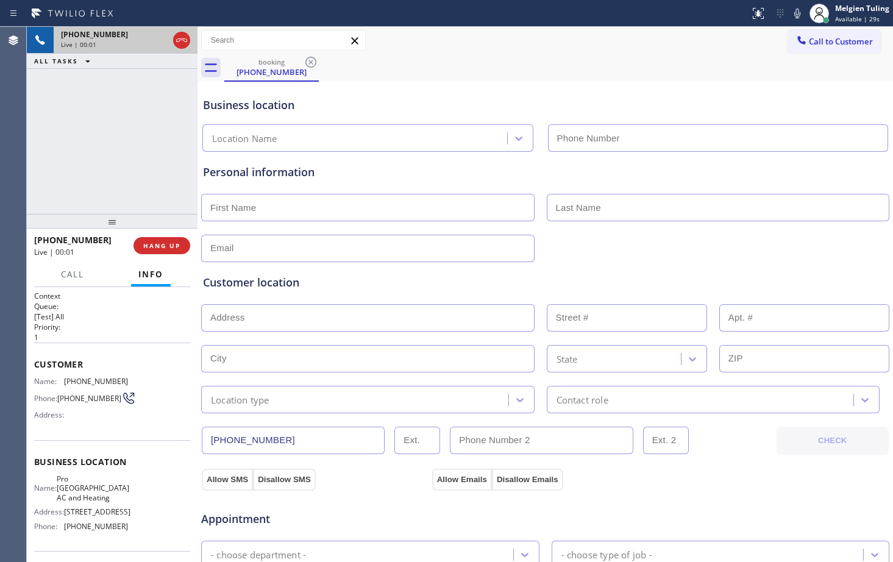
type input "[PHONE_NUMBER]"
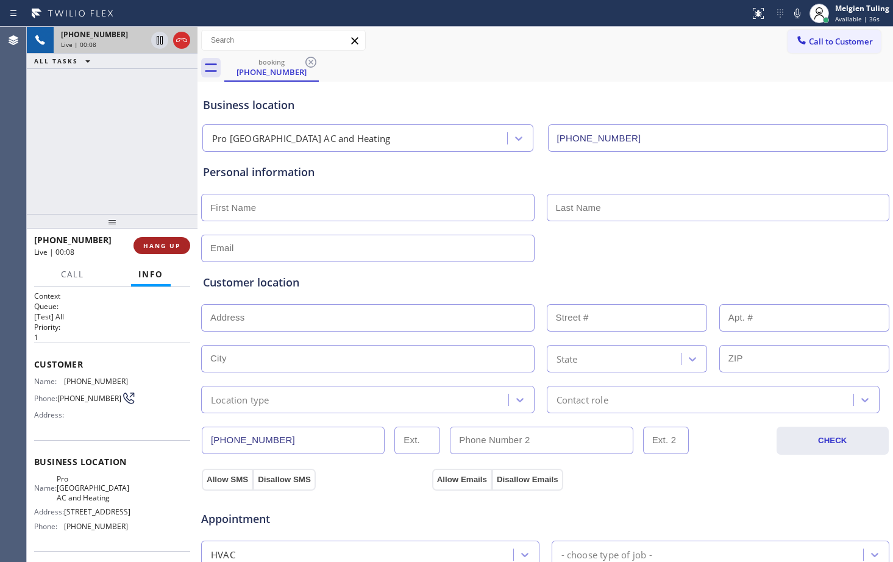
click at [163, 246] on span "HANG UP" at bounding box center [161, 245] width 37 height 9
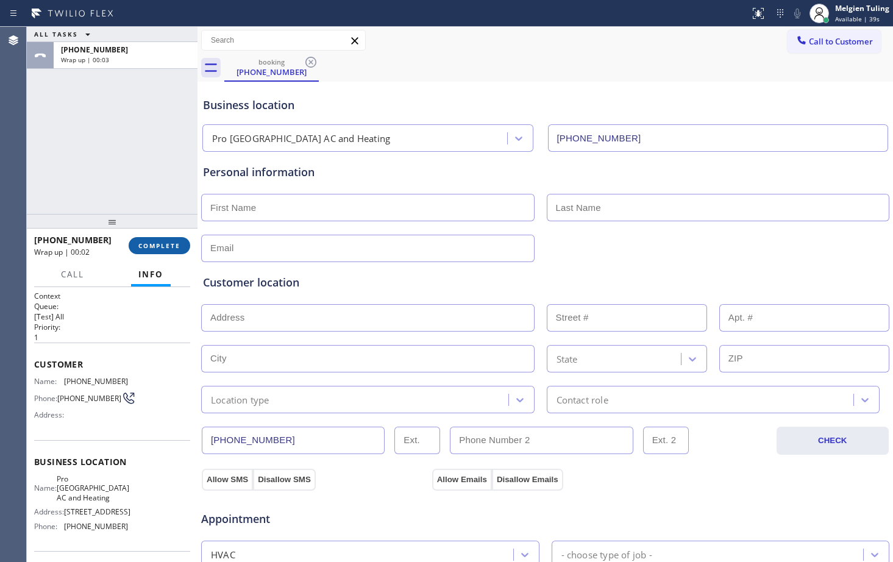
click at [168, 247] on span "COMPLETE" at bounding box center [159, 245] width 42 height 9
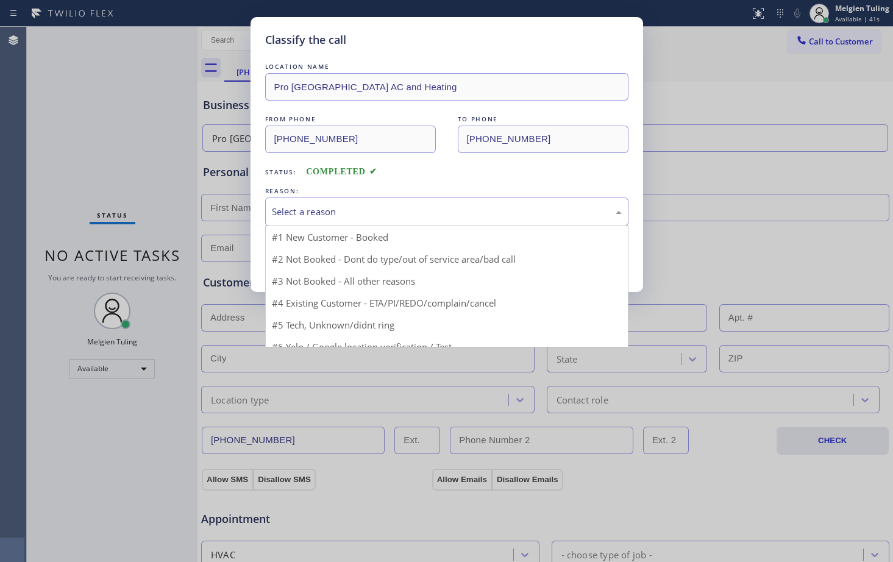
click at [297, 206] on div "Select a reason" at bounding box center [447, 212] width 350 height 14
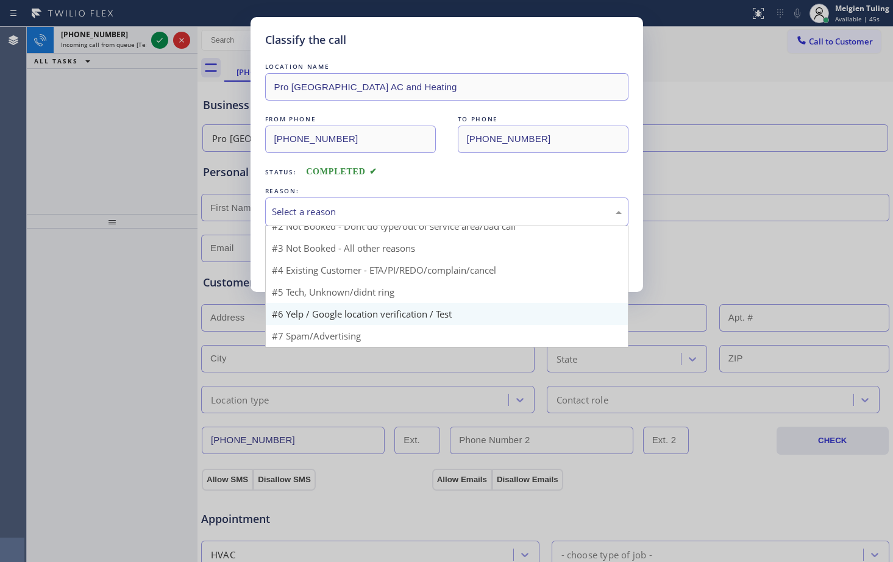
scroll to position [11, 0]
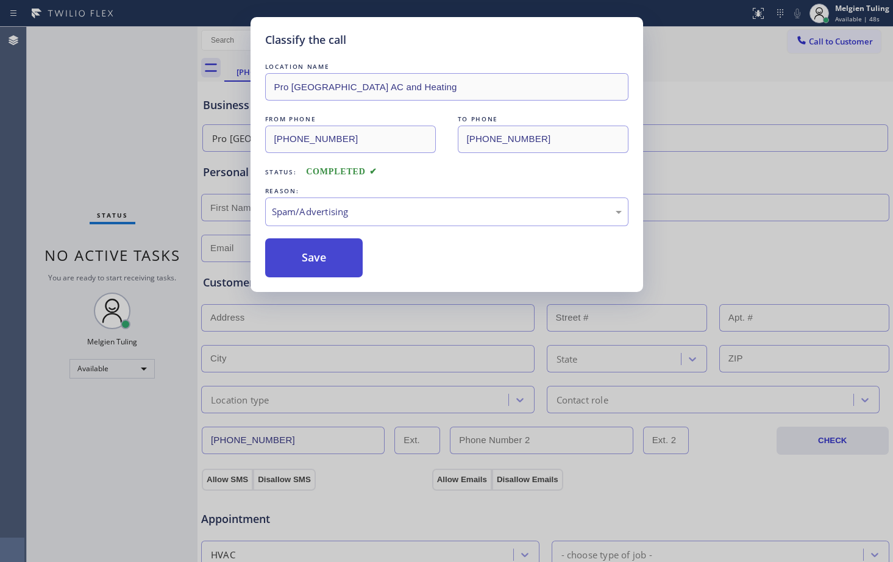
click at [319, 255] on button "Save" at bounding box center [314, 257] width 98 height 39
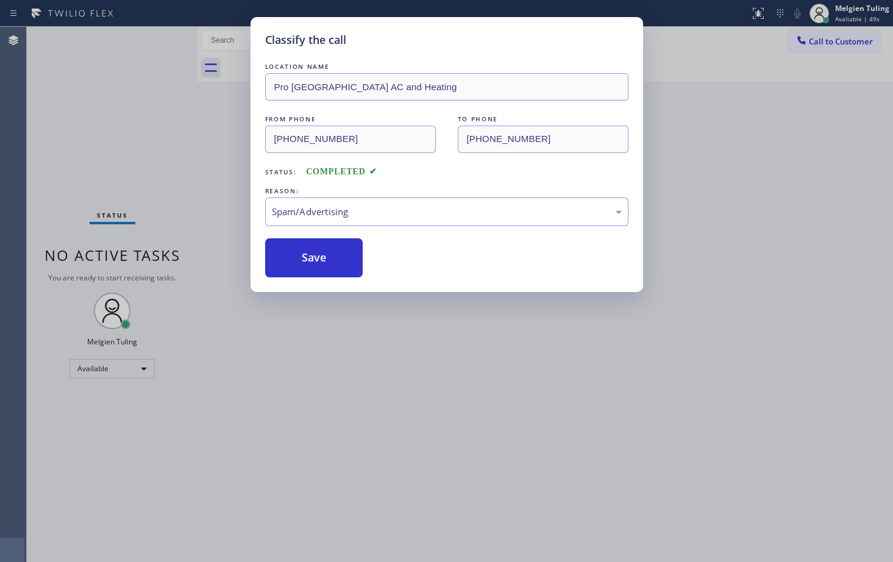
click at [188, 121] on div "Classify the call LOCATION NAME Pro [GEOGRAPHIC_DATA] AC and Heating FROM PHONE…" at bounding box center [446, 281] width 893 height 562
click at [309, 261] on button "Save" at bounding box center [314, 257] width 98 height 39
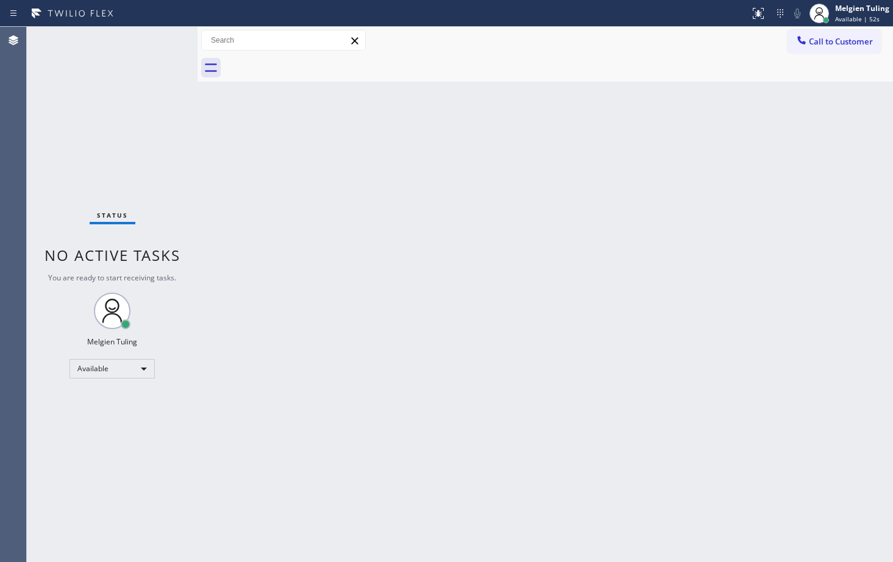
click at [275, 171] on div "Back to Dashboard Change Sender ID Customers Technicians Select a contact Outbo…" at bounding box center [544, 294] width 695 height 535
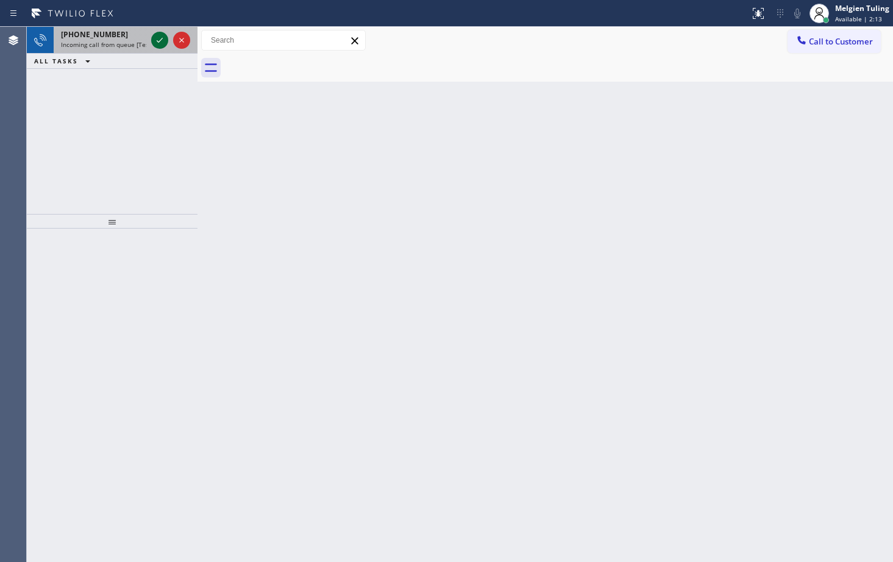
click at [157, 43] on icon at bounding box center [159, 40] width 15 height 15
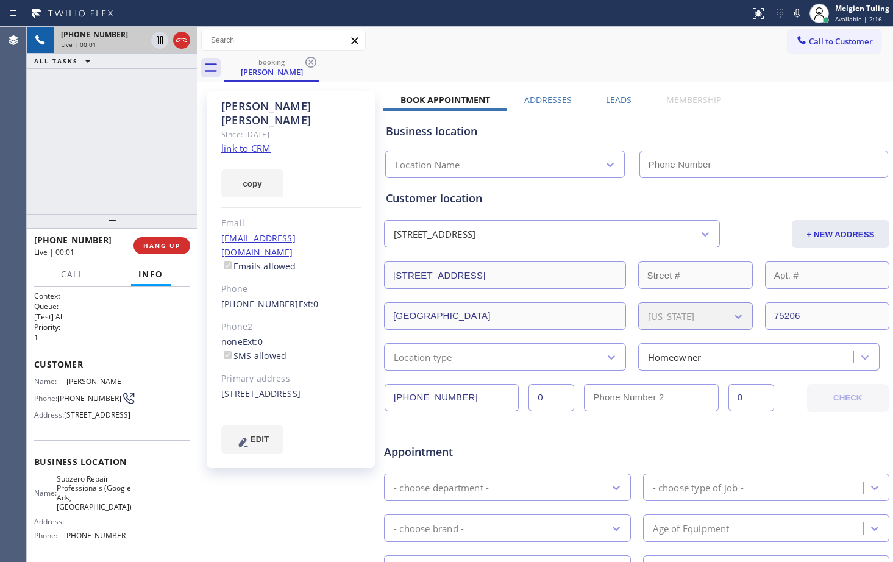
type input "[PHONE_NUMBER]"
click at [241, 142] on link "link to CRM" at bounding box center [245, 148] width 49 height 12
click at [159, 41] on icon at bounding box center [160, 40] width 6 height 9
click at [155, 38] on icon at bounding box center [159, 40] width 15 height 15
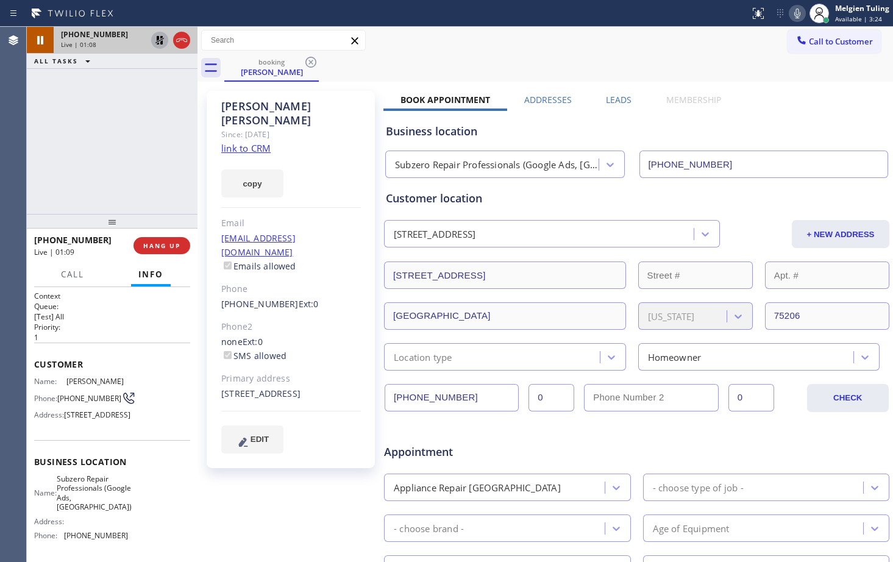
click at [795, 11] on icon at bounding box center [797, 13] width 15 height 15
click at [561, 52] on div "Call to Customer Outbound call Location Search location Your caller id phone nu…" at bounding box center [544, 40] width 695 height 27
click at [845, 18] on span "Available | 4:39" at bounding box center [858, 19] width 47 height 9
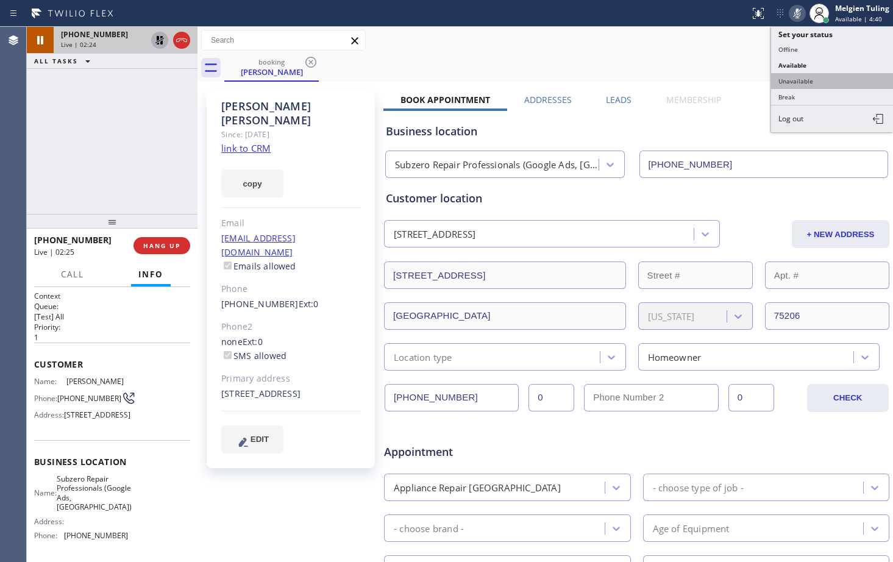
click at [807, 80] on button "Unavailable" at bounding box center [832, 81] width 122 height 16
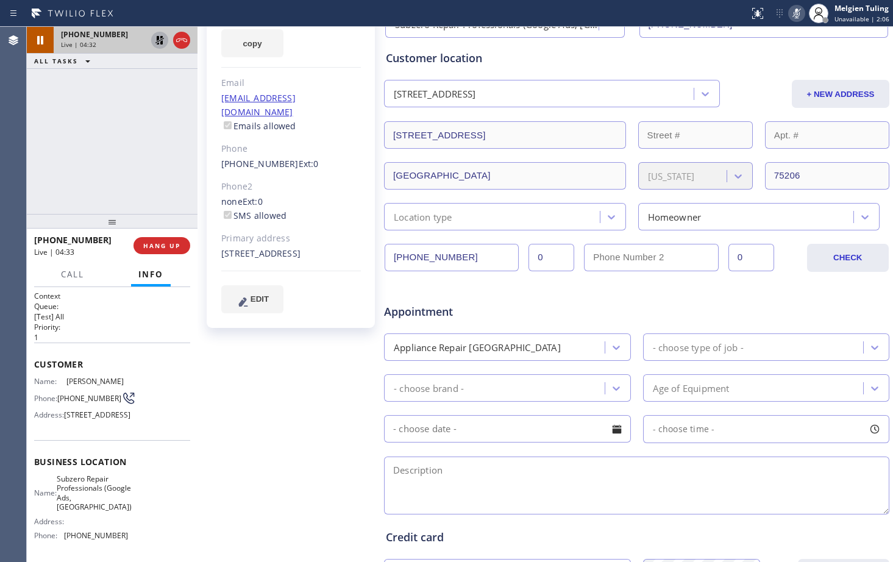
scroll to position [133, 0]
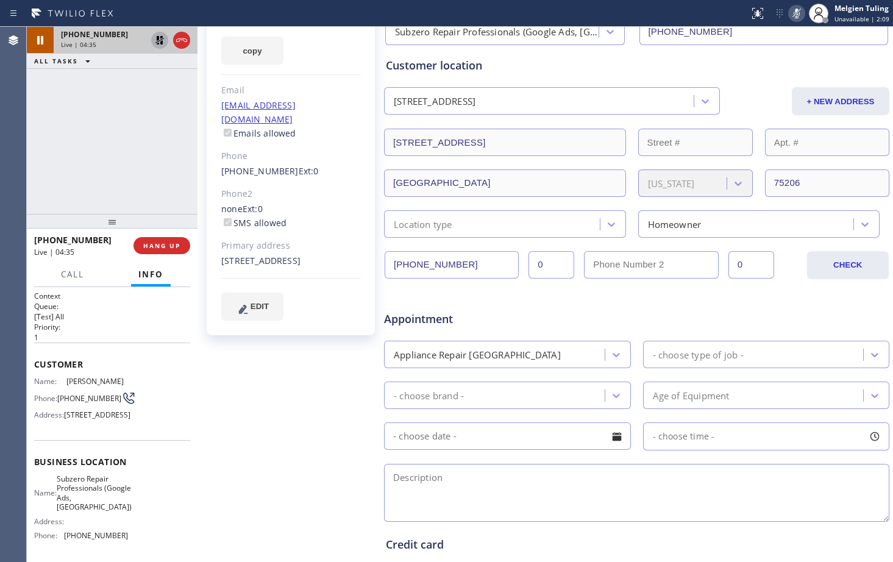
click at [798, 15] on icon at bounding box center [796, 13] width 15 height 15
click at [158, 38] on icon at bounding box center [159, 40] width 9 height 9
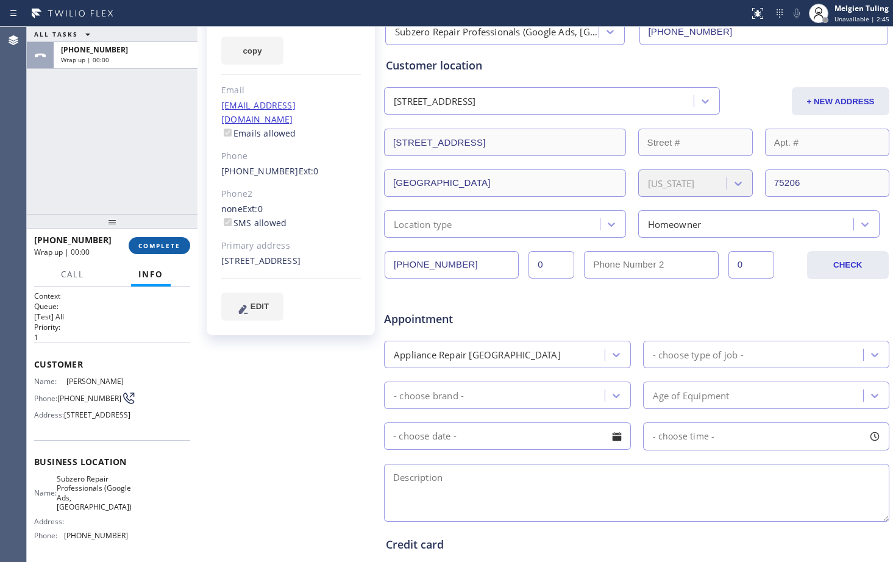
click at [162, 249] on span "COMPLETE" at bounding box center [159, 245] width 42 height 9
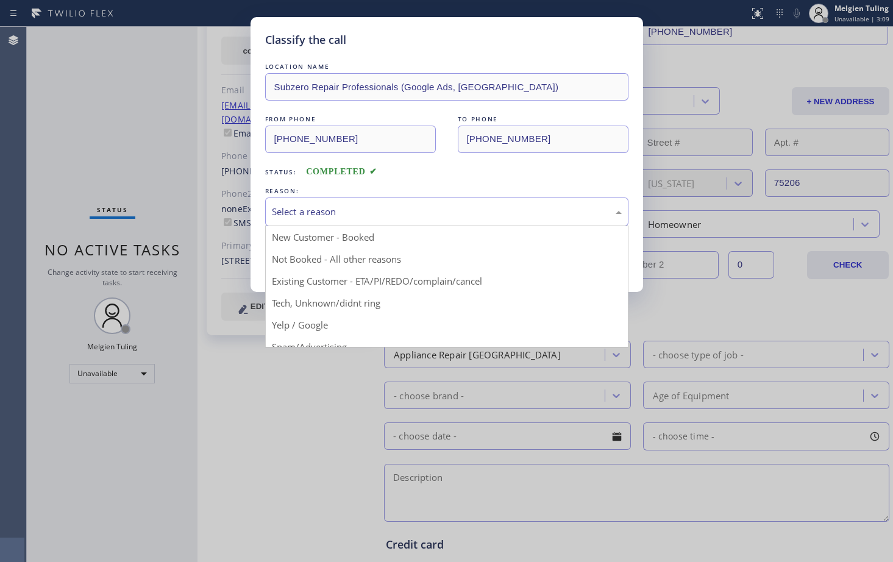
click at [372, 210] on div "Select a reason" at bounding box center [447, 212] width 350 height 14
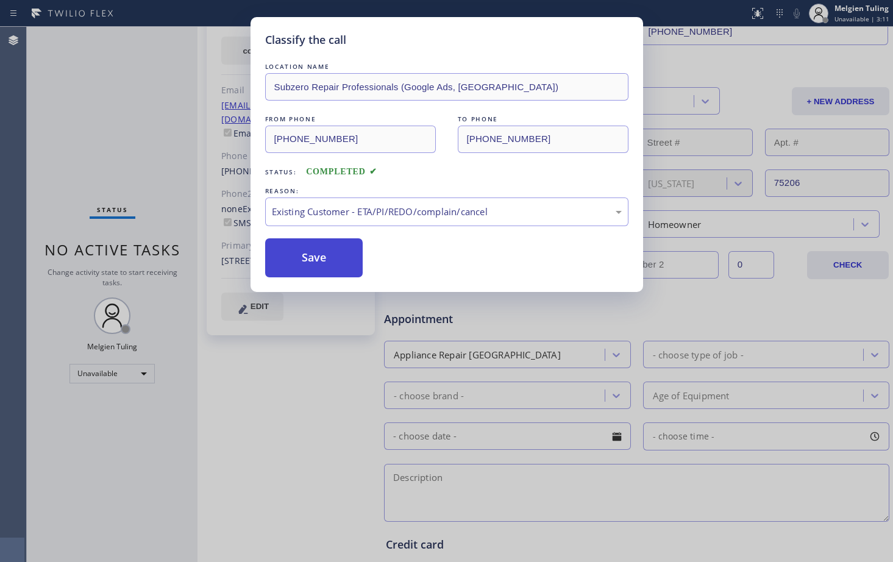
click at [316, 255] on button "Save" at bounding box center [314, 257] width 98 height 39
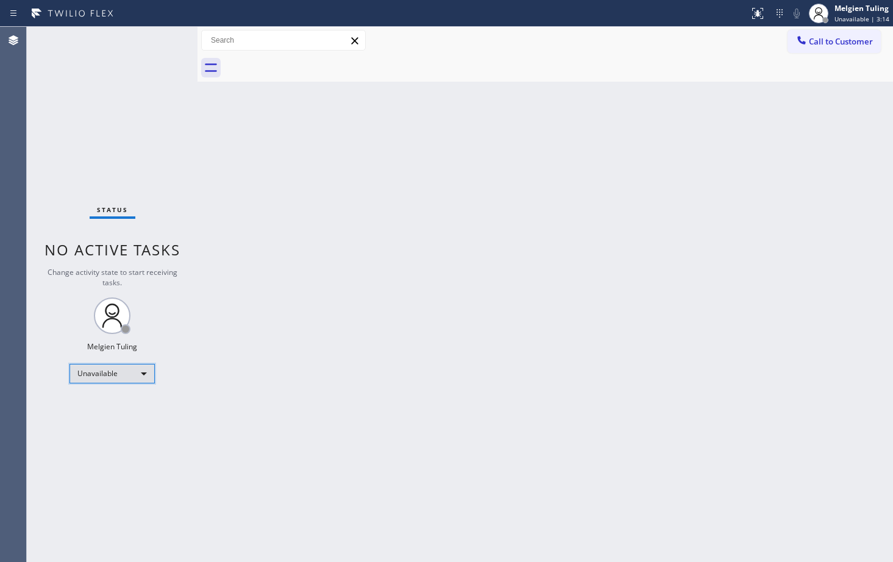
click at [140, 373] on div "Unavailable" at bounding box center [111, 374] width 85 height 20
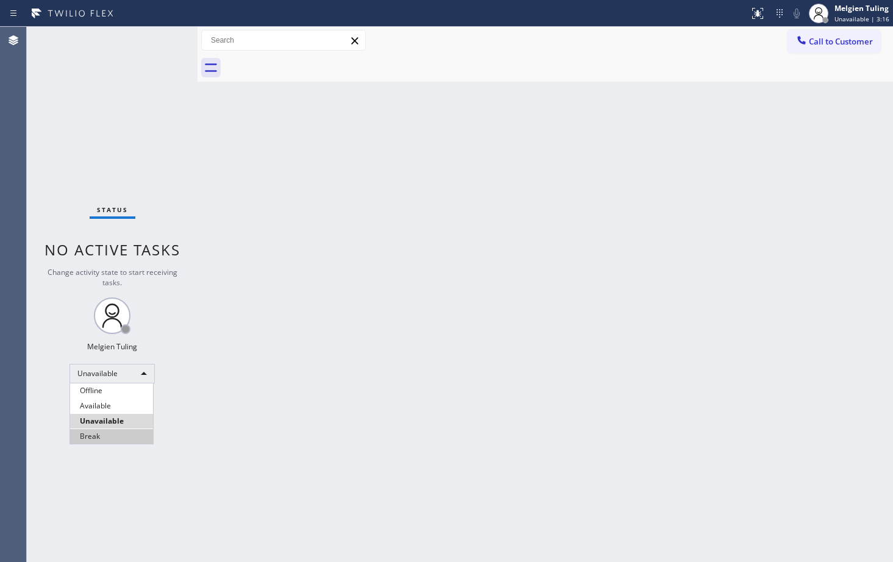
click at [105, 433] on li "Break" at bounding box center [111, 436] width 83 height 15
click at [390, 283] on div "Back to Dashboard Change Sender ID Customers Technicians Select a contact Outbo…" at bounding box center [544, 294] width 695 height 535
drag, startPoint x: 514, startPoint y: 502, endPoint x: 524, endPoint y: 508, distance: 11.5
click at [514, 502] on div "Back to Dashboard Change Sender ID Customers Technicians Select a contact Outbo…" at bounding box center [544, 294] width 695 height 535
click at [140, 374] on div "Break" at bounding box center [111, 374] width 85 height 20
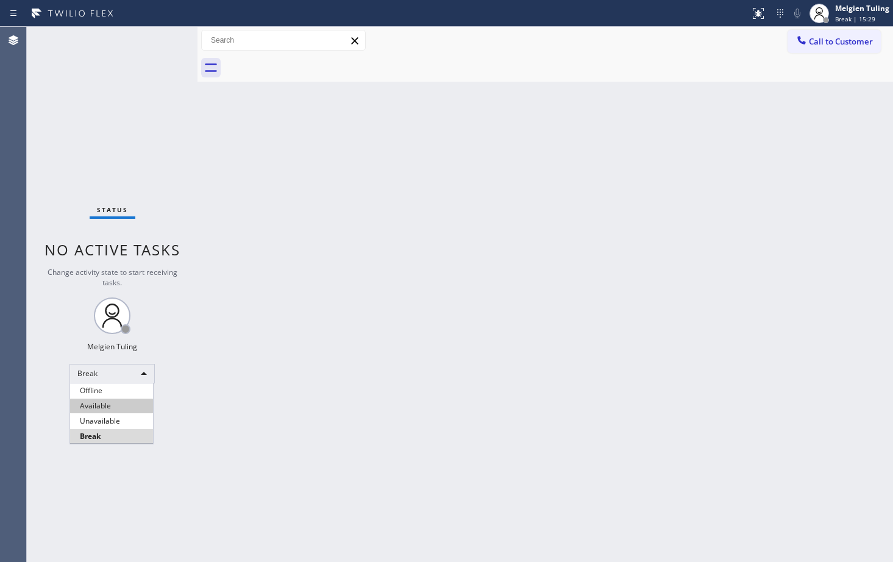
click at [105, 408] on li "Available" at bounding box center [111, 406] width 83 height 15
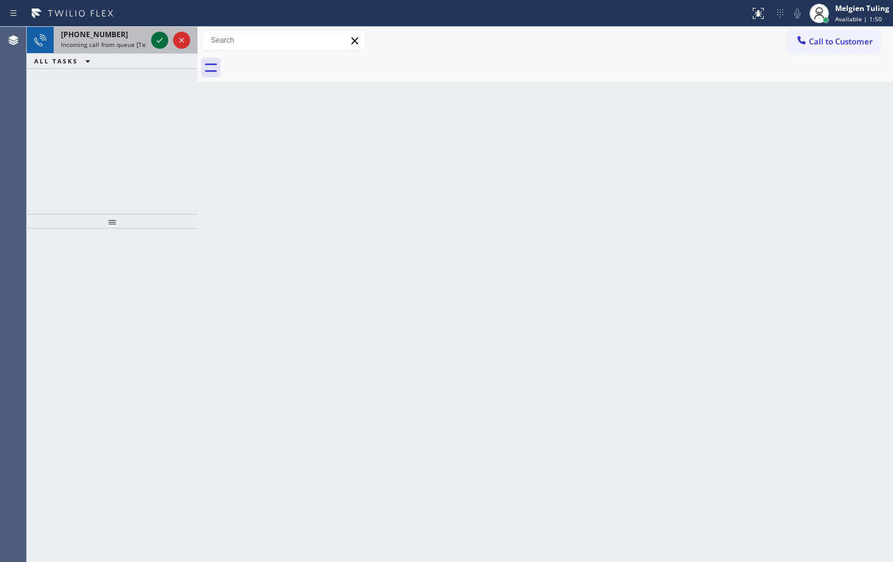
click at [161, 43] on icon at bounding box center [159, 40] width 15 height 15
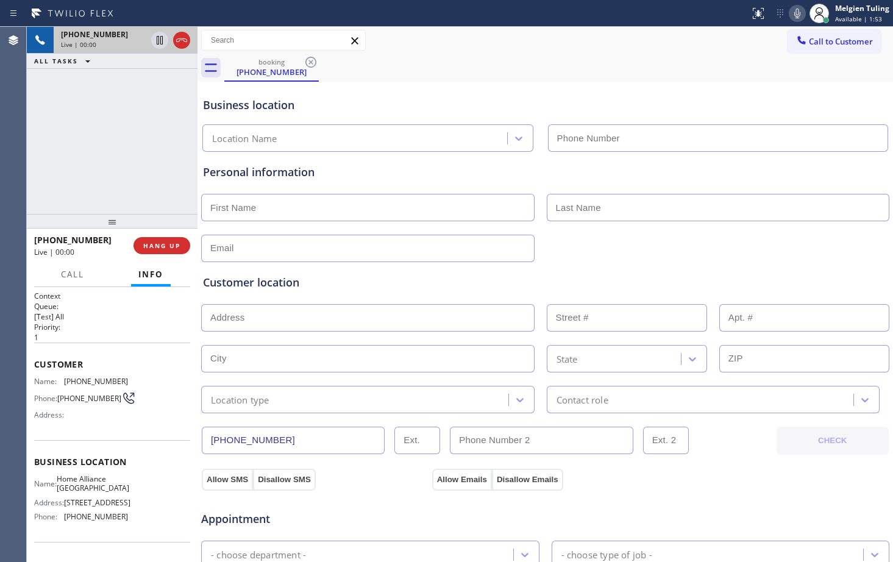
type input "[PHONE_NUMBER]"
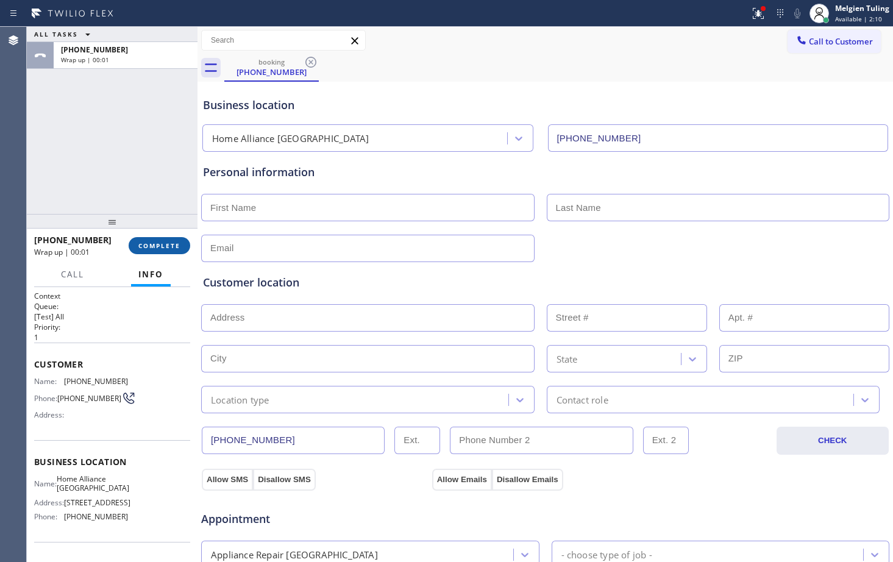
click at [171, 248] on span "COMPLETE" at bounding box center [159, 245] width 42 height 9
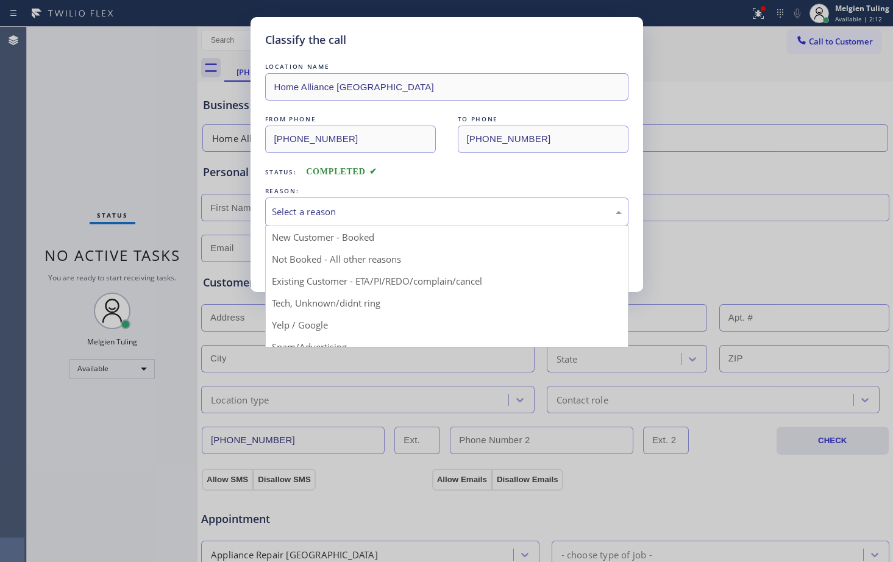
click at [316, 205] on div "Select a reason" at bounding box center [447, 212] width 350 height 14
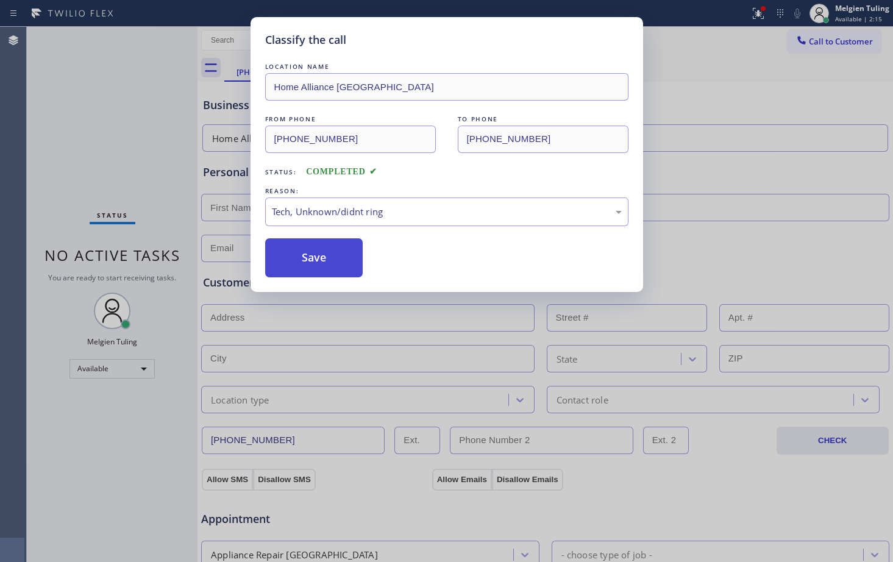
click at [325, 252] on button "Save" at bounding box center [314, 257] width 98 height 39
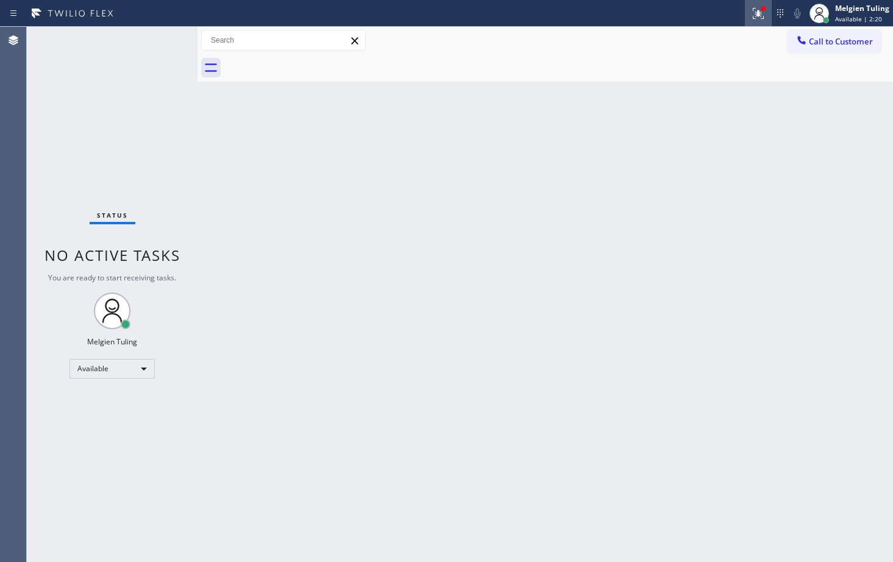
click at [762, 13] on icon at bounding box center [757, 12] width 7 height 4
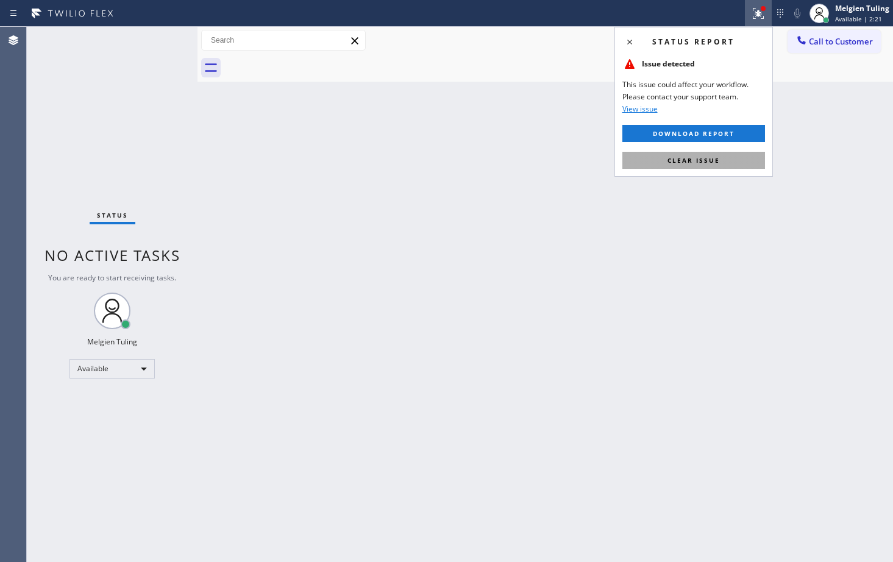
click at [686, 160] on span "Clear issue" at bounding box center [693, 160] width 52 height 9
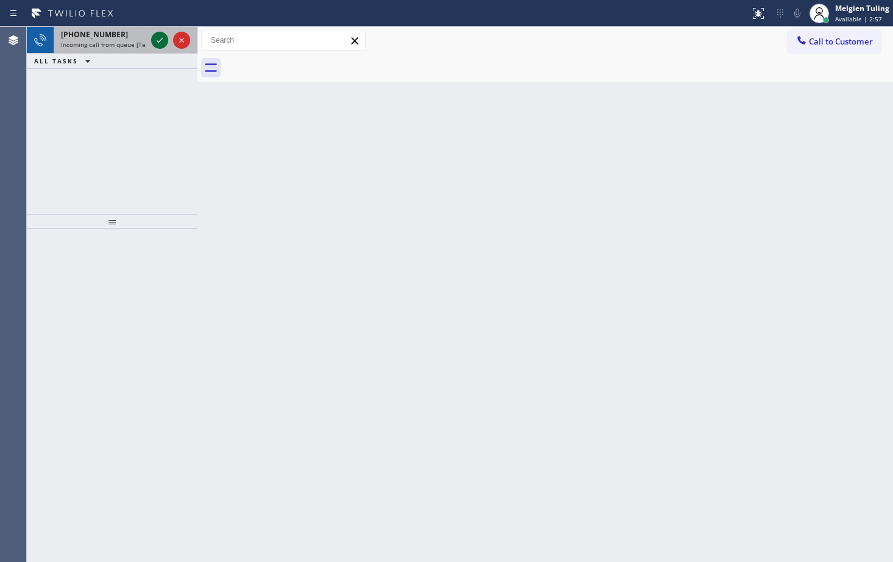
click at [155, 44] on icon at bounding box center [159, 40] width 15 height 15
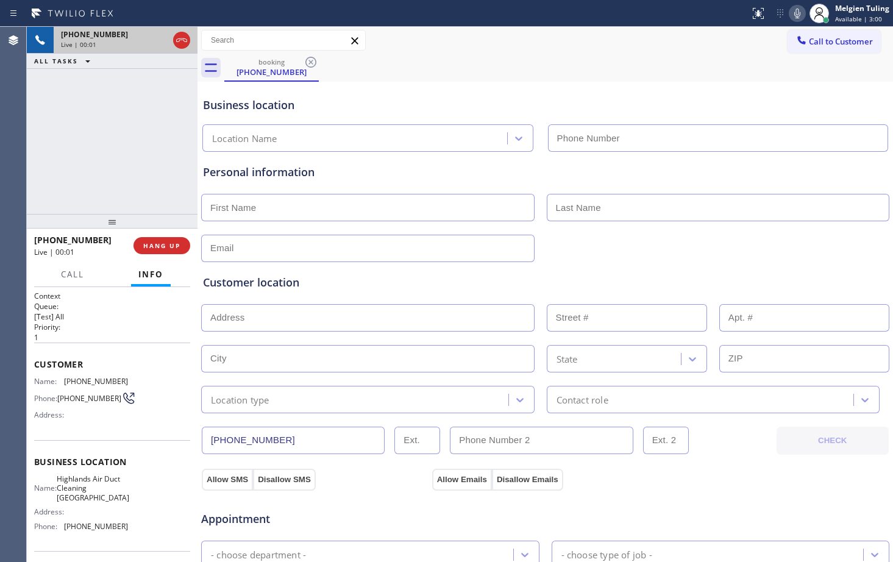
type input "[PHONE_NUMBER]"
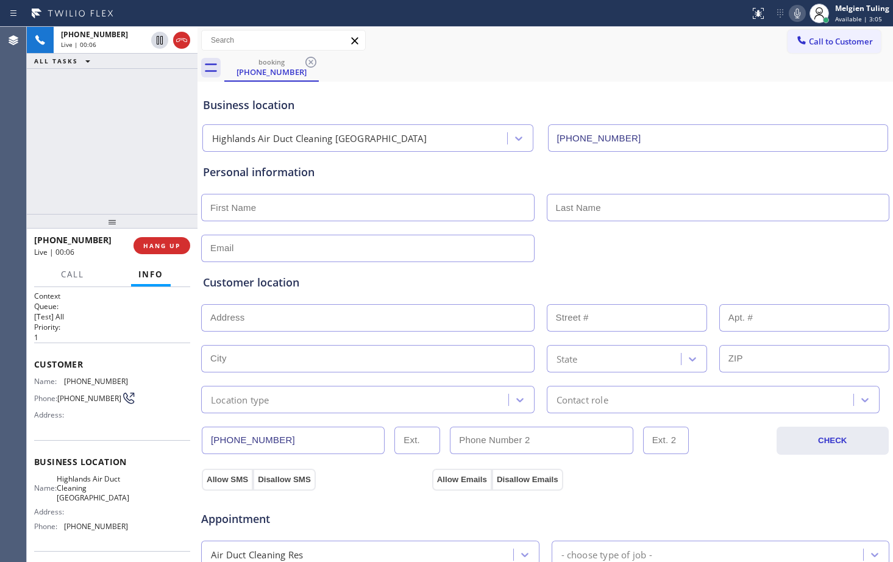
click at [556, 180] on div "Personal information" at bounding box center [545, 172] width 684 height 16
click at [157, 245] on span "HANG UP" at bounding box center [161, 245] width 37 height 9
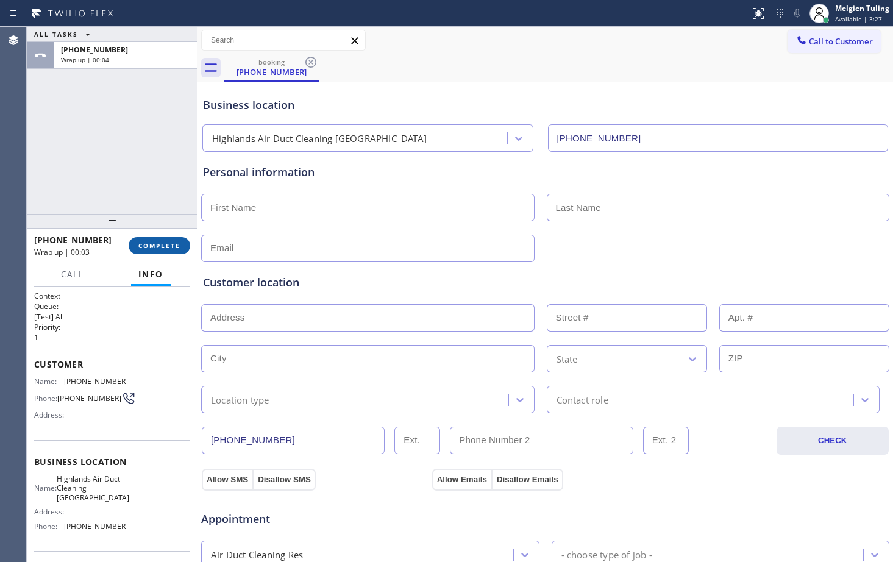
click at [169, 247] on span "COMPLETE" at bounding box center [159, 245] width 42 height 9
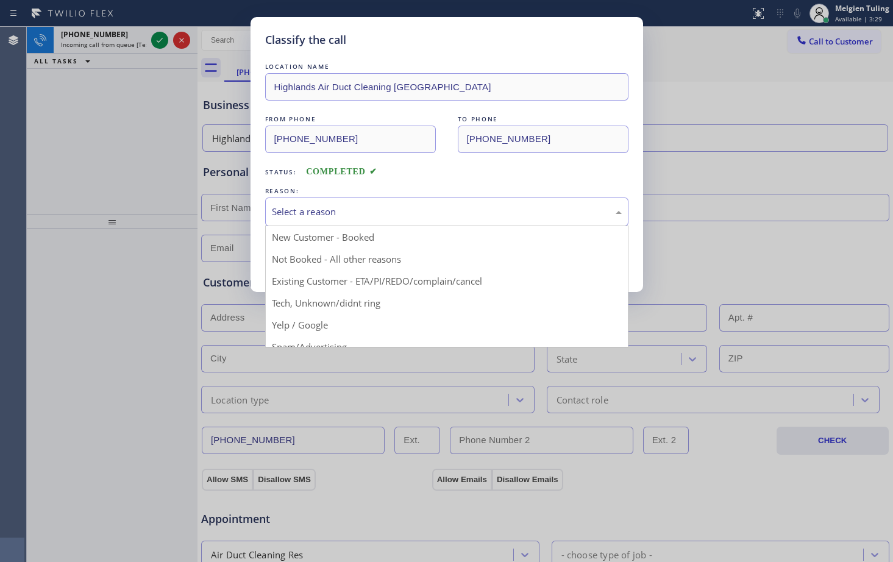
click at [311, 210] on div "Select a reason" at bounding box center [447, 212] width 350 height 14
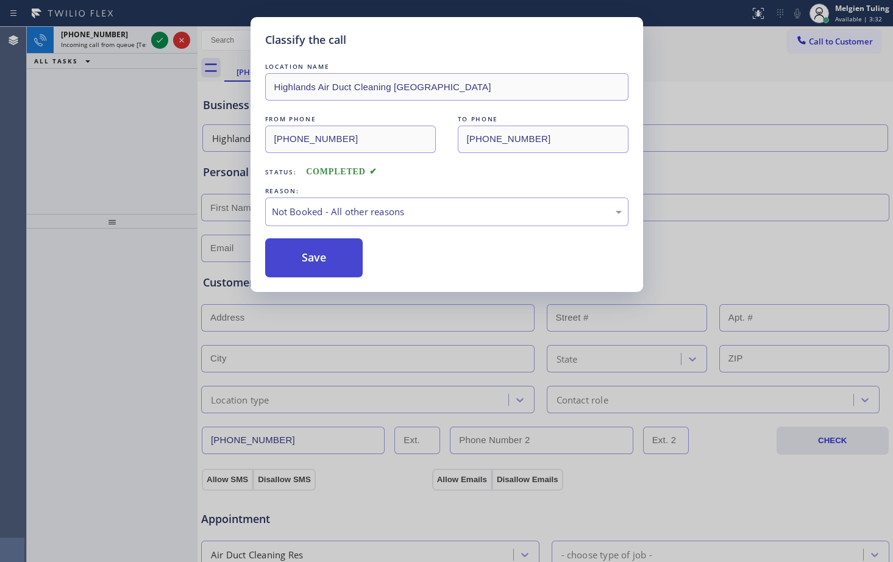
click at [315, 257] on button "Save" at bounding box center [314, 257] width 98 height 39
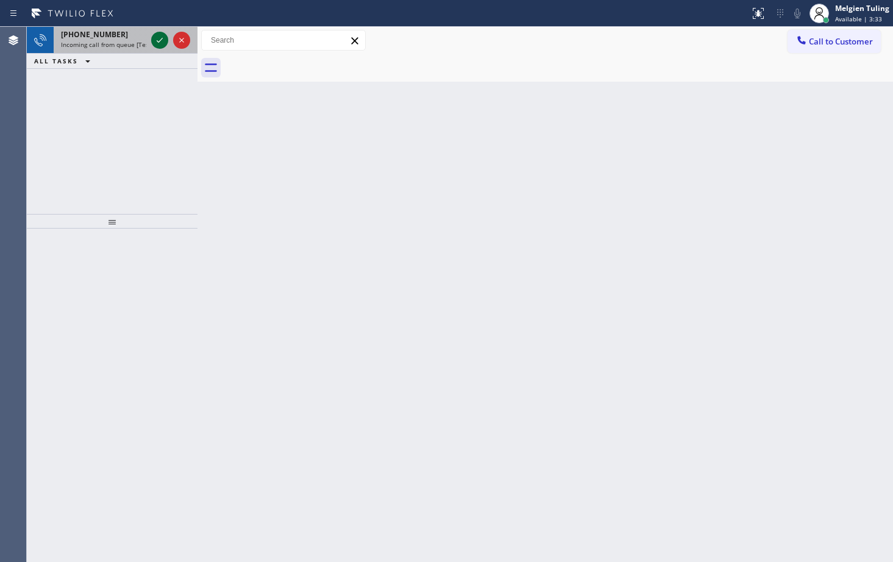
click at [158, 38] on icon at bounding box center [159, 40] width 15 height 15
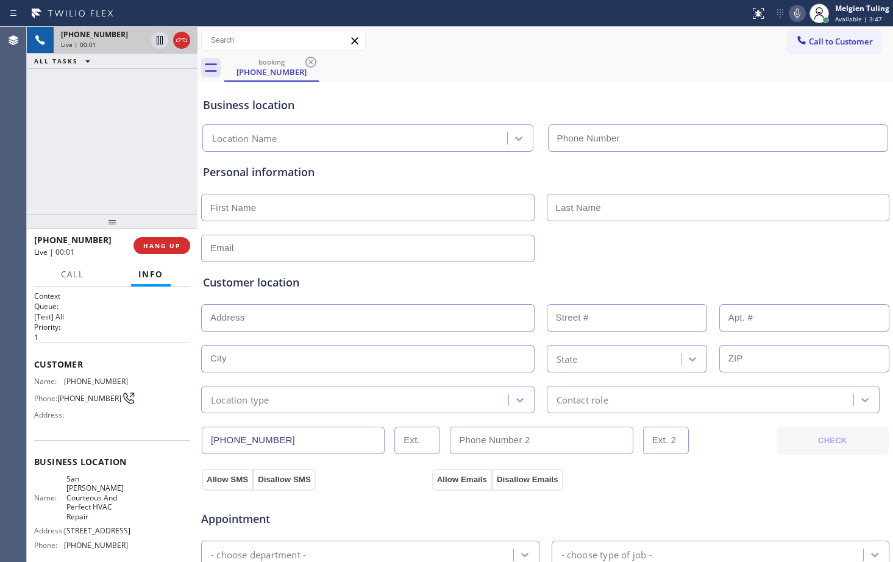
type input "[PHONE_NUMBER]"
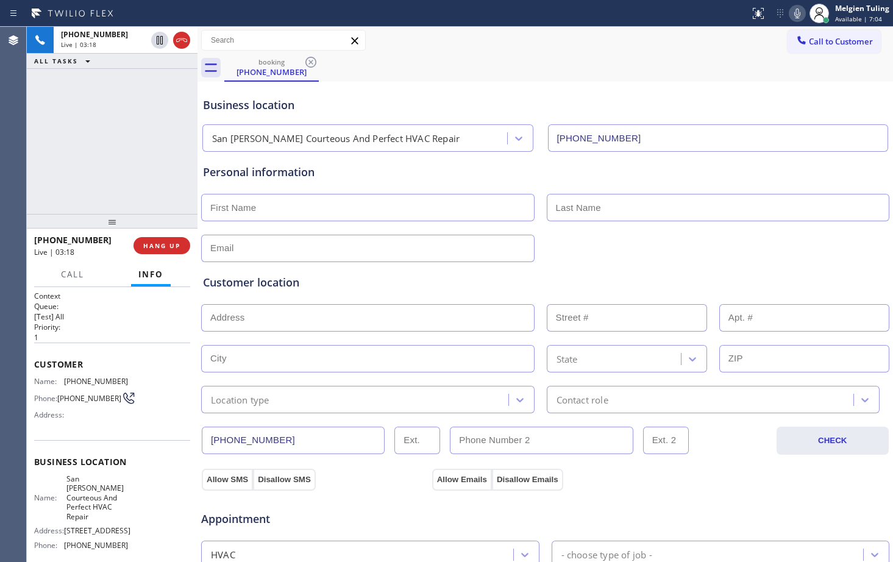
click at [371, 93] on div "Business location [GEOGRAPHIC_DATA][PERSON_NAME] And Perfect HVAC Repair [PHONE…" at bounding box center [545, 118] width 689 height 67
click at [160, 40] on icon at bounding box center [159, 40] width 15 height 15
click at [799, 17] on icon at bounding box center [797, 13] width 15 height 15
click at [799, 12] on rect at bounding box center [797, 12] width 9 height 9
click at [160, 41] on icon at bounding box center [159, 40] width 9 height 9
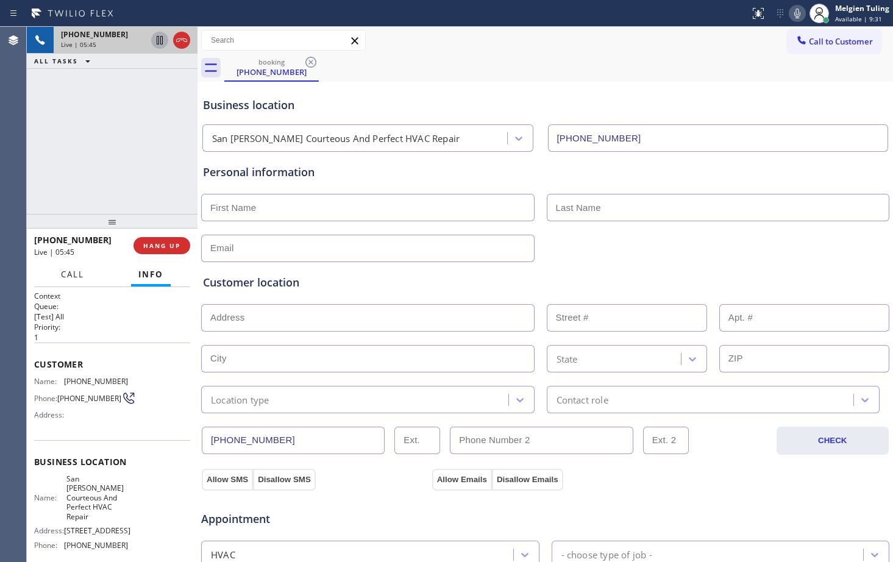
click at [73, 272] on span "Call" at bounding box center [72, 274] width 23 height 11
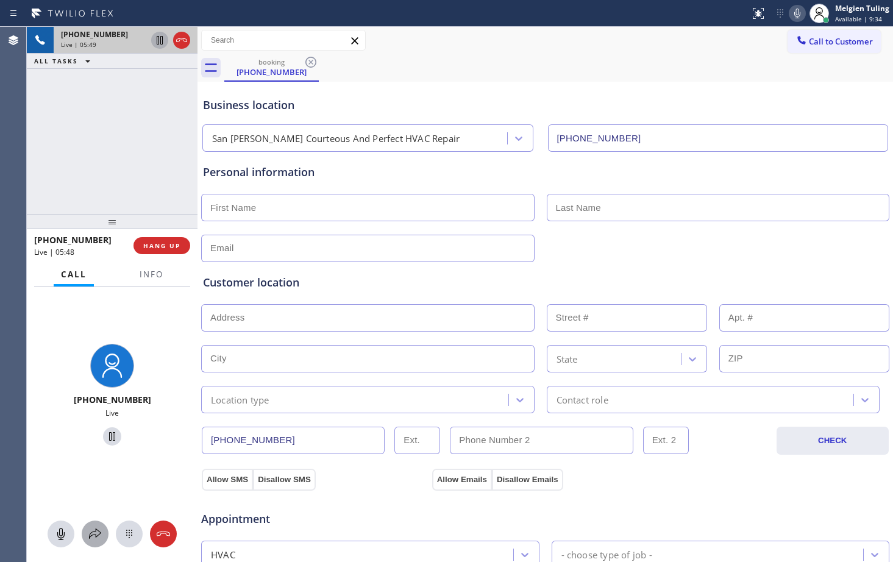
click at [87, 537] on div at bounding box center [95, 534] width 27 height 15
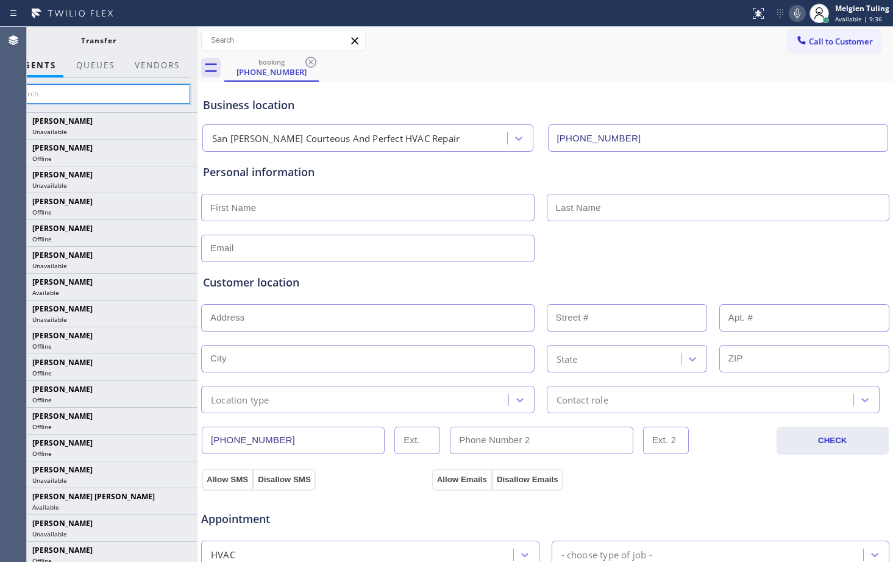
click at [74, 91] on input "text" at bounding box center [98, 94] width 183 height 20
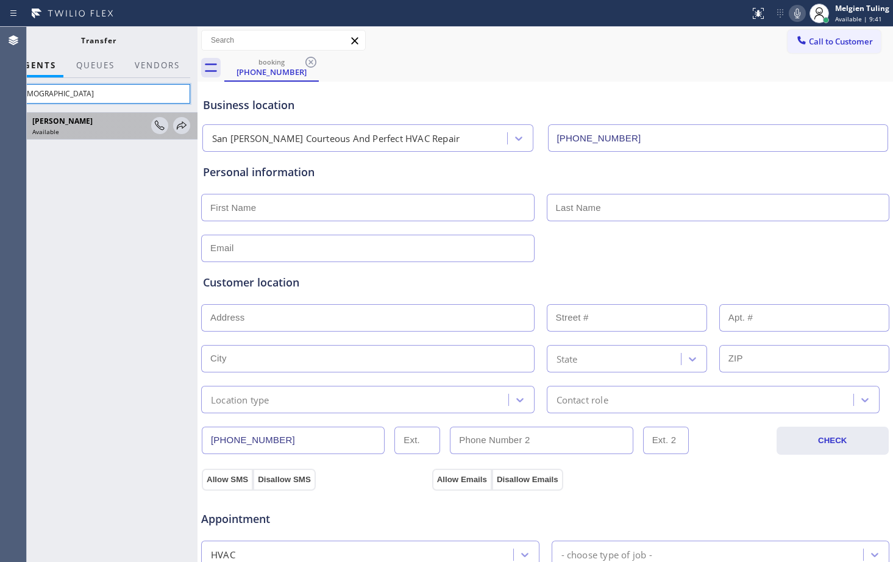
type input "[DEMOGRAPHIC_DATA]"
click at [73, 119] on span "[PERSON_NAME]" at bounding box center [62, 121] width 60 height 10
click at [180, 123] on icon at bounding box center [181, 125] width 15 height 15
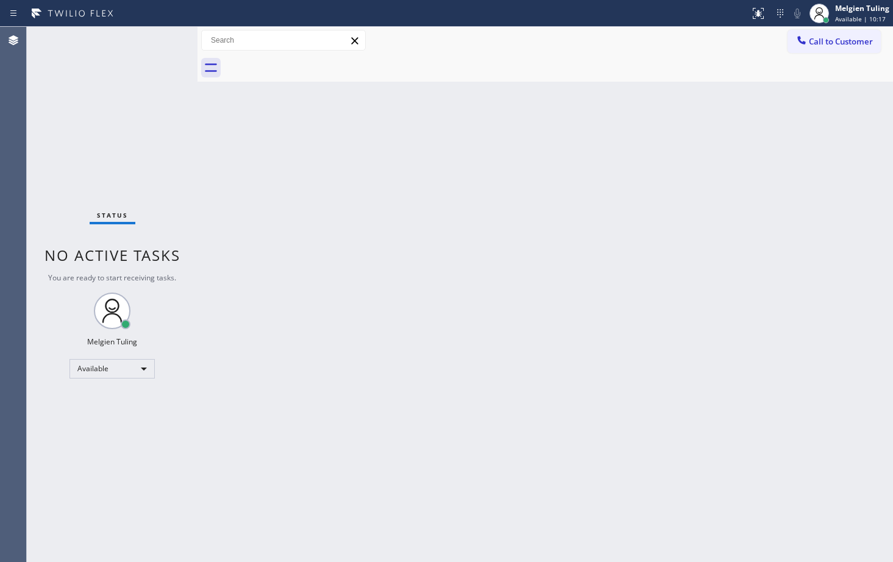
click at [157, 40] on div "Status No active tasks You are ready to start receiving tasks. Melgien Tuling A…" at bounding box center [112, 294] width 171 height 535
click at [634, 399] on div "Back to Dashboard Change Sender ID Customers Technicians Select a contact Outbo…" at bounding box center [544, 294] width 695 height 535
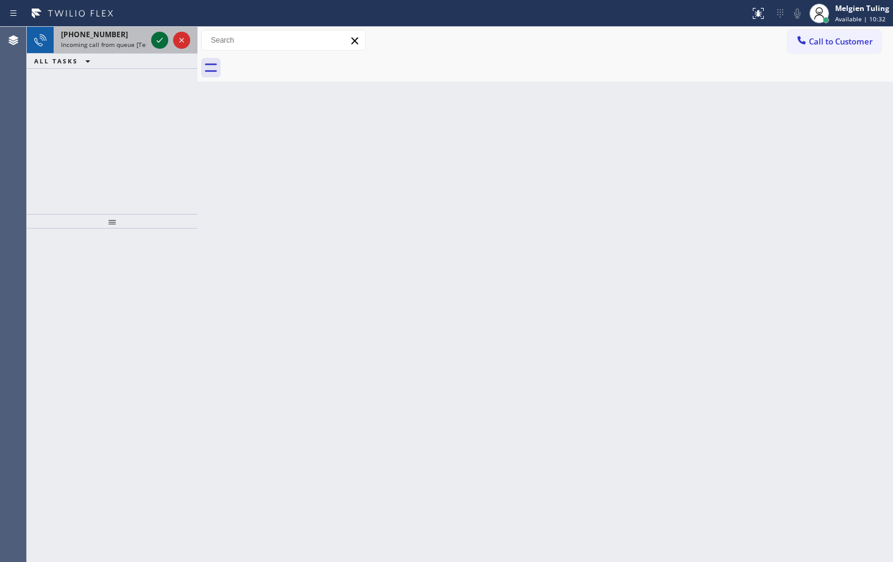
click at [158, 43] on icon at bounding box center [159, 40] width 15 height 15
click at [165, 39] on icon at bounding box center [159, 40] width 15 height 15
click at [155, 35] on icon at bounding box center [159, 40] width 15 height 15
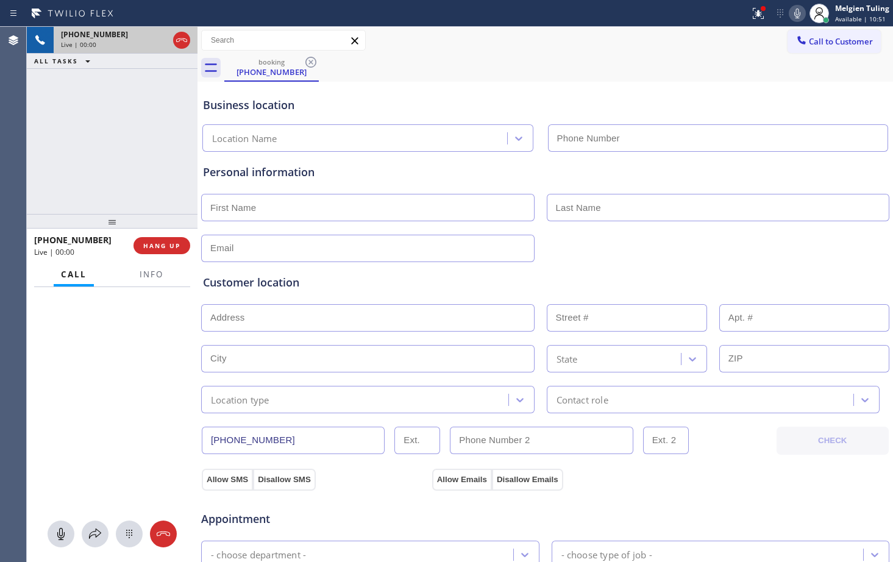
type input "[PHONE_NUMBER]"
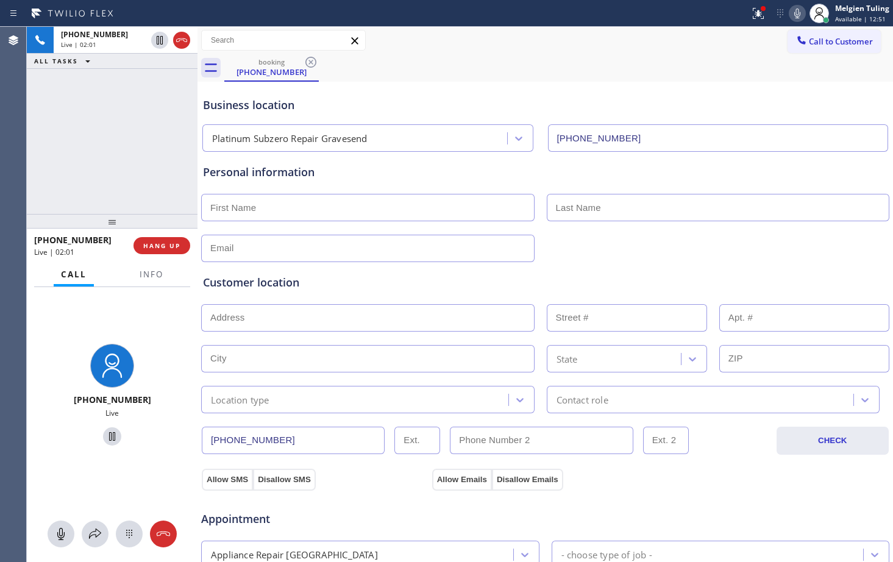
click at [455, 361] on input "text" at bounding box center [367, 358] width 333 height 27
click at [646, 258] on div "Customer location >> ADD NEW ADDRESS << + NEW ADDRESS State Location type Conta…" at bounding box center [545, 335] width 689 height 156
click at [754, 12] on icon at bounding box center [758, 13] width 15 height 15
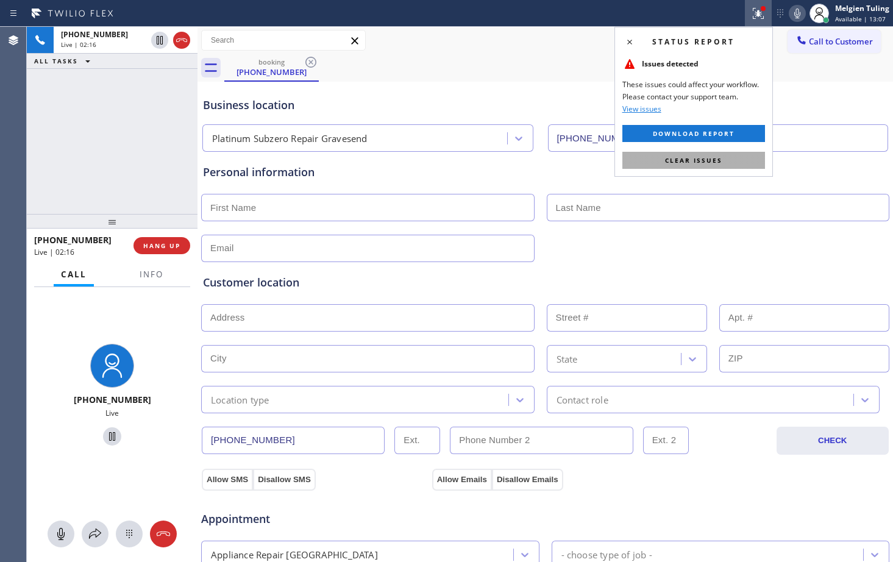
click at [679, 160] on span "Clear issues" at bounding box center [693, 160] width 57 height 9
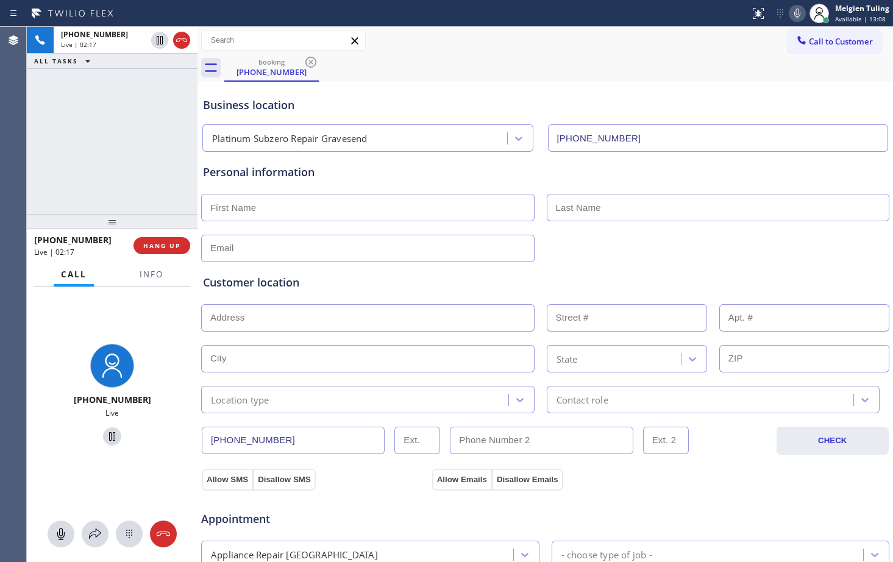
click at [797, 8] on icon at bounding box center [797, 13] width 15 height 15
click at [159, 41] on icon at bounding box center [160, 40] width 6 height 9
click at [438, 42] on div "Call to Customer Outbound call Location Search location Your caller id phone nu…" at bounding box center [544, 40] width 695 height 21
click at [138, 277] on button "Info" at bounding box center [151, 275] width 38 height 24
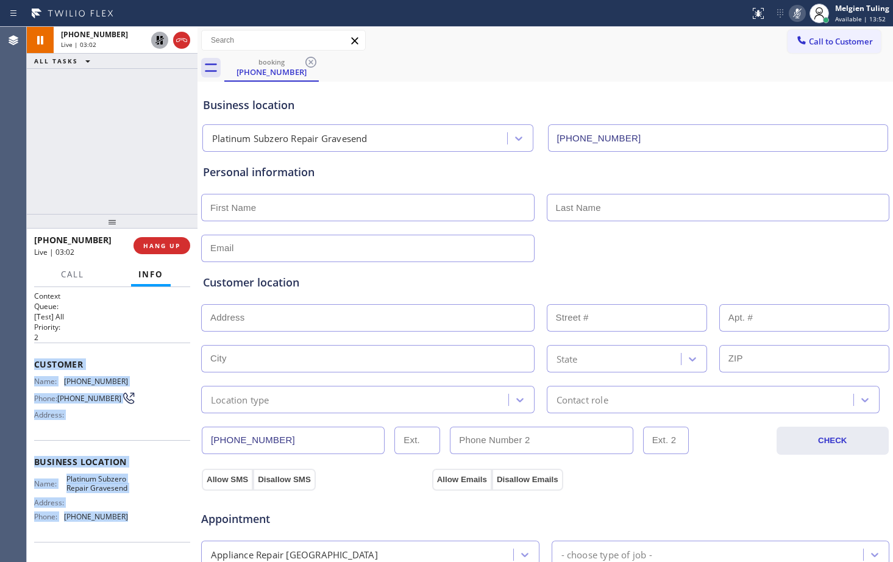
drag, startPoint x: 34, startPoint y: 360, endPoint x: 147, endPoint y: 534, distance: 208.4
click at [147, 534] on div "Context Queue: [Test] All Priority: 2 Customer Name: [PHONE_NUMBER] Phone: [PHO…" at bounding box center [112, 424] width 171 height 275
copy div "Customer Name: [PHONE_NUMBER] Phone: [PHONE_NUMBER] Address: Business location …"
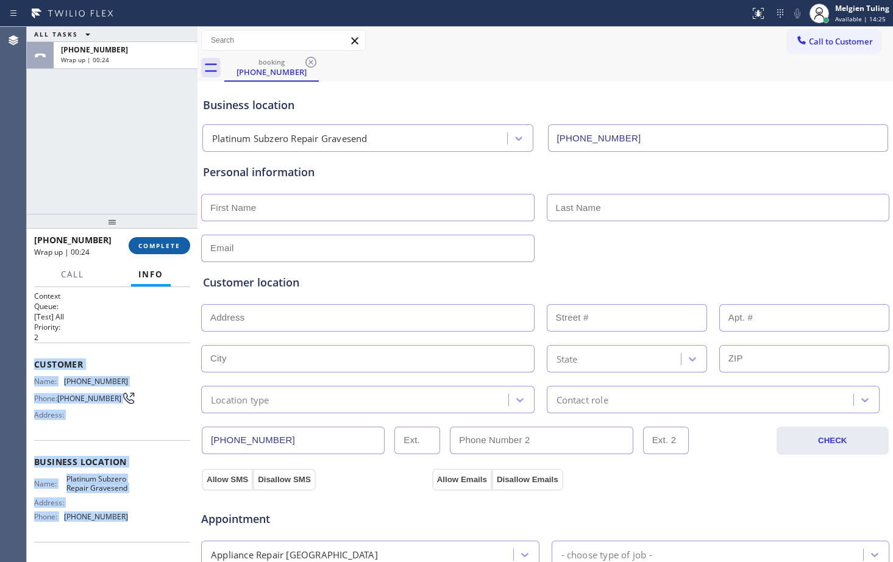
click at [163, 248] on span "COMPLETE" at bounding box center [159, 245] width 42 height 9
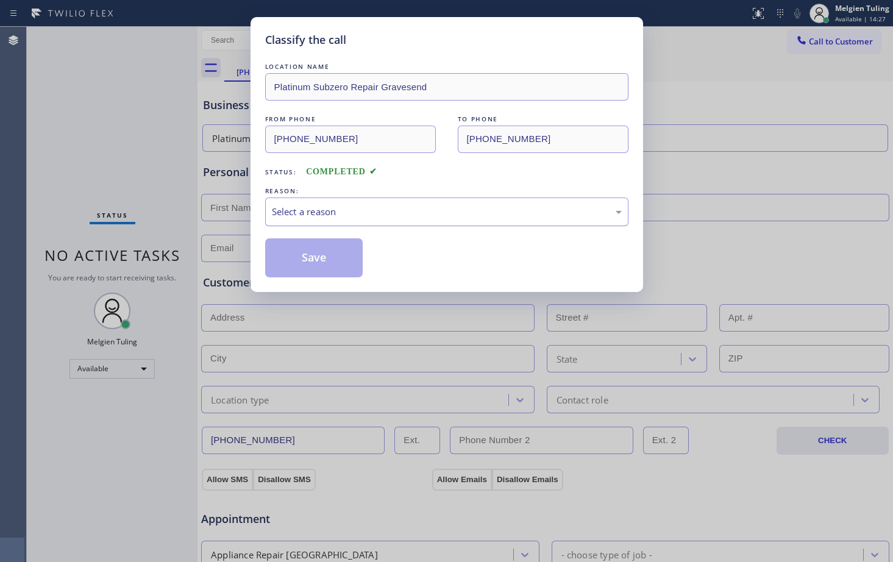
click at [338, 213] on div "Select a reason" at bounding box center [447, 212] width 350 height 14
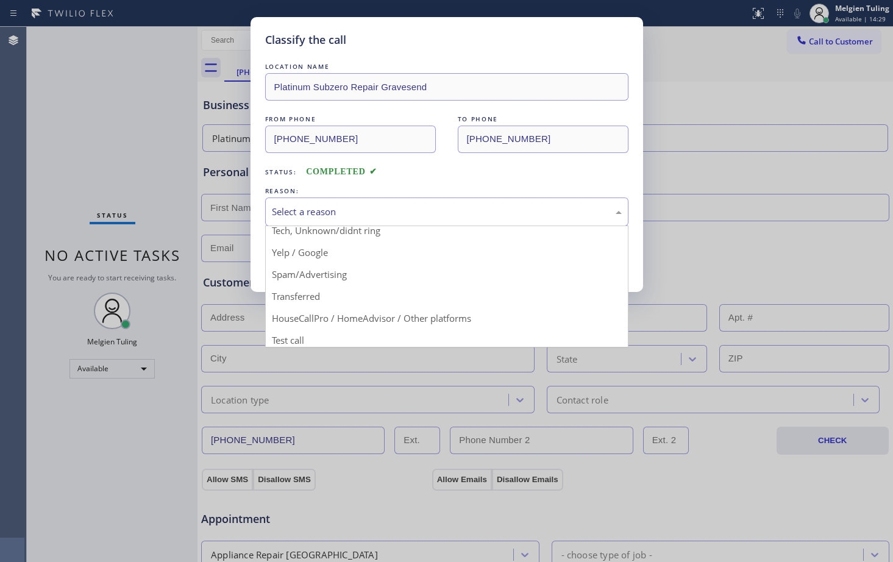
scroll to position [77, 0]
drag, startPoint x: 129, startPoint y: 419, endPoint x: 330, endPoint y: 344, distance: 213.8
click at [129, 419] on div "Classify the call LOCATION NAME Platinum Subzero Repair Gravesend FROM PHONE [P…" at bounding box center [446, 281] width 893 height 562
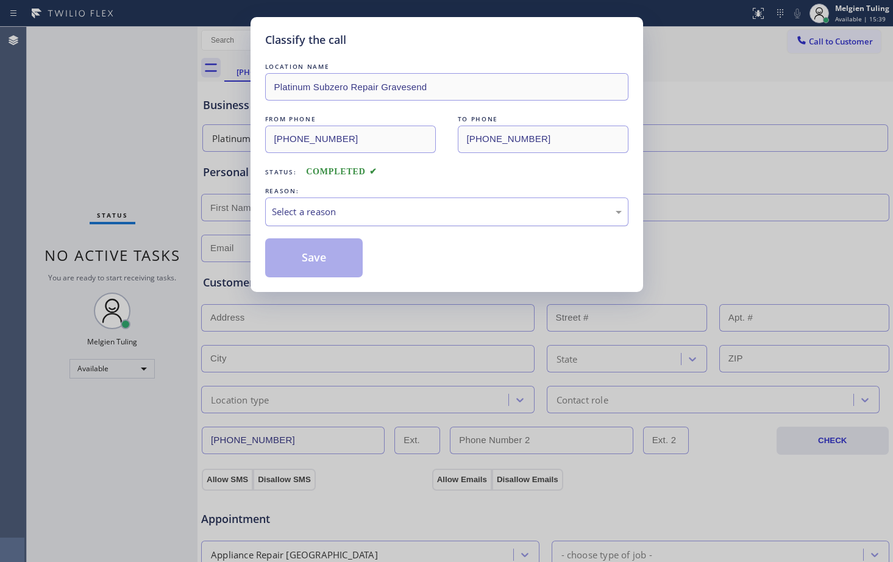
click at [359, 209] on div "Select a reason" at bounding box center [447, 212] width 350 height 14
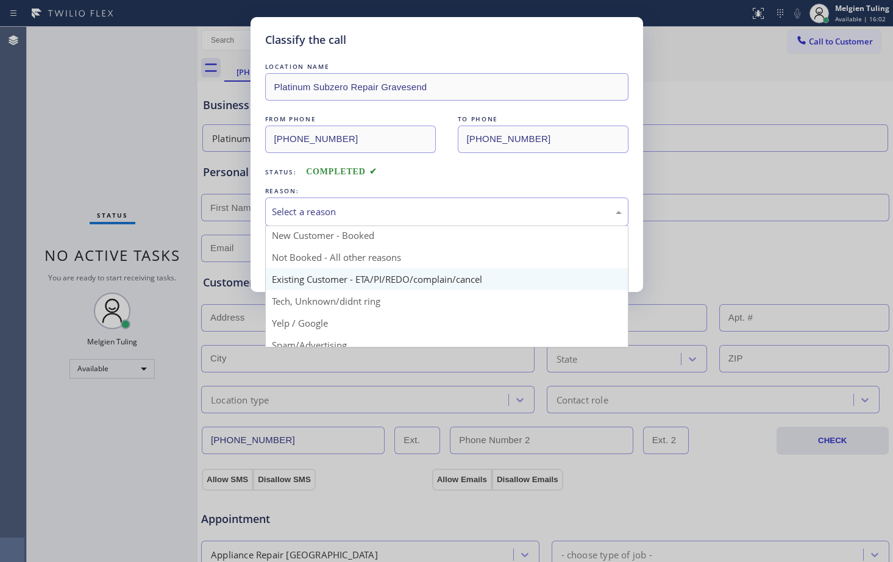
scroll to position [0, 0]
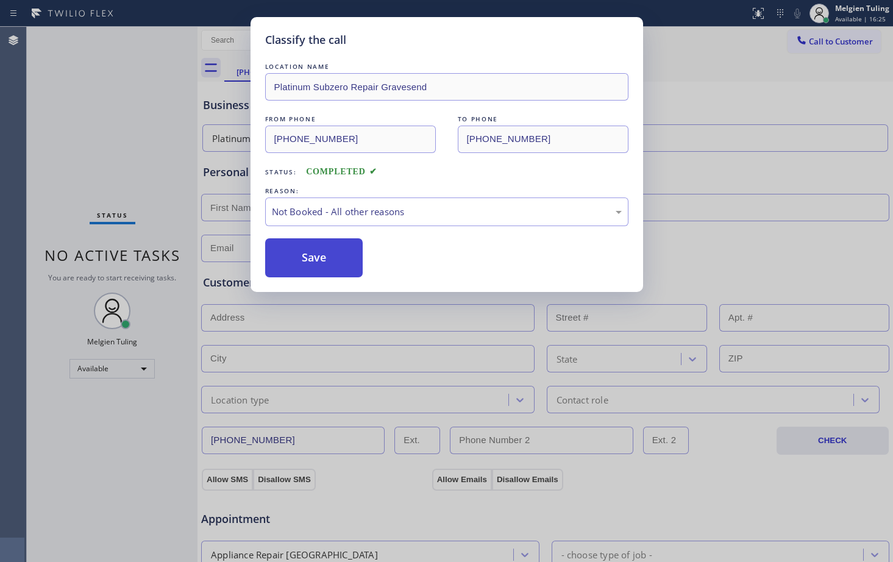
click at [308, 260] on button "Save" at bounding box center [314, 257] width 98 height 39
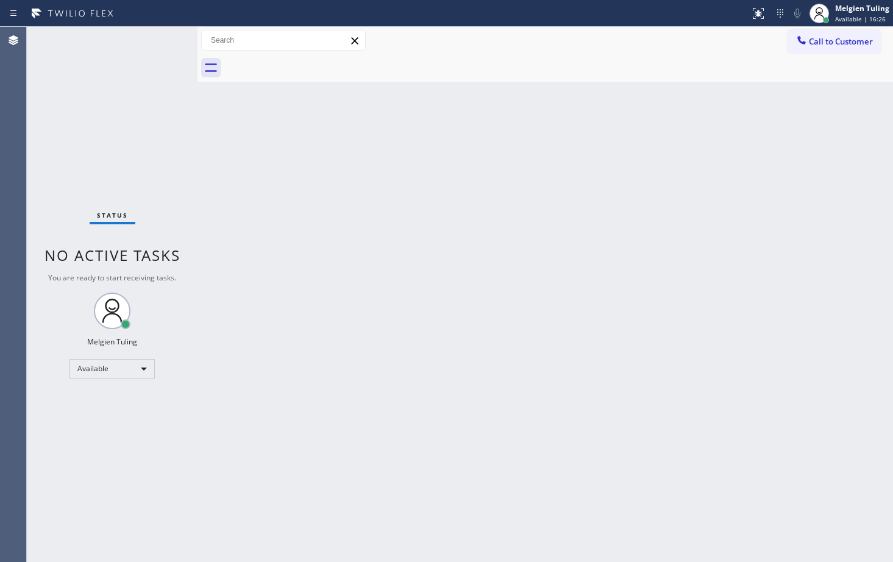
click at [205, 121] on div "Back to Dashboard Change Sender ID Customers Technicians Select a contact Outbo…" at bounding box center [544, 294] width 695 height 535
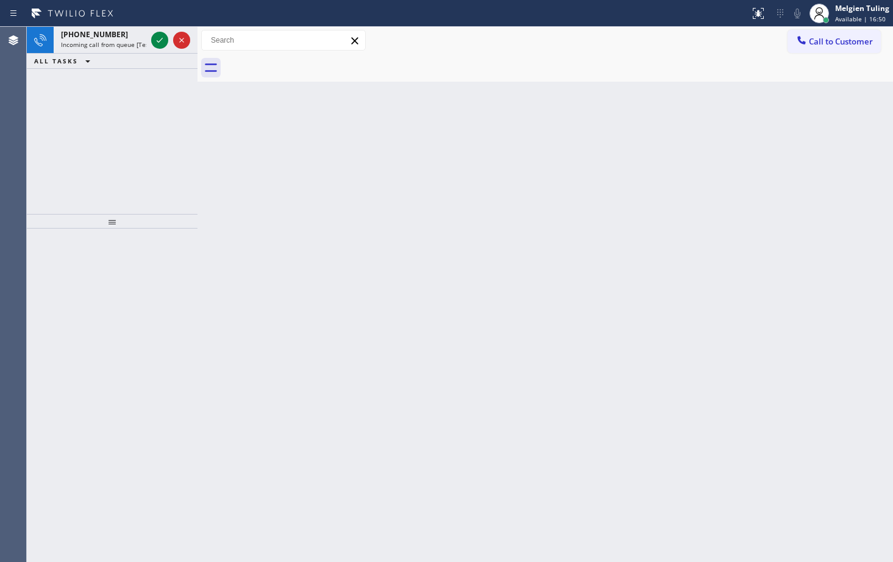
drag, startPoint x: 366, startPoint y: 300, endPoint x: 179, endPoint y: 182, distance: 221.6
click at [350, 291] on div "Back to Dashboard Change Sender ID Customers Technicians Select a contact Outbo…" at bounding box center [544, 294] width 695 height 535
click at [162, 41] on icon at bounding box center [159, 40] width 15 height 15
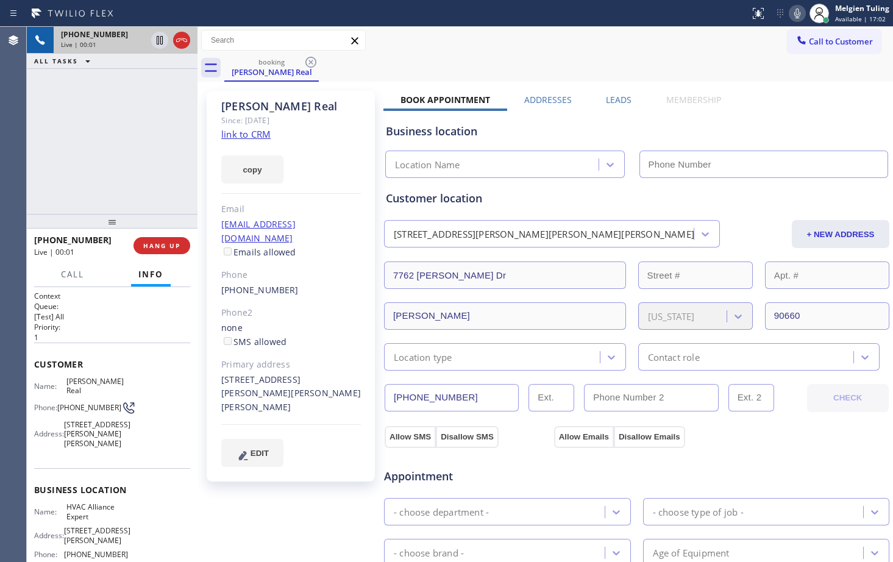
type input "[PHONE_NUMBER]"
click at [326, 244] on div "[EMAIL_ADDRESS][DOMAIN_NAME] Emails allowed" at bounding box center [291, 239] width 140 height 42
click at [799, 9] on icon at bounding box center [797, 14] width 6 height 10
click at [157, 37] on icon at bounding box center [160, 40] width 6 height 9
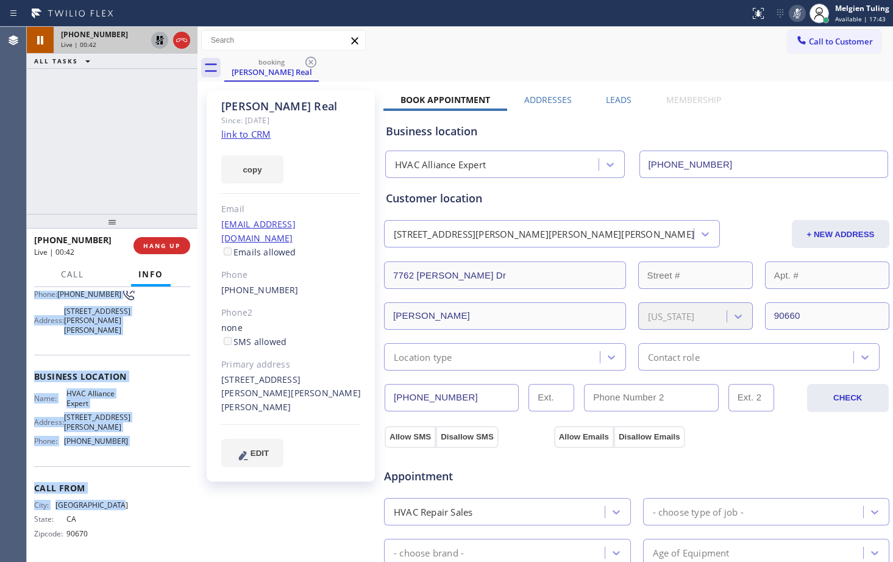
scroll to position [118, 0]
drag, startPoint x: 35, startPoint y: 361, endPoint x: 130, endPoint y: 444, distance: 126.6
click at [130, 444] on div "Context Queue: [Test] All Priority: 1 Customer Name: [PERSON_NAME] Real Phone: …" at bounding box center [112, 367] width 156 height 381
copy div "Customer Name: [PERSON_NAME] Real Phone: [PHONE_NUMBER] Address: [STREET_ADDRES…"
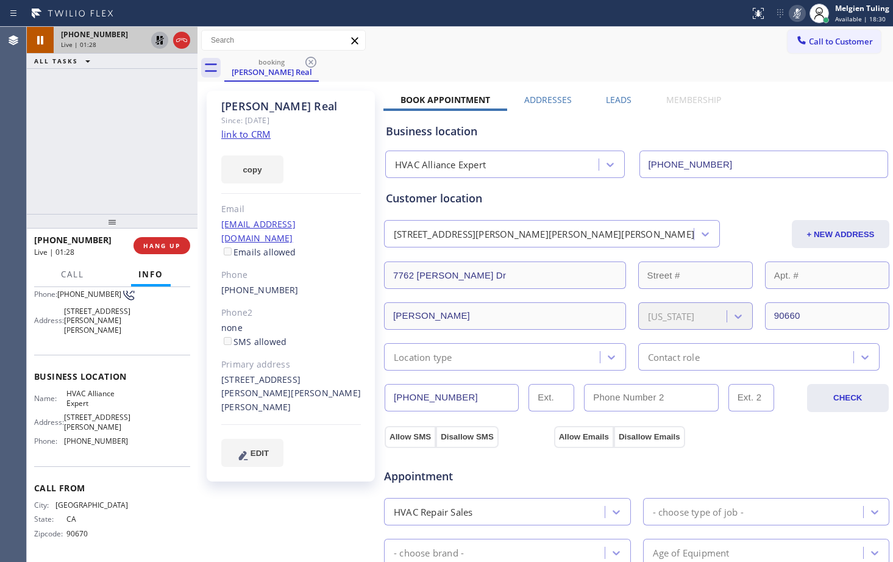
click at [307, 514] on div "[PERSON_NAME] Real Since: [DATE] link to CRM copy Email [EMAIL_ADDRESS][DOMAIN_…" at bounding box center [292, 492] width 183 height 814
click at [526, 71] on div "booking [PERSON_NAME] Real" at bounding box center [558, 67] width 669 height 27
click at [799, 15] on icon at bounding box center [797, 14] width 6 height 10
click at [163, 41] on icon at bounding box center [159, 40] width 9 height 9
click at [77, 277] on span "Call" at bounding box center [72, 274] width 23 height 11
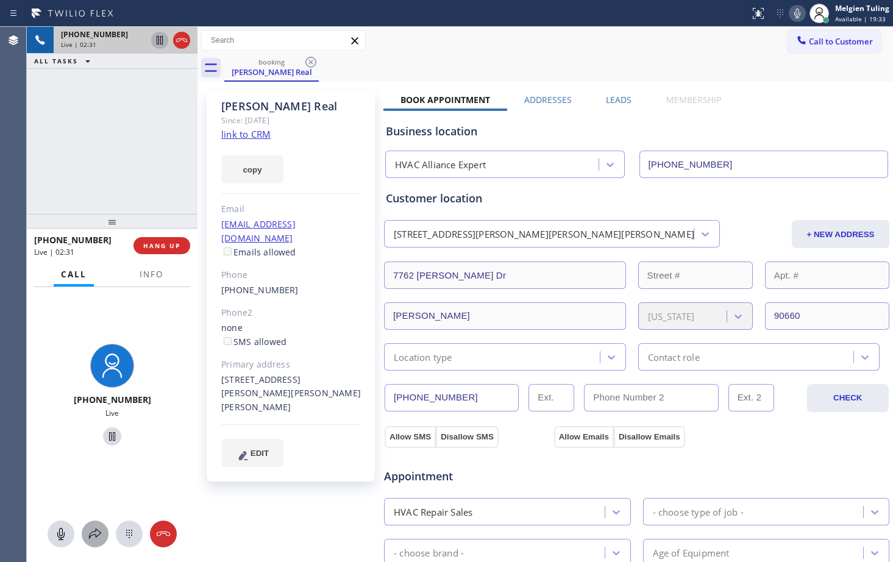
click at [94, 531] on icon at bounding box center [95, 533] width 12 height 10
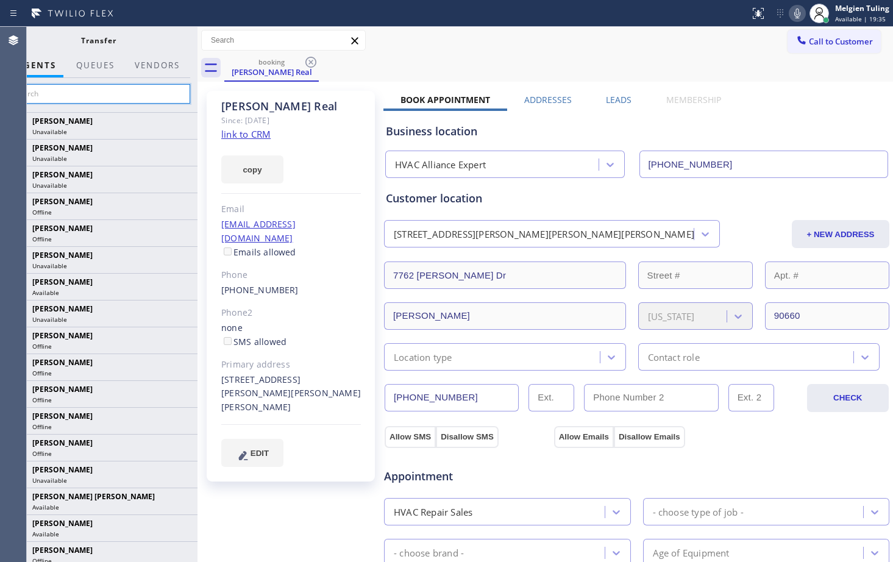
click at [62, 91] on input "text" at bounding box center [98, 94] width 183 height 20
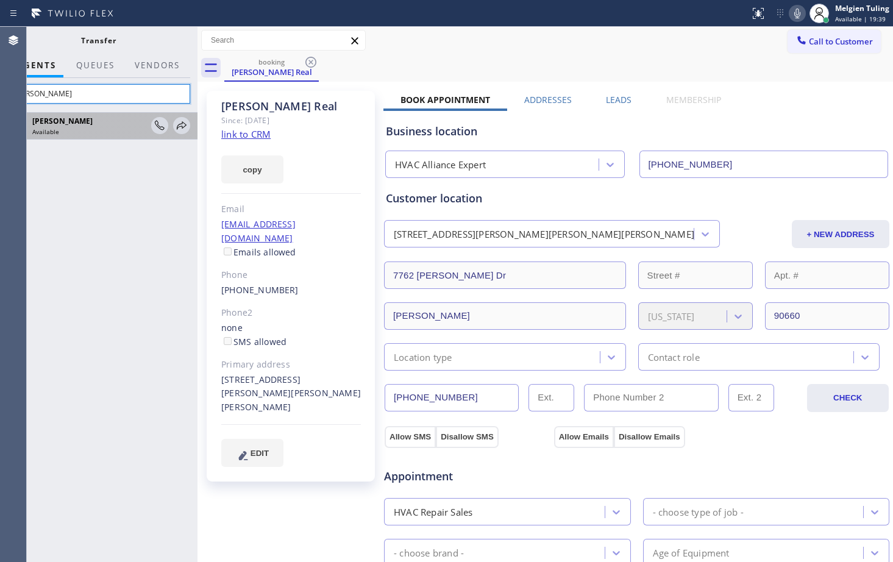
type input "[PERSON_NAME]"
click at [55, 130] on span "Available" at bounding box center [45, 131] width 27 height 9
click at [183, 124] on icon at bounding box center [181, 125] width 15 height 15
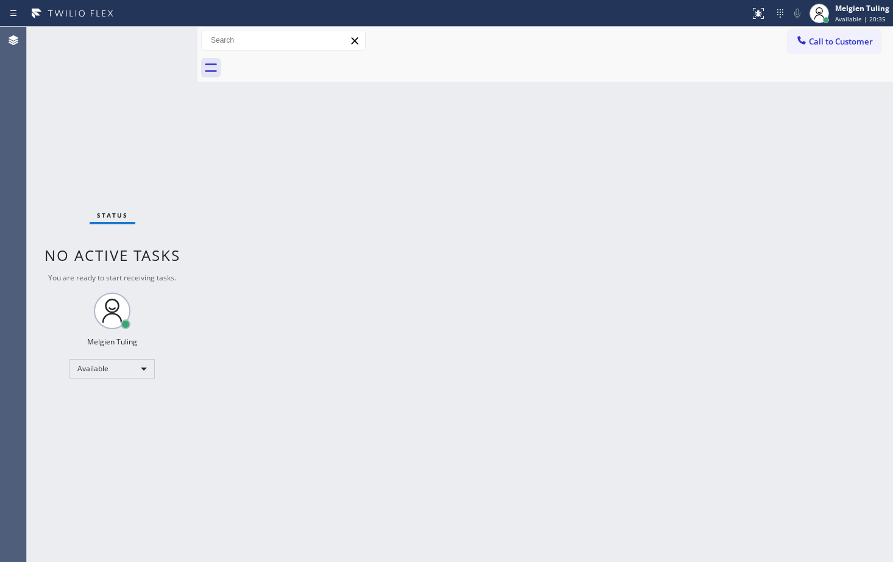
click at [790, 275] on div "Back to Dashboard Change Sender ID Customers Technicians Select a contact Outbo…" at bounding box center [544, 294] width 695 height 535
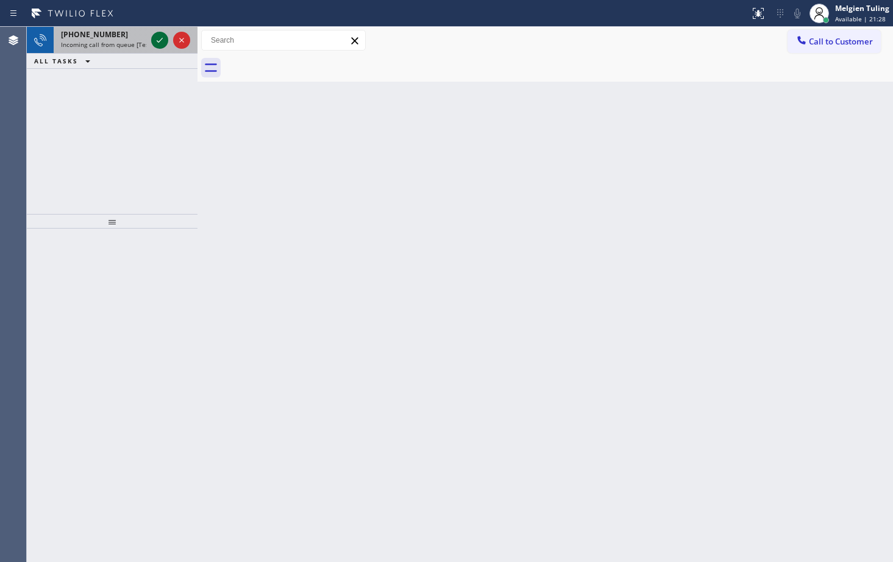
click at [157, 37] on icon at bounding box center [159, 40] width 15 height 15
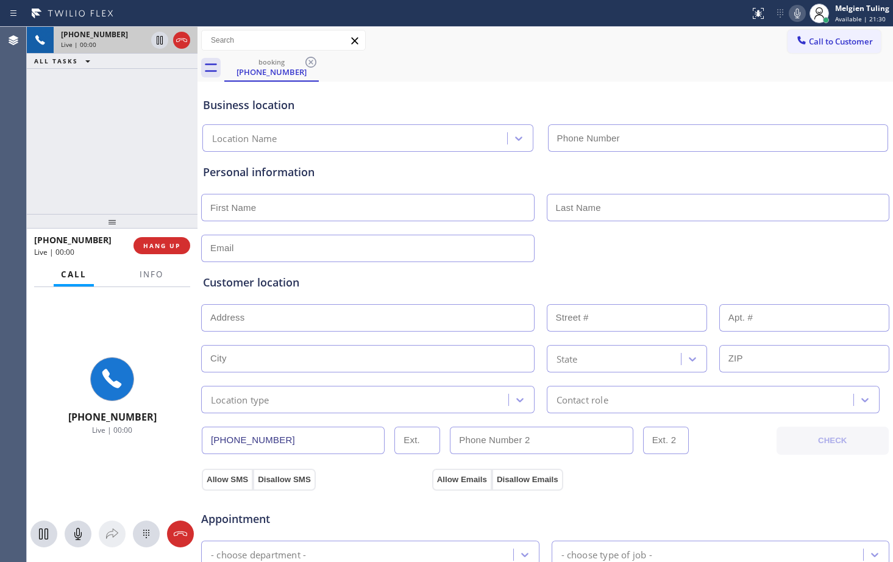
type input "[PHONE_NUMBER]"
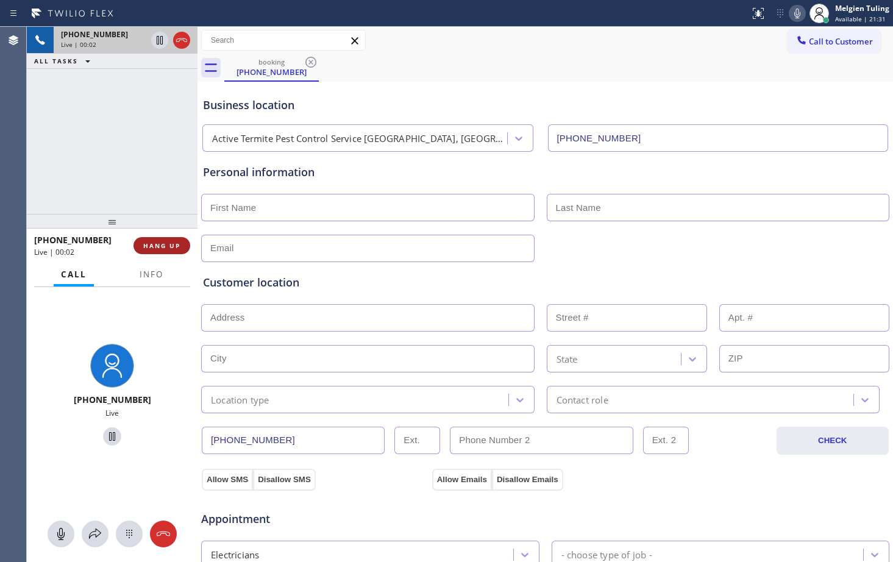
click at [164, 247] on span "HANG UP" at bounding box center [161, 245] width 37 height 9
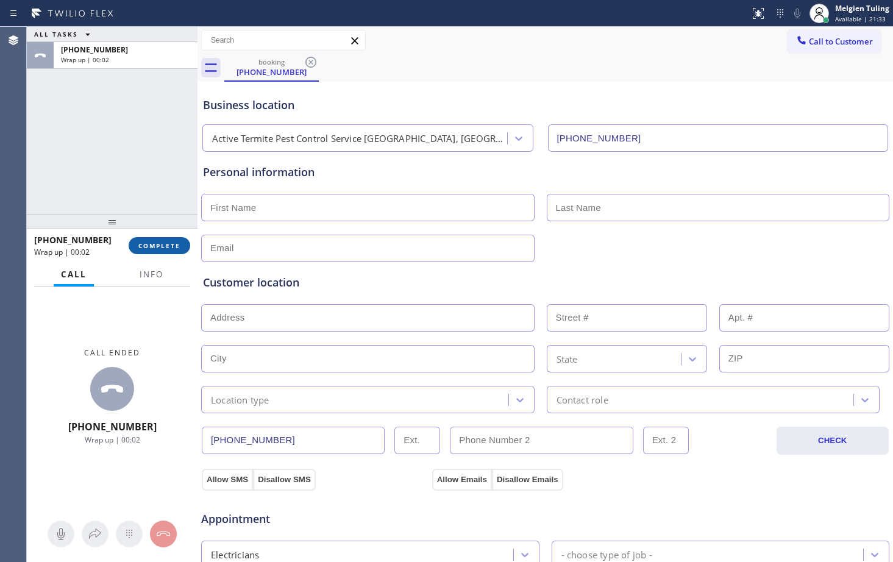
click at [179, 244] on span "COMPLETE" at bounding box center [159, 245] width 42 height 9
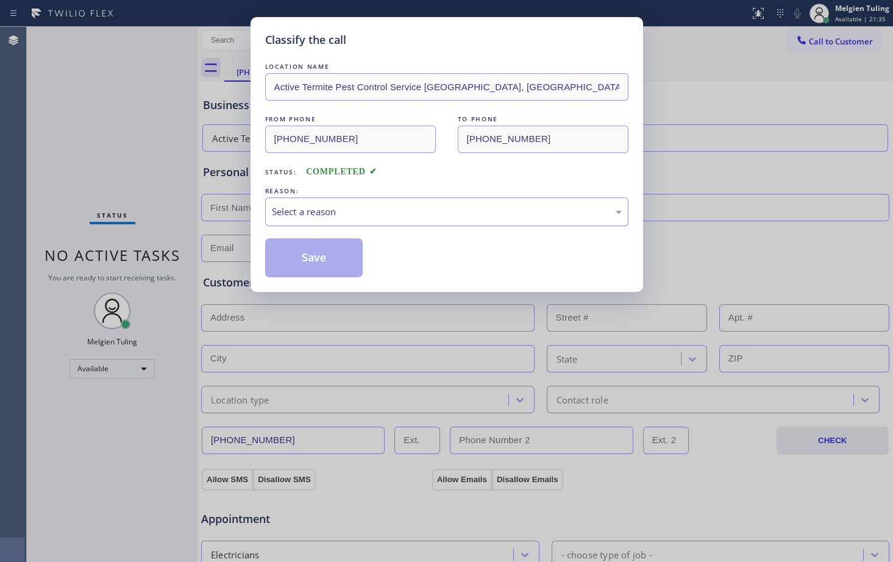
click at [329, 216] on div "Select a reason" at bounding box center [447, 212] width 350 height 14
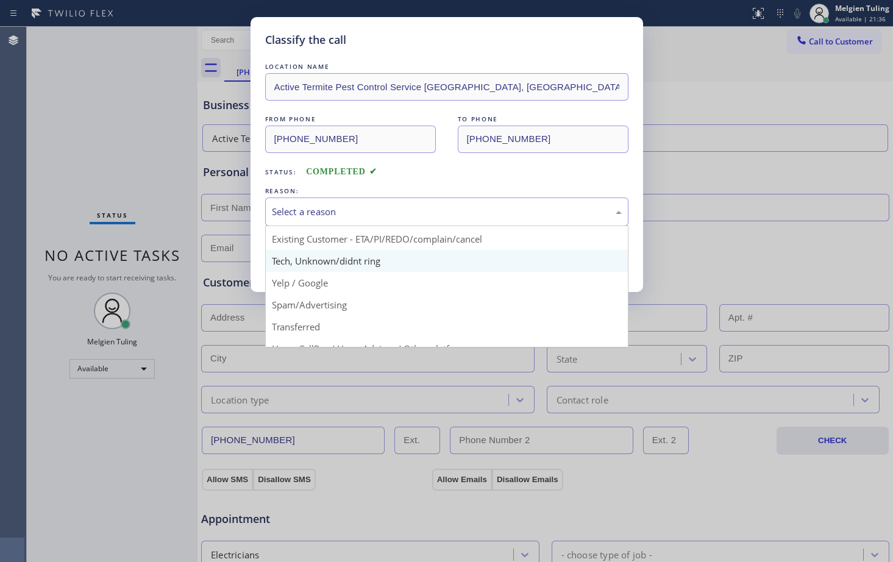
scroll to position [77, 0]
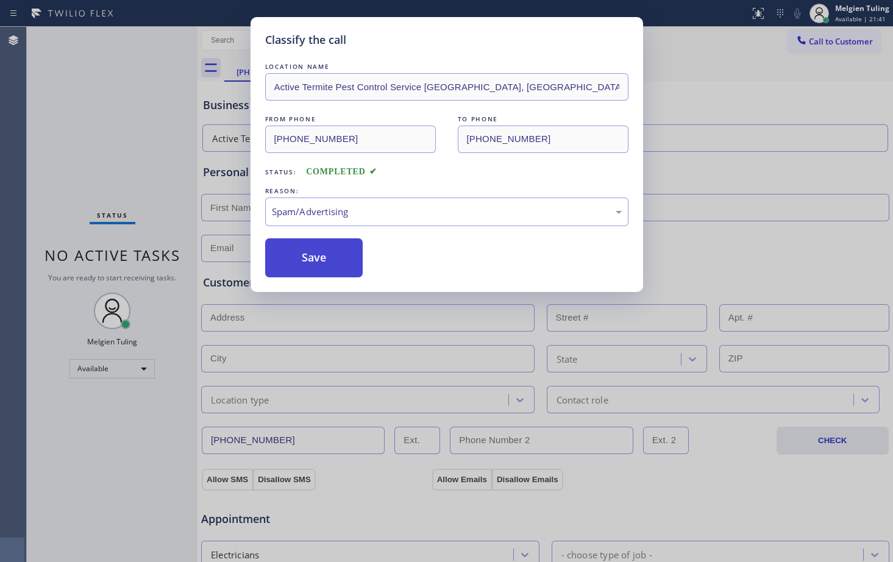
click at [329, 266] on button "Save" at bounding box center [314, 257] width 98 height 39
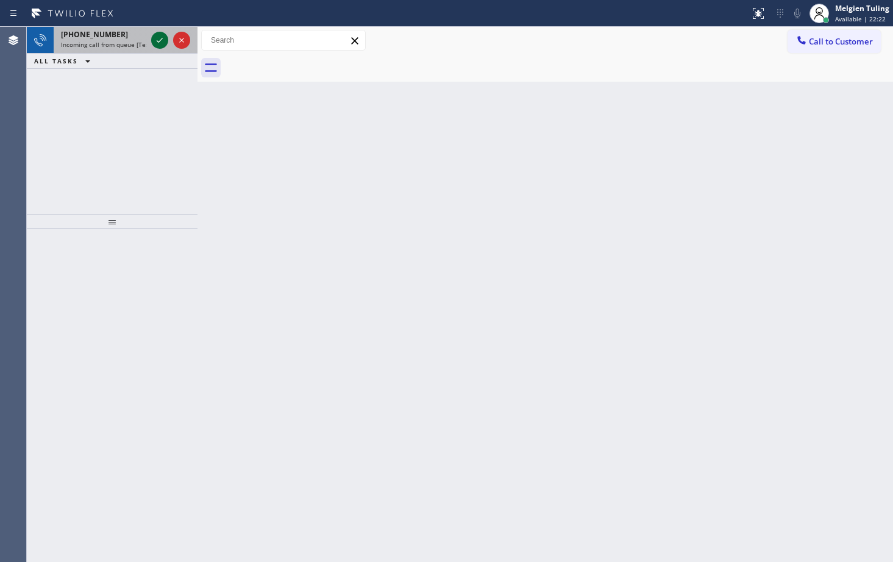
click at [161, 47] on icon at bounding box center [159, 40] width 15 height 15
click at [154, 36] on icon at bounding box center [159, 40] width 15 height 15
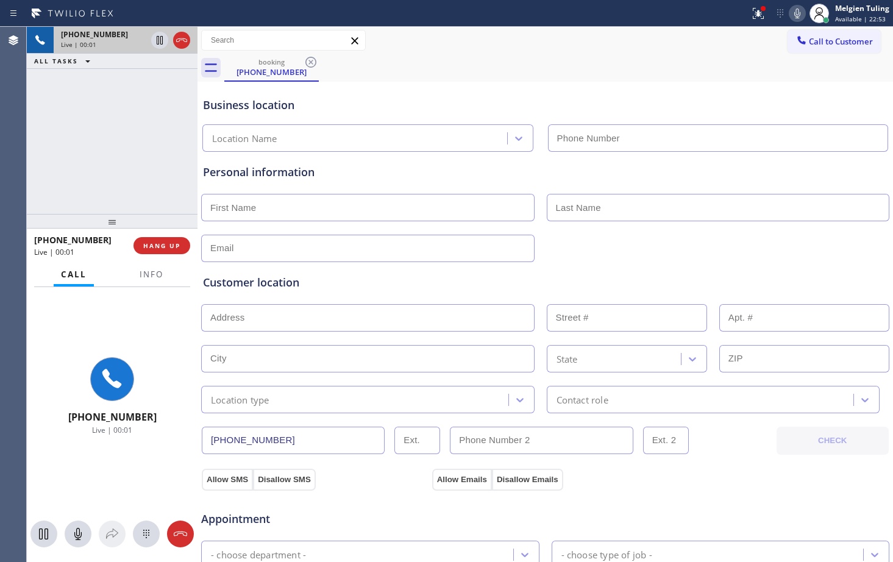
type input "[PHONE_NUMBER]"
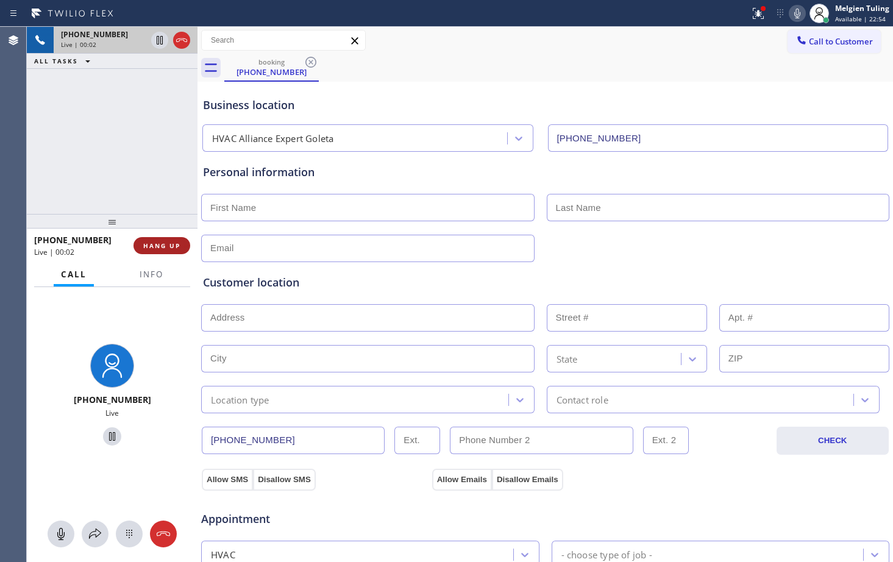
click at [163, 247] on span "HANG UP" at bounding box center [161, 245] width 37 height 9
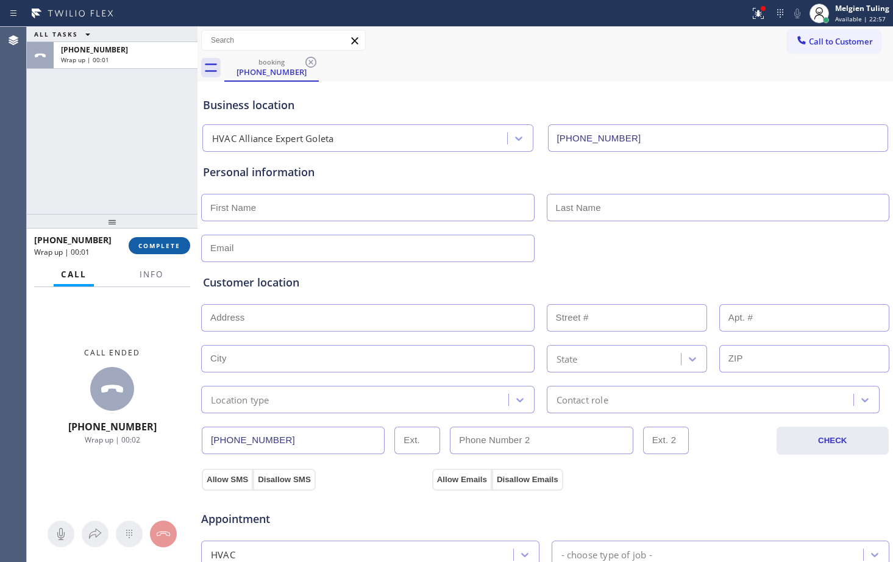
click at [165, 244] on span "COMPLETE" at bounding box center [159, 245] width 42 height 9
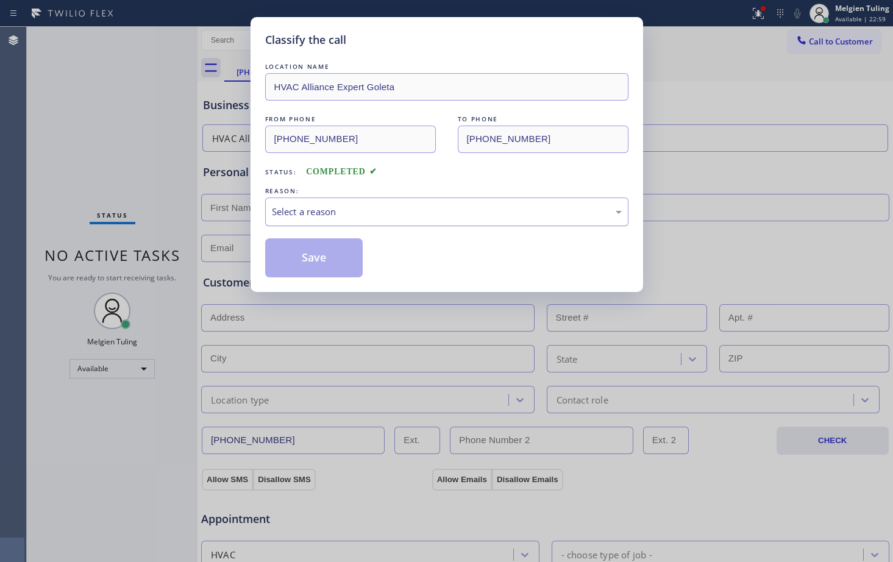
click at [294, 213] on div "Select a reason" at bounding box center [447, 212] width 350 height 14
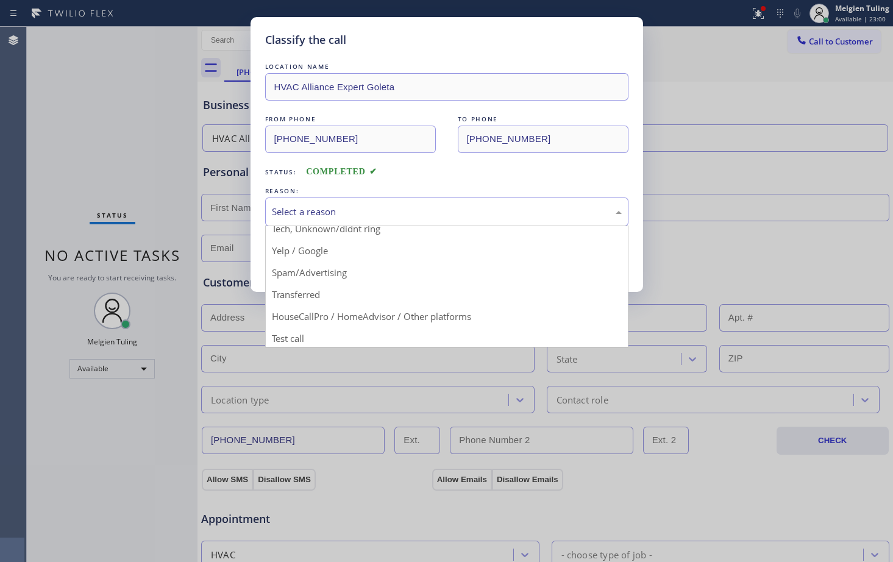
scroll to position [77, 0]
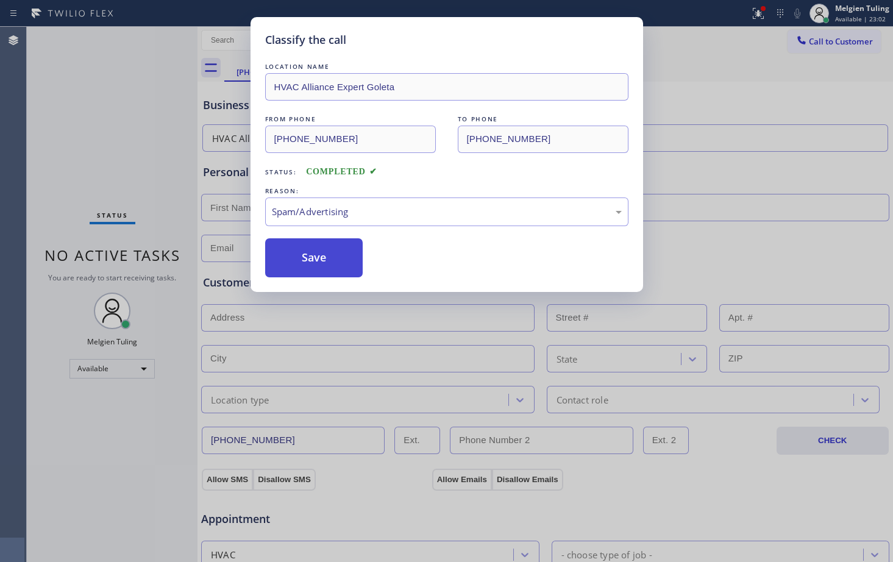
click at [324, 258] on button "Save" at bounding box center [314, 257] width 98 height 39
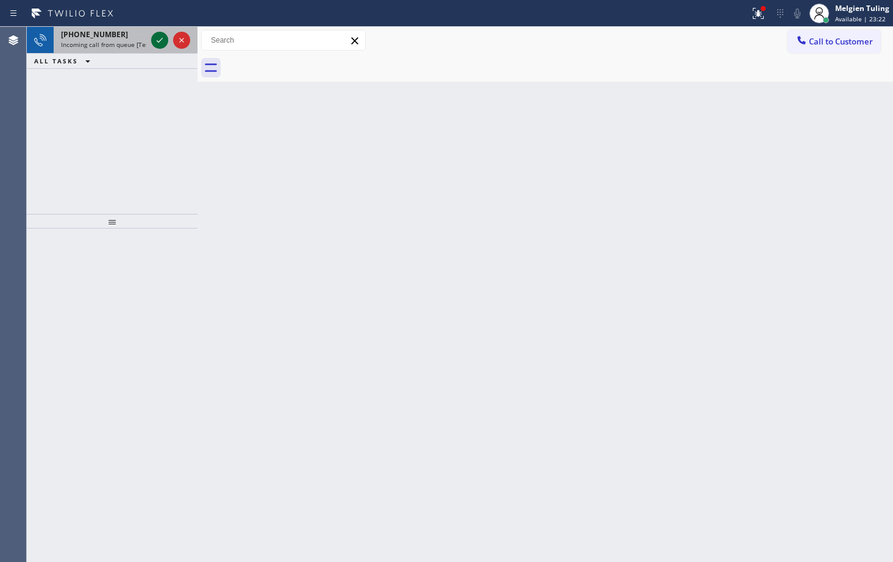
click at [163, 40] on icon at bounding box center [159, 40] width 15 height 15
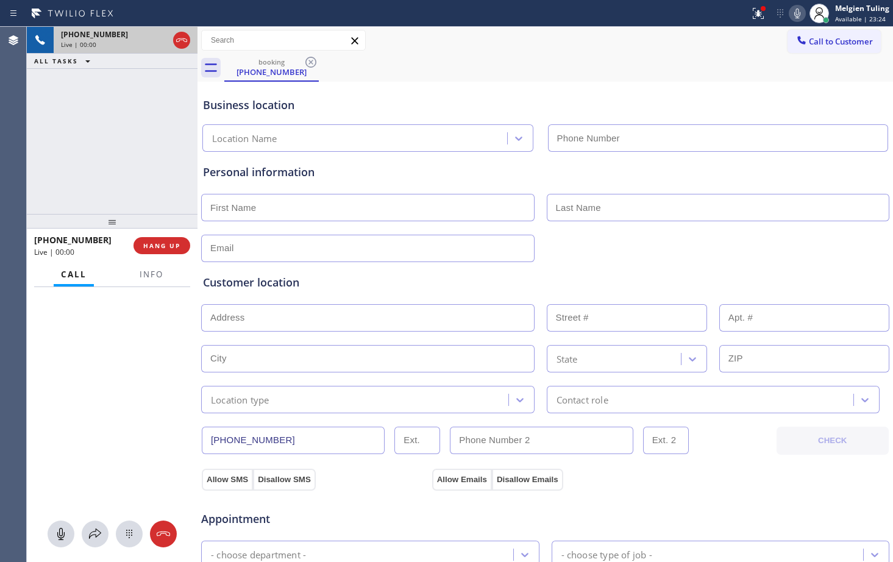
type input "[PHONE_NUMBER]"
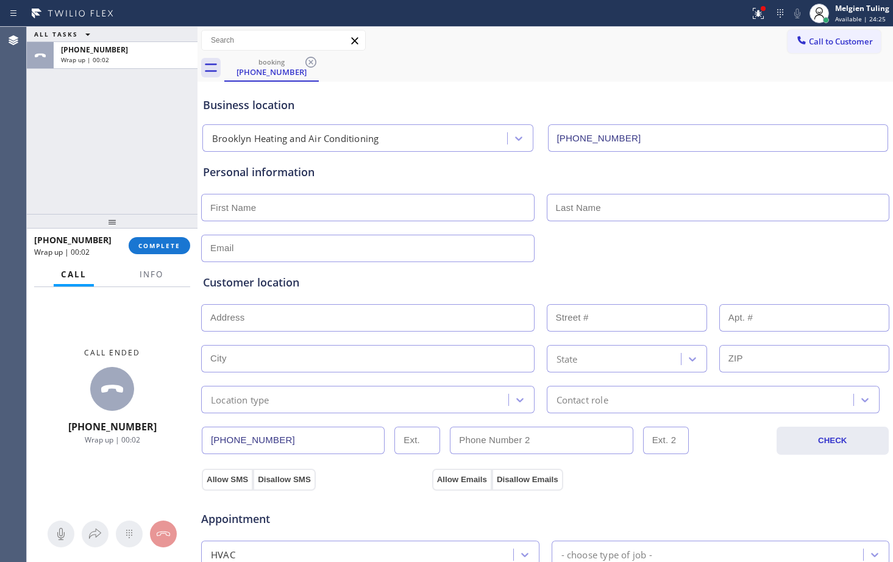
click at [132, 194] on div "ALL TASKS ALL TASKS ACTIVE TASKS TASKS IN WRAP UP [PHONE_NUMBER] Wrap up | 00:02" at bounding box center [112, 120] width 171 height 187
click at [147, 273] on span "Info" at bounding box center [152, 274] width 24 height 11
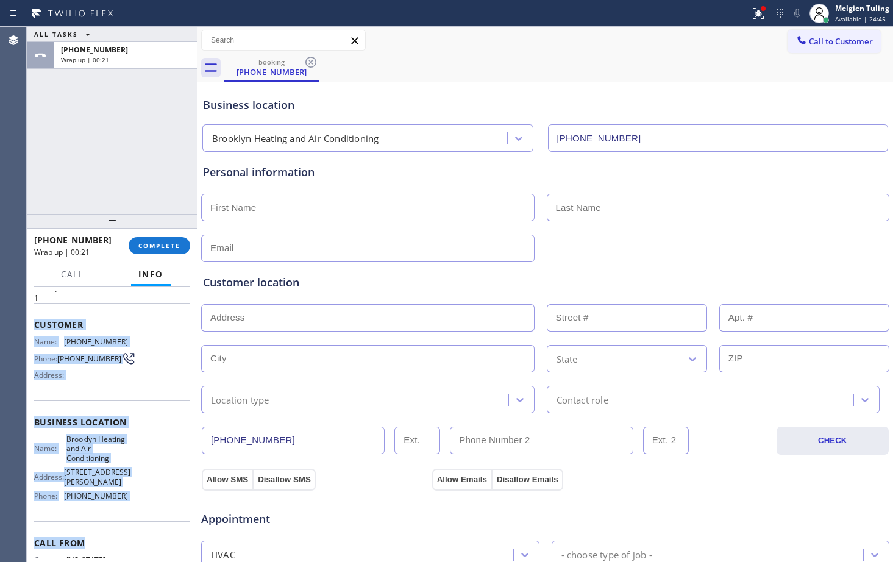
scroll to position [61, 0]
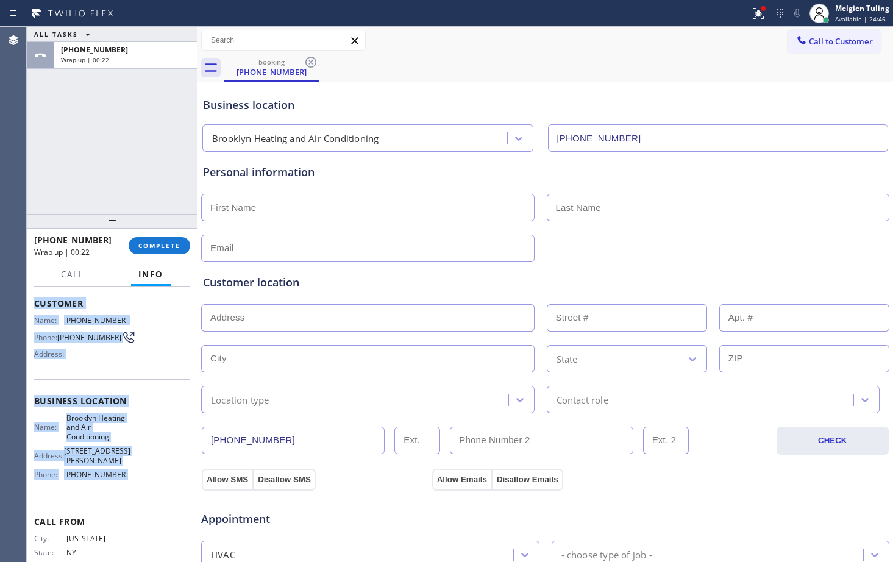
drag, startPoint x: 33, startPoint y: 362, endPoint x: 126, endPoint y: 487, distance: 155.9
click at [126, 487] on div "Context Queue: [Test] All Priority: 1 Customer Name: [PHONE_NUMBER] Phone: [PHO…" at bounding box center [112, 424] width 171 height 275
copy div "Customer Name: [PHONE_NUMBER] Phone: [PHONE_NUMBER] Address: Business location …"
click at [155, 246] on span "COMPLETE" at bounding box center [159, 245] width 42 height 9
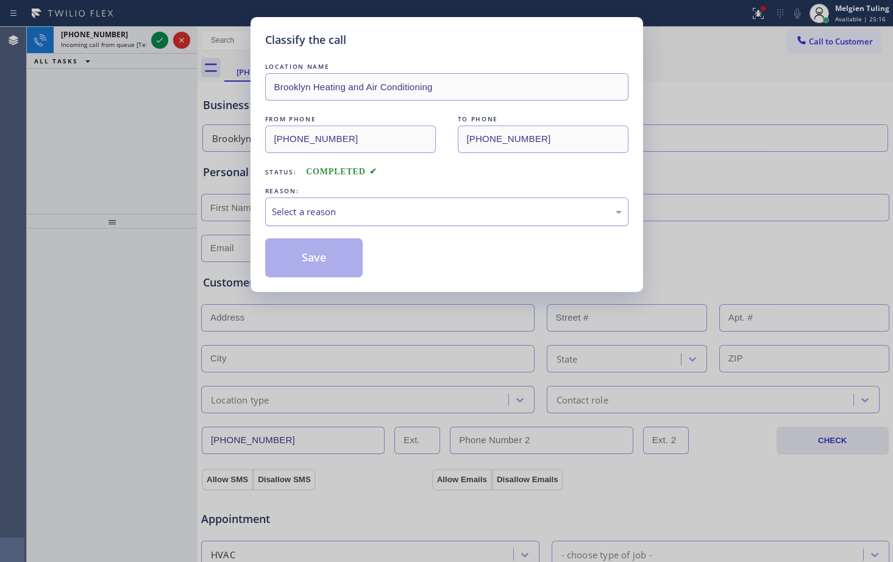
click at [303, 205] on div "Select a reason" at bounding box center [447, 212] width 350 height 14
click at [315, 262] on button "Save" at bounding box center [314, 257] width 98 height 39
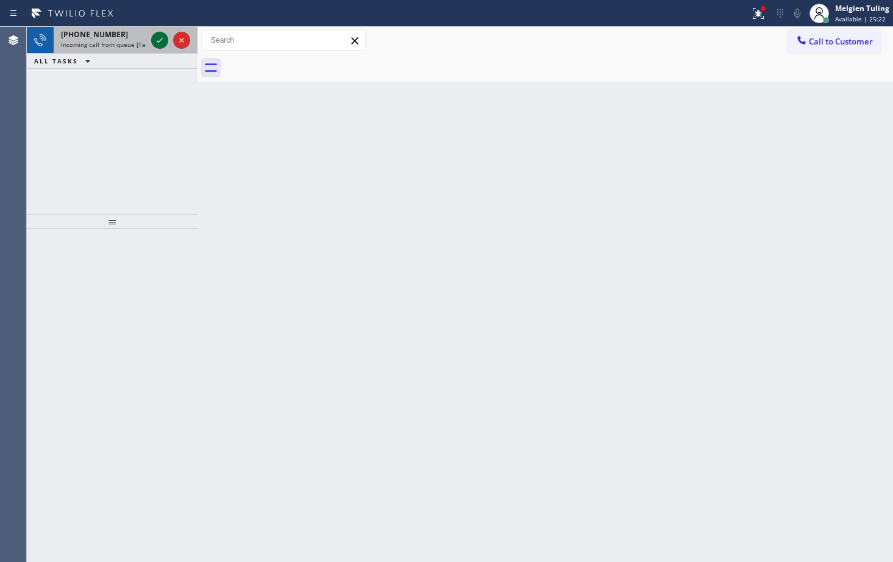
click at [158, 41] on icon at bounding box center [159, 40] width 15 height 15
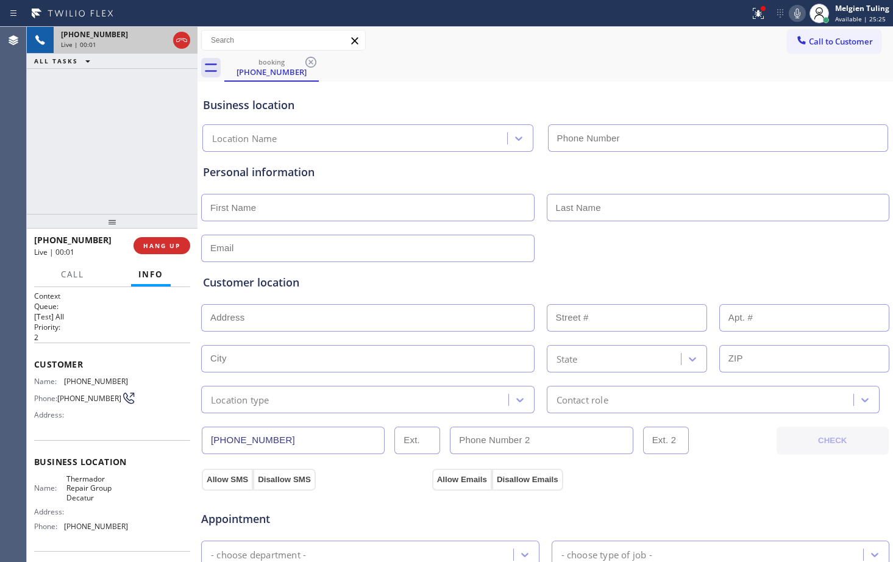
type input "[PHONE_NUMBER]"
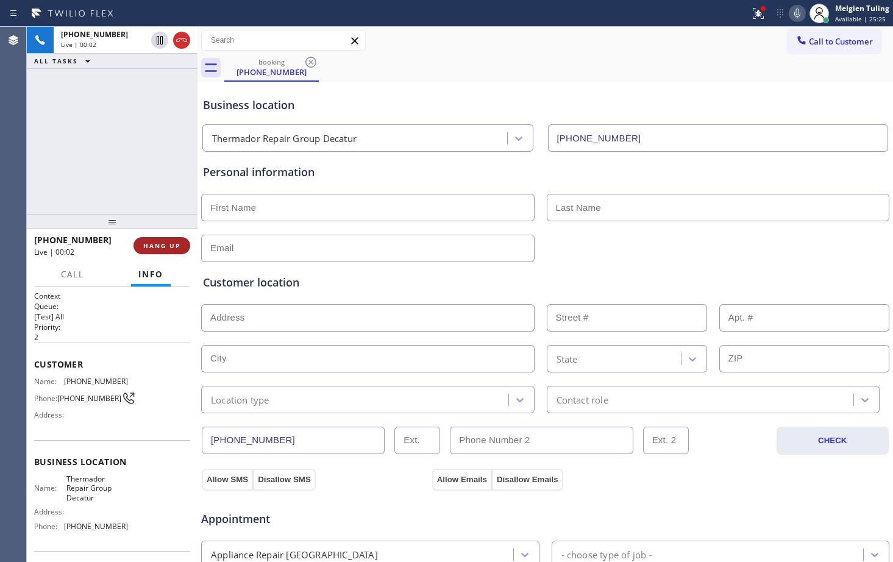
click at [159, 249] on span "HANG UP" at bounding box center [161, 245] width 37 height 9
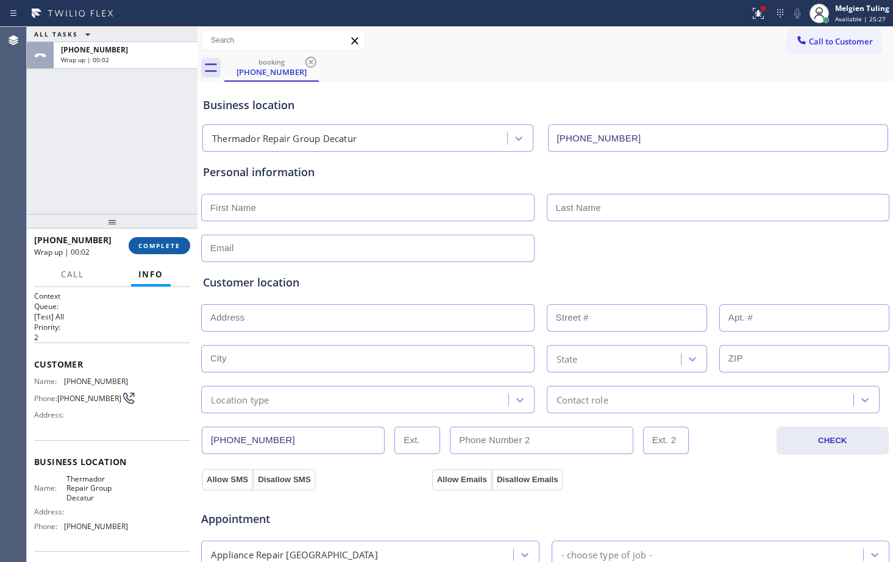
click at [167, 245] on span "COMPLETE" at bounding box center [159, 245] width 42 height 9
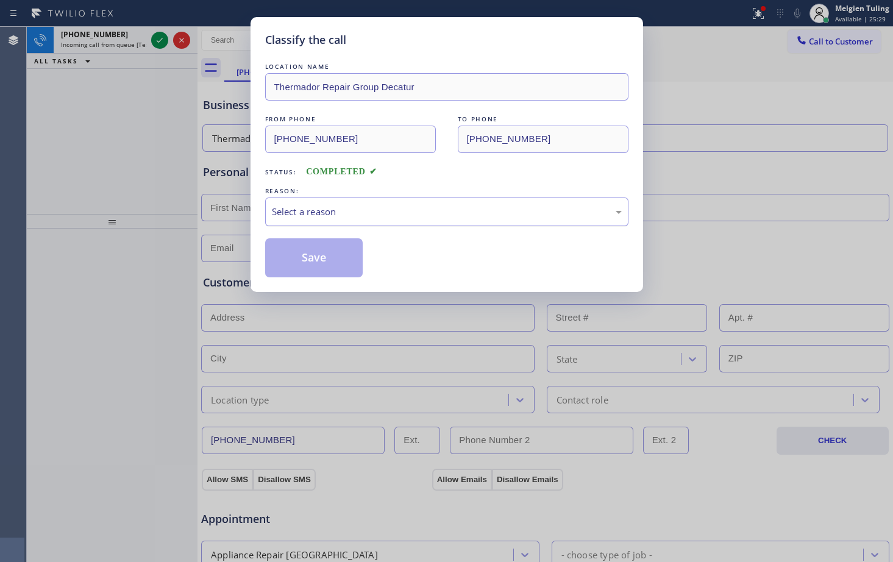
click at [302, 218] on div "Select a reason" at bounding box center [447, 212] width 350 height 14
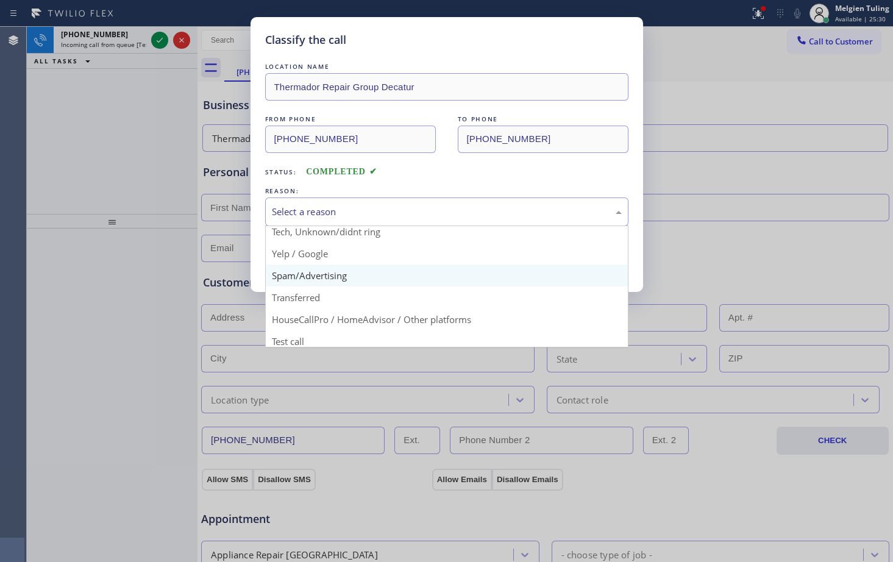
scroll to position [77, 0]
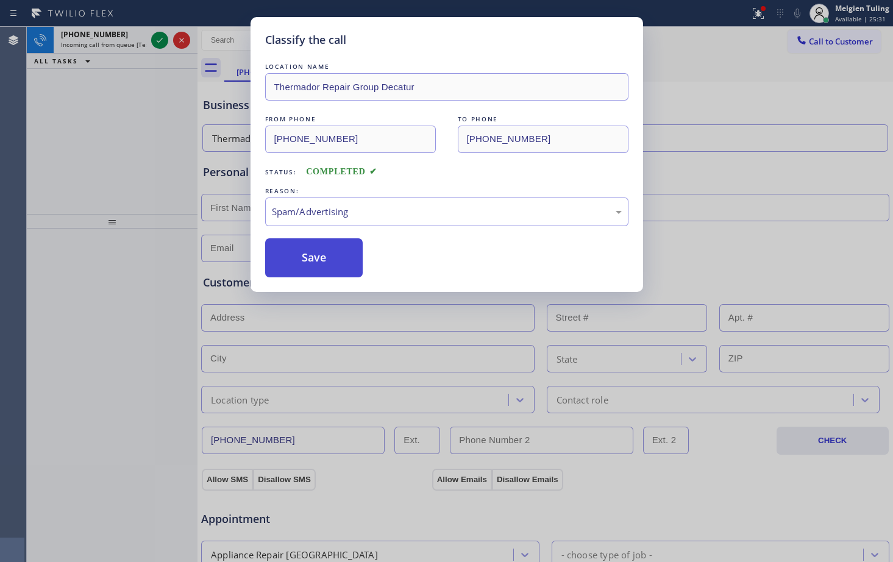
click at [302, 257] on button "Save" at bounding box center [314, 257] width 98 height 39
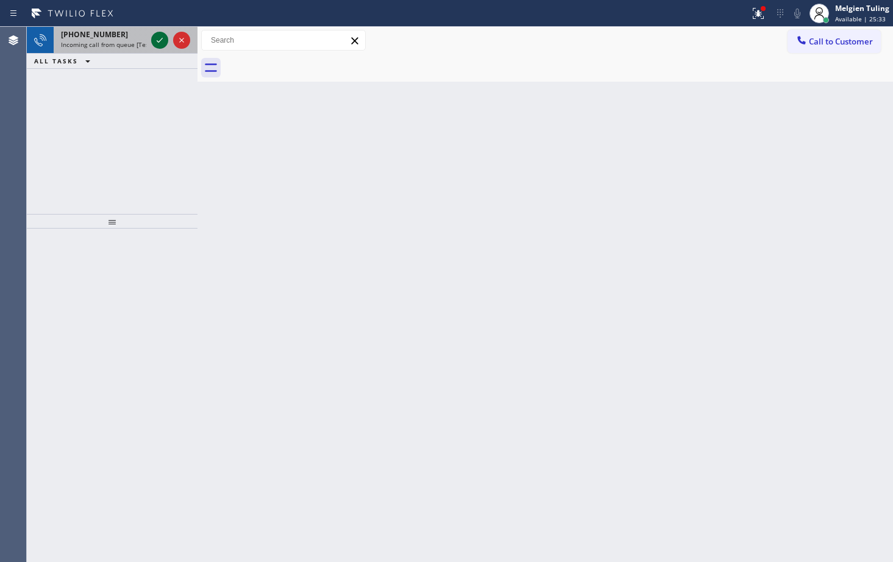
click at [158, 38] on icon at bounding box center [159, 40] width 15 height 15
click at [160, 44] on icon at bounding box center [159, 40] width 15 height 15
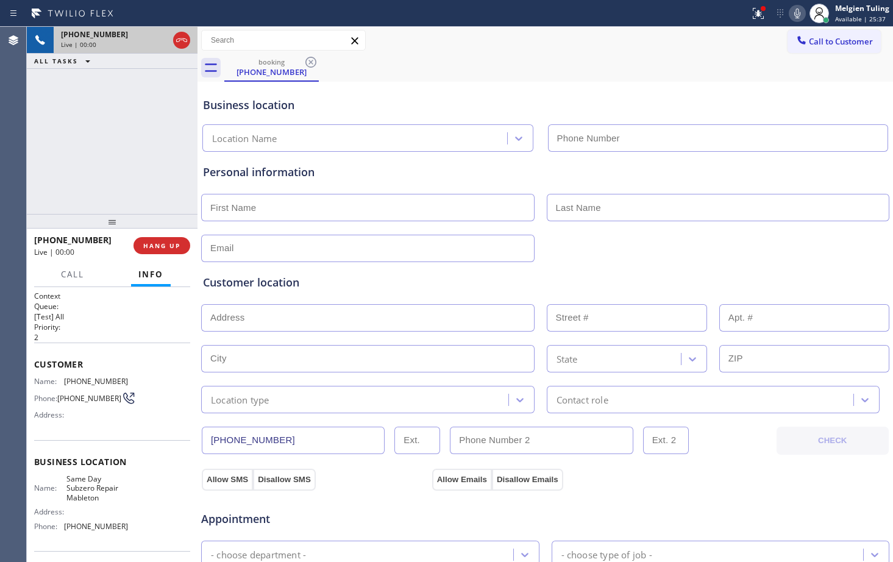
type input "[PHONE_NUMBER]"
click at [163, 246] on span "HANG UP" at bounding box center [161, 245] width 37 height 9
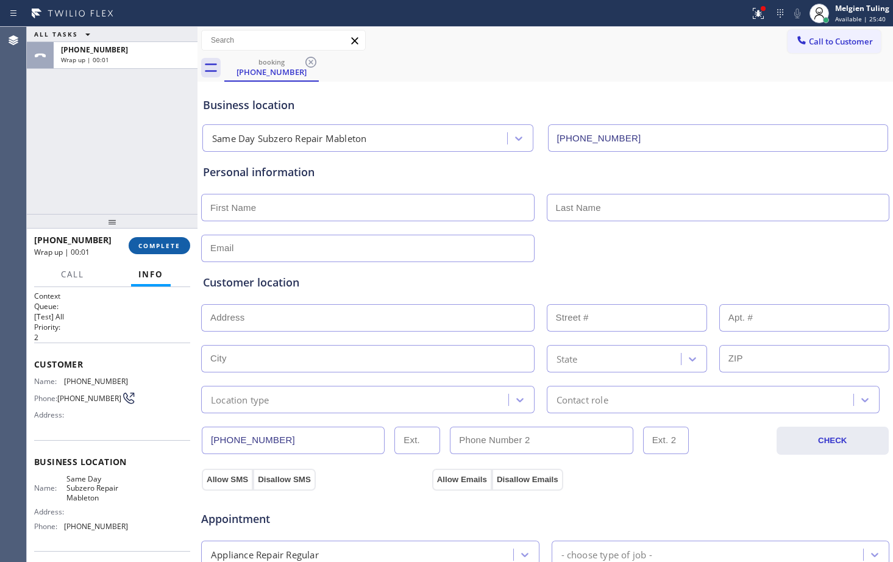
click at [163, 246] on span "COMPLETE" at bounding box center [159, 245] width 42 height 9
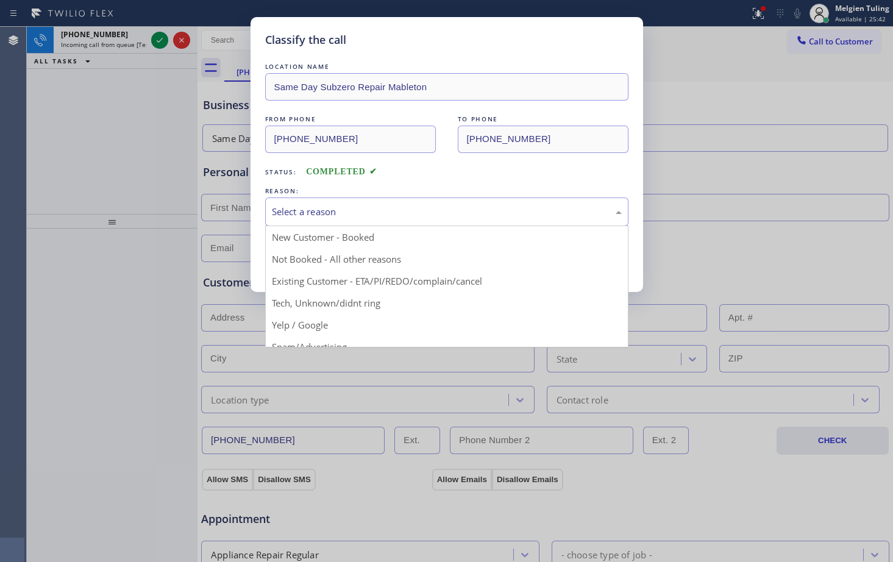
click at [304, 215] on div "Select a reason" at bounding box center [447, 212] width 350 height 14
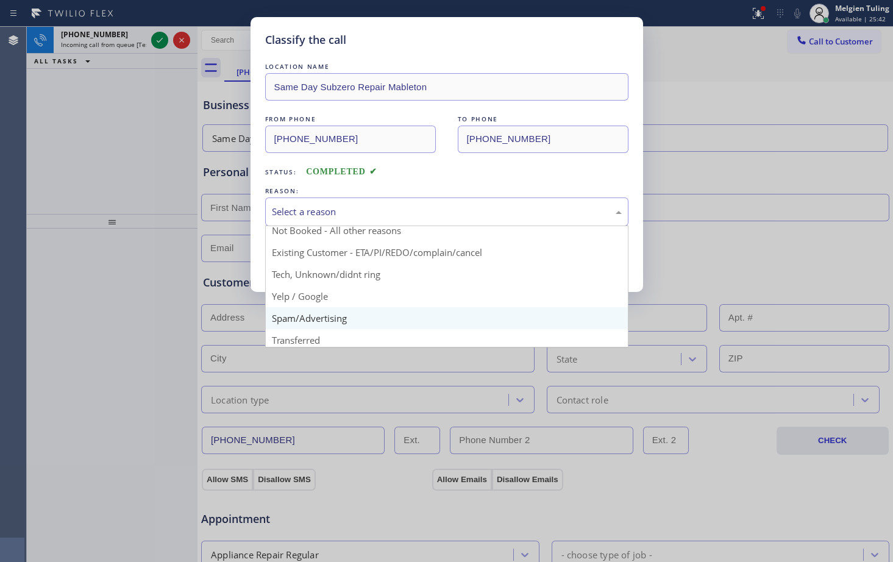
scroll to position [77, 0]
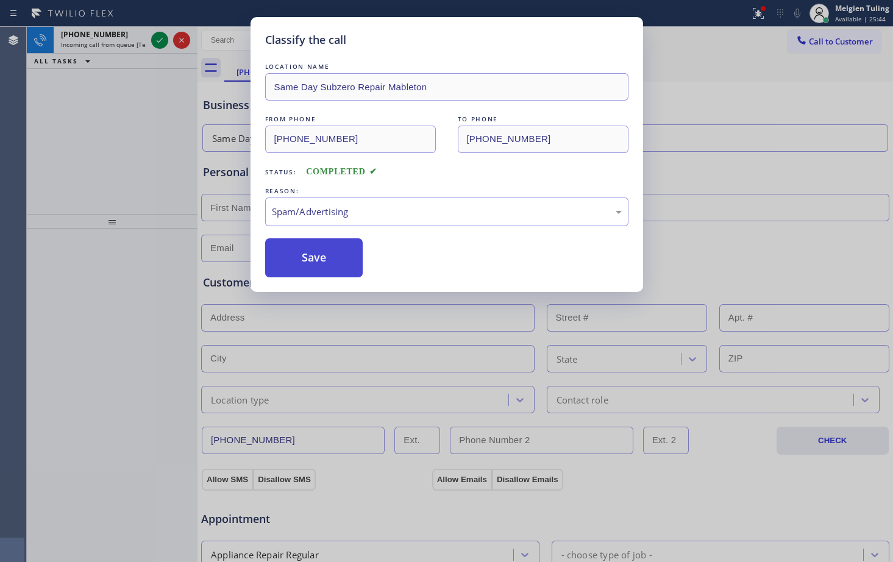
click at [307, 255] on button "Save" at bounding box center [314, 257] width 98 height 39
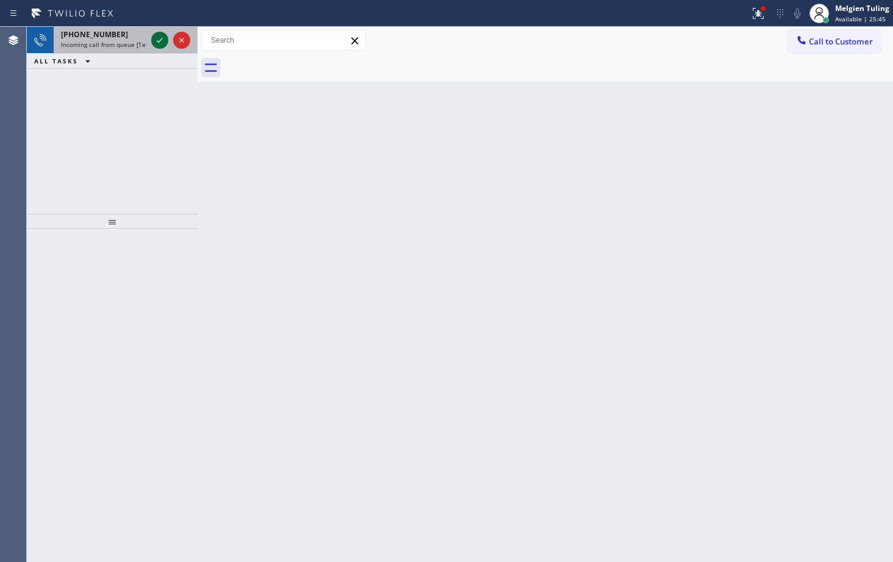
click at [154, 36] on icon at bounding box center [159, 40] width 15 height 15
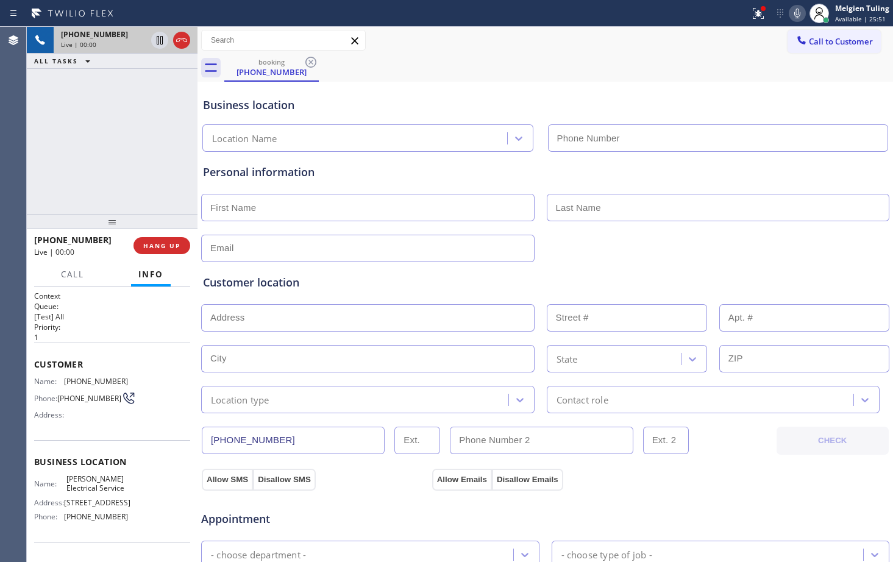
type input "[PHONE_NUMBER]"
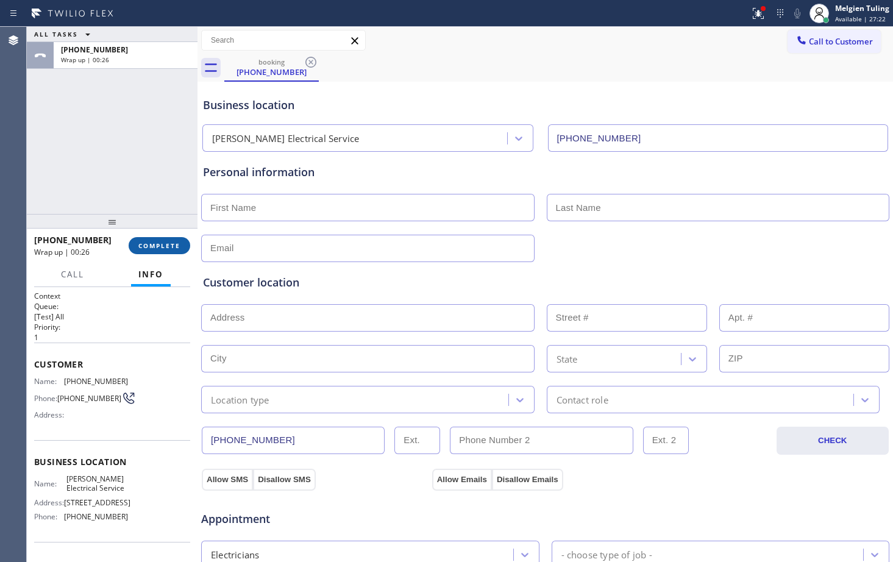
click at [151, 247] on span "COMPLETE" at bounding box center [159, 245] width 42 height 9
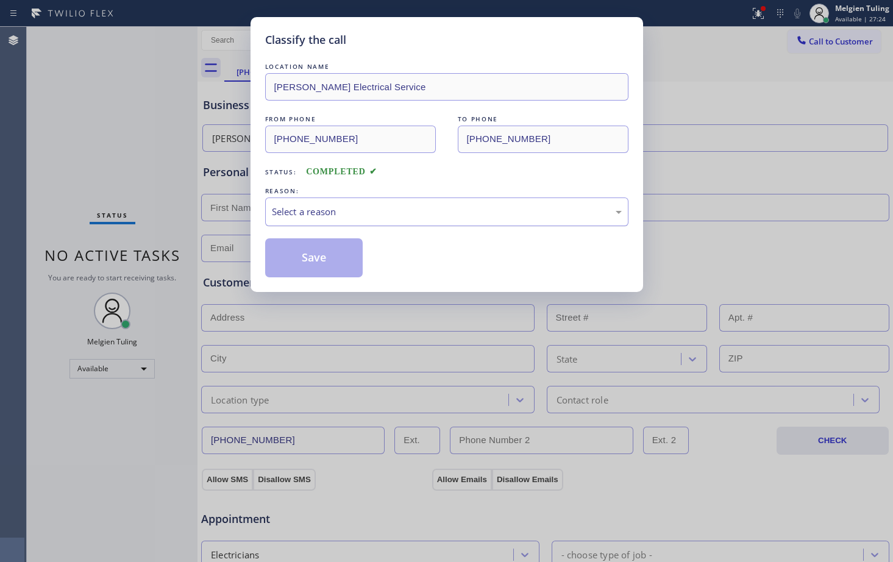
click at [311, 208] on div "Select a reason" at bounding box center [447, 212] width 350 height 14
click at [299, 258] on button "Save" at bounding box center [314, 257] width 98 height 39
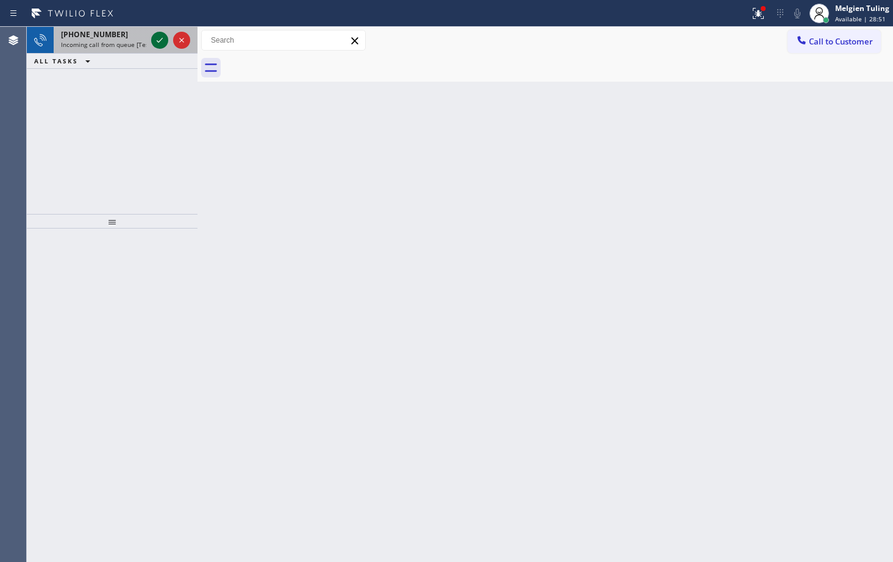
click at [154, 41] on icon at bounding box center [159, 40] width 15 height 15
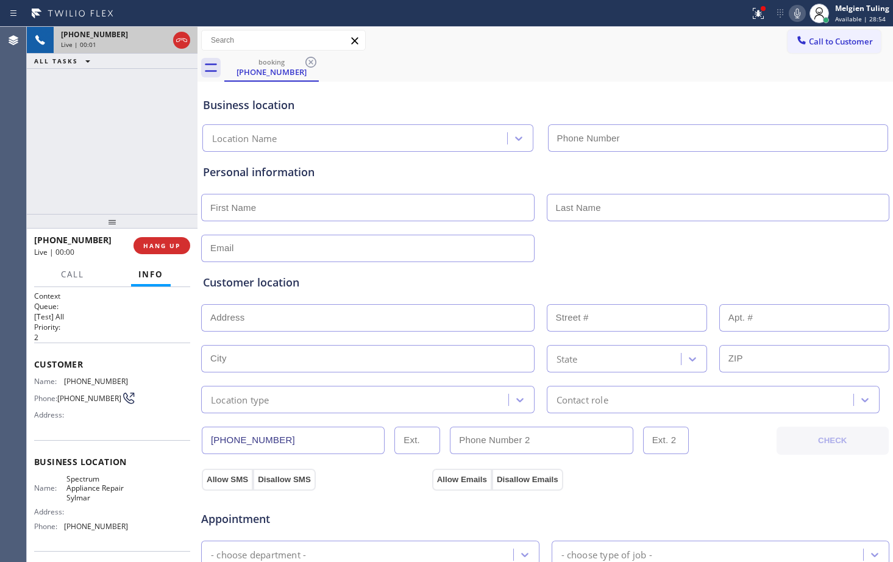
type input "[PHONE_NUMBER]"
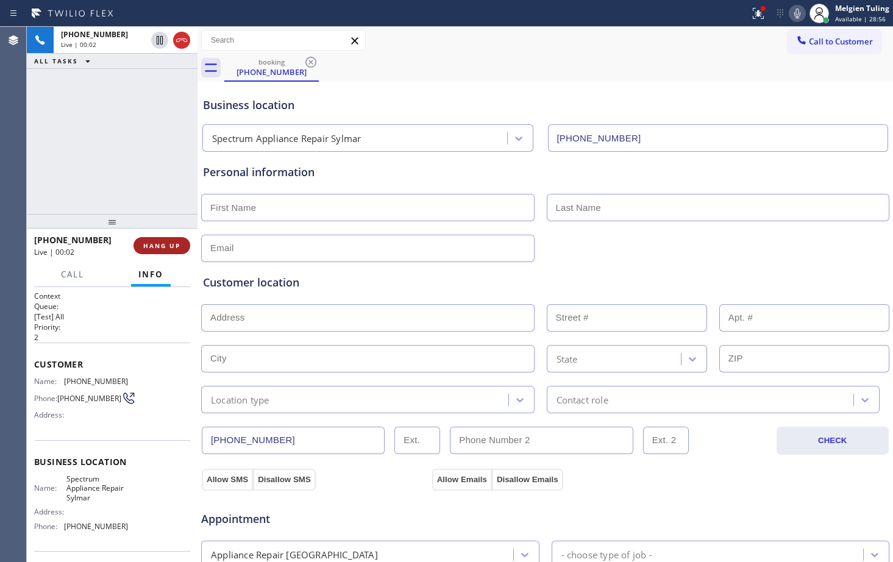
click at [170, 245] on span "HANG UP" at bounding box center [161, 245] width 37 height 9
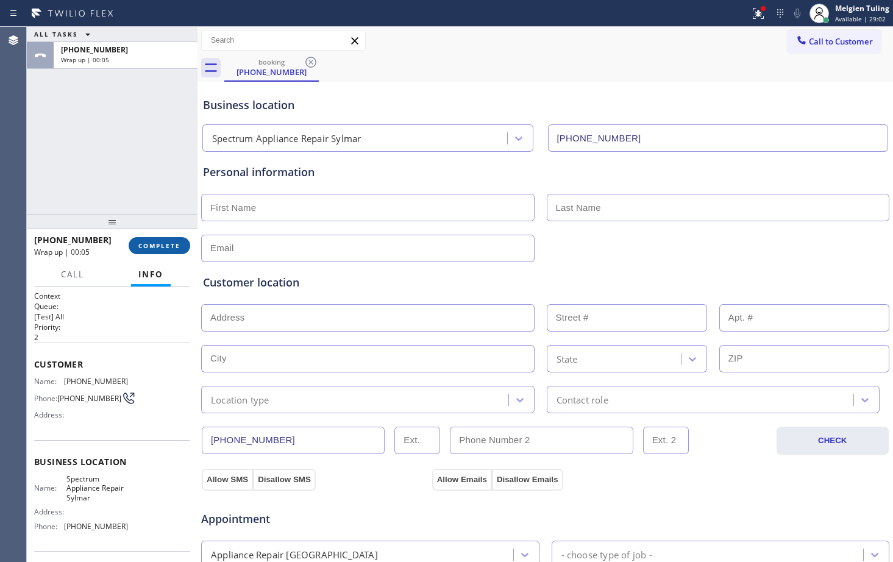
click at [163, 244] on span "COMPLETE" at bounding box center [159, 245] width 42 height 9
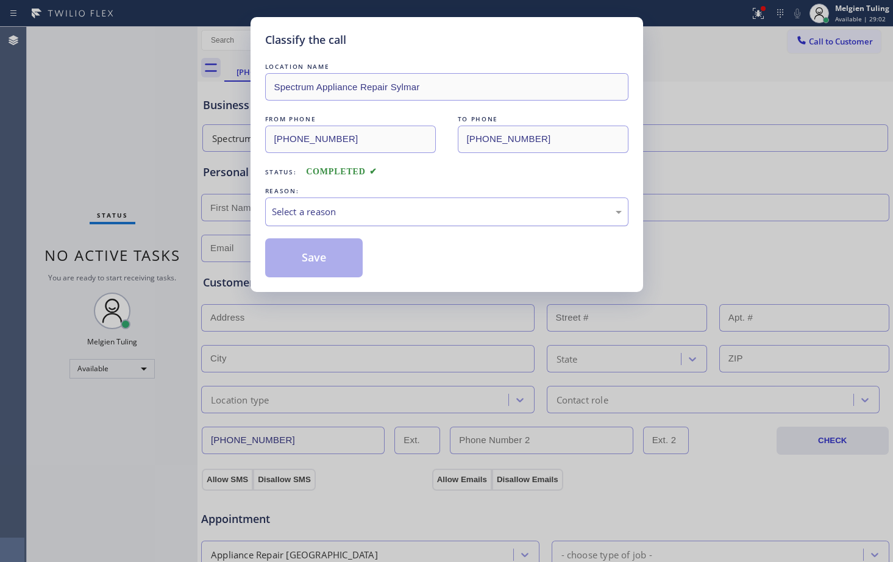
click at [281, 205] on div "Select a reason" at bounding box center [447, 212] width 350 height 14
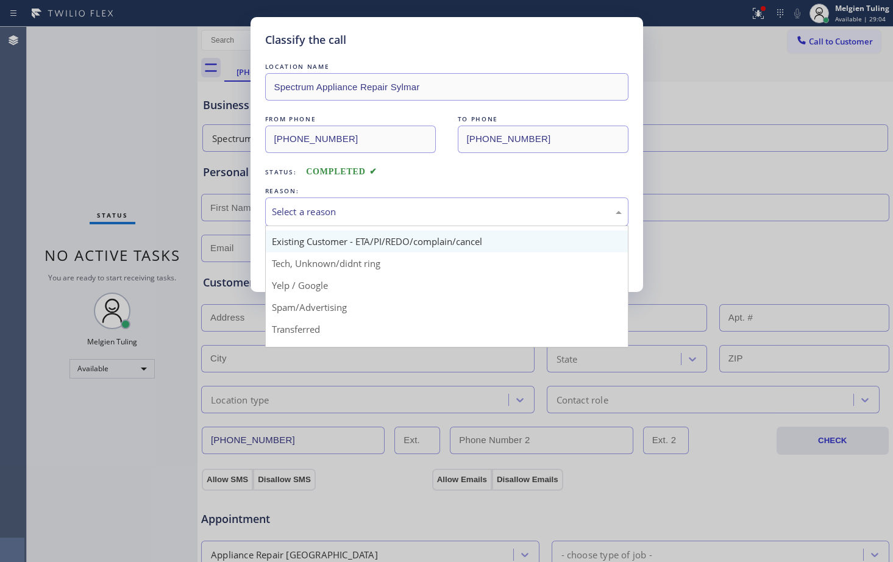
scroll to position [61, 0]
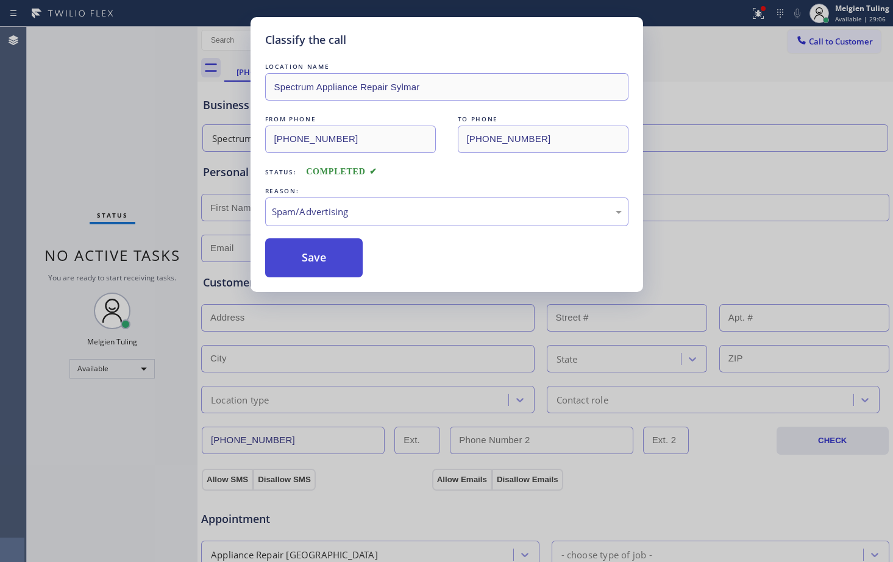
click at [301, 267] on button "Save" at bounding box center [314, 257] width 98 height 39
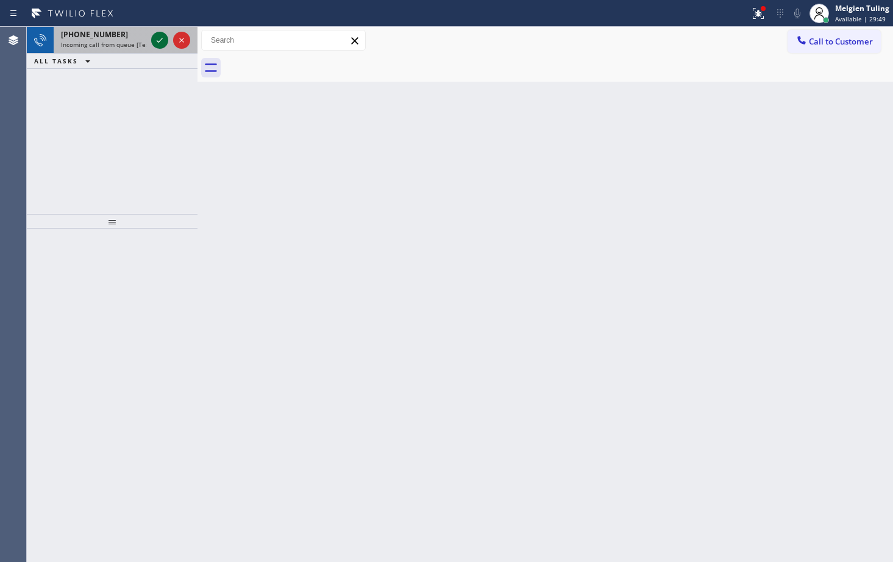
click at [160, 40] on icon at bounding box center [159, 40] width 15 height 15
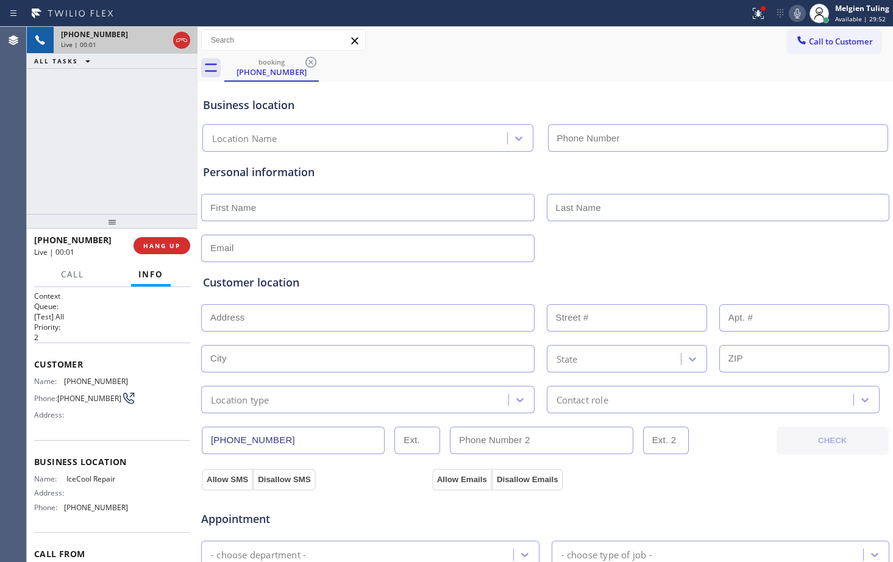
type input "[PHONE_NUMBER]"
click at [152, 245] on span "HANG UP" at bounding box center [161, 245] width 37 height 9
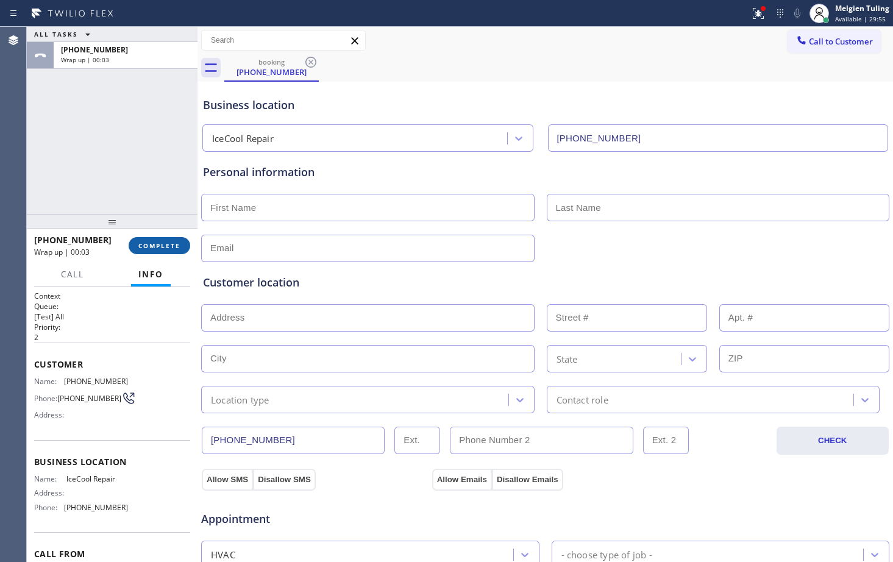
click at [179, 240] on button "COMPLETE" at bounding box center [160, 245] width 62 height 17
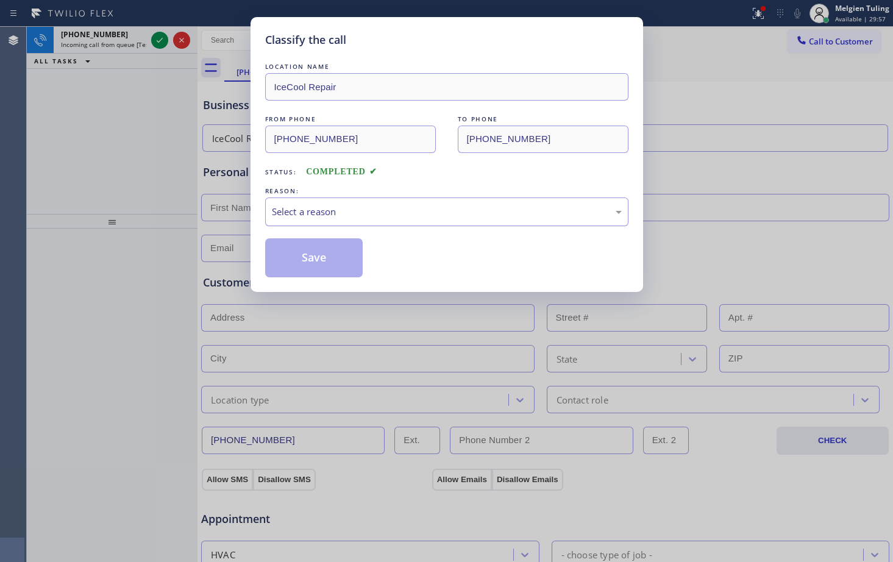
click at [324, 213] on div "Select a reason" at bounding box center [447, 212] width 350 height 14
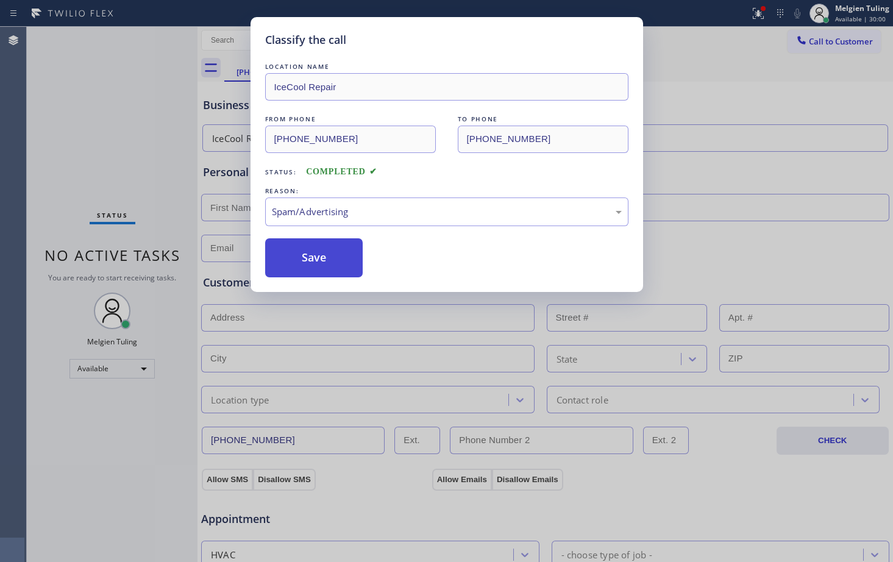
click at [319, 276] on button "Save" at bounding box center [314, 257] width 98 height 39
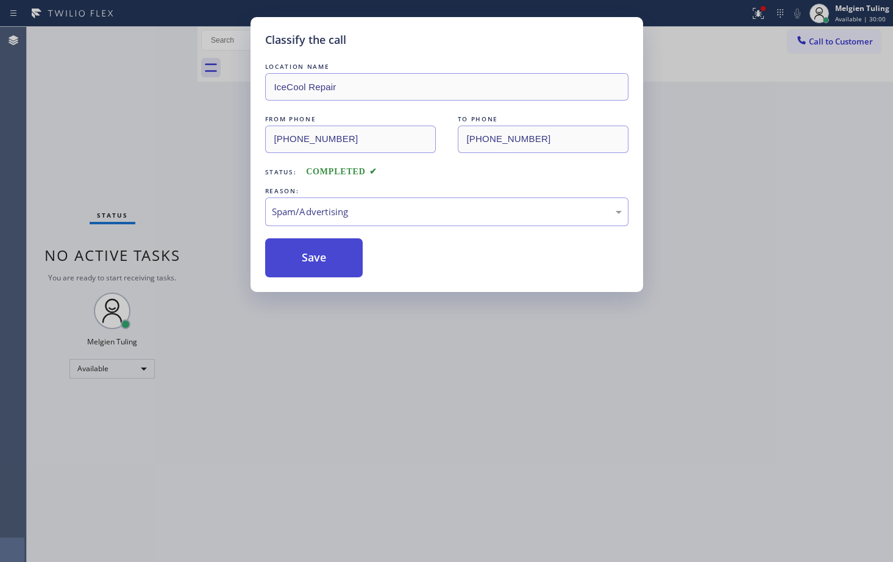
click at [319, 275] on button "Save" at bounding box center [314, 257] width 98 height 39
click at [327, 264] on div "Back to Dashboard Change Sender ID Customers Technicians Select a contact Outbo…" at bounding box center [544, 294] width 695 height 535
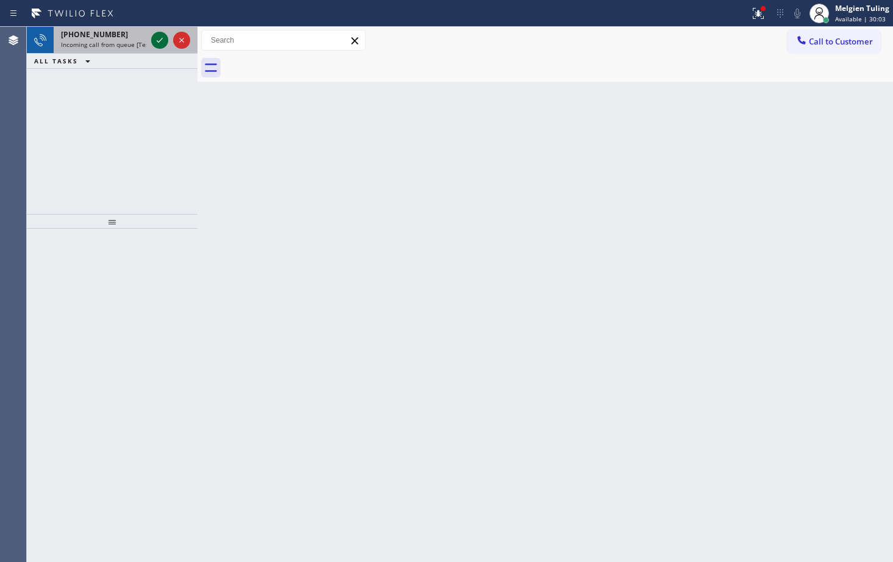
click at [165, 38] on icon at bounding box center [159, 40] width 15 height 15
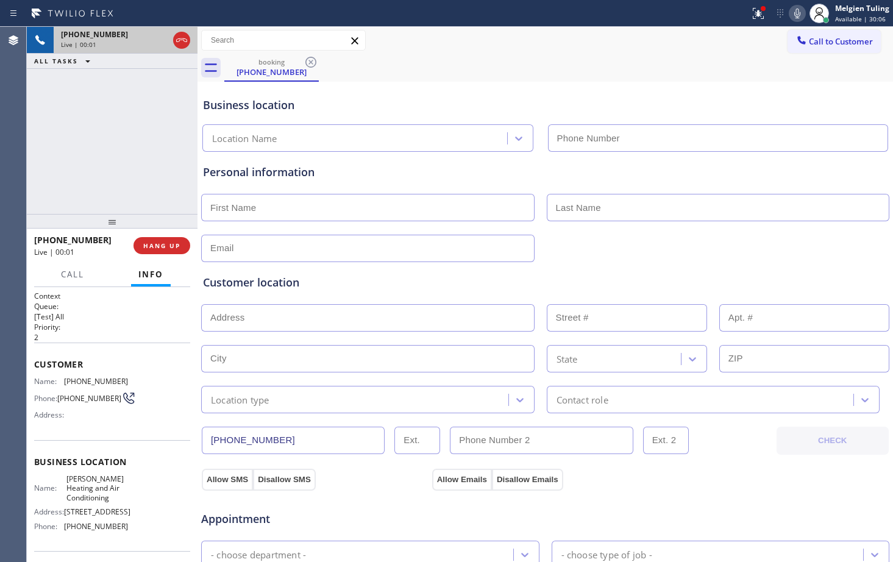
type input "[PHONE_NUMBER]"
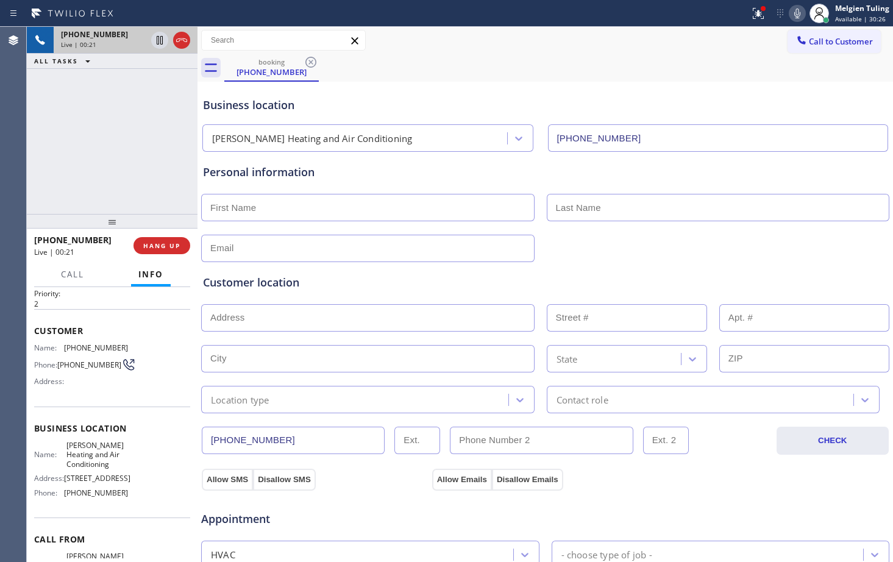
scroll to position [61, 0]
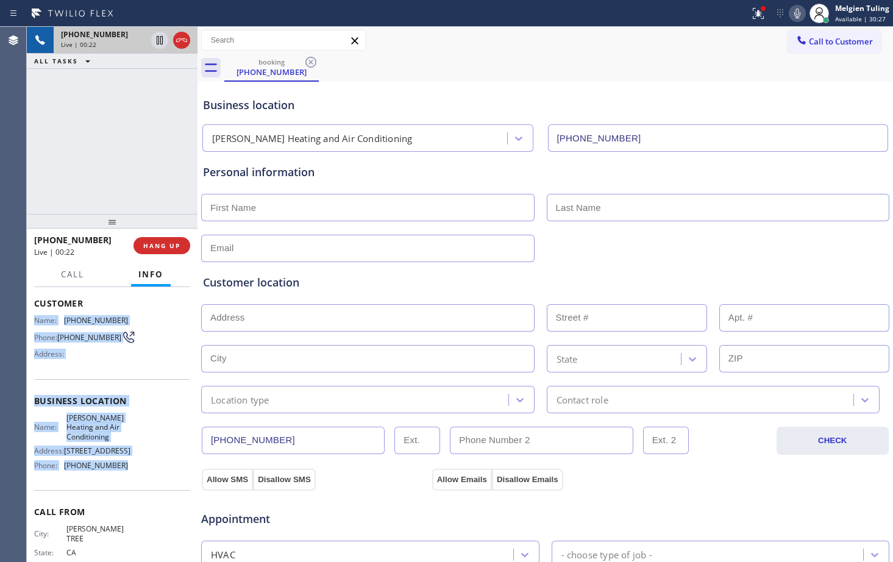
drag, startPoint x: 32, startPoint y: 377, endPoint x: 135, endPoint y: 479, distance: 144.4
click at [135, 479] on div "Context Queue: [Test] All Priority: 2 Customer Name: [PHONE_NUMBER] Phone: [PHO…" at bounding box center [112, 424] width 171 height 275
copy div "Name: [PHONE_NUMBER] Phone: [PHONE_NUMBER] Address: Business location Name: [PE…"
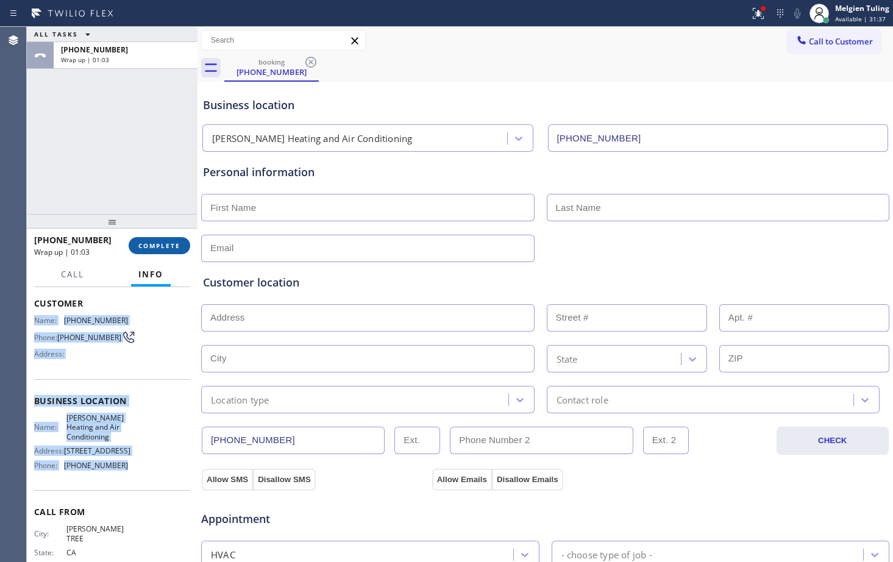
click at [168, 248] on span "COMPLETE" at bounding box center [159, 245] width 42 height 9
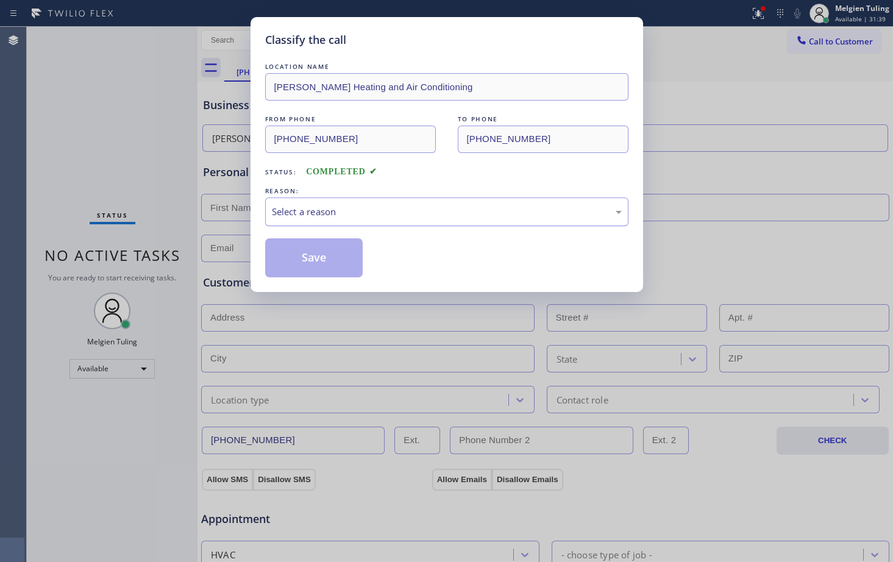
click at [346, 210] on div "Select a reason" at bounding box center [447, 212] width 350 height 14
click at [325, 272] on button "Save" at bounding box center [314, 257] width 98 height 39
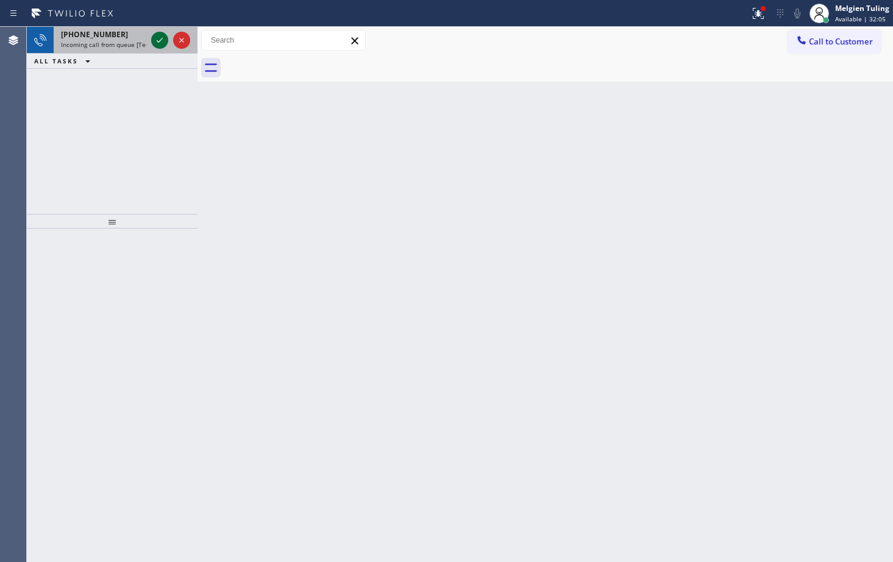
click at [157, 40] on icon at bounding box center [159, 40] width 15 height 15
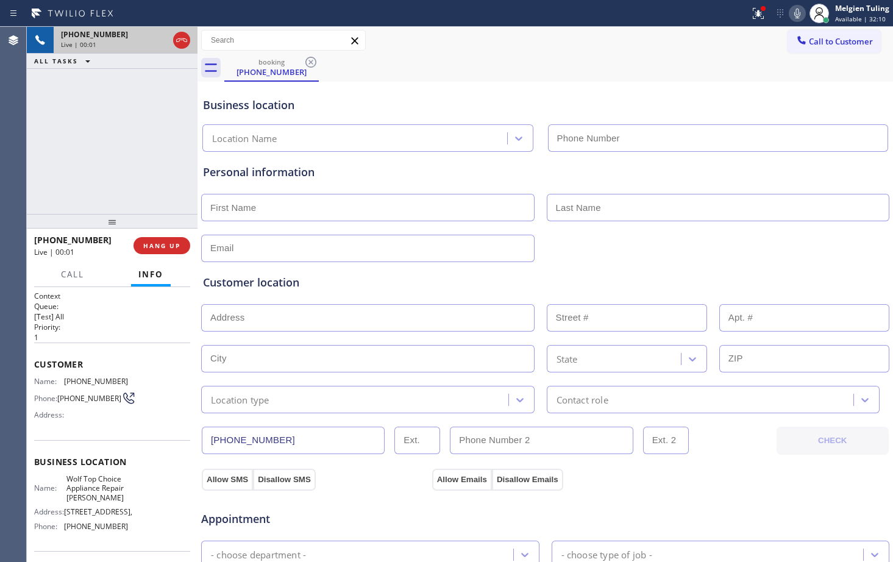
type input "[PHONE_NUMBER]"
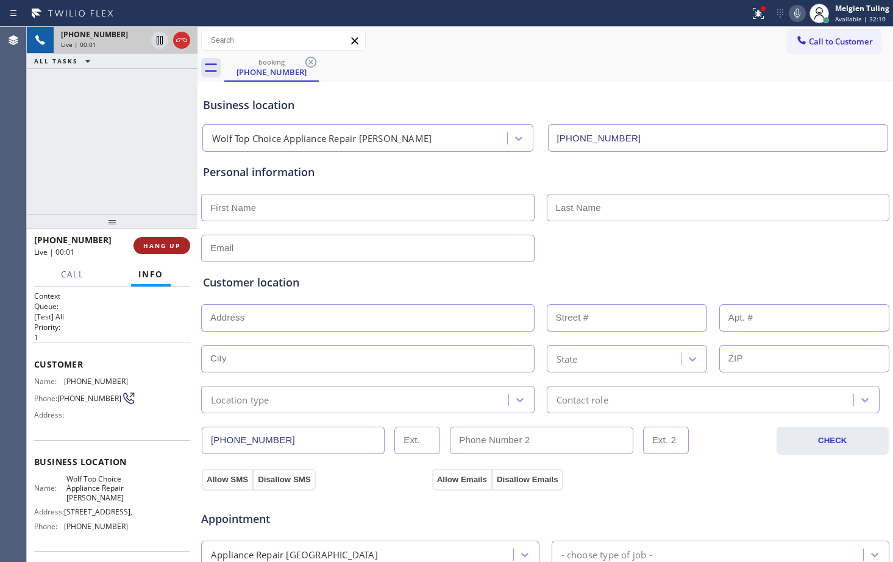
click at [171, 245] on span "HANG UP" at bounding box center [161, 245] width 37 height 9
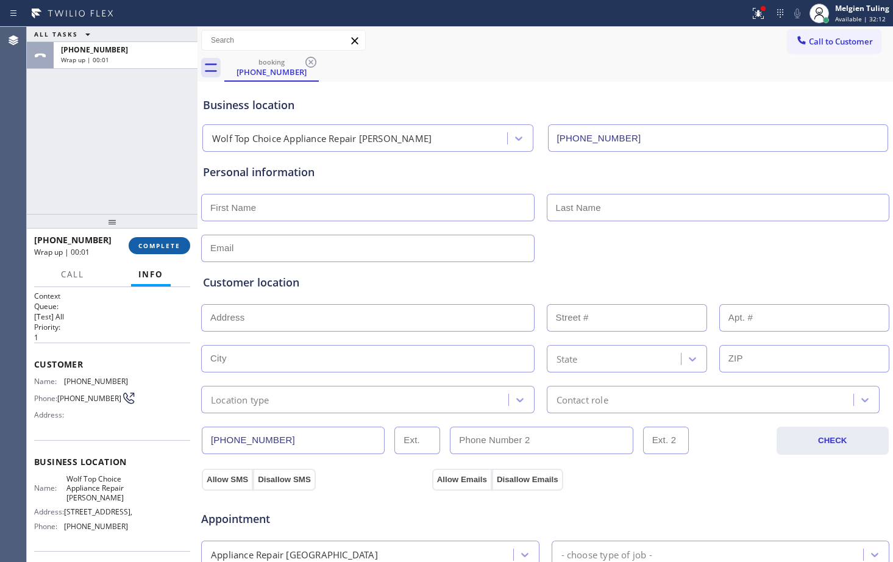
click at [170, 251] on button "COMPLETE" at bounding box center [160, 245] width 62 height 17
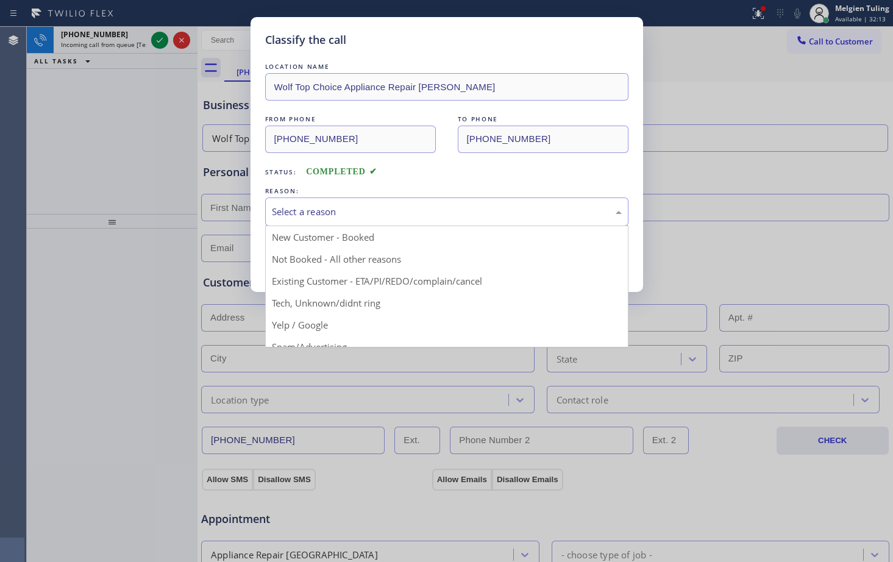
click at [286, 210] on div "Select a reason" at bounding box center [447, 212] width 350 height 14
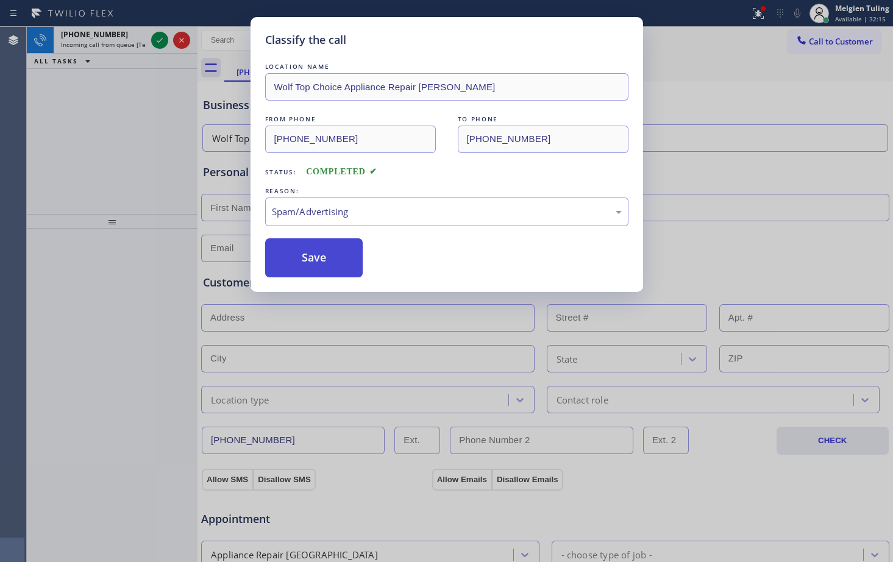
click at [311, 260] on button "Save" at bounding box center [314, 257] width 98 height 39
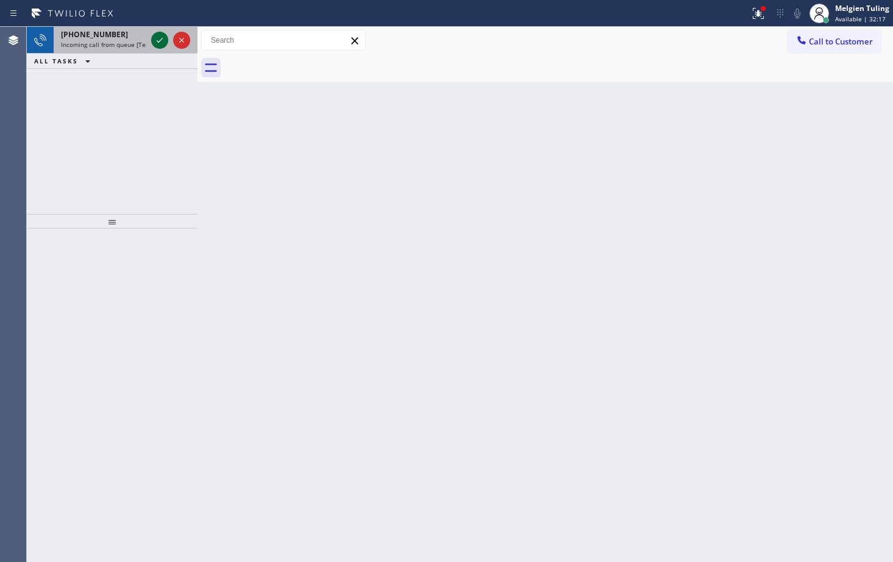
click at [163, 43] on icon at bounding box center [159, 40] width 15 height 15
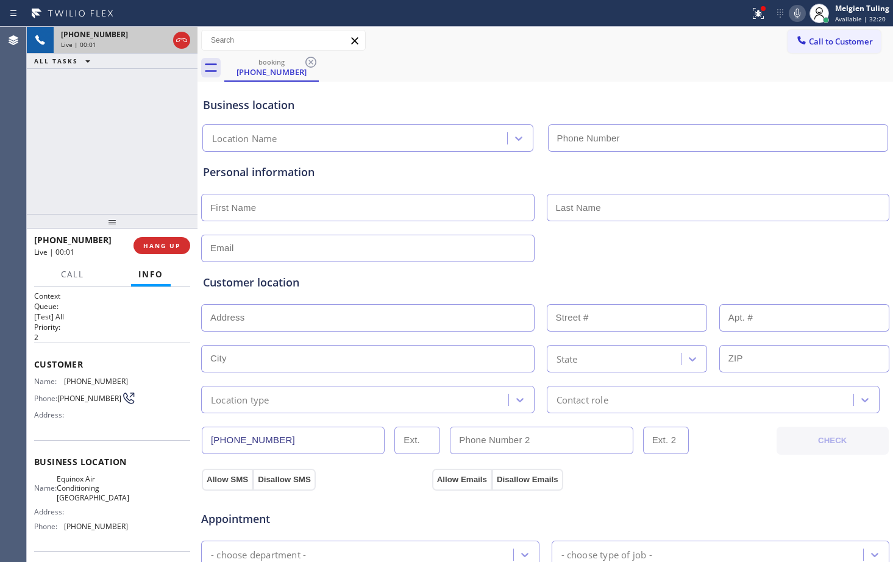
type input "[PHONE_NUMBER]"
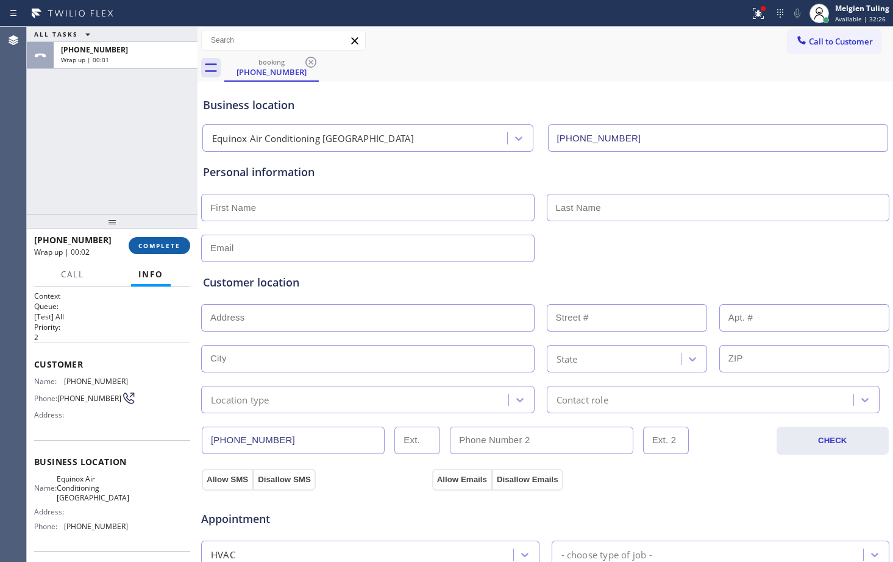
click at [160, 244] on span "COMPLETE" at bounding box center [159, 245] width 42 height 9
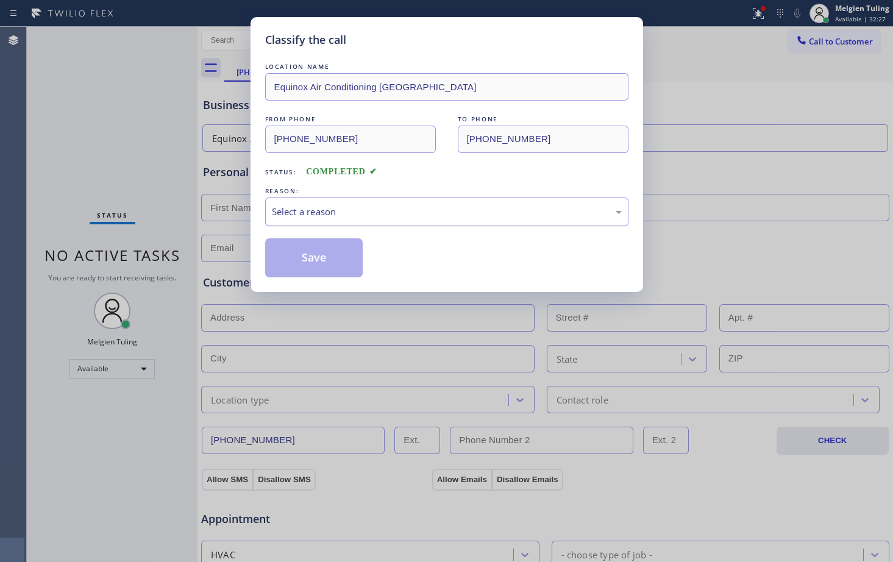
click at [330, 208] on div "Select a reason" at bounding box center [447, 212] width 350 height 14
click at [318, 268] on button "Save" at bounding box center [314, 257] width 98 height 39
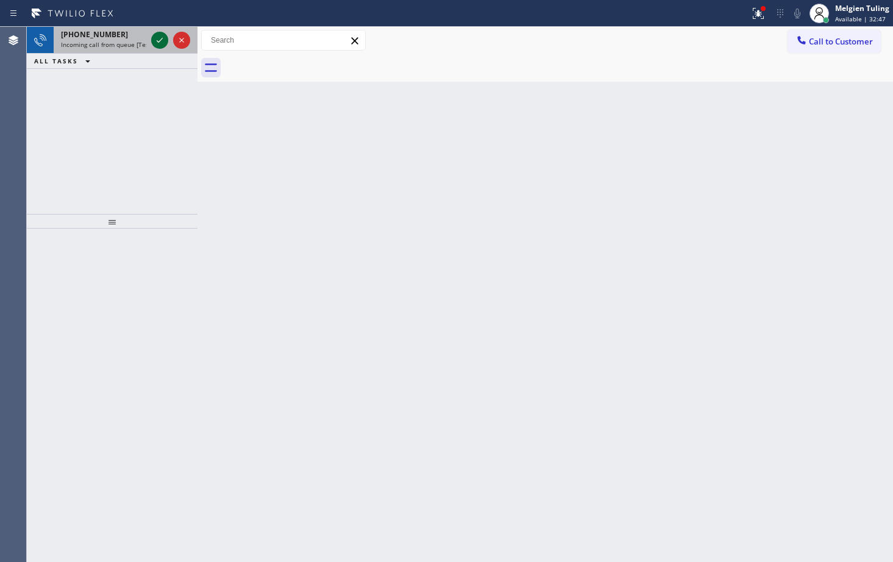
click at [156, 43] on icon at bounding box center [159, 40] width 15 height 15
click at [158, 41] on icon at bounding box center [160, 40] width 6 height 5
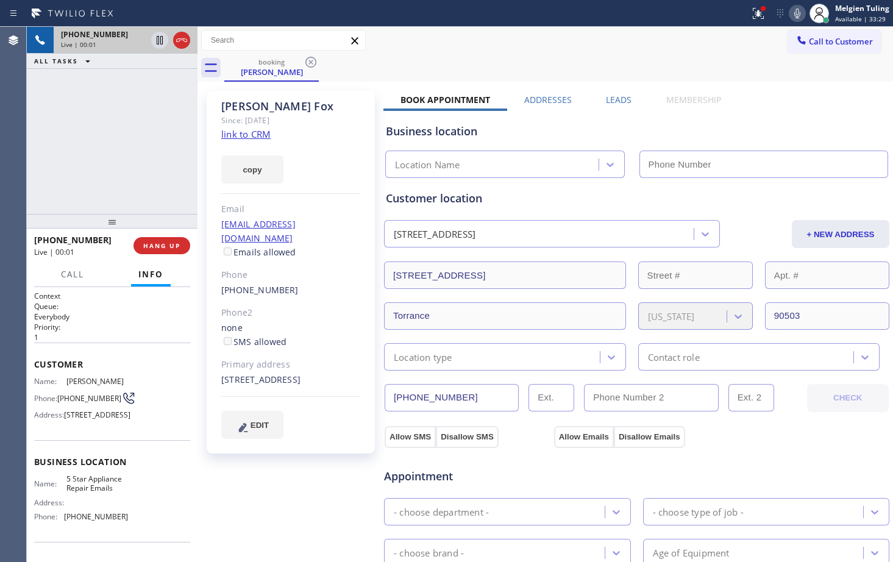
type input "[PHONE_NUMBER]"
click at [262, 137] on link "link to CRM" at bounding box center [245, 134] width 49 height 12
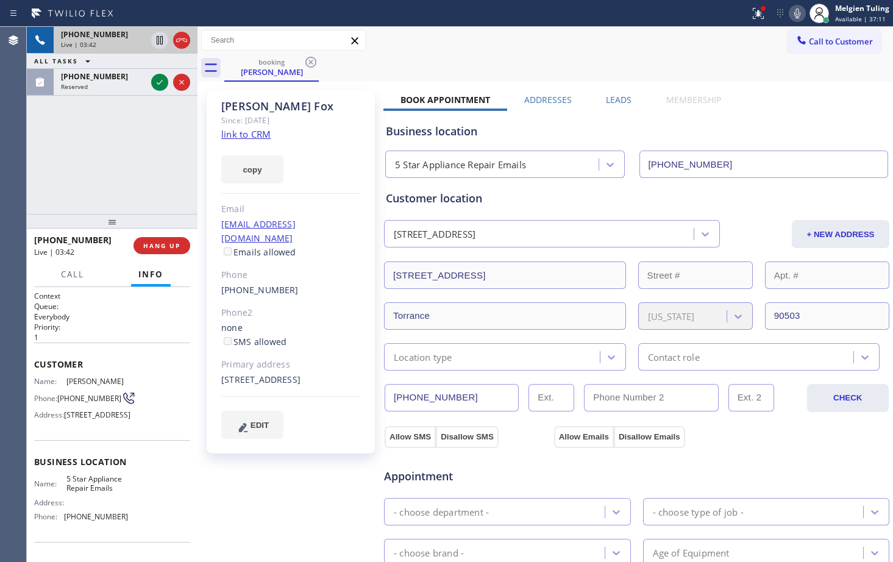
click at [475, 231] on div "[STREET_ADDRESS]" at bounding box center [435, 234] width 82 height 14
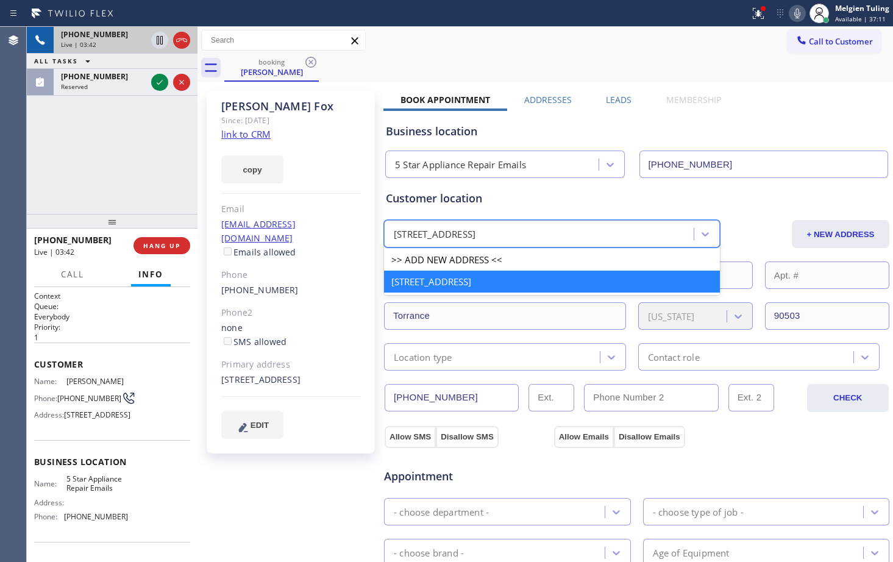
click at [475, 231] on div "[STREET_ADDRESS]" at bounding box center [435, 234] width 82 height 14
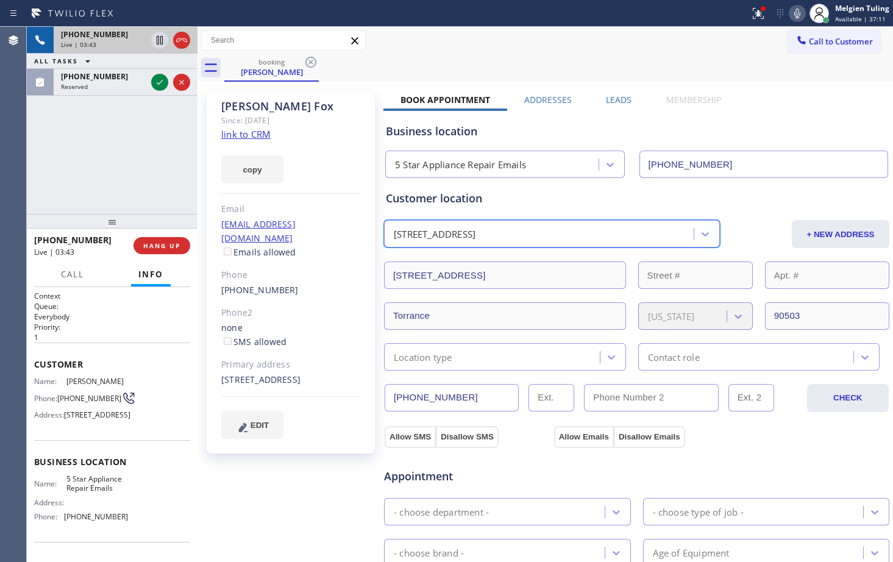
click at [475, 231] on div "[STREET_ADDRESS]" at bounding box center [435, 234] width 82 height 14
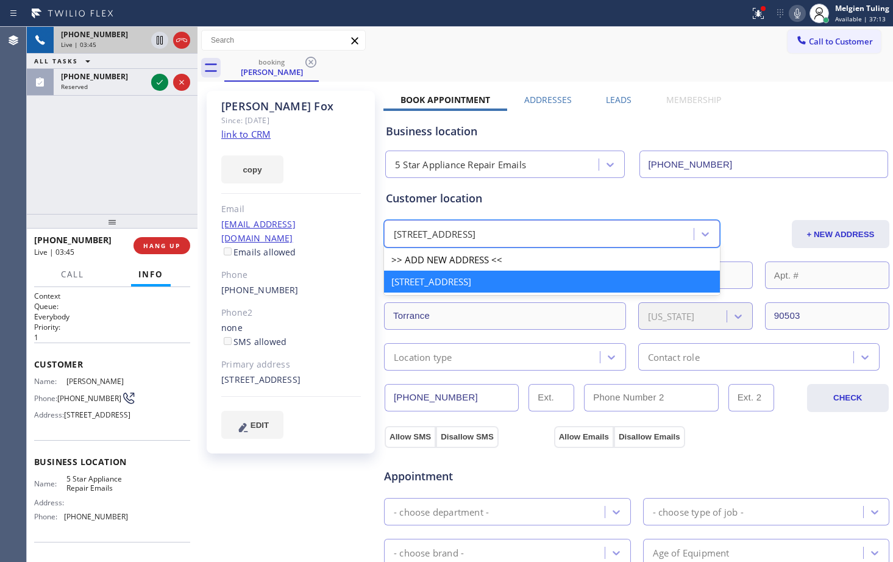
drag, startPoint x: 561, startPoint y: 233, endPoint x: 535, endPoint y: 230, distance: 26.4
click at [475, 230] on div "[STREET_ADDRESS]" at bounding box center [435, 234] width 82 height 14
drag, startPoint x: 557, startPoint y: 236, endPoint x: 530, endPoint y: 235, distance: 27.5
click at [475, 235] on div "[STREET_ADDRESS]" at bounding box center [435, 234] width 82 height 14
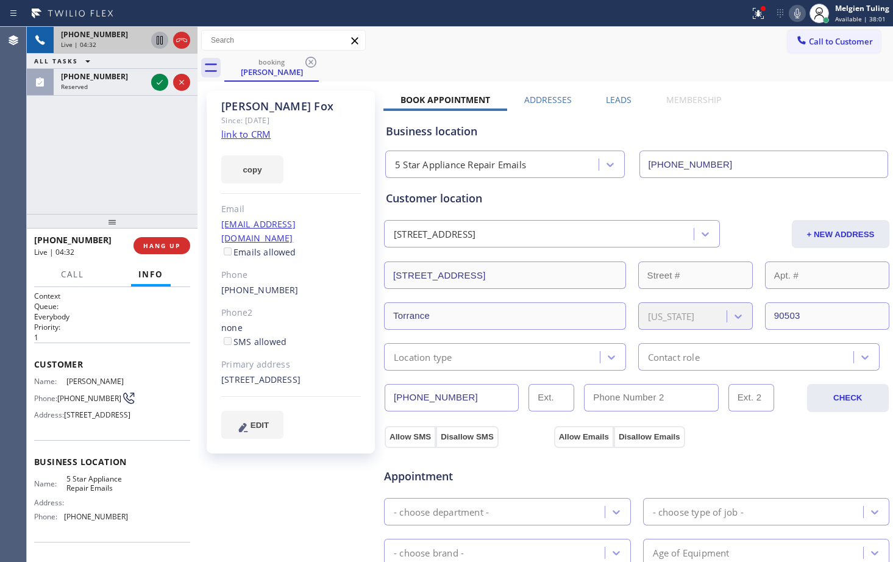
click at [159, 41] on icon at bounding box center [160, 40] width 6 height 9
click at [795, 7] on icon at bounding box center [797, 13] width 15 height 15
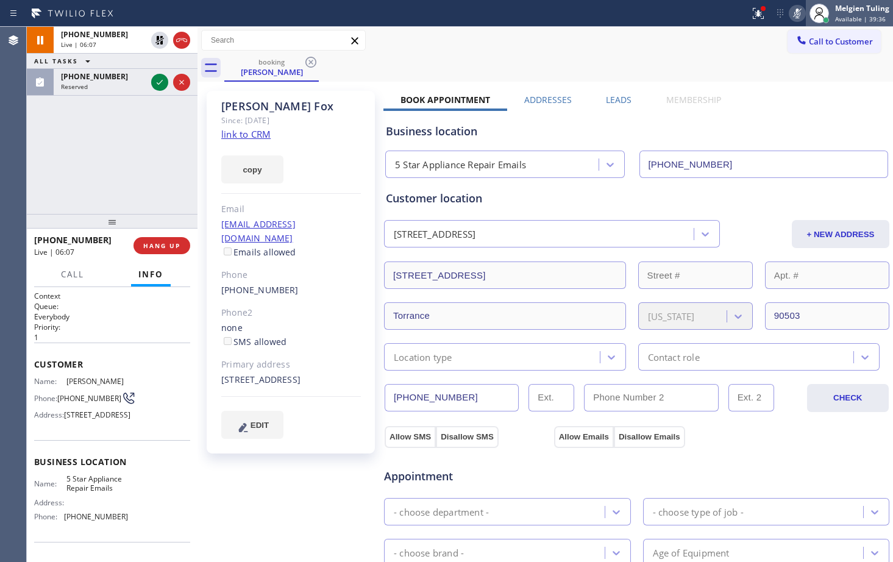
click at [839, 13] on div "Melgien Tuling Available | 39:36" at bounding box center [862, 12] width 60 height 21
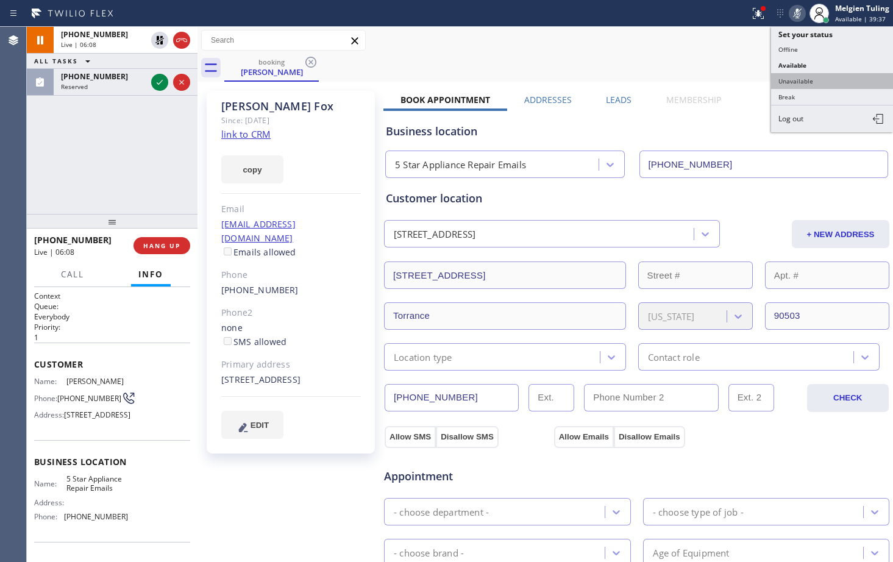
click at [792, 80] on button "Unavailable" at bounding box center [832, 81] width 122 height 16
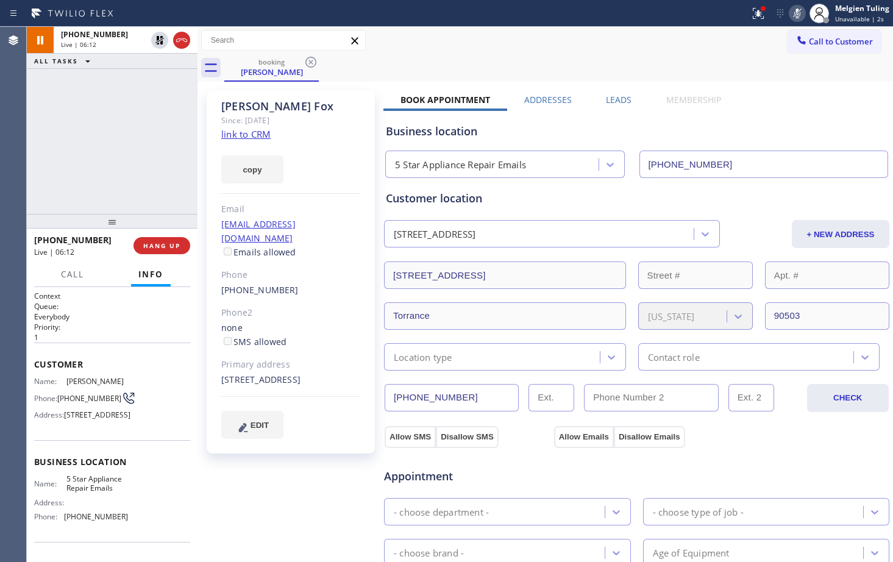
click at [242, 135] on link "link to CRM" at bounding box center [245, 134] width 49 height 12
click at [158, 38] on icon at bounding box center [159, 40] width 9 height 9
click at [797, 12] on icon at bounding box center [797, 13] width 15 height 15
click at [154, 154] on div "[PHONE_NUMBER] Live | 09:27 ALL TASKS ALL TASKS ACTIVE TASKS TASKS IN WRAP UP" at bounding box center [112, 120] width 171 height 187
click at [318, 188] on div "[PERSON_NAME] Since: [DATE] link to CRM copy Email [EMAIL_ADDRESS][DOMAIN_NAME]…" at bounding box center [291, 272] width 168 height 363
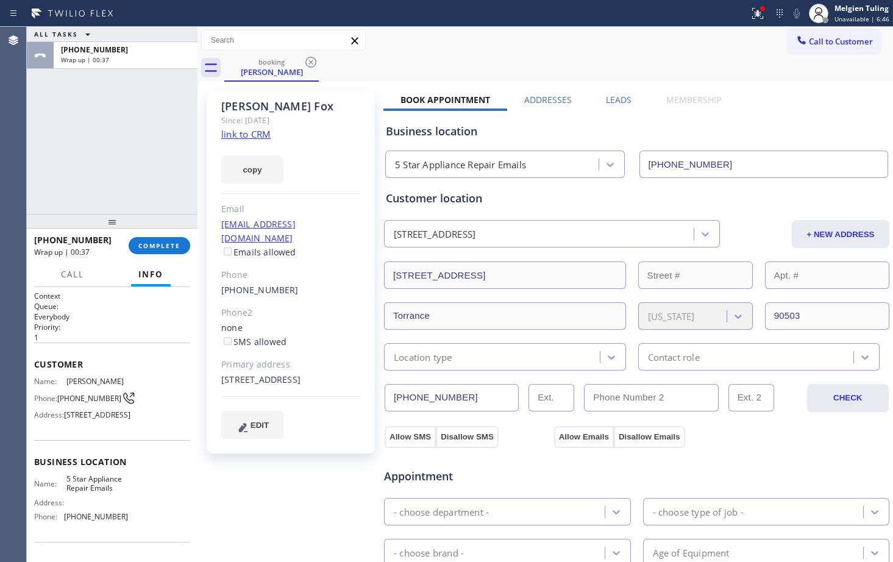
click at [235, 135] on link "link to CRM" at bounding box center [245, 134] width 49 height 12
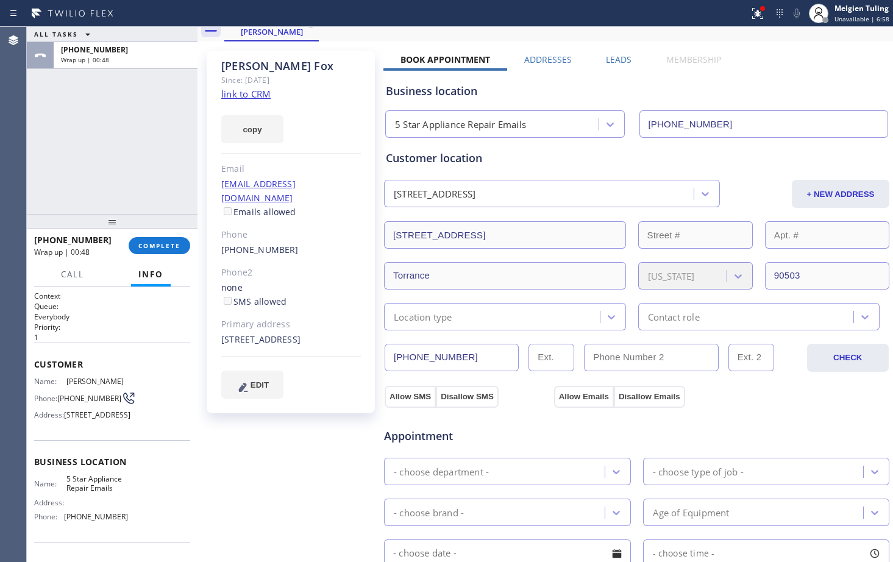
scroll to position [61, 0]
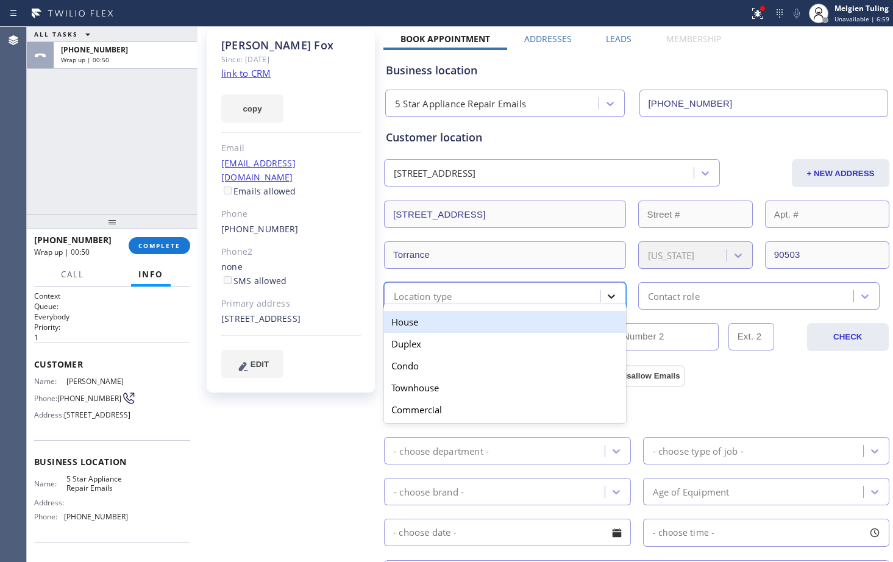
click at [608, 299] on icon at bounding box center [611, 296] width 12 height 12
click at [432, 322] on div "House" at bounding box center [505, 322] width 242 height 22
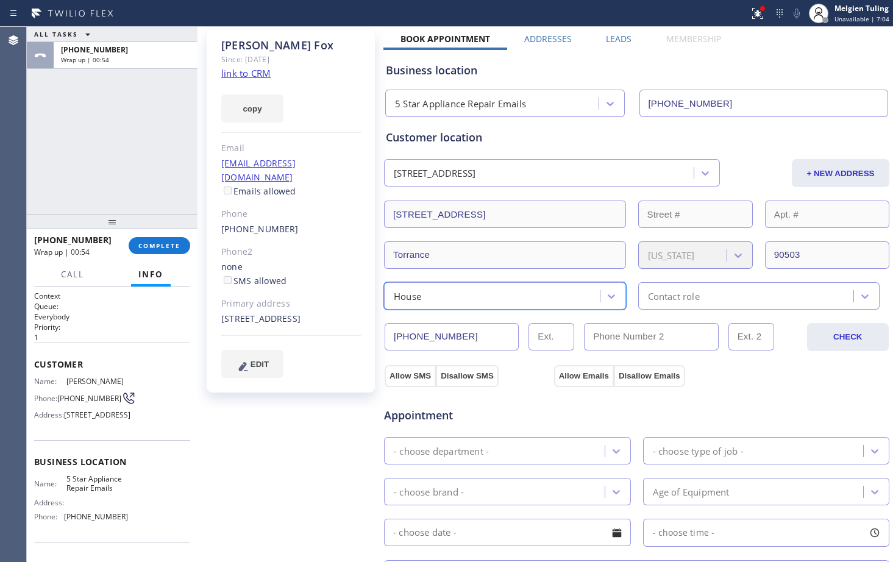
click at [814, 298] on div "Contact role" at bounding box center [748, 295] width 212 height 21
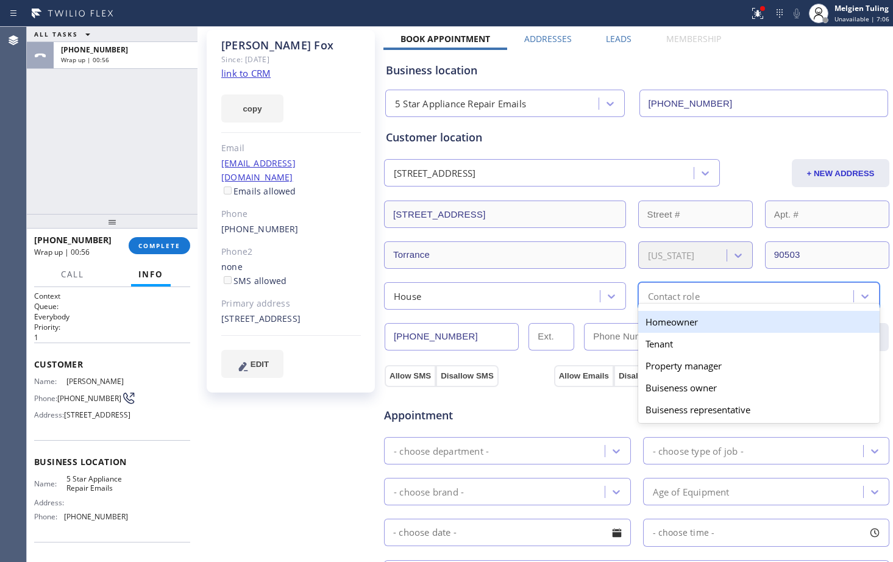
click at [686, 324] on div "Homeowner" at bounding box center [759, 322] width 242 height 22
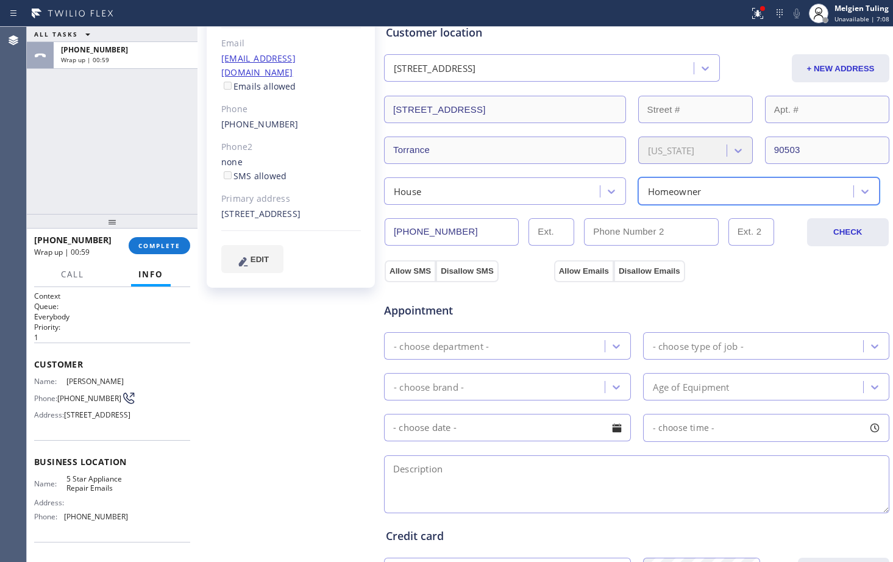
scroll to position [183, 0]
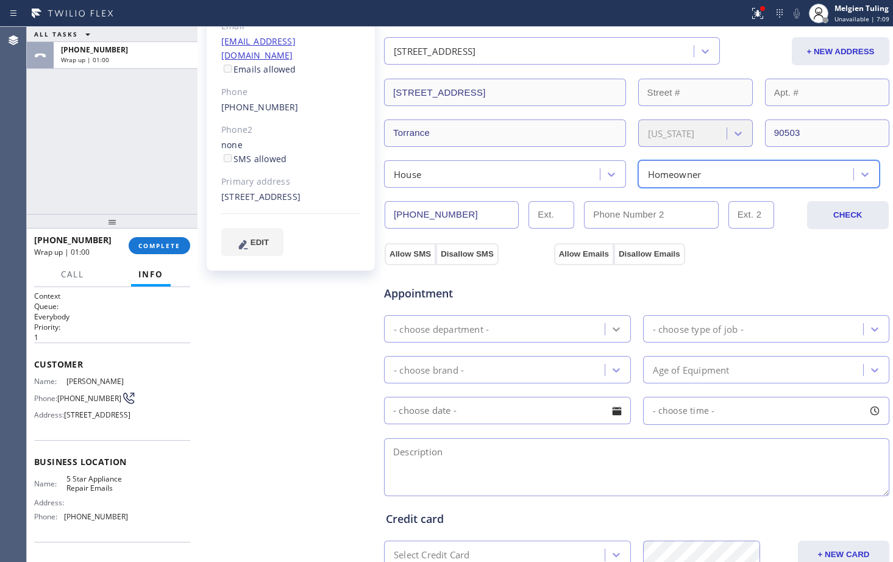
click at [616, 330] on icon at bounding box center [616, 329] width 12 height 12
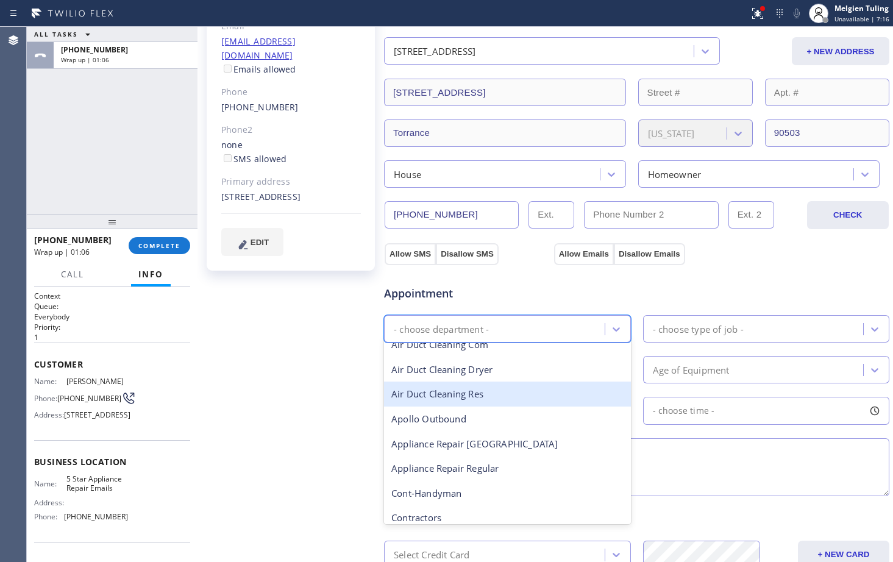
scroll to position [122, 0]
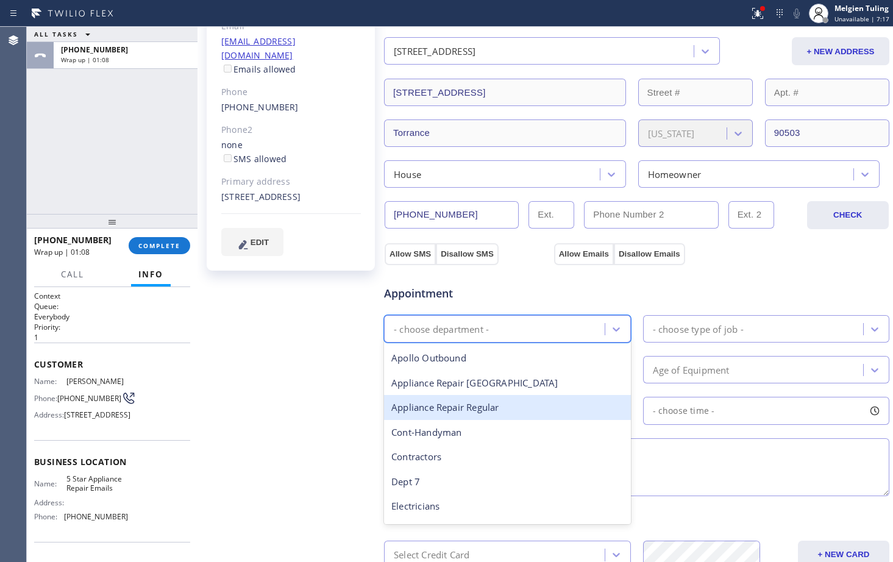
click at [490, 413] on div "Appliance Repair Regular" at bounding box center [507, 407] width 247 height 25
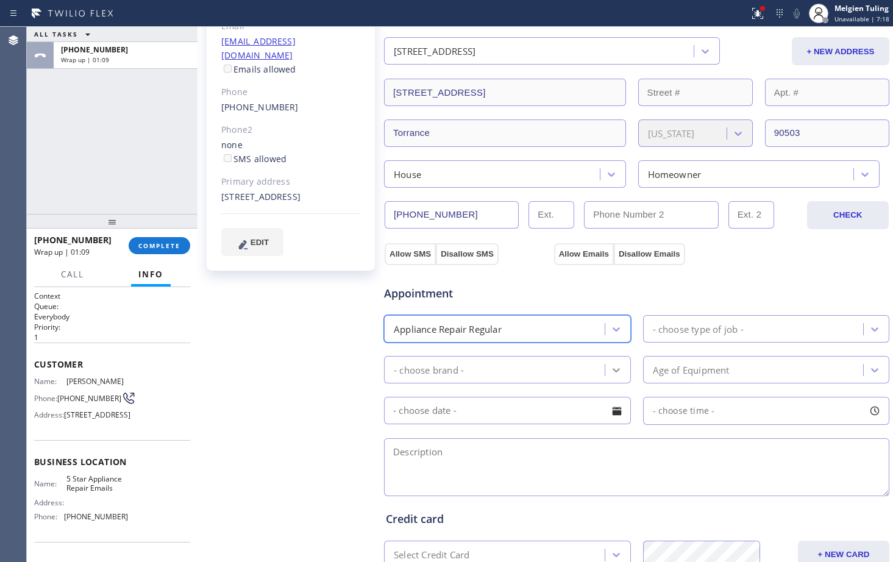
click at [612, 372] on icon at bounding box center [615, 370] width 7 height 4
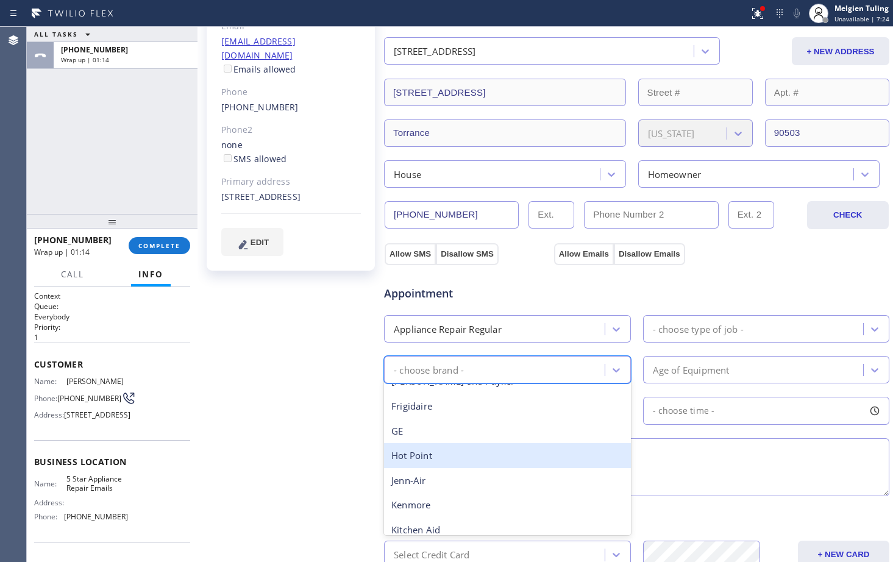
scroll to position [54, 0]
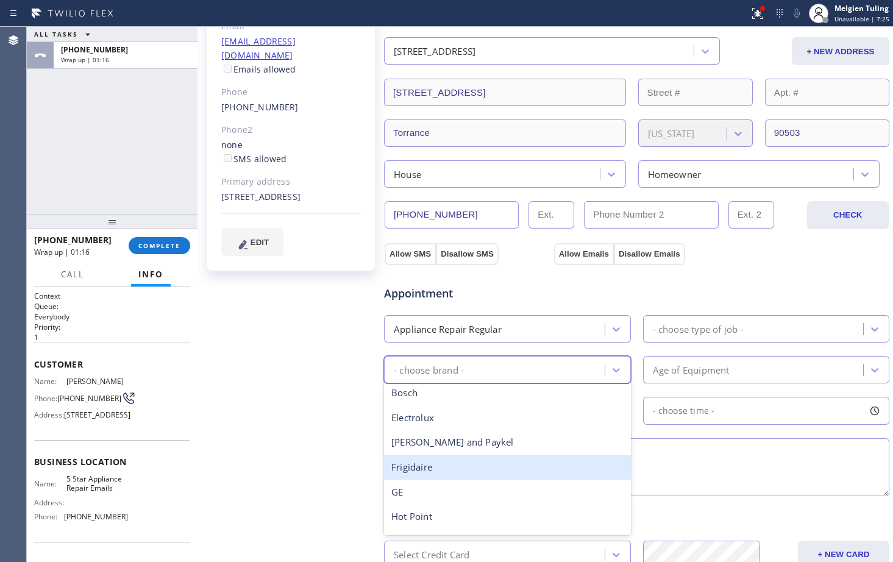
click at [436, 468] on div "Frigidaire" at bounding box center [507, 467] width 247 height 25
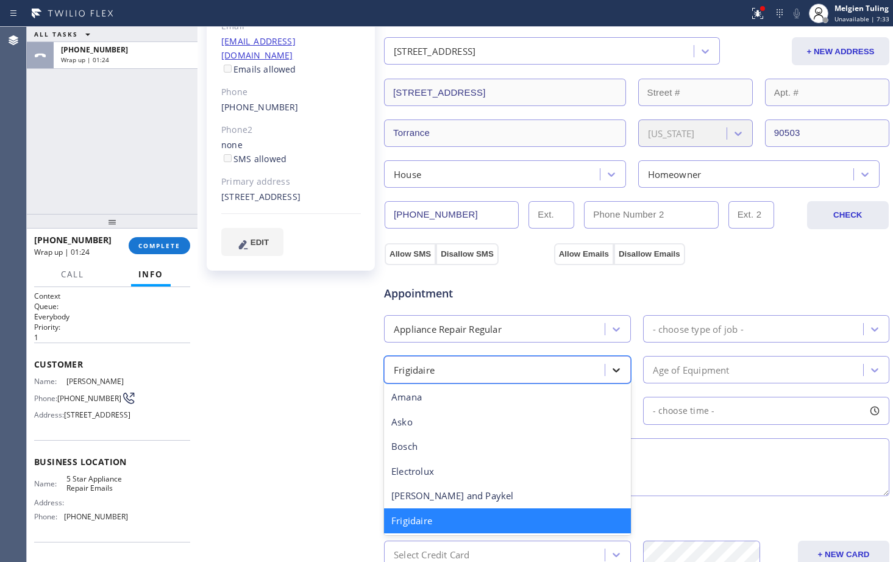
click at [610, 372] on icon at bounding box center [616, 370] width 12 height 12
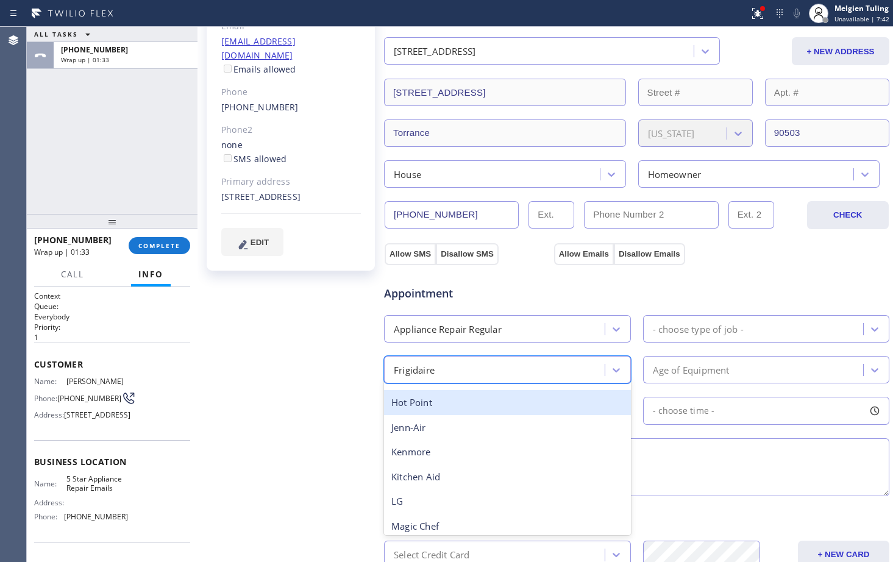
scroll to position [183, 0]
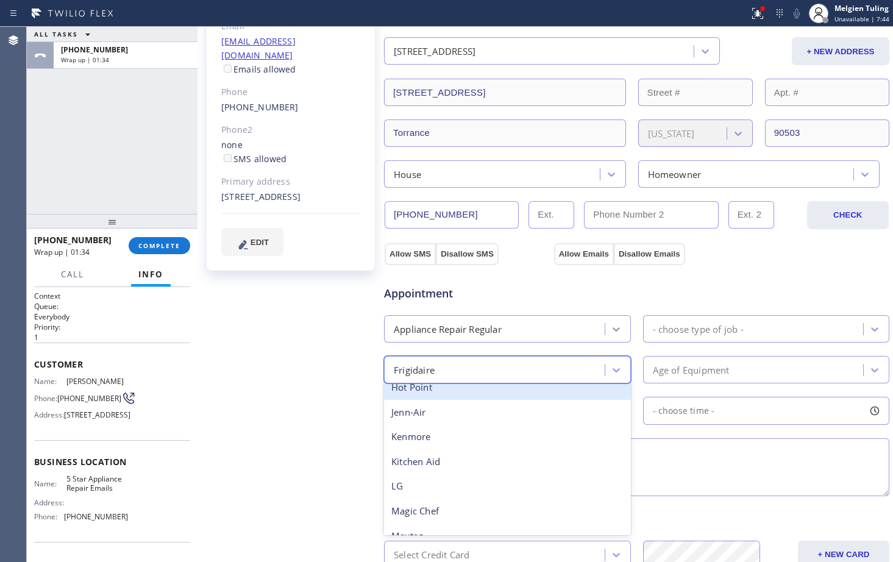
click at [615, 327] on icon at bounding box center [616, 329] width 12 height 12
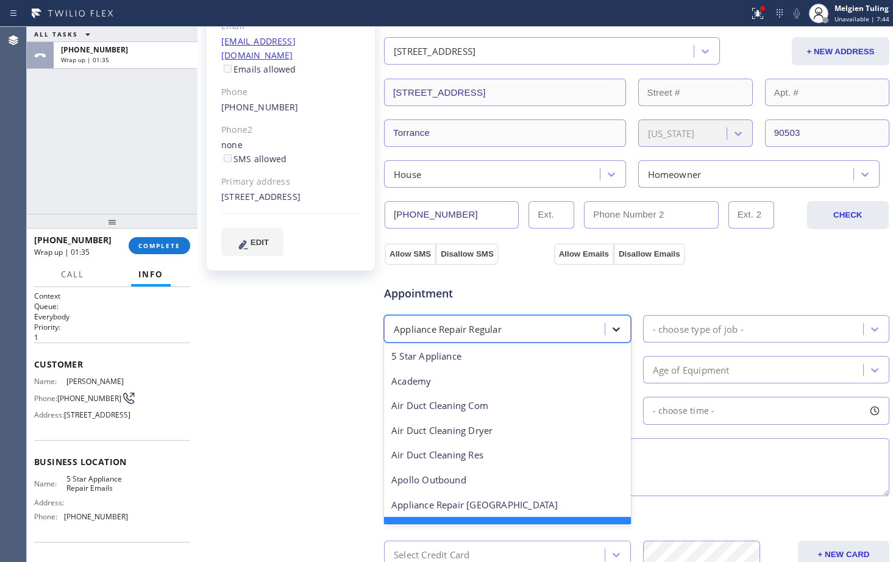
scroll to position [26, 0]
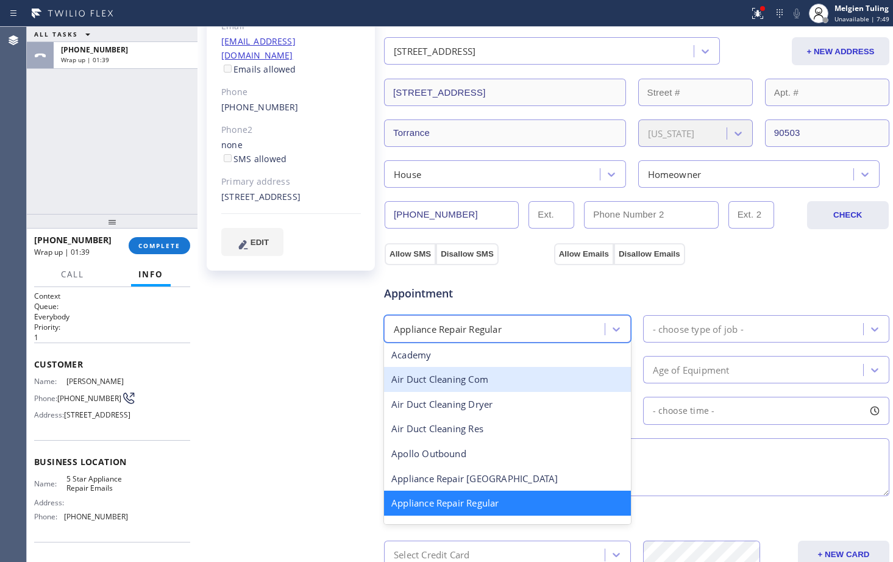
click at [652, 466] on textarea at bounding box center [636, 467] width 505 height 58
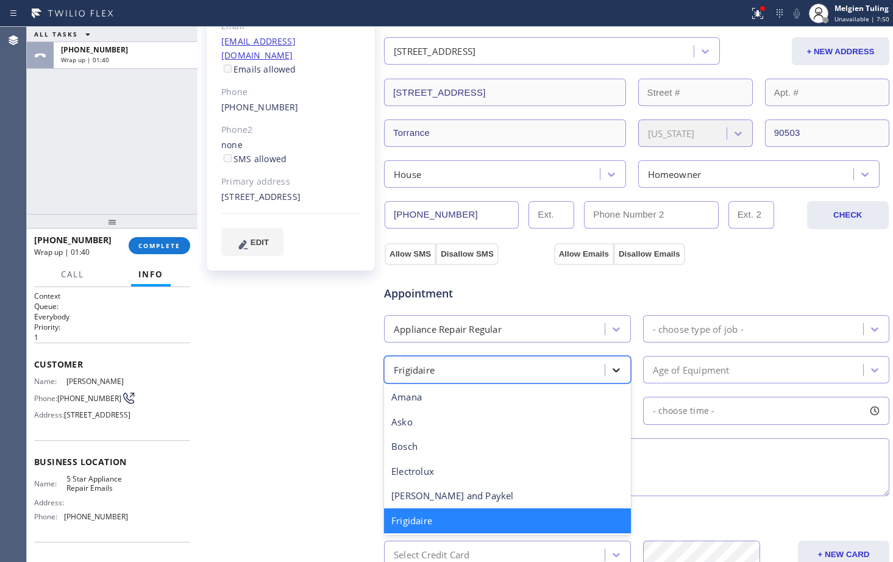
click at [612, 372] on icon at bounding box center [615, 370] width 7 height 4
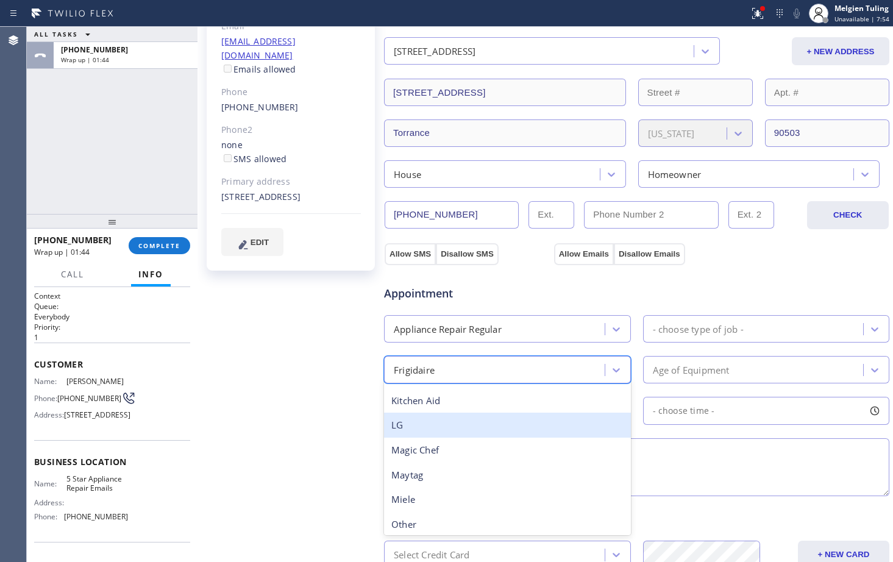
scroll to position [297, 0]
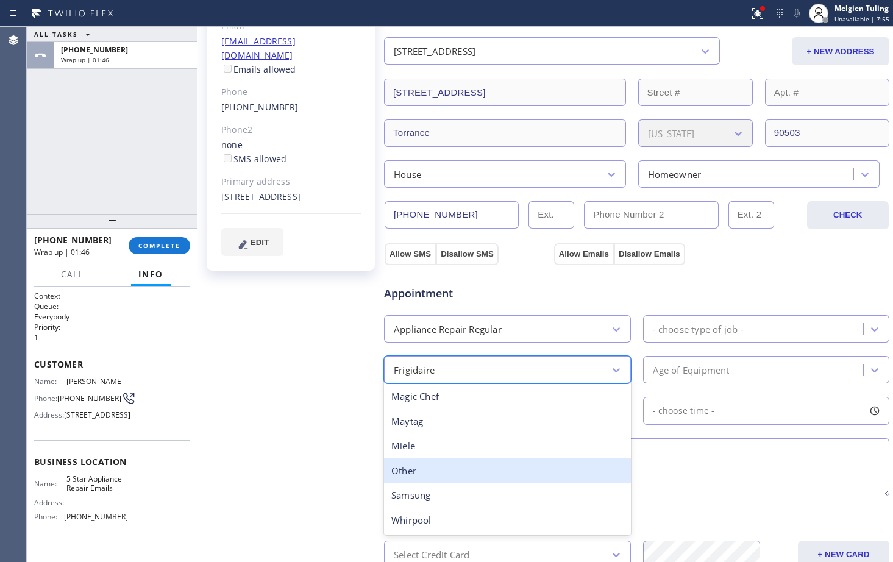
click at [413, 476] on div "Other" at bounding box center [507, 470] width 247 height 25
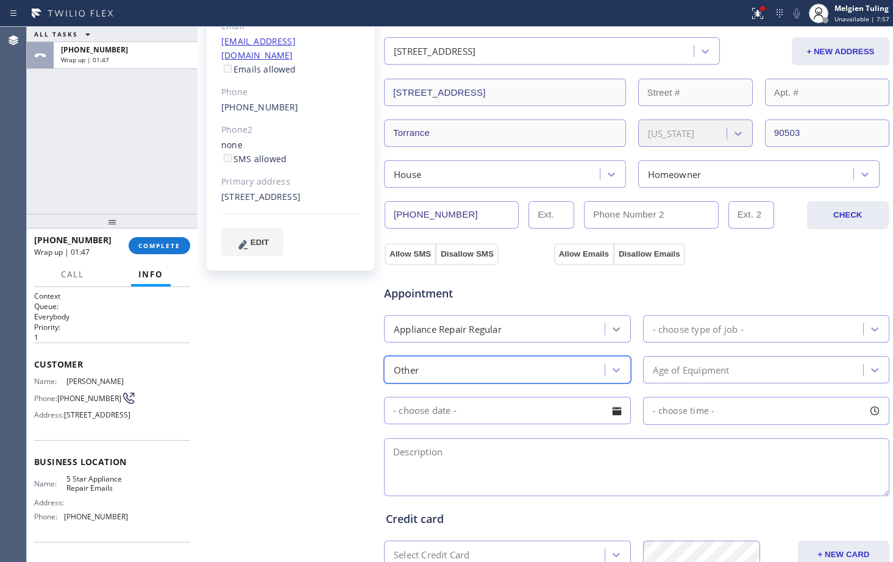
click at [605, 328] on div at bounding box center [616, 329] width 22 height 22
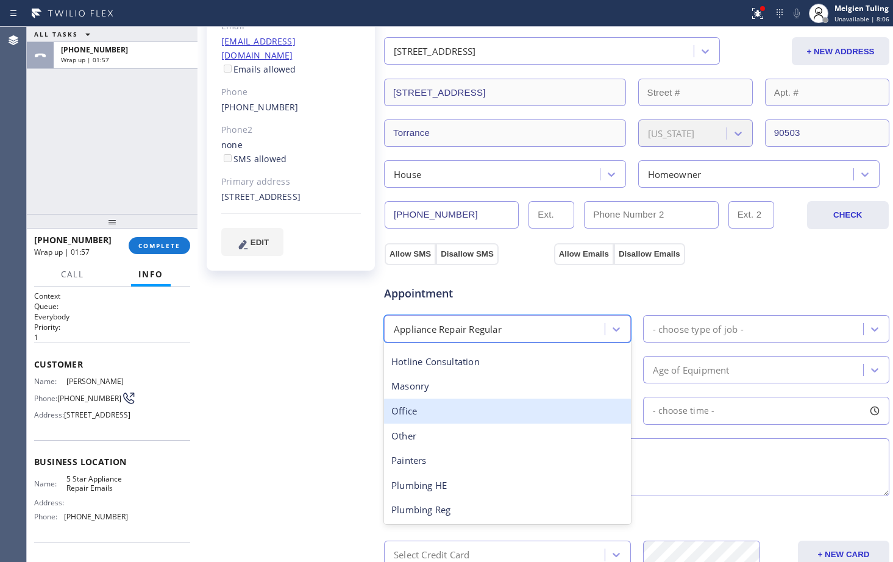
scroll to position [416, 0]
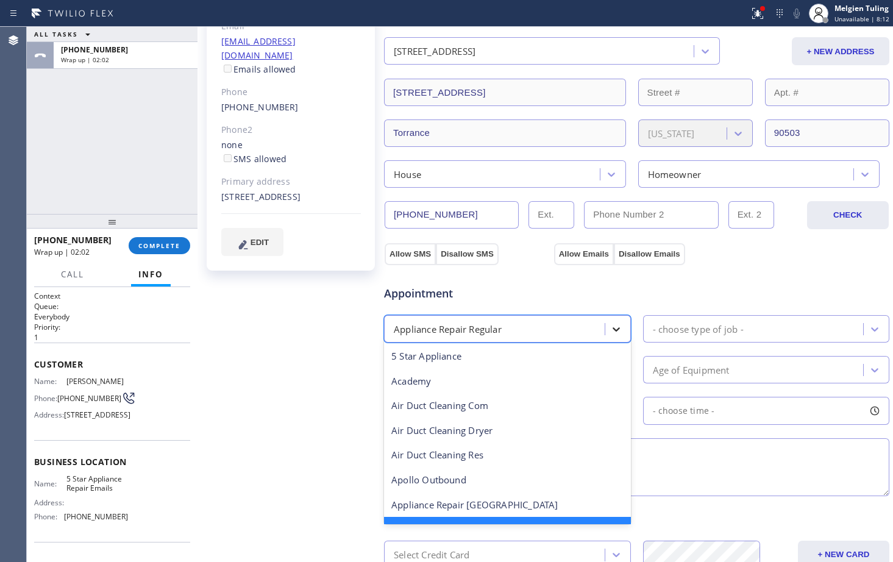
click at [610, 330] on icon at bounding box center [616, 329] width 12 height 12
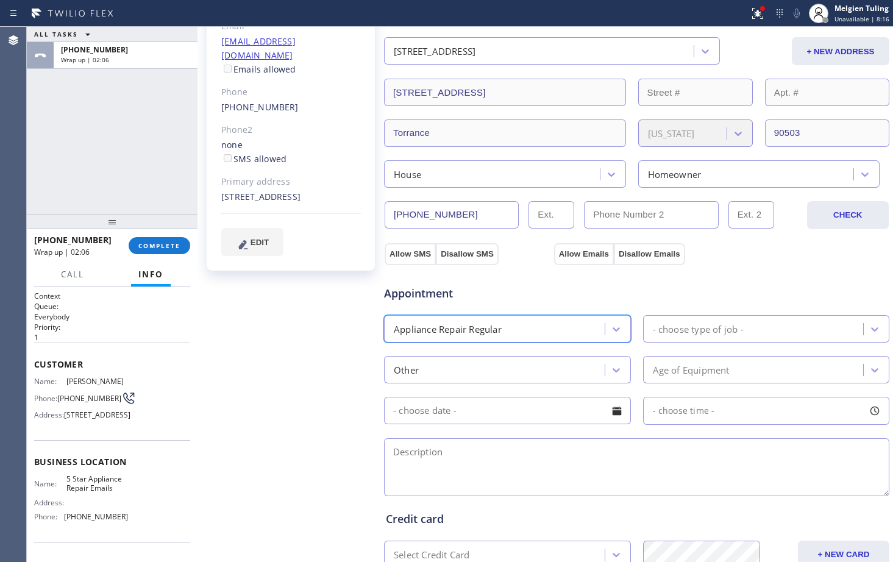
click at [521, 332] on div "Appliance Repair Regular" at bounding box center [496, 328] width 217 height 21
click at [868, 328] on icon at bounding box center [874, 329] width 12 height 12
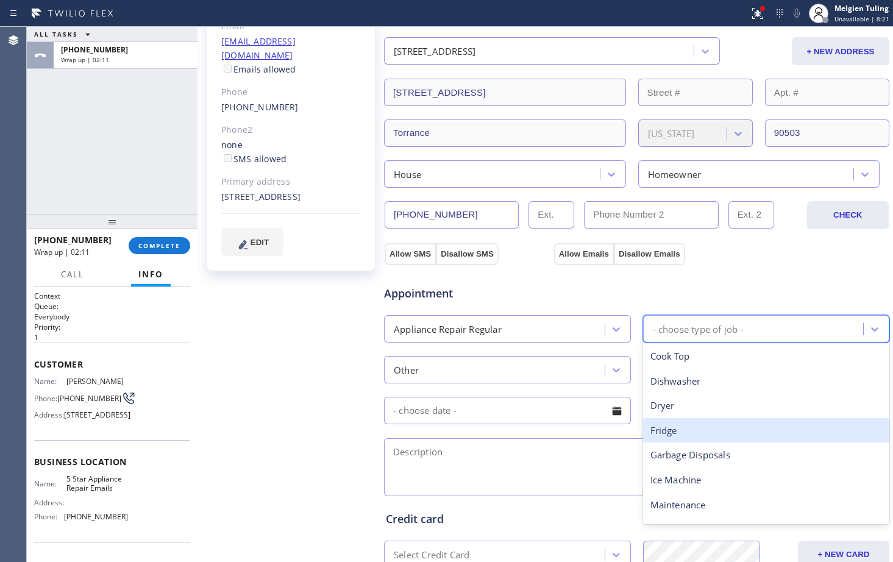
click at [673, 435] on div "Fridge" at bounding box center [766, 430] width 247 height 25
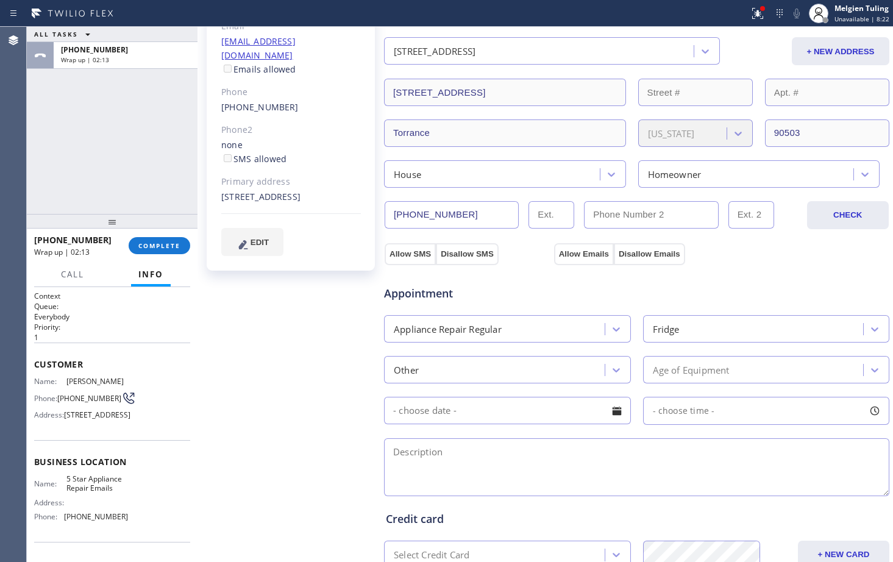
click at [606, 408] on div at bounding box center [616, 410] width 21 height 21
click at [548, 530] on div "15" at bounding box center [551, 531] width 21 height 23
type input "[DATE]"
click at [864, 411] on div at bounding box center [874, 410] width 21 height 21
drag, startPoint x: 650, startPoint y: 483, endPoint x: 669, endPoint y: 483, distance: 18.9
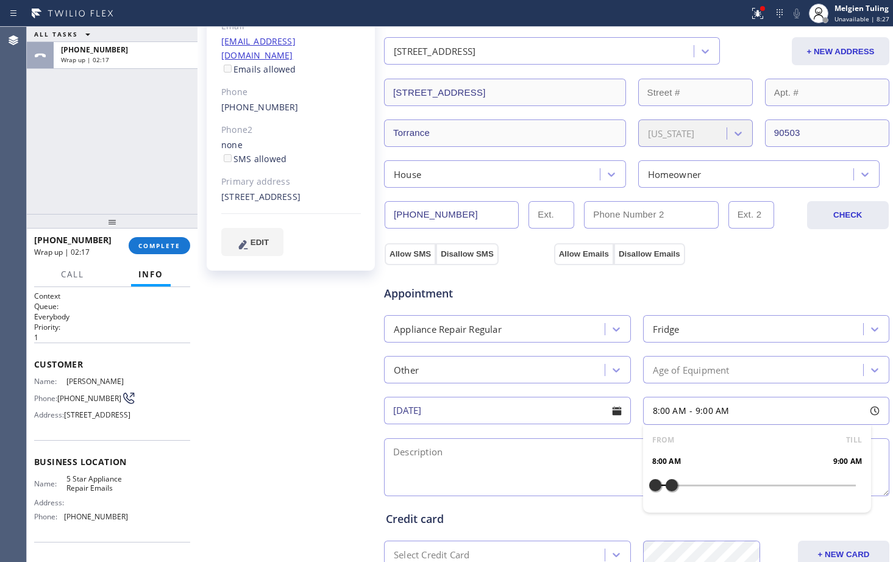
click at [669, 483] on div at bounding box center [671, 485] width 15 height 26
drag, startPoint x: 667, startPoint y: 483, endPoint x: 717, endPoint y: 488, distance: 49.5
click at [717, 488] on div at bounding box center [721, 485] width 15 height 26
drag, startPoint x: 648, startPoint y: 486, endPoint x: 663, endPoint y: 485, distance: 15.3
click at [664, 485] on div at bounding box center [671, 485] width 15 height 26
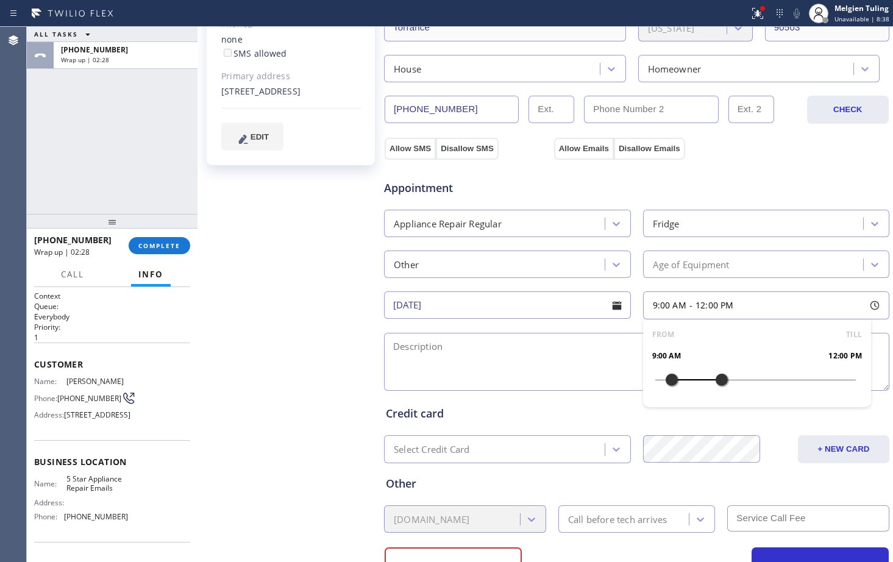
scroll to position [305, 0]
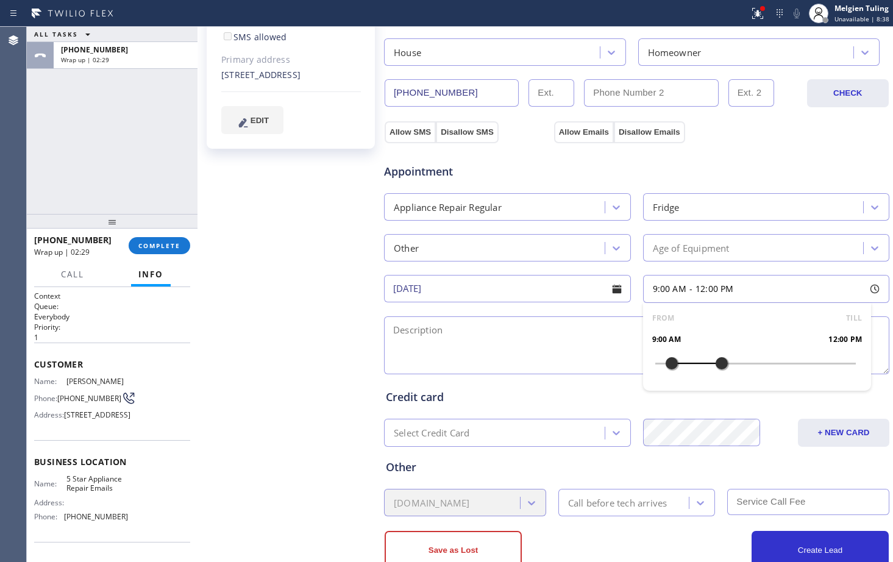
click at [513, 347] on textarea at bounding box center [636, 345] width 505 height 58
click at [402, 327] on textarea at bounding box center [636, 345] width 505 height 58
paste textarea "top fridge is leaking"
paste textarea "Please call customer 30 minutes prior to arrival"
click at [480, 332] on textarea "top fridge is leaking, Please call customer 30 minutes prior to arrival" at bounding box center [636, 345] width 505 height 58
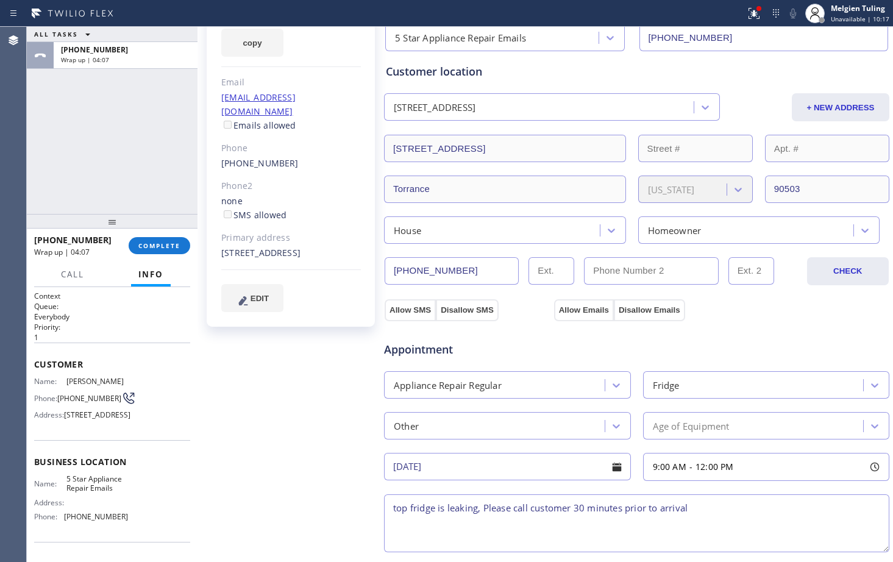
scroll to position [122, 0]
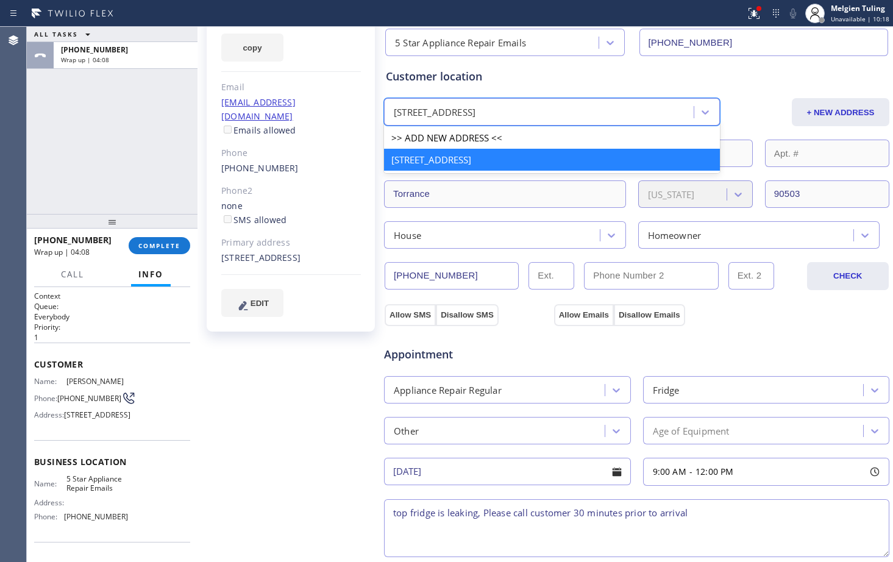
drag, startPoint x: 573, startPoint y: 113, endPoint x: 467, endPoint y: 113, distance: 105.4
click at [467, 113] on div "[STREET_ADDRESS]" at bounding box center [541, 112] width 306 height 21
drag, startPoint x: 570, startPoint y: 155, endPoint x: 403, endPoint y: 157, distance: 167.0
click at [422, 157] on div "[STREET_ADDRESS]" at bounding box center [552, 160] width 336 height 22
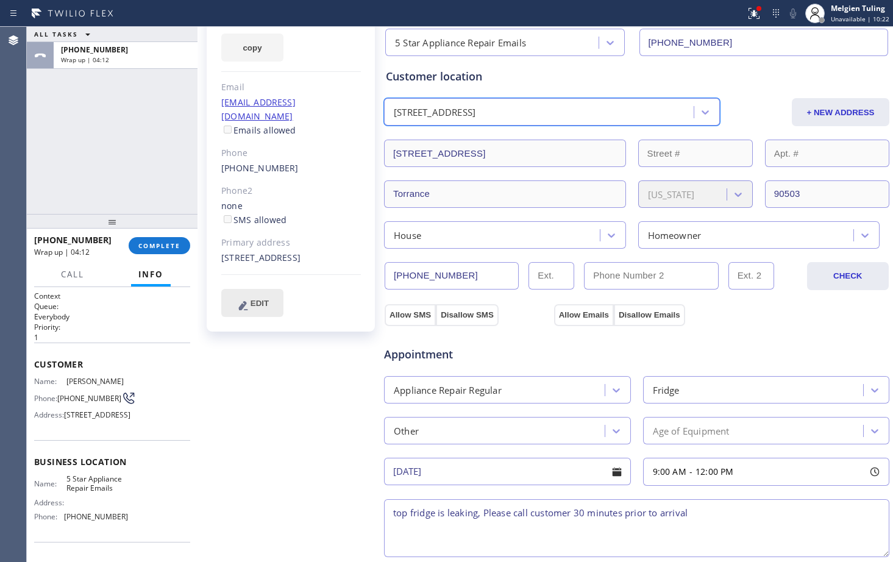
scroll to position [61, 0]
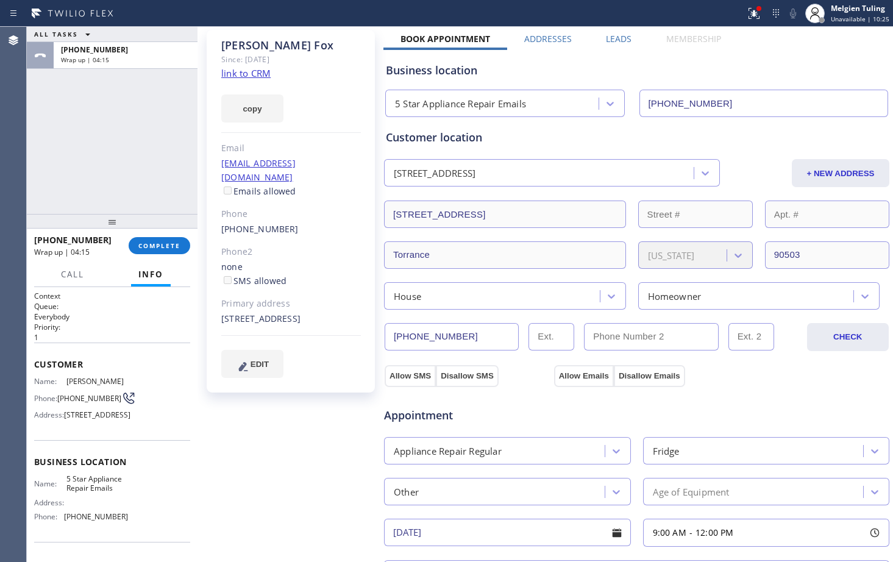
drag, startPoint x: 110, startPoint y: 437, endPoint x: 63, endPoint y: 422, distance: 49.3
click at [63, 419] on div "Address: [STREET_ADDRESS]" at bounding box center [81, 414] width 94 height 9
copy span "[STREET_ADDRESS]"
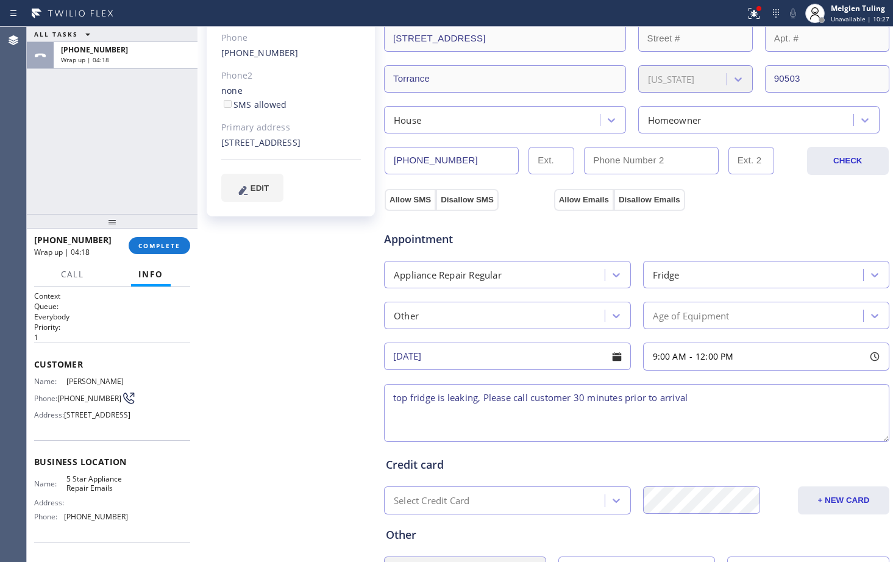
scroll to position [244, 0]
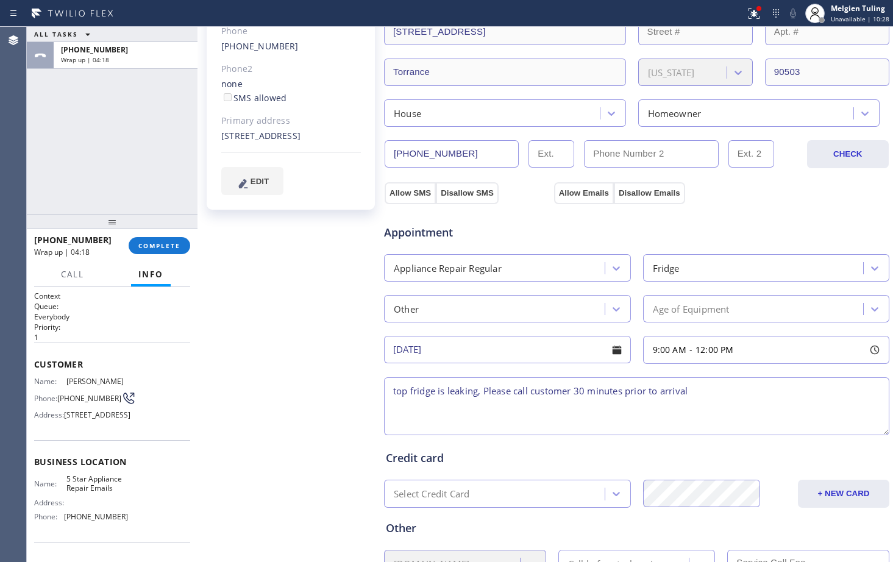
click at [701, 394] on textarea "top fridge is leaking, Please call customer 30 minutes prior to arrival" at bounding box center [636, 406] width 505 height 58
paste textarea "[STREET_ADDRESS]"
click at [481, 392] on textarea "top fridge is leaking, Please call customer 30 minutes prior to arrival ," at bounding box center [636, 406] width 505 height 58
paste textarea "[STREET_ADDRESS]"
click at [868, 306] on icon at bounding box center [874, 309] width 12 height 12
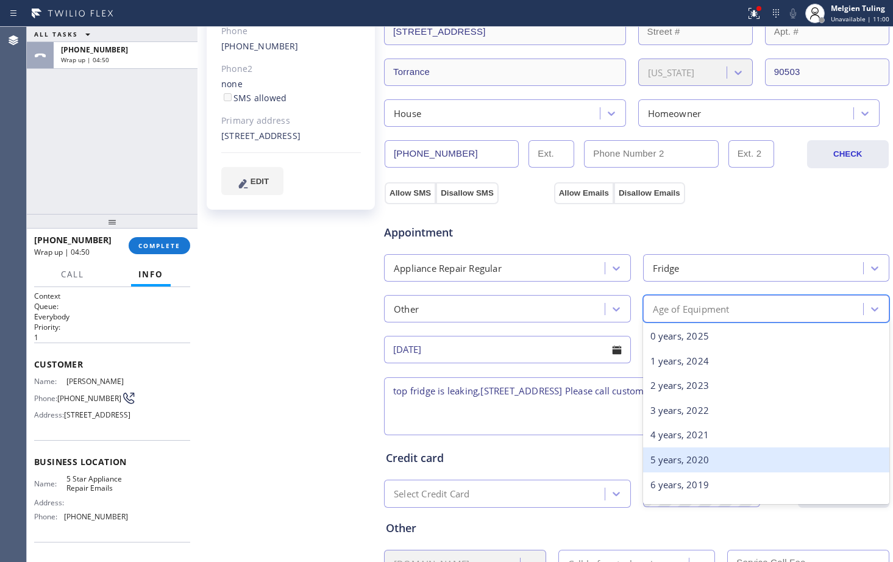
click at [669, 456] on div "5 years, 2020" at bounding box center [766, 459] width 247 height 25
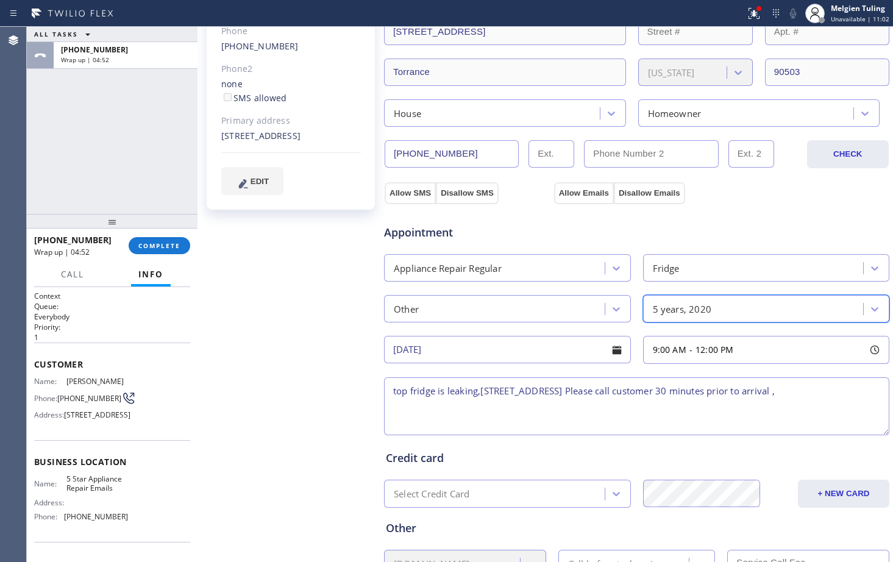
click at [597, 407] on textarea "top fridge is leaking,[STREET_ADDRESS] Please call customer 30 minutes prior to…" at bounding box center [636, 406] width 505 height 58
click at [480, 391] on textarea "top fridge is leaking,[STREET_ADDRESS] Please call customer 30 minutes prior to…" at bounding box center [636, 406] width 505 height 58
click at [391, 389] on textarea "top fridge is leaking,[STREET_ADDRESS] Please call customer 30 minutes prior to…" at bounding box center [636, 406] width 505 height 58
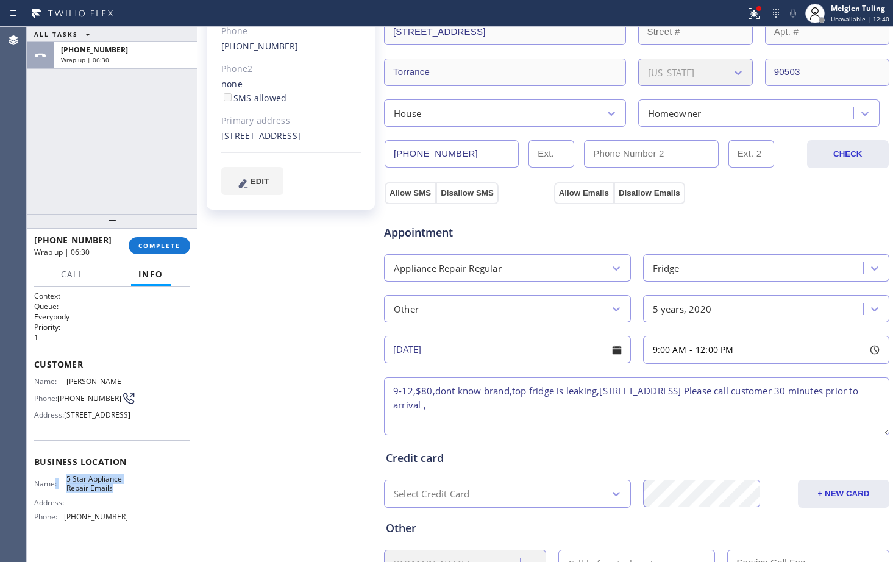
drag, startPoint x: 123, startPoint y: 509, endPoint x: 54, endPoint y: 506, distance: 68.9
click at [54, 506] on div "Name: 5 Star Appliance Repair Emails Address: Phone: [PHONE_NUMBER]" at bounding box center [112, 500] width 156 height 52
copy div ": 5 Star Appliance Repair Emails"
click at [694, 390] on textarea "9-12,$80,dont know brand,top fridge is leaking,[STREET_ADDRESS] Please call cus…" at bounding box center [636, 406] width 505 height 58
click at [780, 390] on textarea "9-12,$80,dont know brand,top fridge is leaking,[STREET_ADDRESS] Please call cus…" at bounding box center [636, 406] width 505 height 58
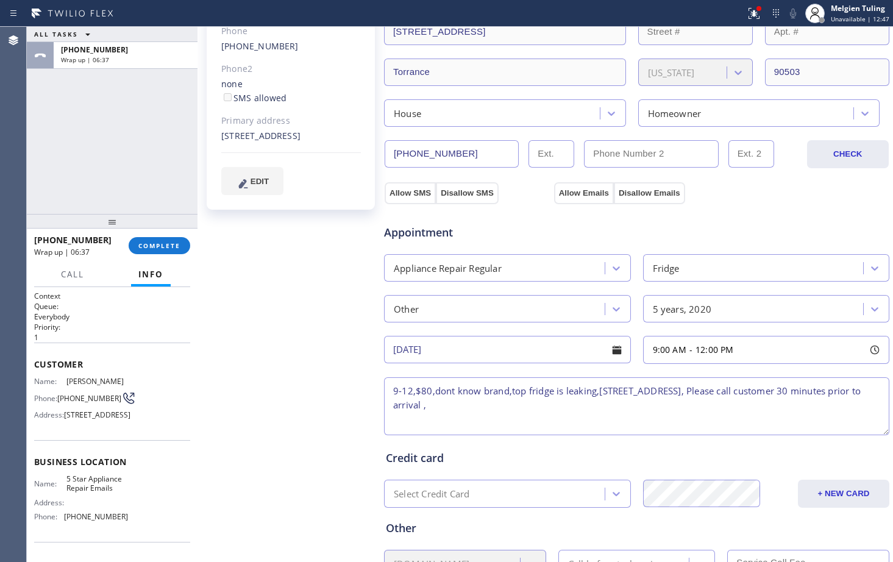
paste textarea ": 5 Star Appliance Repair Emails"
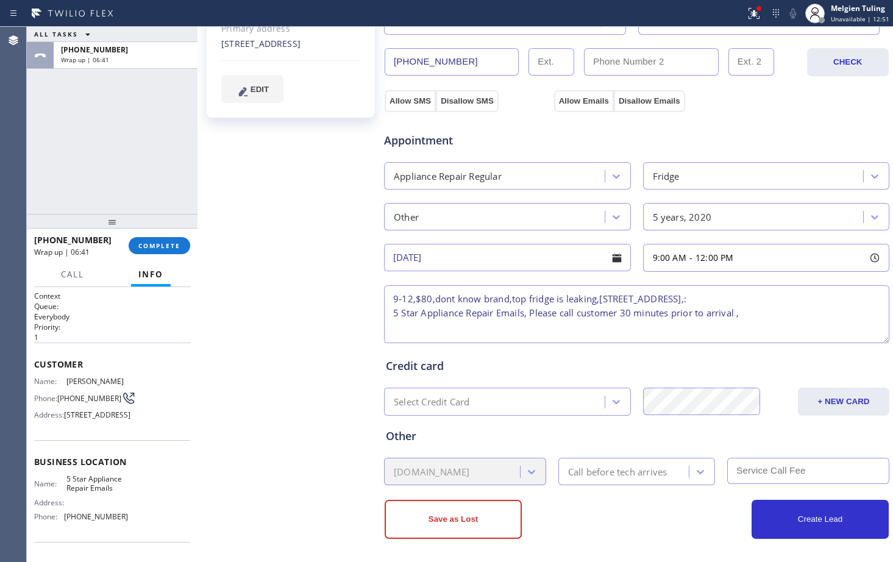
scroll to position [340, 0]
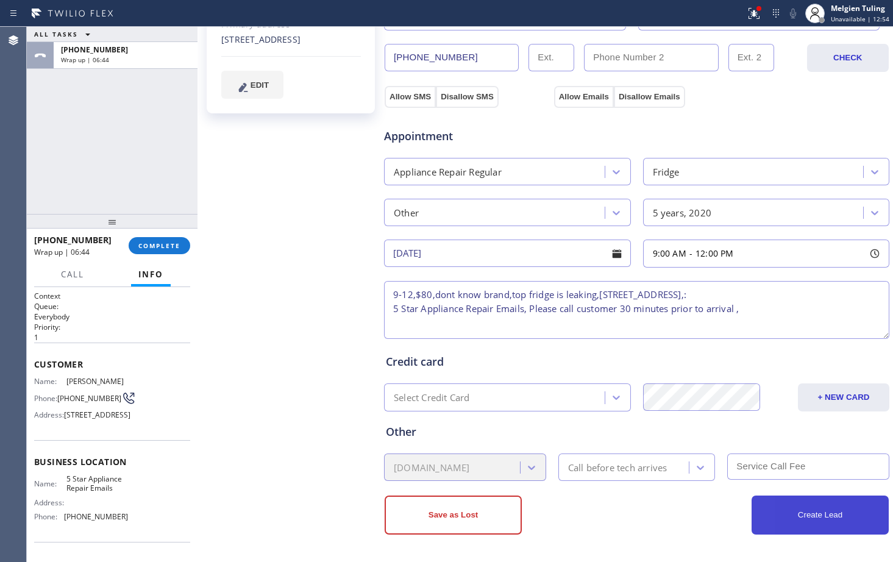
type textarea "9-12,$80,dont know brand,top fridge is leaking,[STREET_ADDRESS],: 5 Star Applia…"
click at [784, 510] on button "Create Lead" at bounding box center [819, 514] width 137 height 39
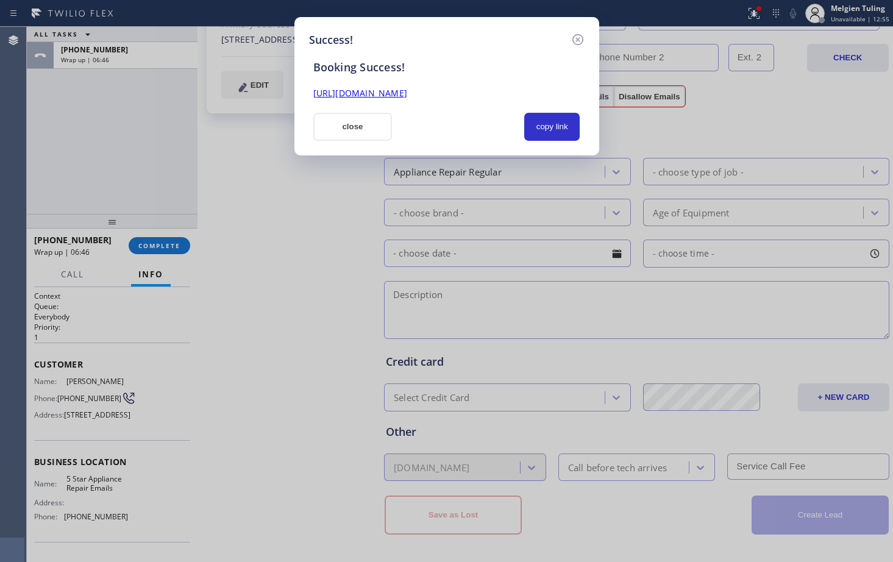
click at [407, 97] on link "[URL][DOMAIN_NAME]" at bounding box center [360, 93] width 94 height 12
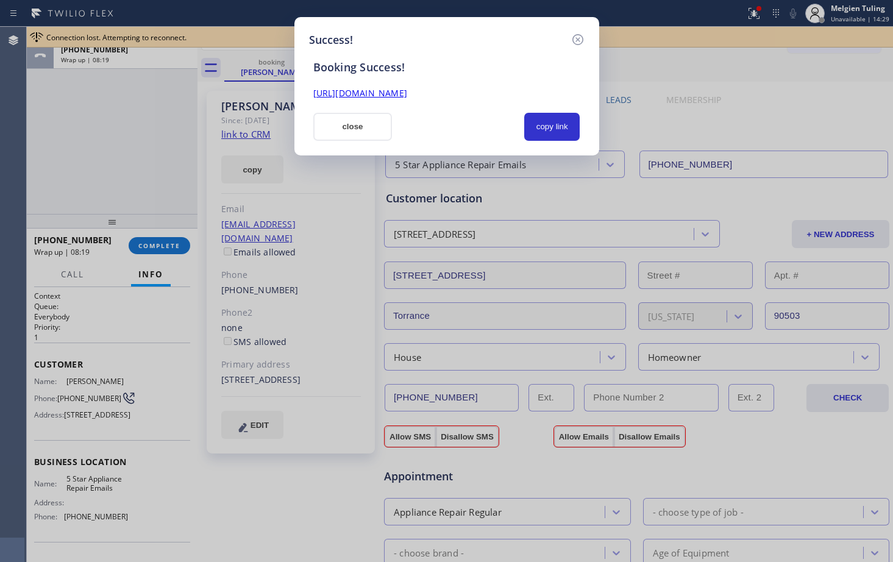
scroll to position [340, 0]
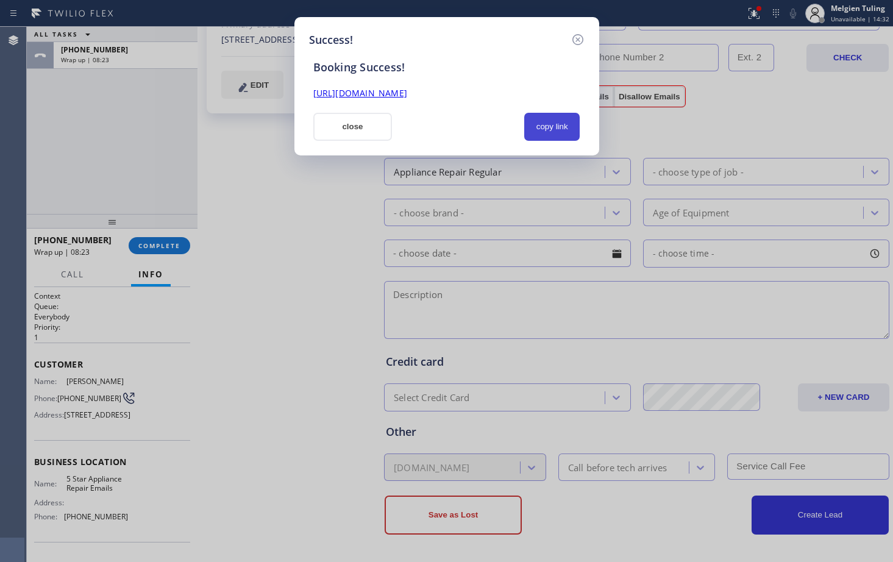
click at [536, 129] on button "copy link" at bounding box center [552, 127] width 56 height 28
click at [354, 135] on button "close" at bounding box center [352, 127] width 79 height 28
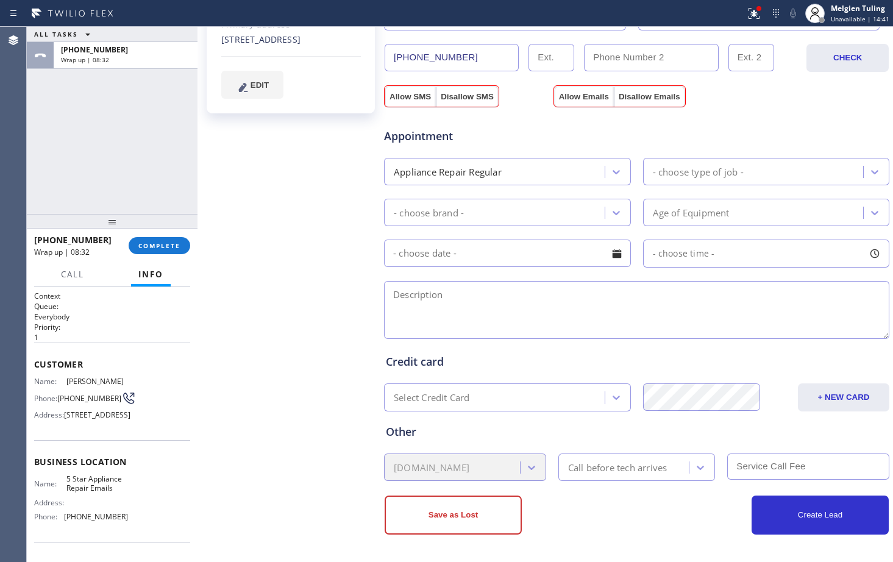
click at [38, 296] on h1 "Context" at bounding box center [112, 296] width 156 height 10
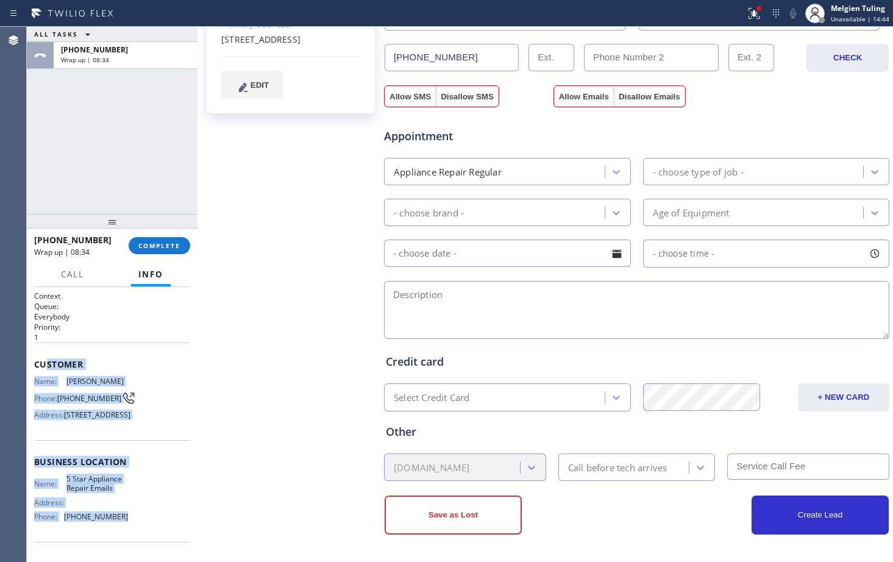
drag, startPoint x: 48, startPoint y: 367, endPoint x: 138, endPoint y: 539, distance: 193.8
click at [138, 539] on div "Context Queue: Everybody Priority: 1 Customer Name: Megan Fox Phone: (310) 796-…" at bounding box center [112, 462] width 156 height 343
copy div "stomer Name: Megan Fox Phone: (310) 796-6446 Address: 19209 Entradero Ave, Torr…"
drag, startPoint x: 147, startPoint y: 250, endPoint x: 153, endPoint y: 247, distance: 6.3
click at [147, 250] on span "COMPLETE" at bounding box center [159, 245] width 42 height 9
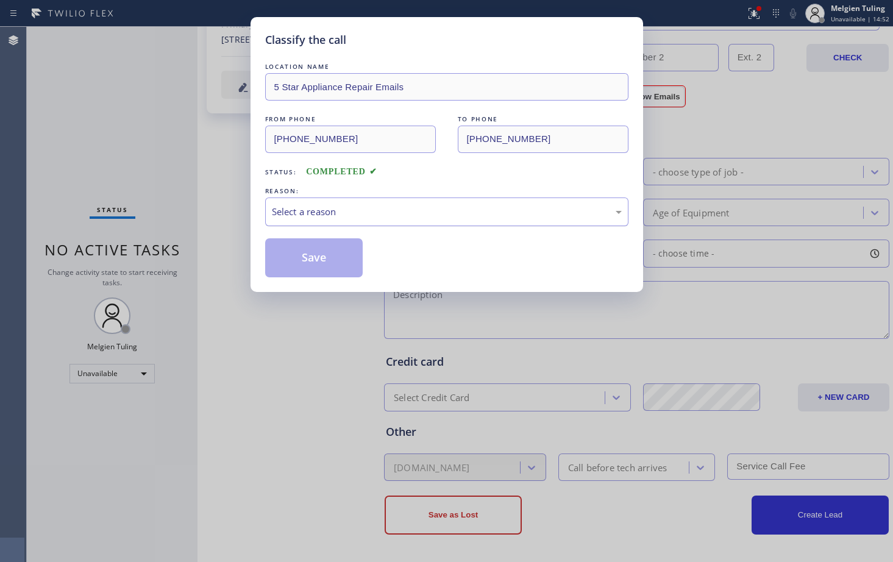
click at [345, 206] on div "Select a reason" at bounding box center [447, 212] width 350 height 14
click at [310, 260] on button "Save" at bounding box center [314, 257] width 98 height 39
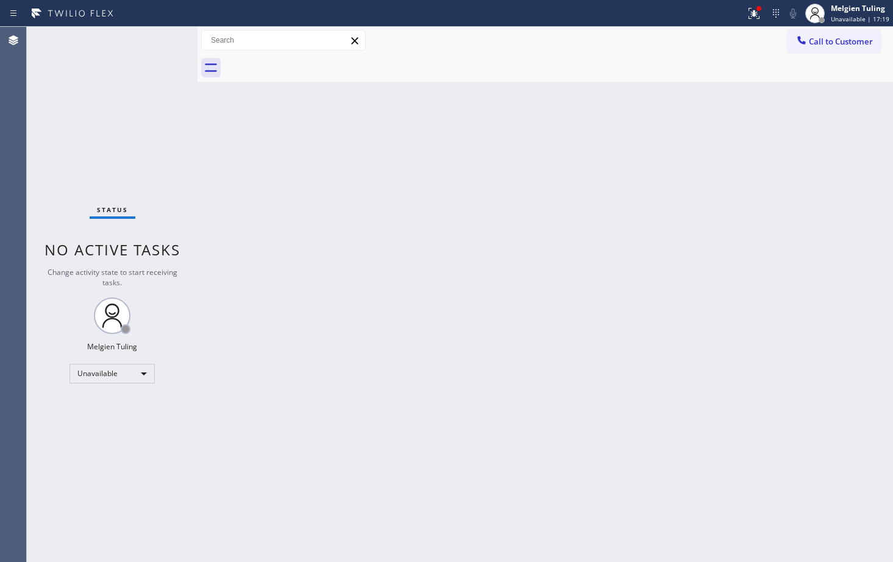
click at [506, 248] on div "Back to Dashboard Change Sender ID Customers Technicians Select a contact Outbo…" at bounding box center [544, 294] width 695 height 535
